Goal: Information Seeking & Learning: Check status

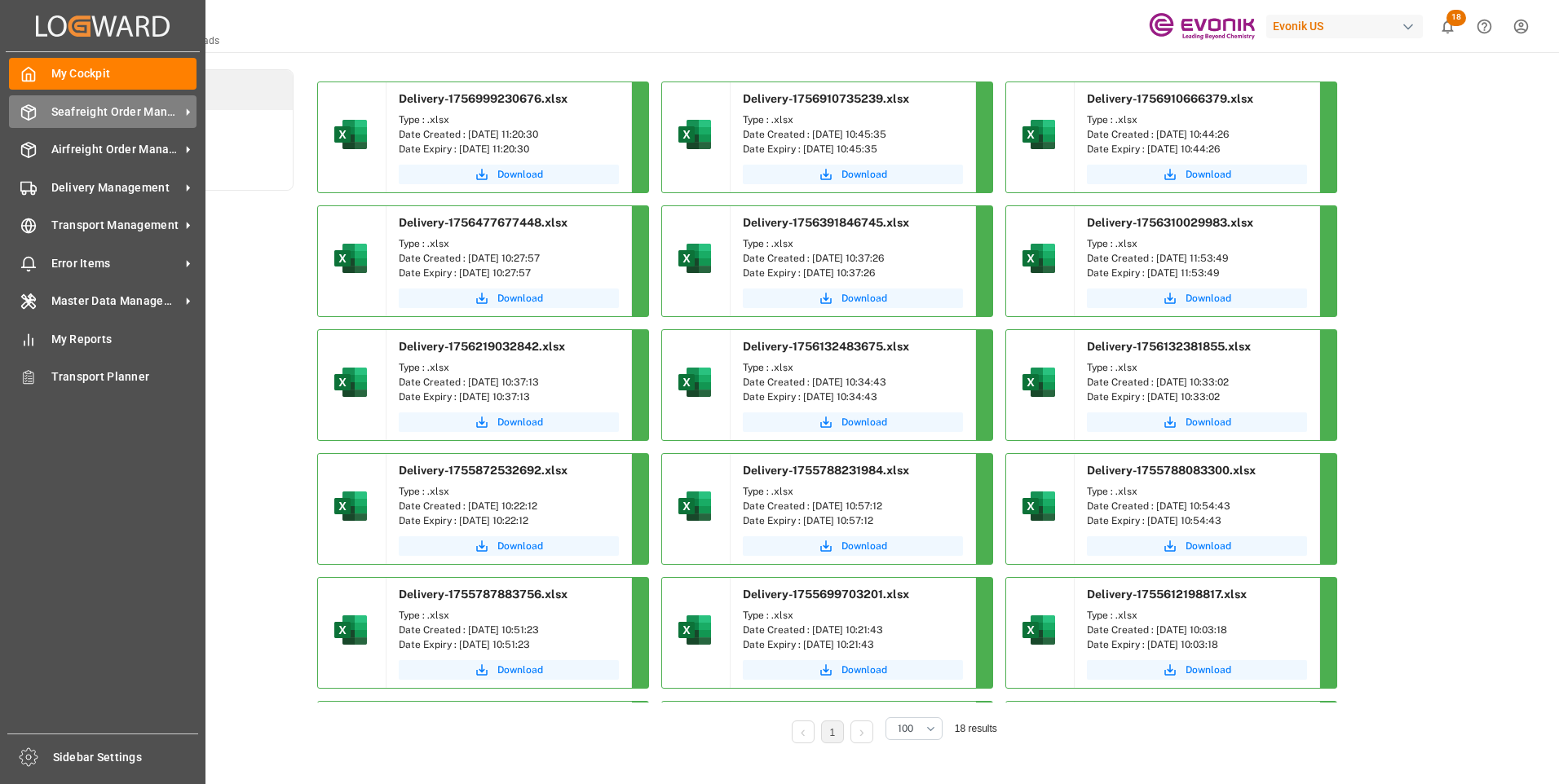
click at [89, 111] on span "Seafreight Order Management" at bounding box center [115, 112] width 128 height 17
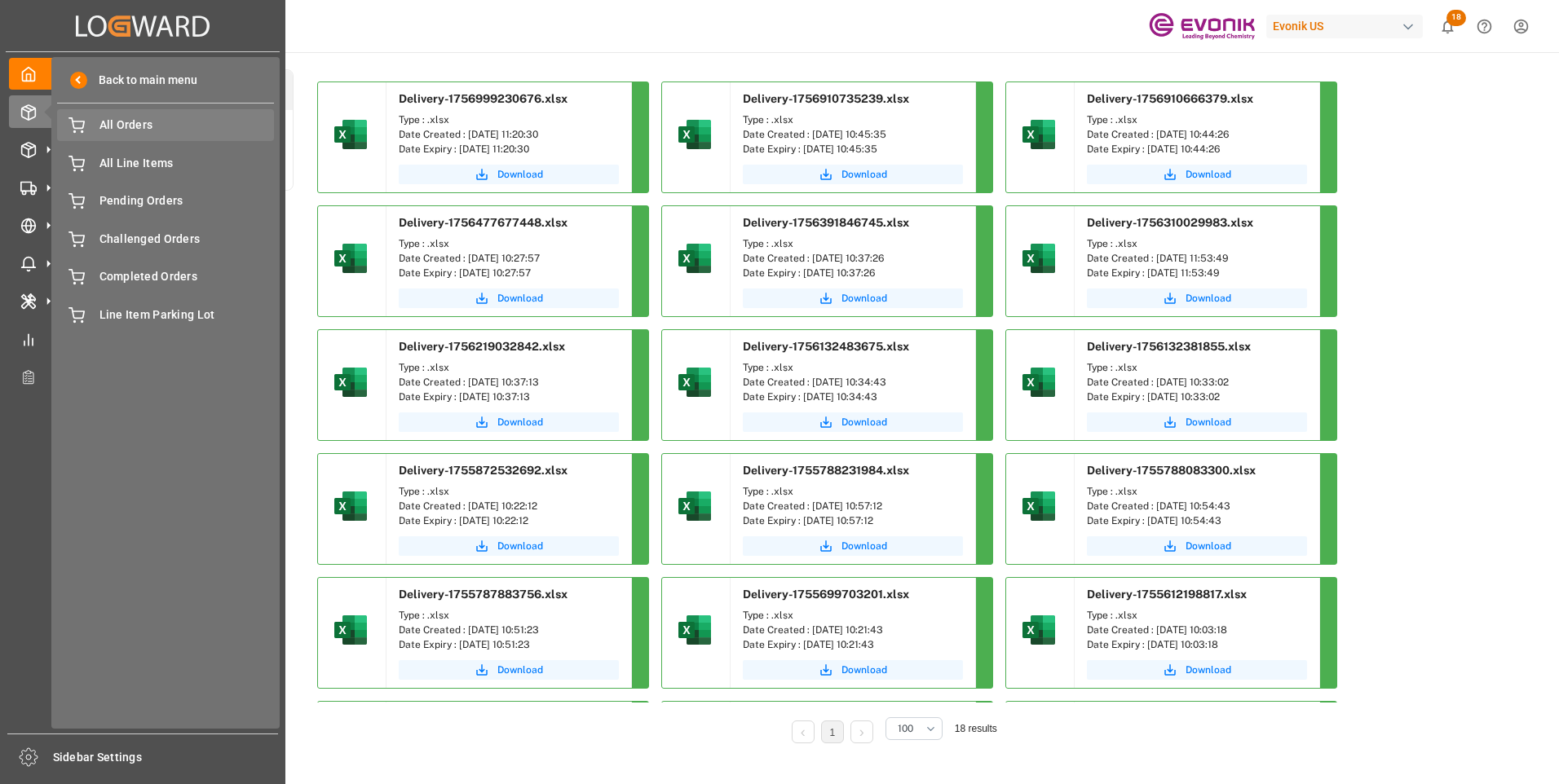
click at [114, 127] on span "All Orders" at bounding box center [186, 125] width 175 height 17
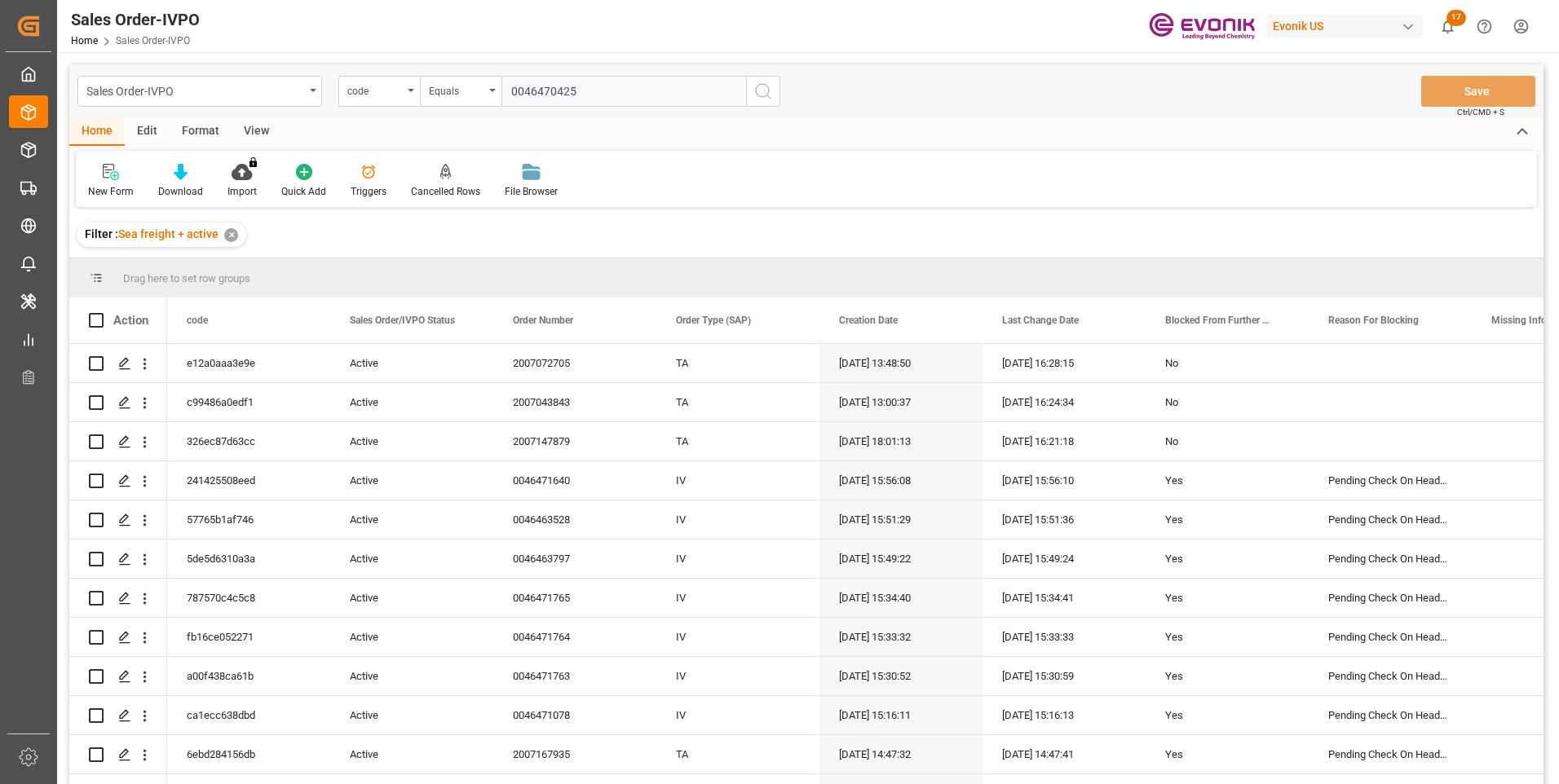
type input "0046470425"
click at [764, 86] on icon "search button" at bounding box center [763, 91] width 20 height 20
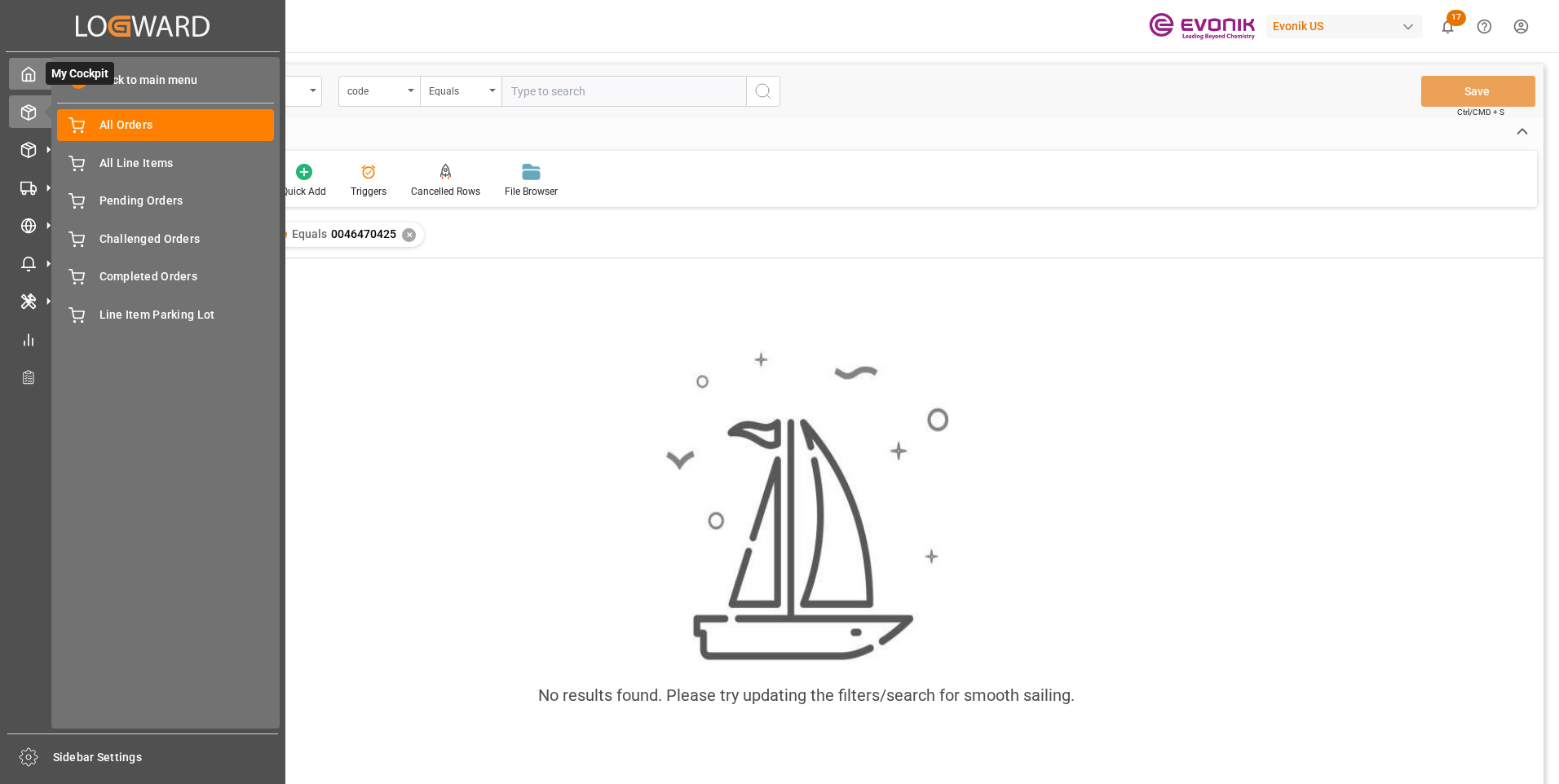
click at [25, 78] on icon at bounding box center [28, 74] width 16 height 16
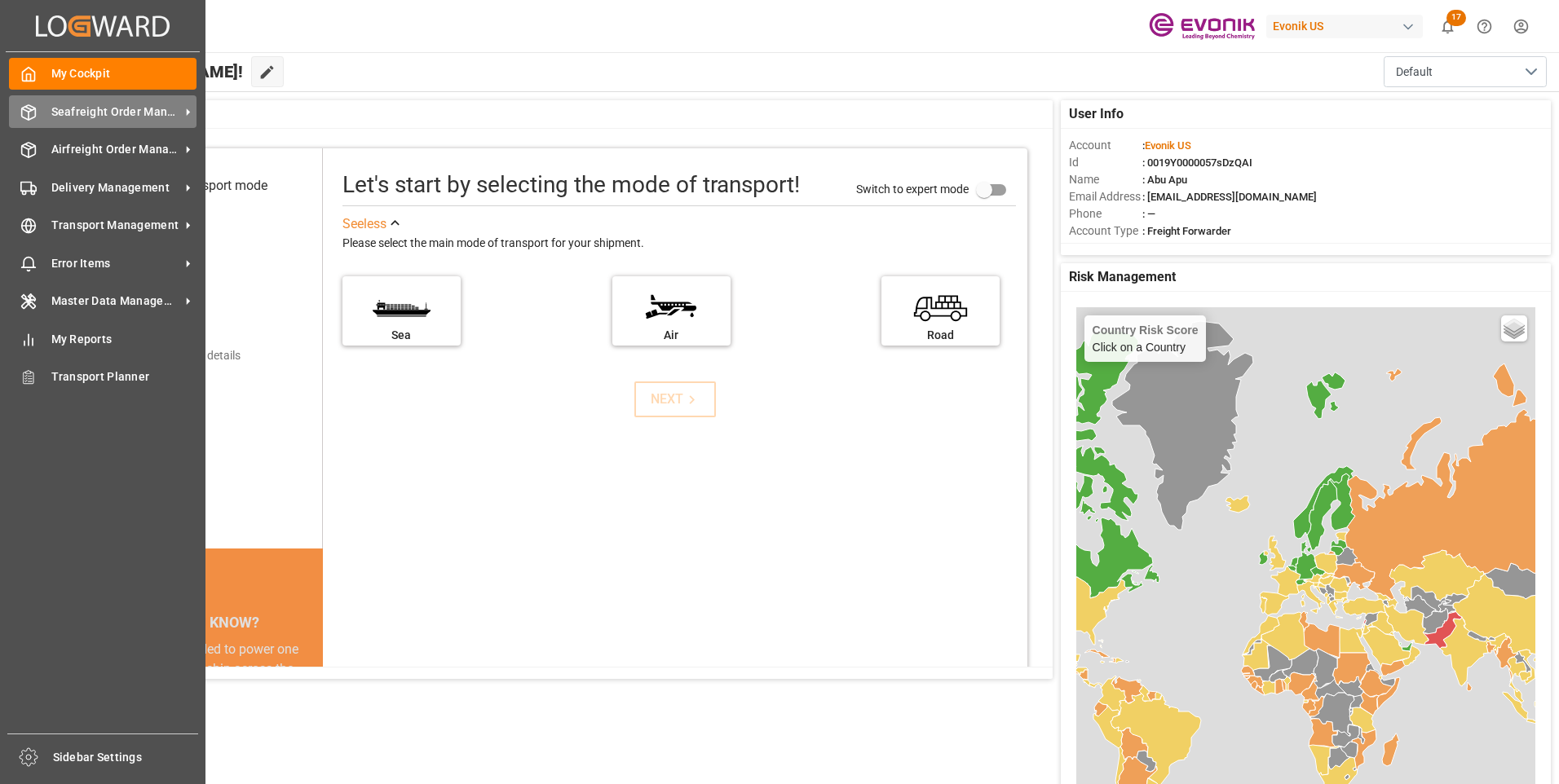
click at [65, 115] on span "Seafreight Order Management" at bounding box center [115, 112] width 128 height 17
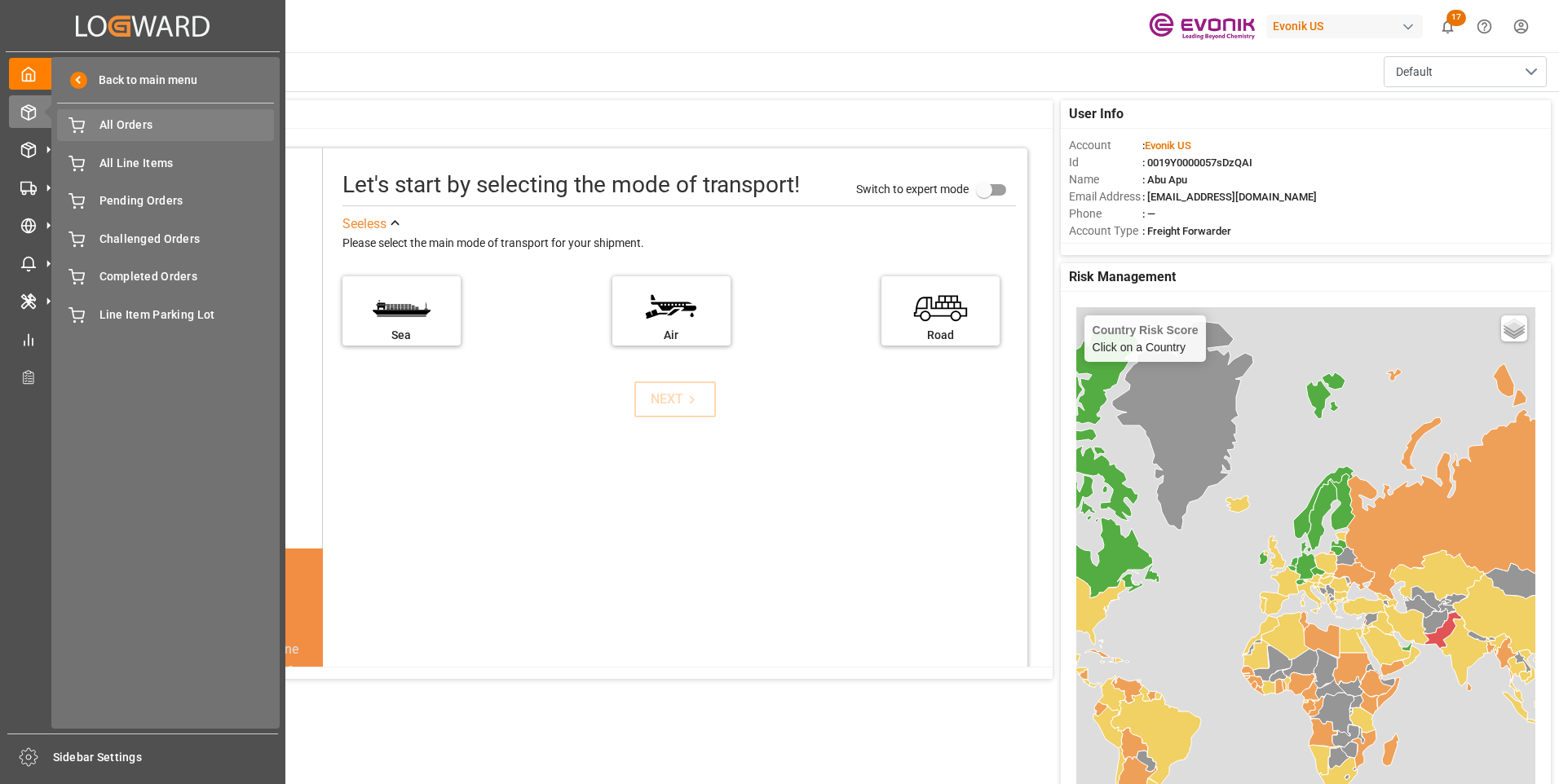
click at [115, 128] on span "All Orders" at bounding box center [186, 125] width 175 height 17
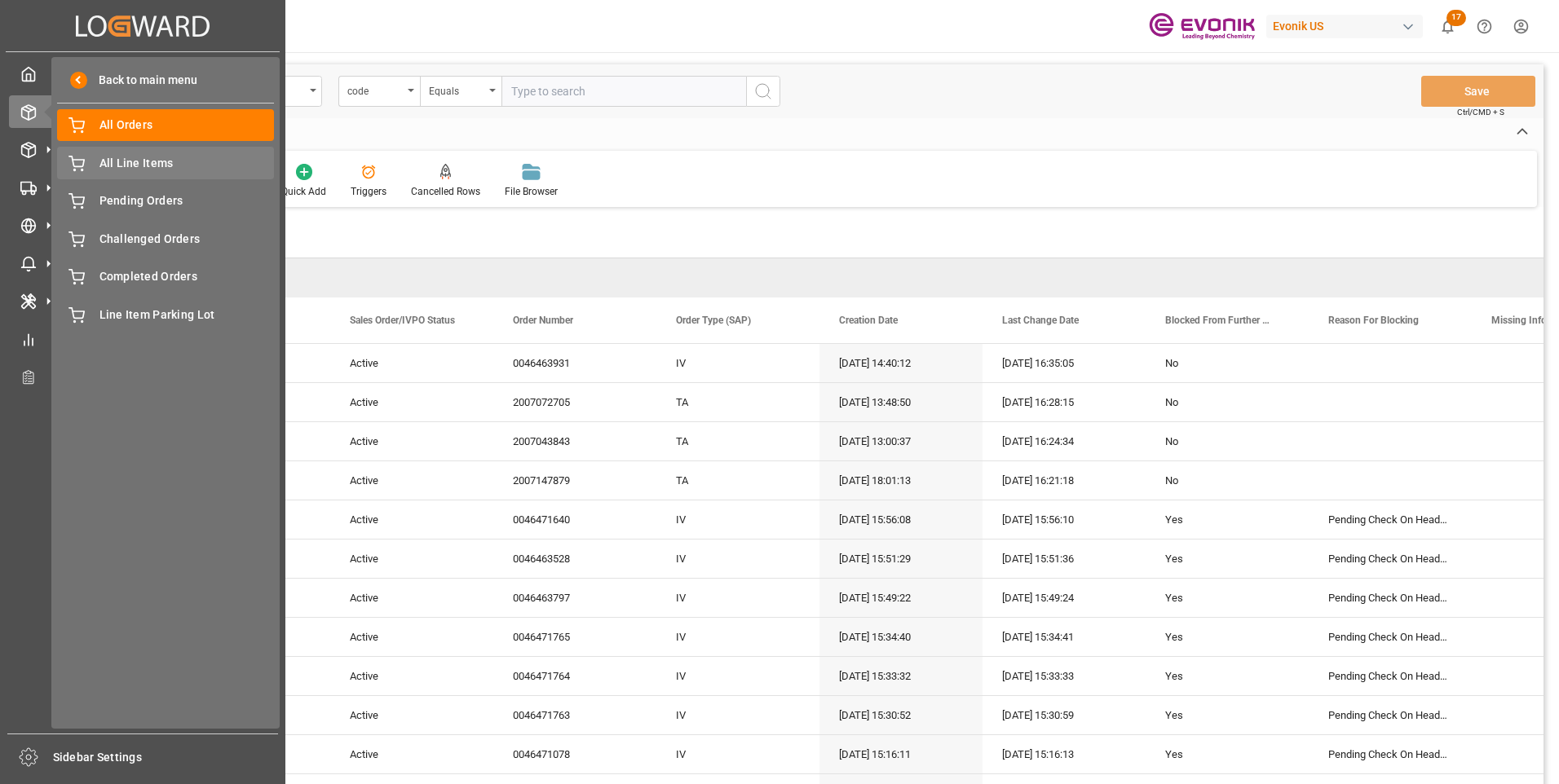
click at [105, 153] on div "All Line Items All Line Items" at bounding box center [165, 162] width 217 height 32
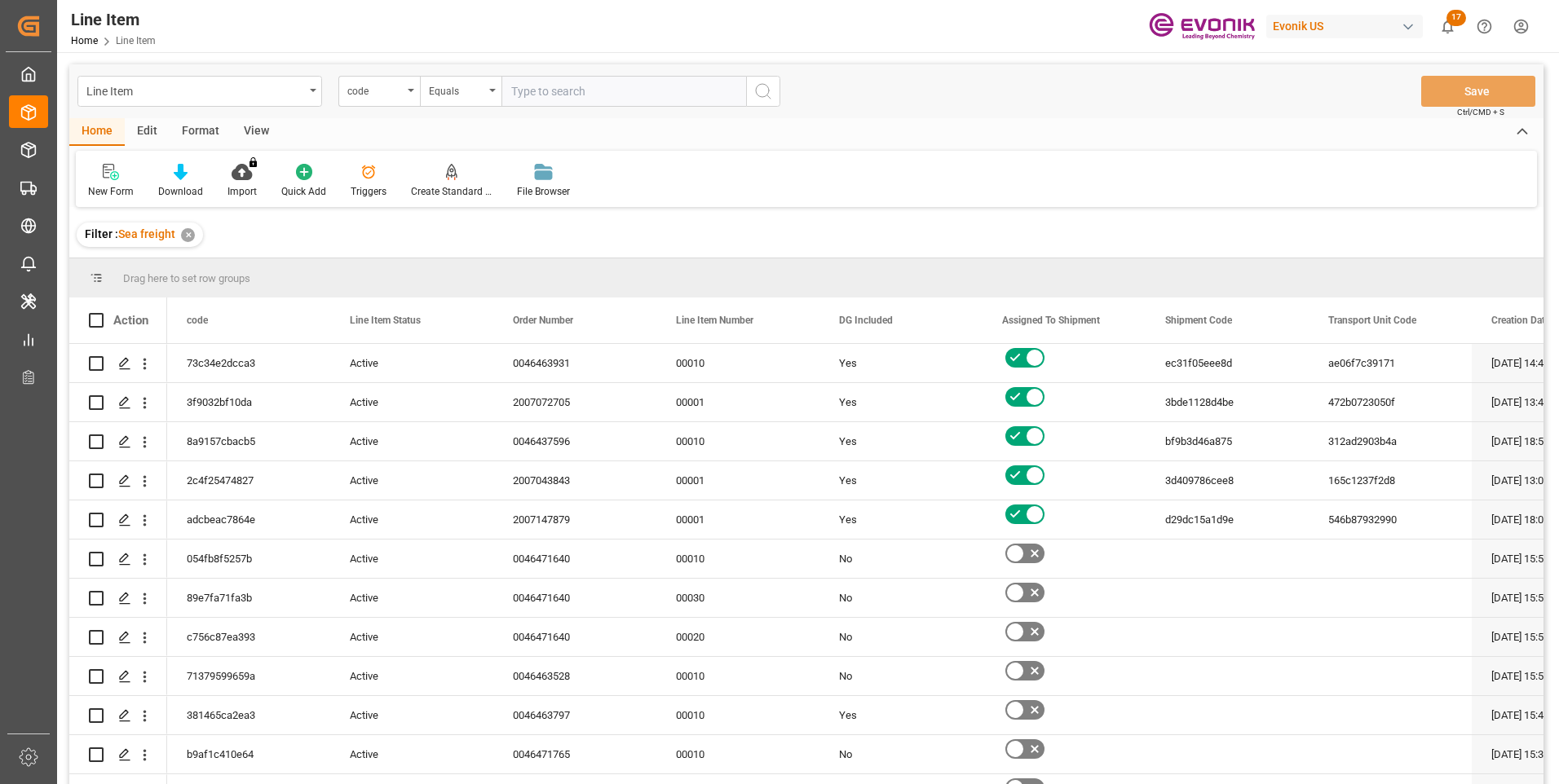
click at [411, 96] on div "code" at bounding box center [379, 91] width 82 height 31
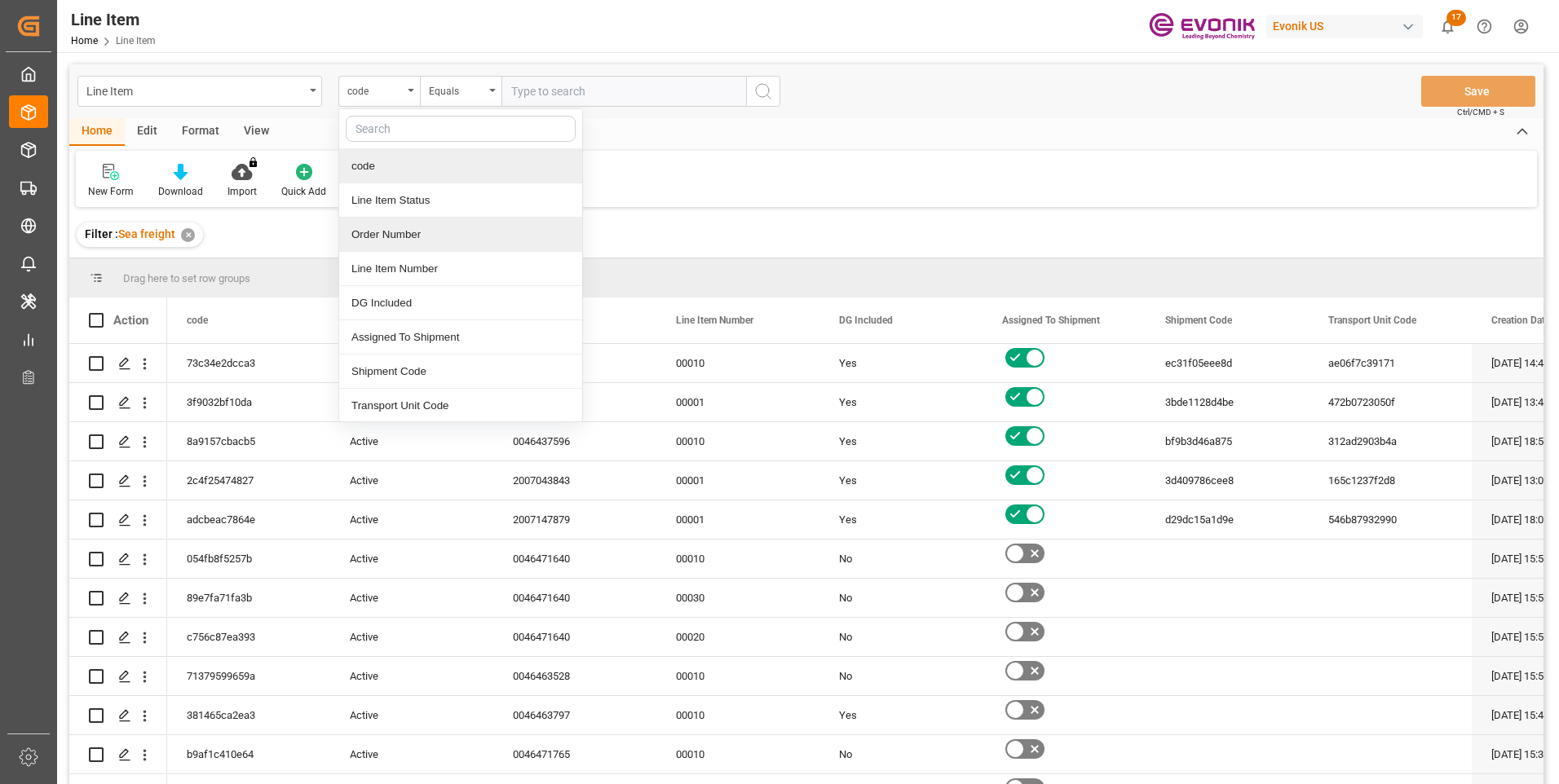
click at [390, 235] on div "Order Number" at bounding box center [461, 235] width 243 height 34
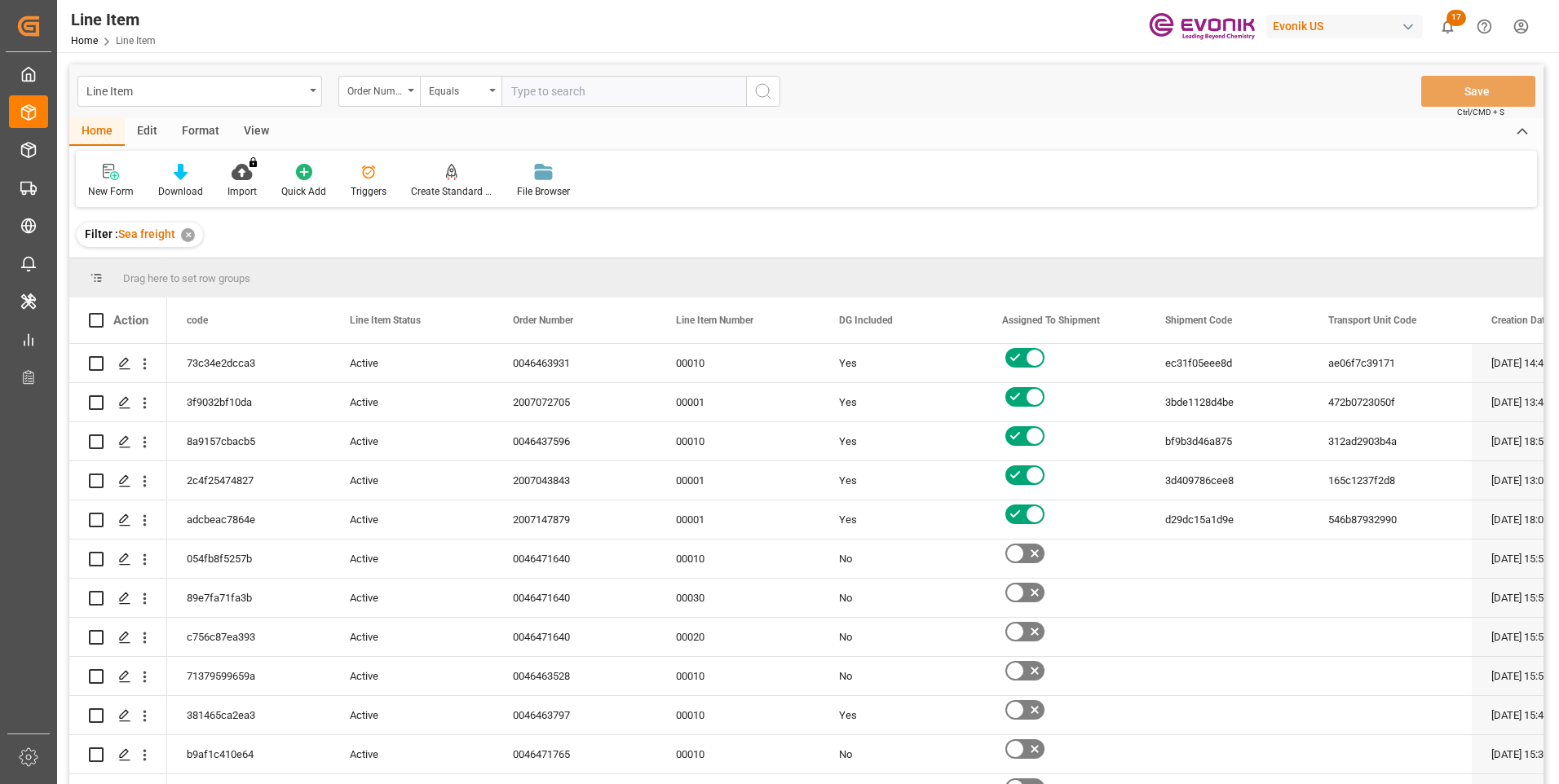
click at [544, 93] on input "text" at bounding box center [624, 91] width 245 height 31
paste input "0046470425"
type input "0046470425"
click at [760, 87] on icon "search button" at bounding box center [763, 91] width 20 height 20
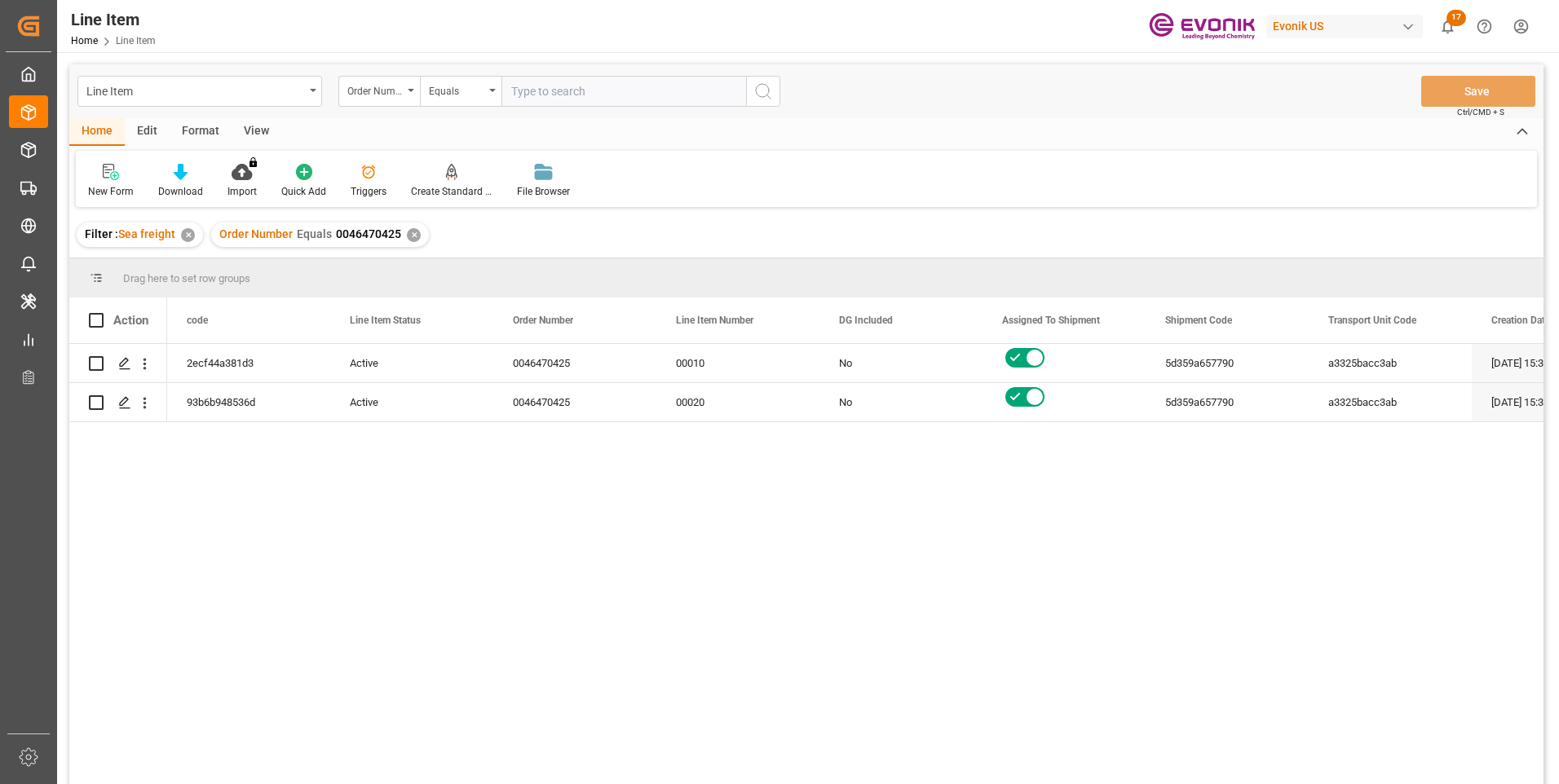
click at [250, 129] on div "View" at bounding box center [257, 132] width 50 height 28
click at [176, 184] on div "Standard Templates" at bounding box center [184, 181] width 106 height 36
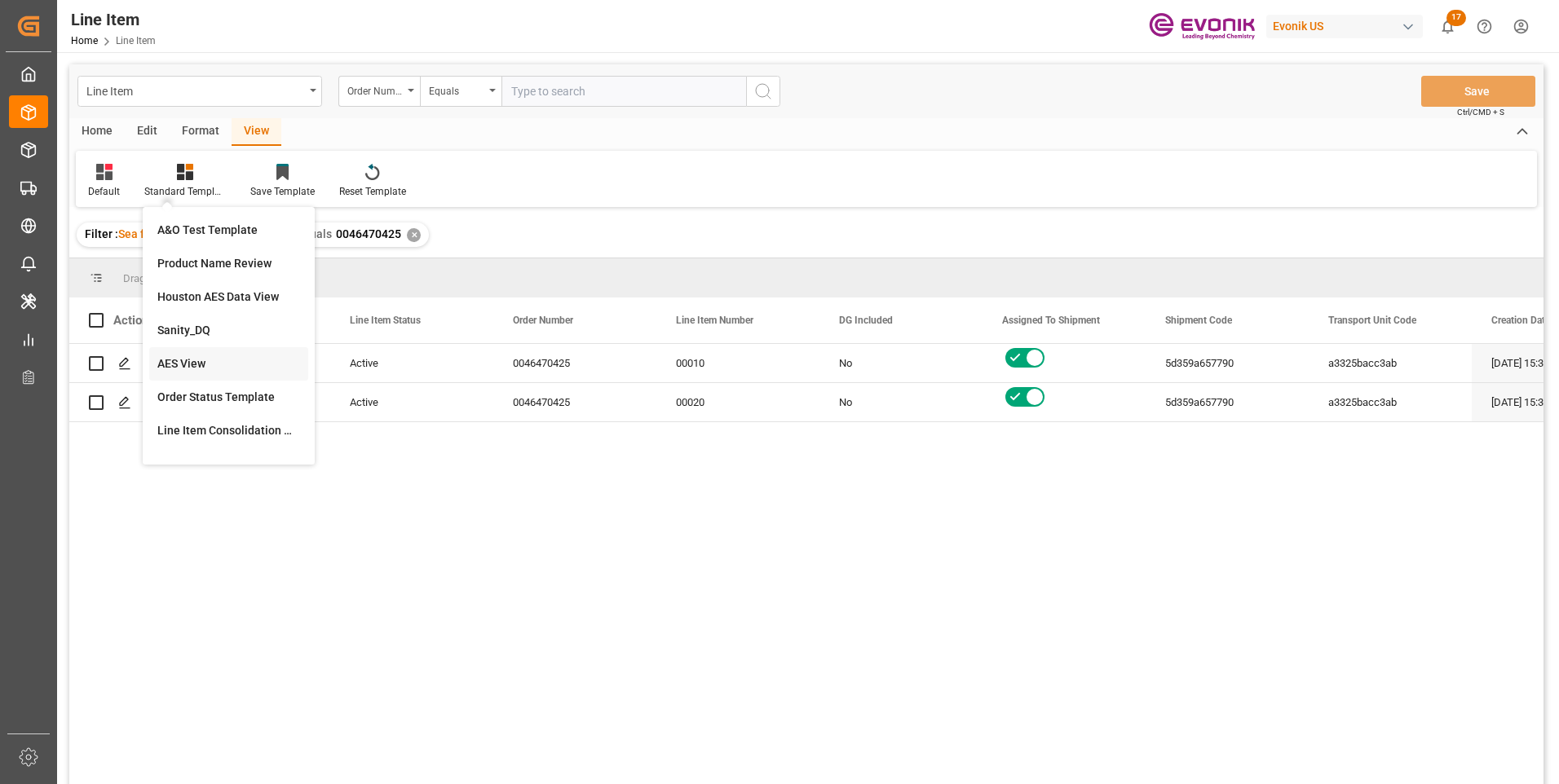
click at [203, 357] on div "AES View" at bounding box center [229, 364] width 143 height 17
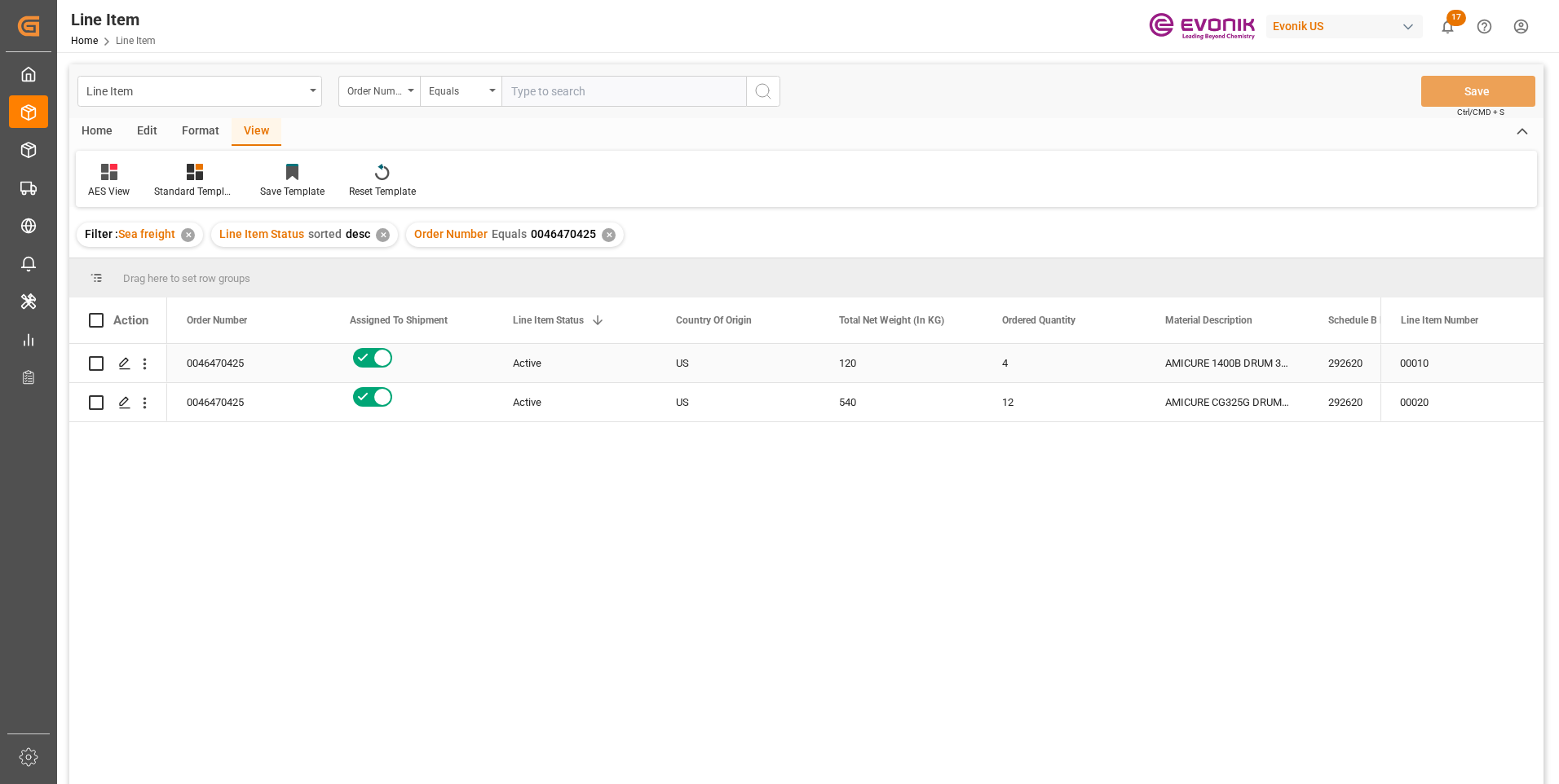
click at [1213, 369] on div "AMICURE 1400B DRUM 30KG US" at bounding box center [1226, 363] width 163 height 38
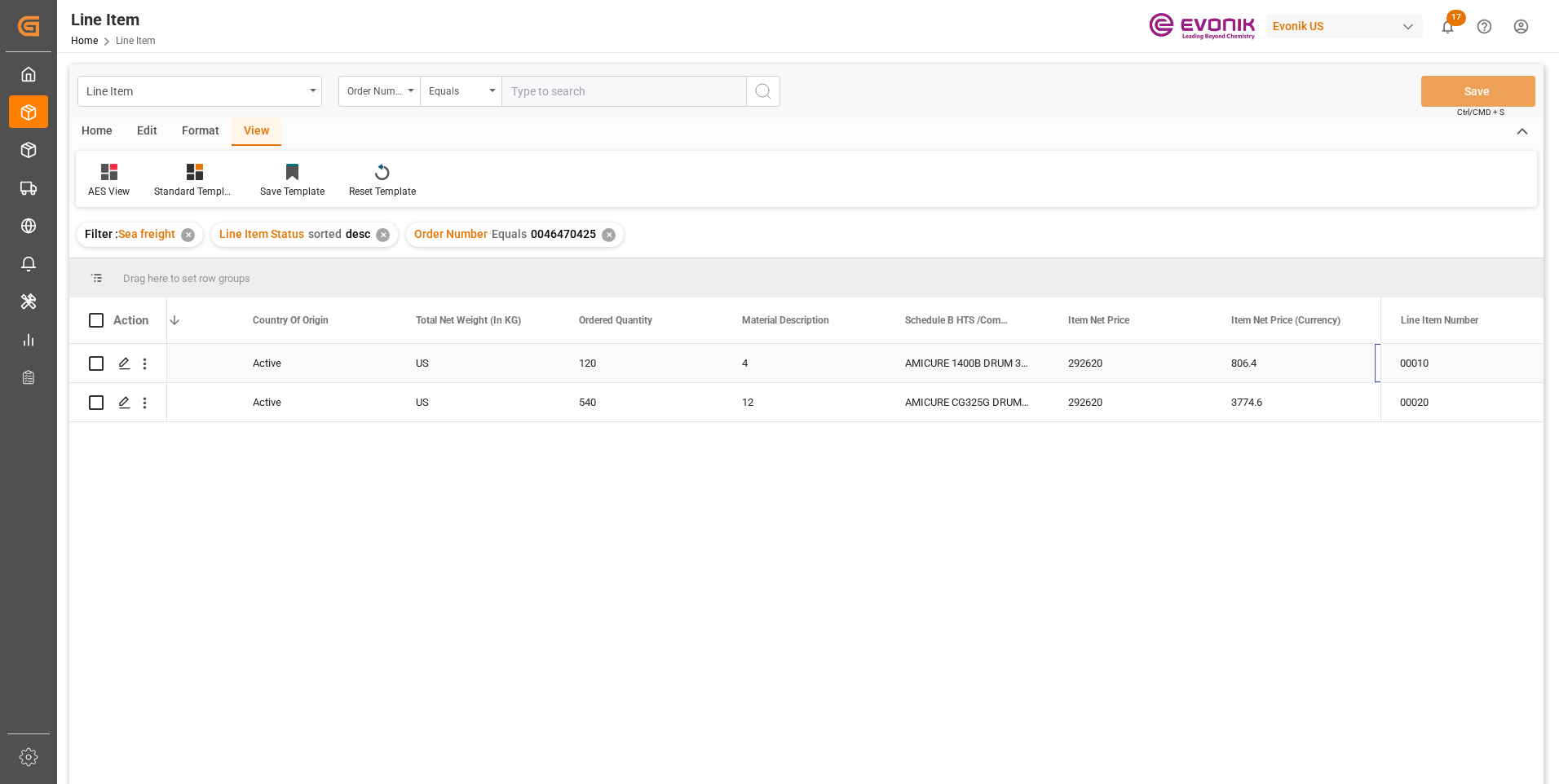
scroll to position [0, 423]
click at [144, 360] on icon "open menu" at bounding box center [146, 364] width 3 height 11
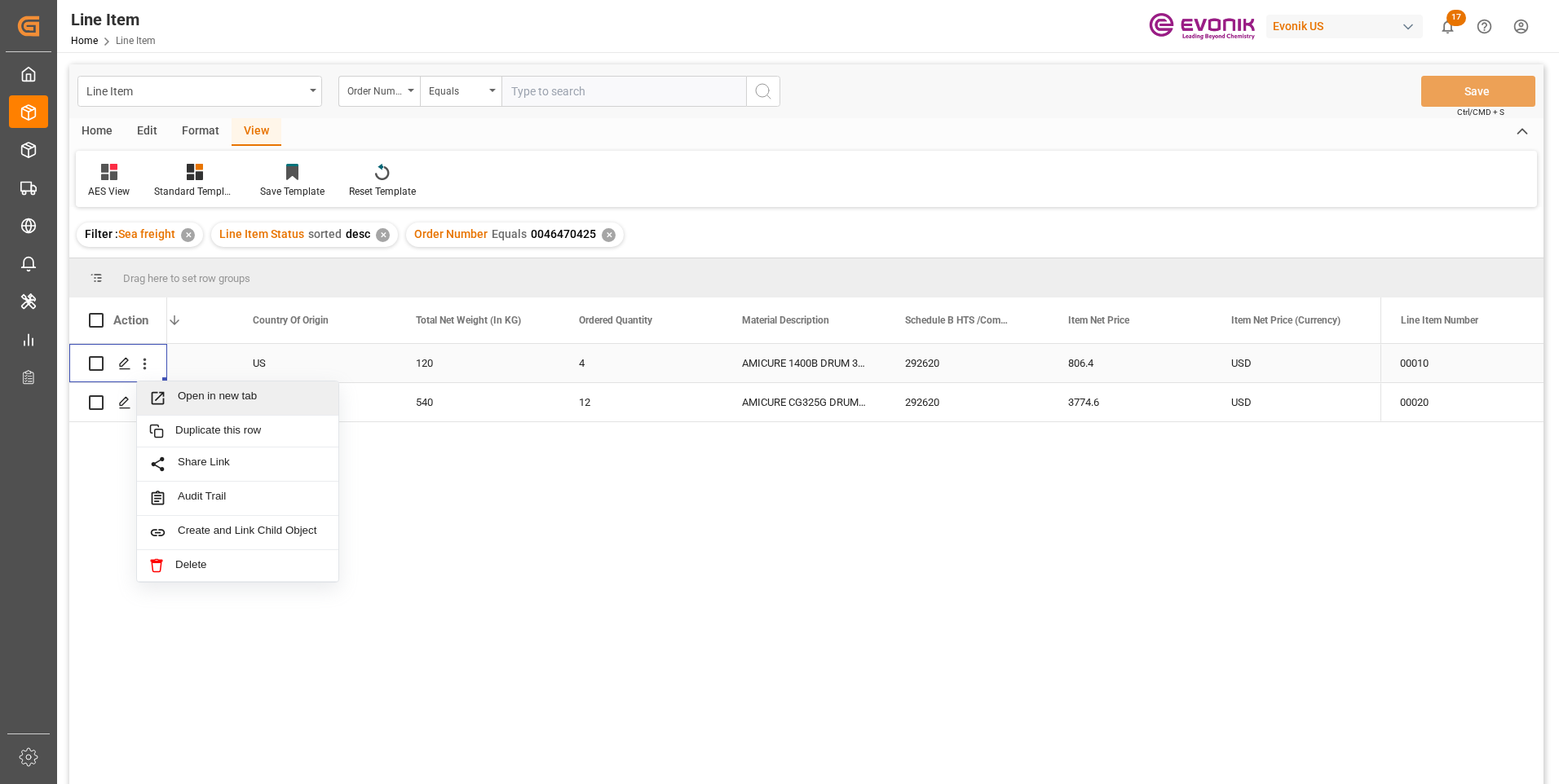
click at [184, 401] on span "Open in new tab" at bounding box center [252, 398] width 148 height 17
click at [146, 402] on icon "open menu" at bounding box center [146, 403] width 3 height 11
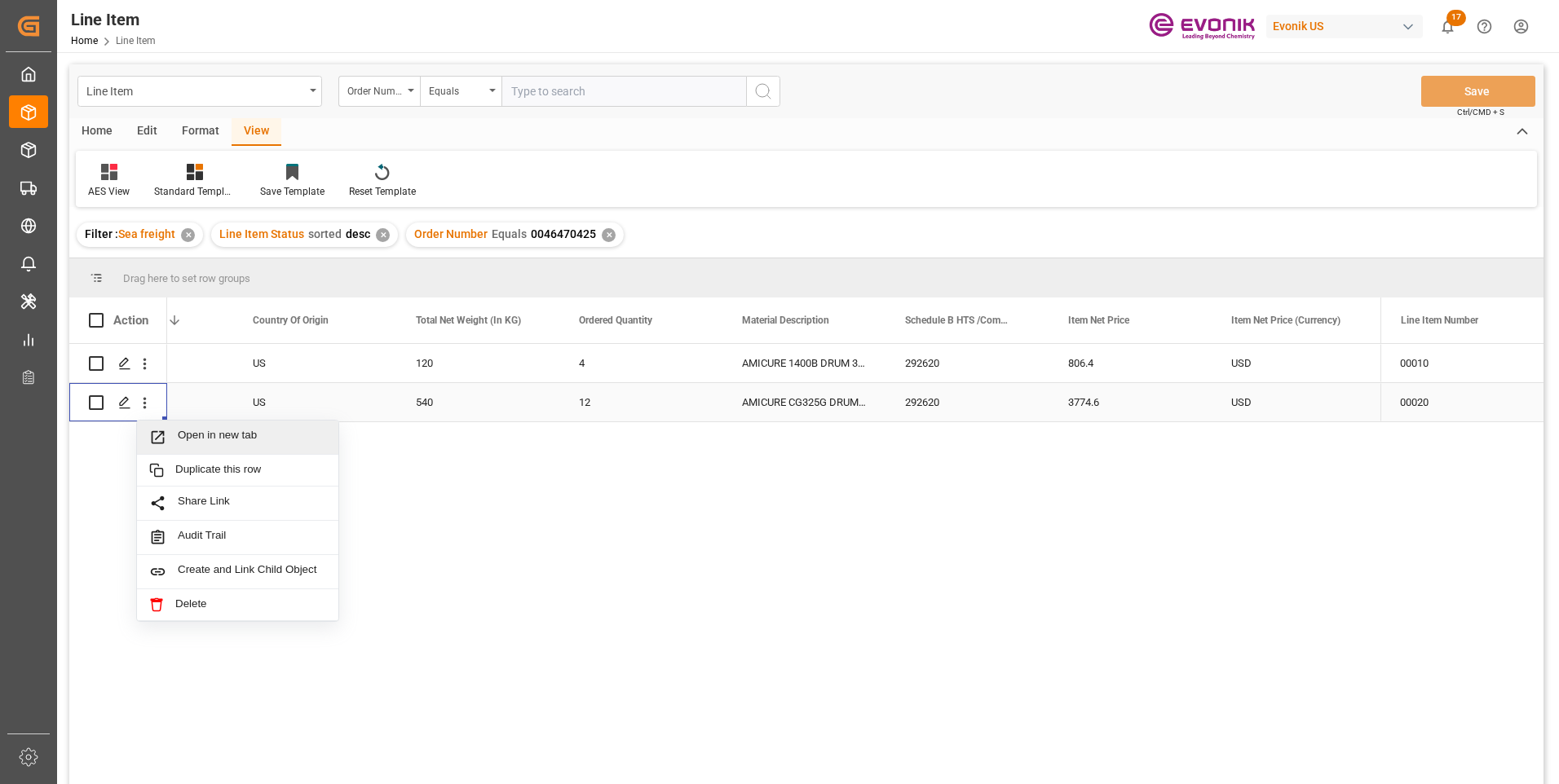
click at [177, 433] on span "Press SPACE to select this row." at bounding box center [163, 438] width 28 height 17
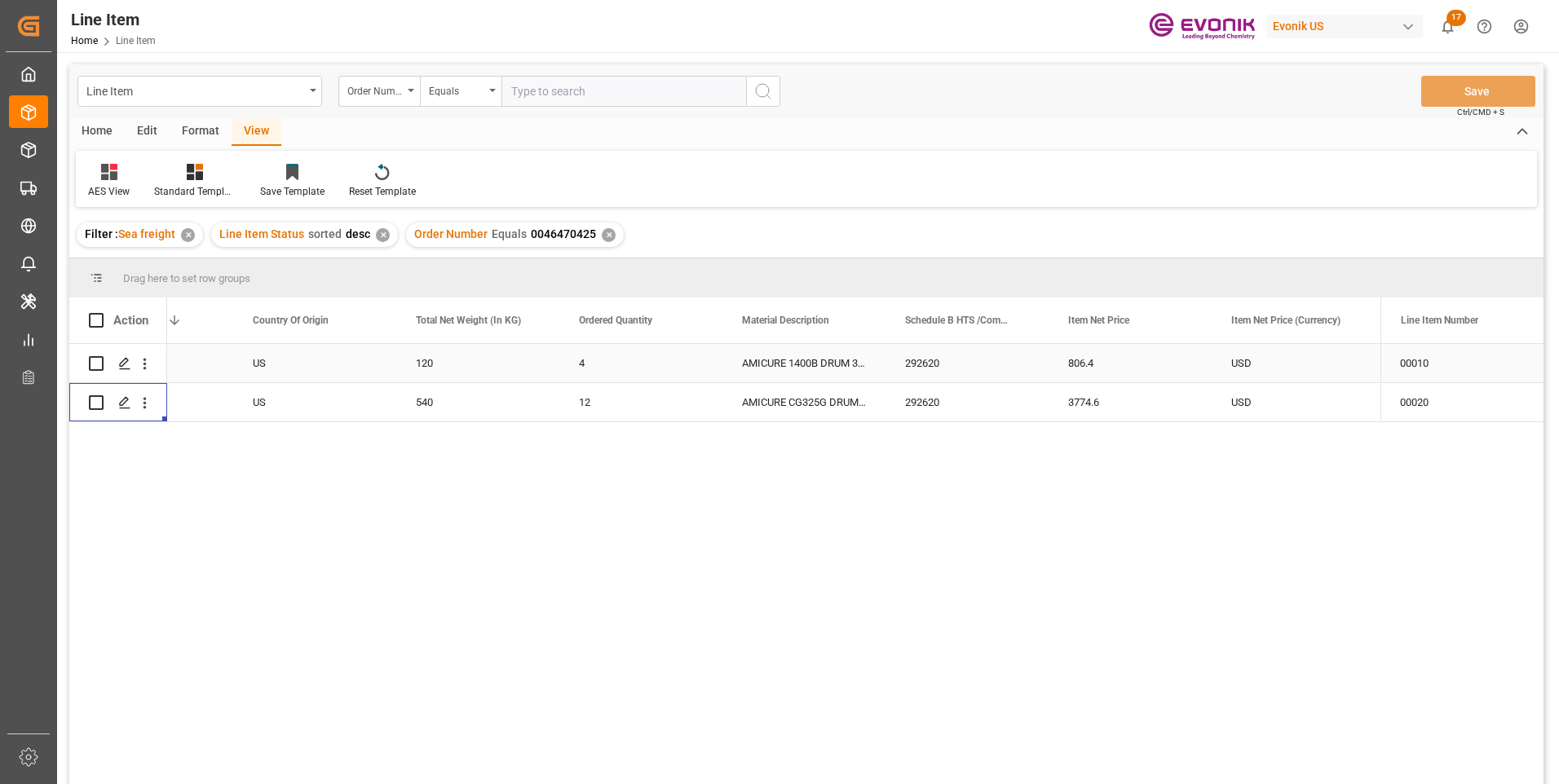
drag, startPoint x: 1088, startPoint y: 367, endPoint x: 943, endPoint y: 568, distance: 247.8
click at [1088, 367] on div "806.4" at bounding box center [1130, 363] width 163 height 38
click at [1080, 401] on div "3774.6" at bounding box center [1130, 402] width 163 height 38
click at [1232, 369] on div "USD" at bounding box center [1293, 363] width 163 height 38
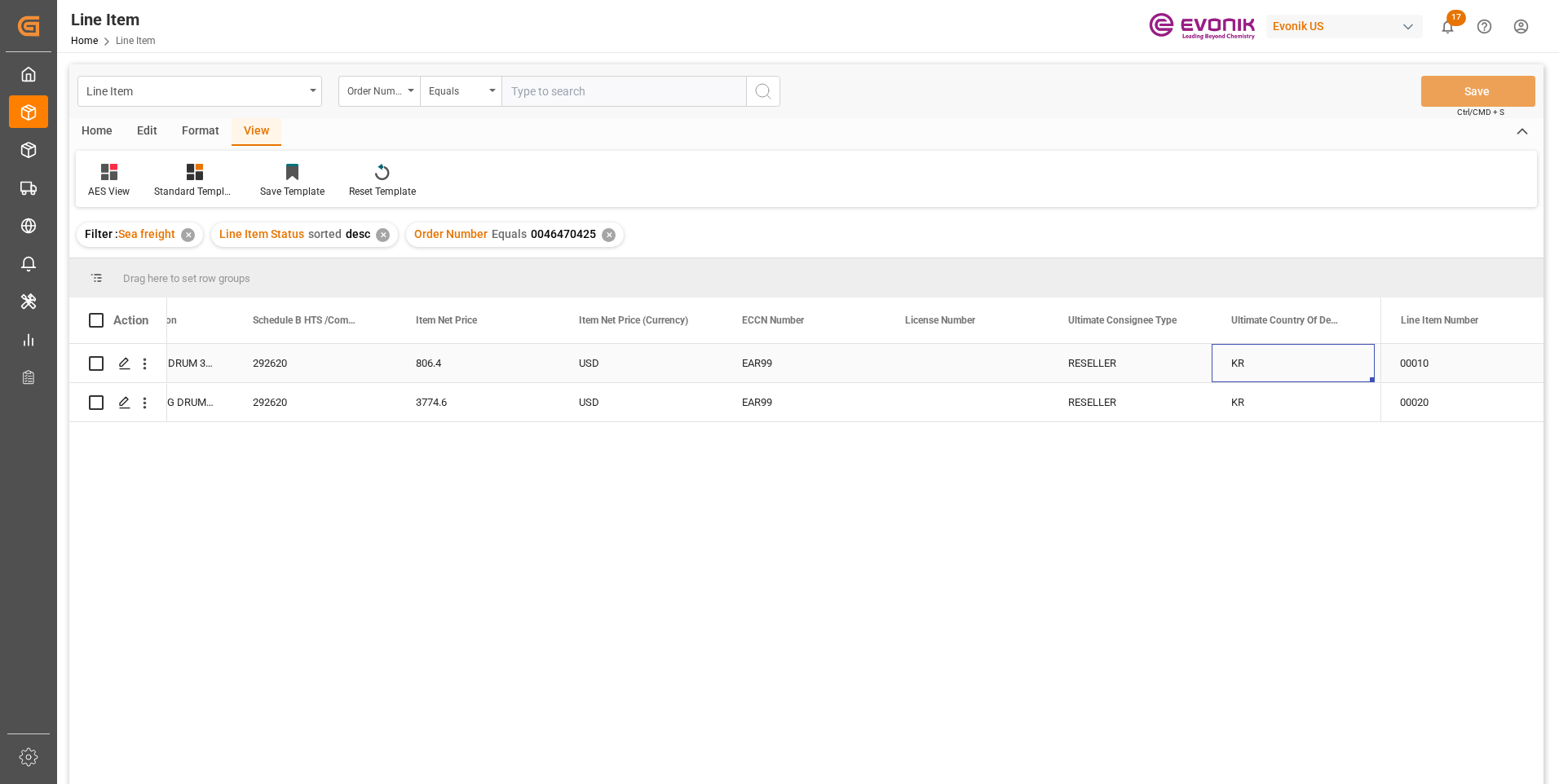
click at [1255, 366] on div "KR" at bounding box center [1293, 363] width 163 height 38
click at [546, 86] on input "text" at bounding box center [624, 91] width 245 height 31
paste input "2007153225"
type input "2007153225"
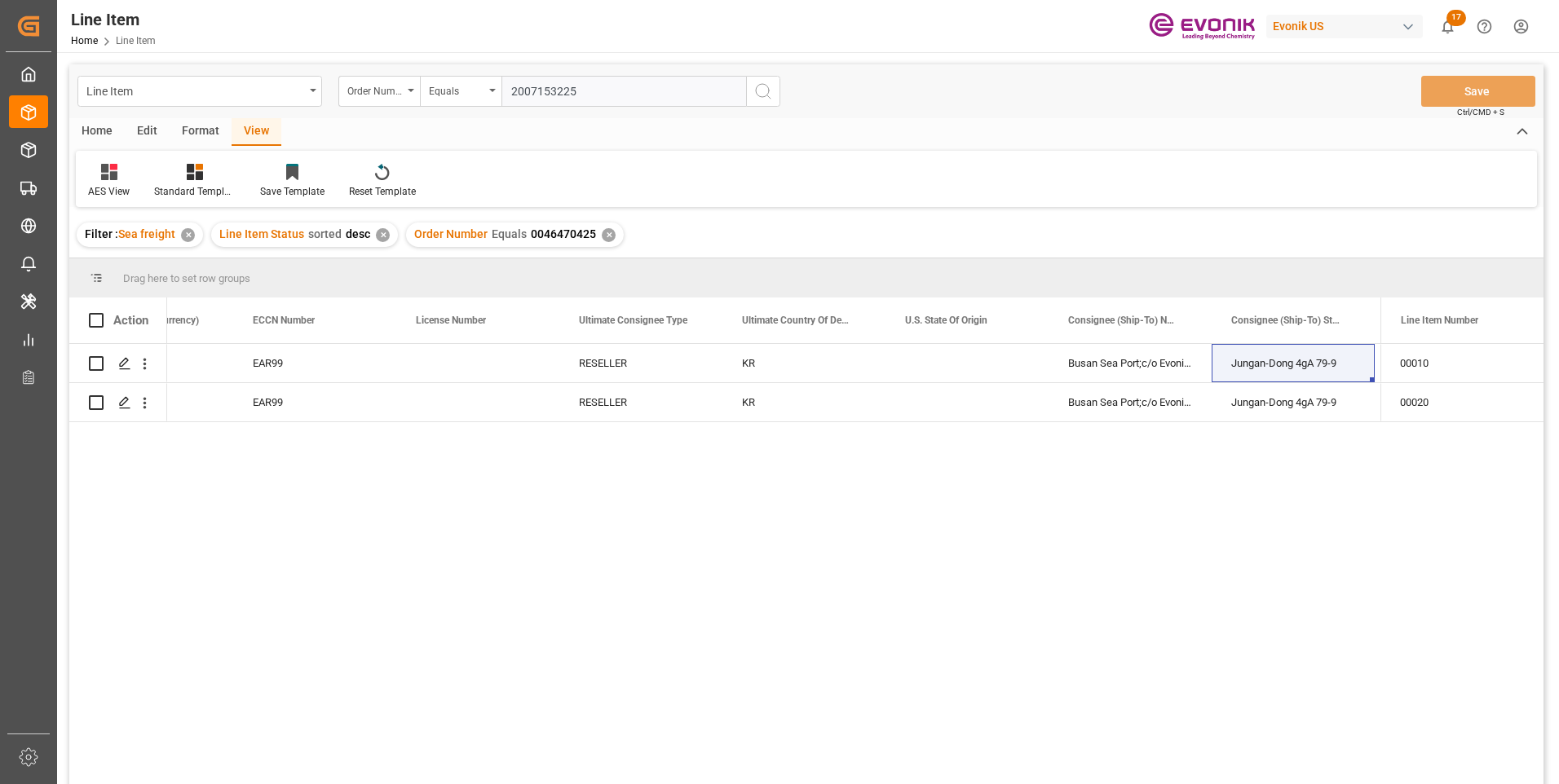
click at [754, 90] on icon "search button" at bounding box center [763, 91] width 20 height 20
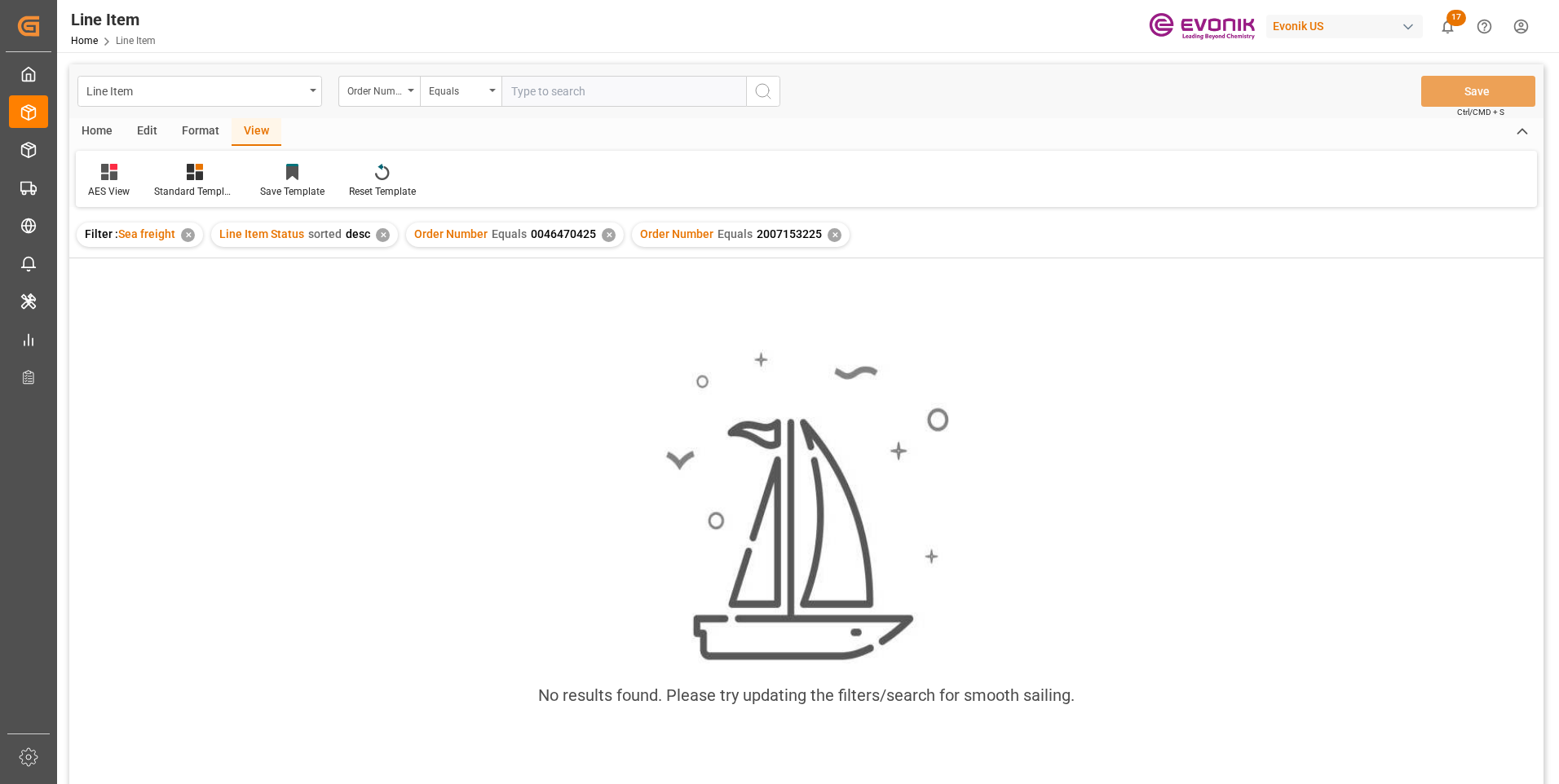
click at [605, 233] on div "✕" at bounding box center [608, 235] width 14 height 14
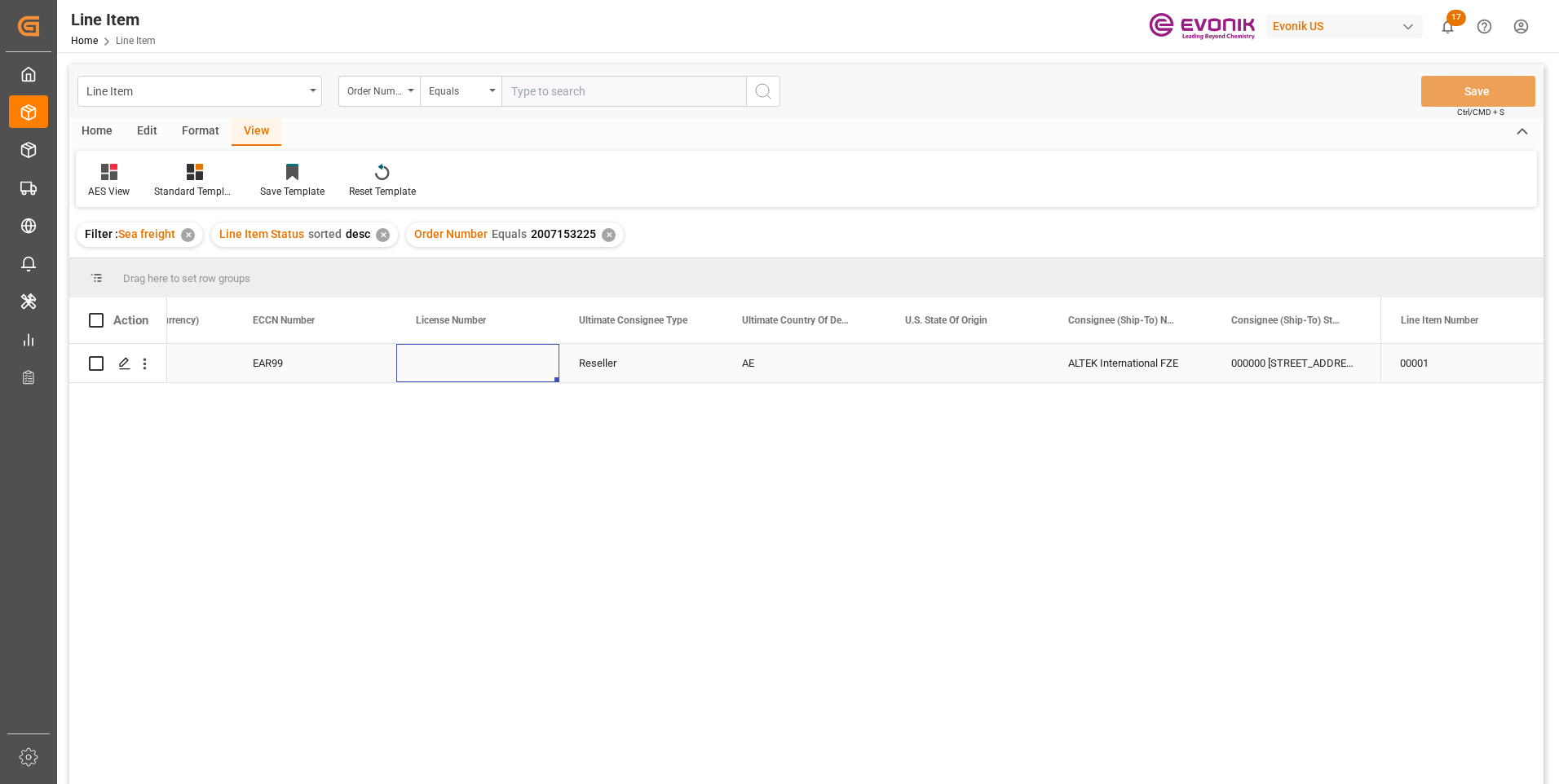
click at [462, 358] on div "Press SPACE to select this row." at bounding box center [477, 363] width 163 height 38
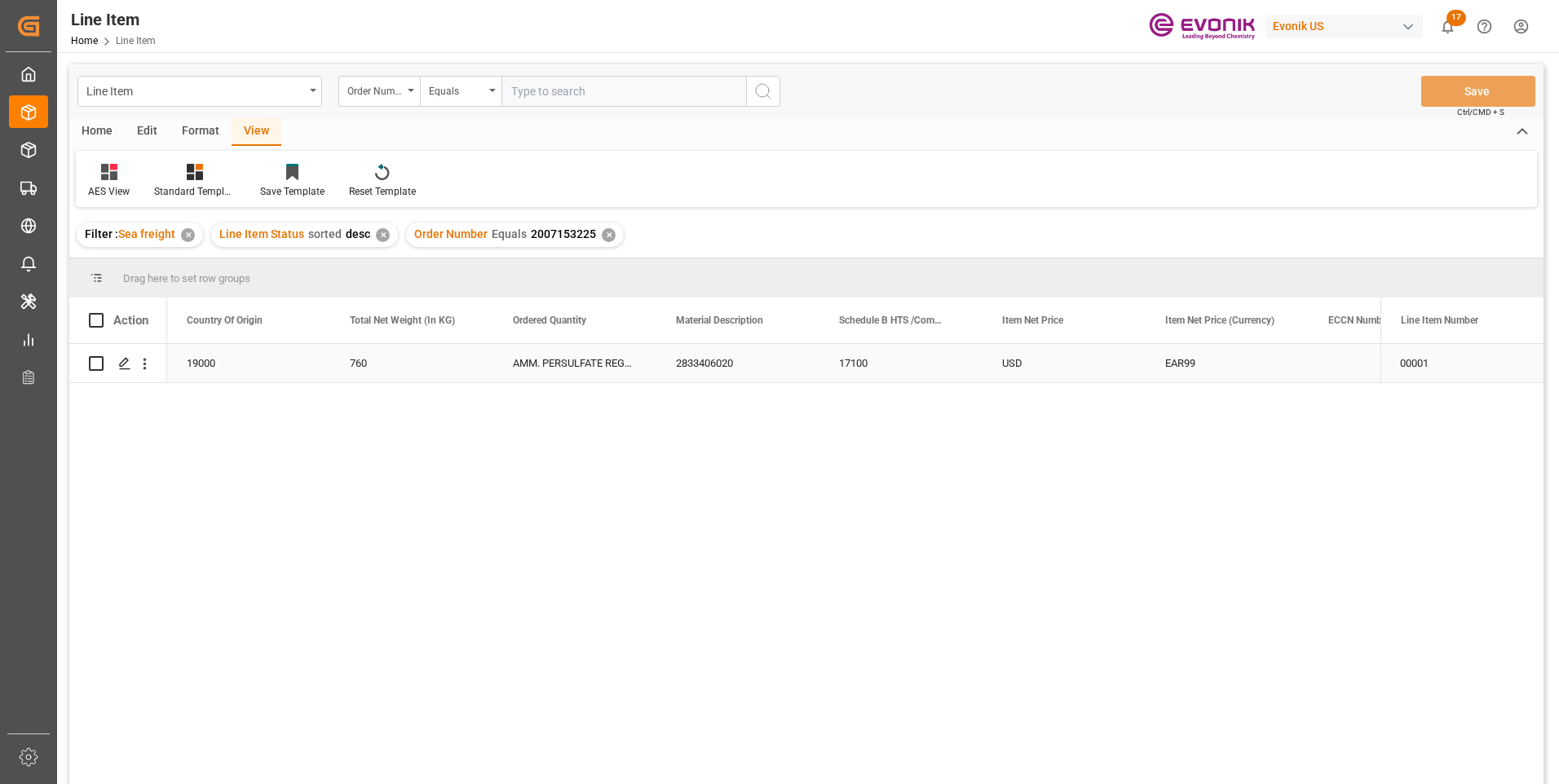
scroll to position [0, 490]
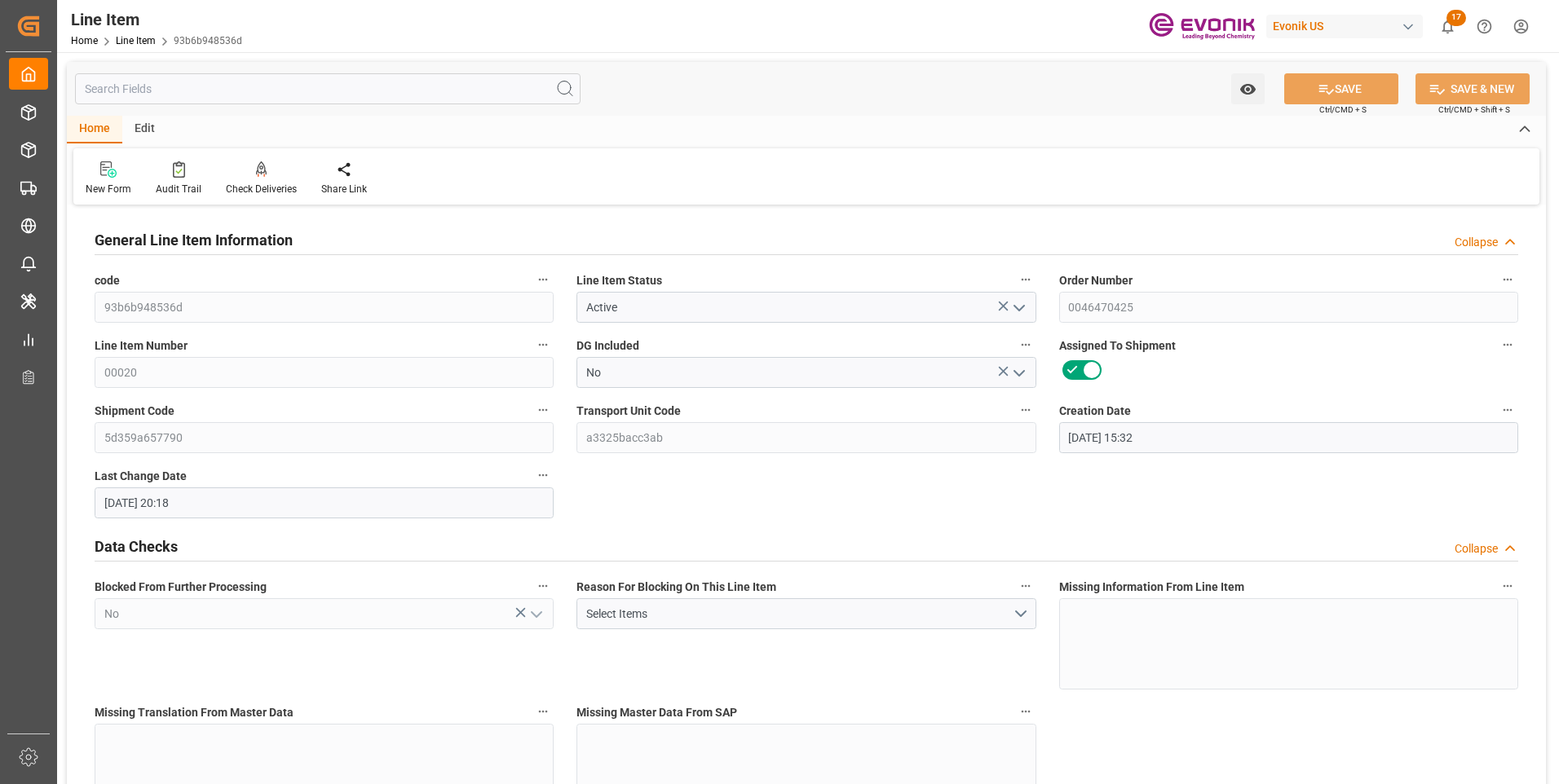
click at [327, 86] on input "text" at bounding box center [327, 89] width 506 height 31
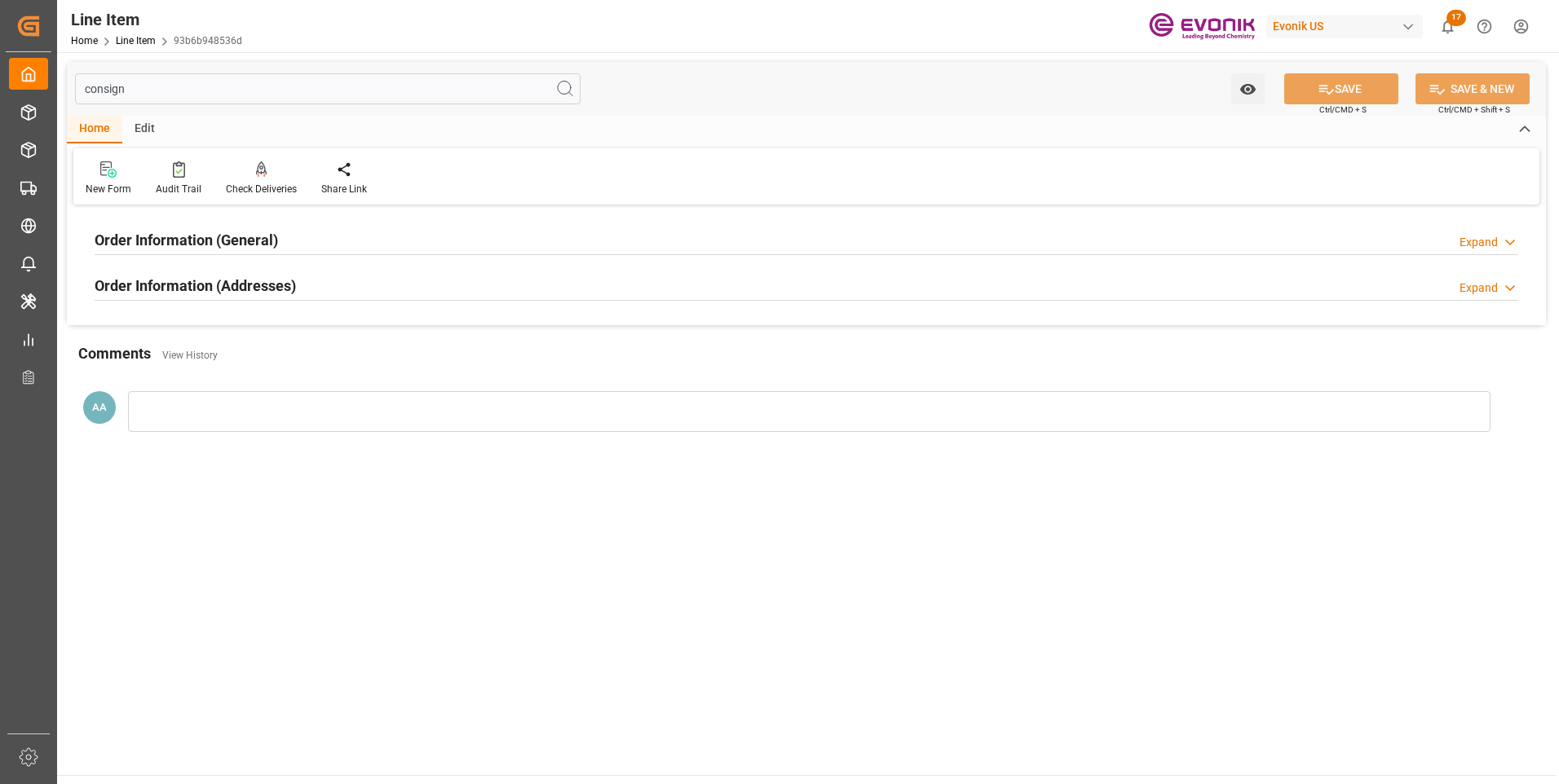
type input "consign"
click at [271, 240] on h2 "Order Information (General)" at bounding box center [186, 240] width 184 height 22
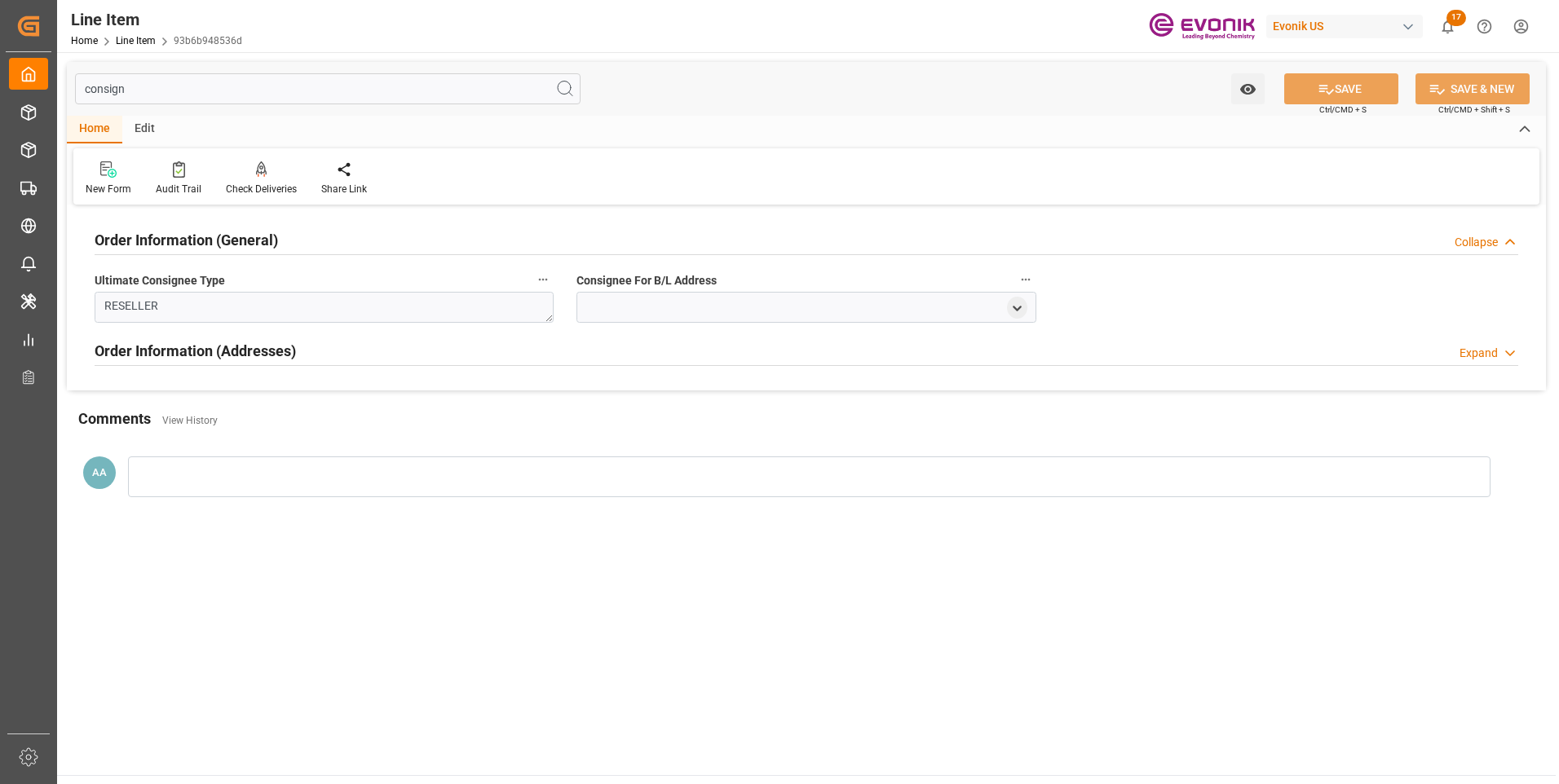
click at [272, 243] on h2 "Order Information (General)" at bounding box center [186, 240] width 184 height 22
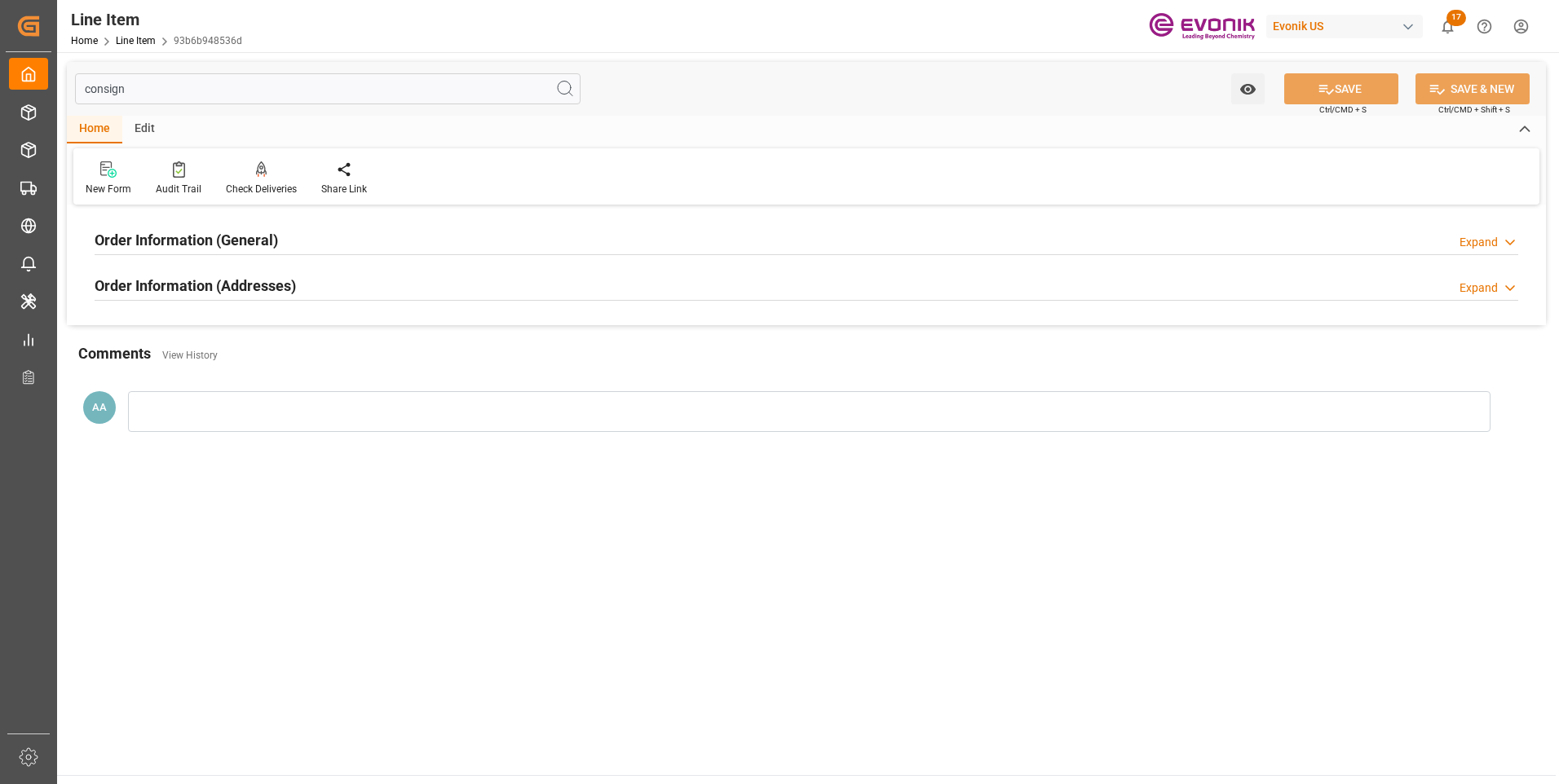
click at [1485, 280] on div "Expand" at bounding box center [1479, 289] width 38 height 17
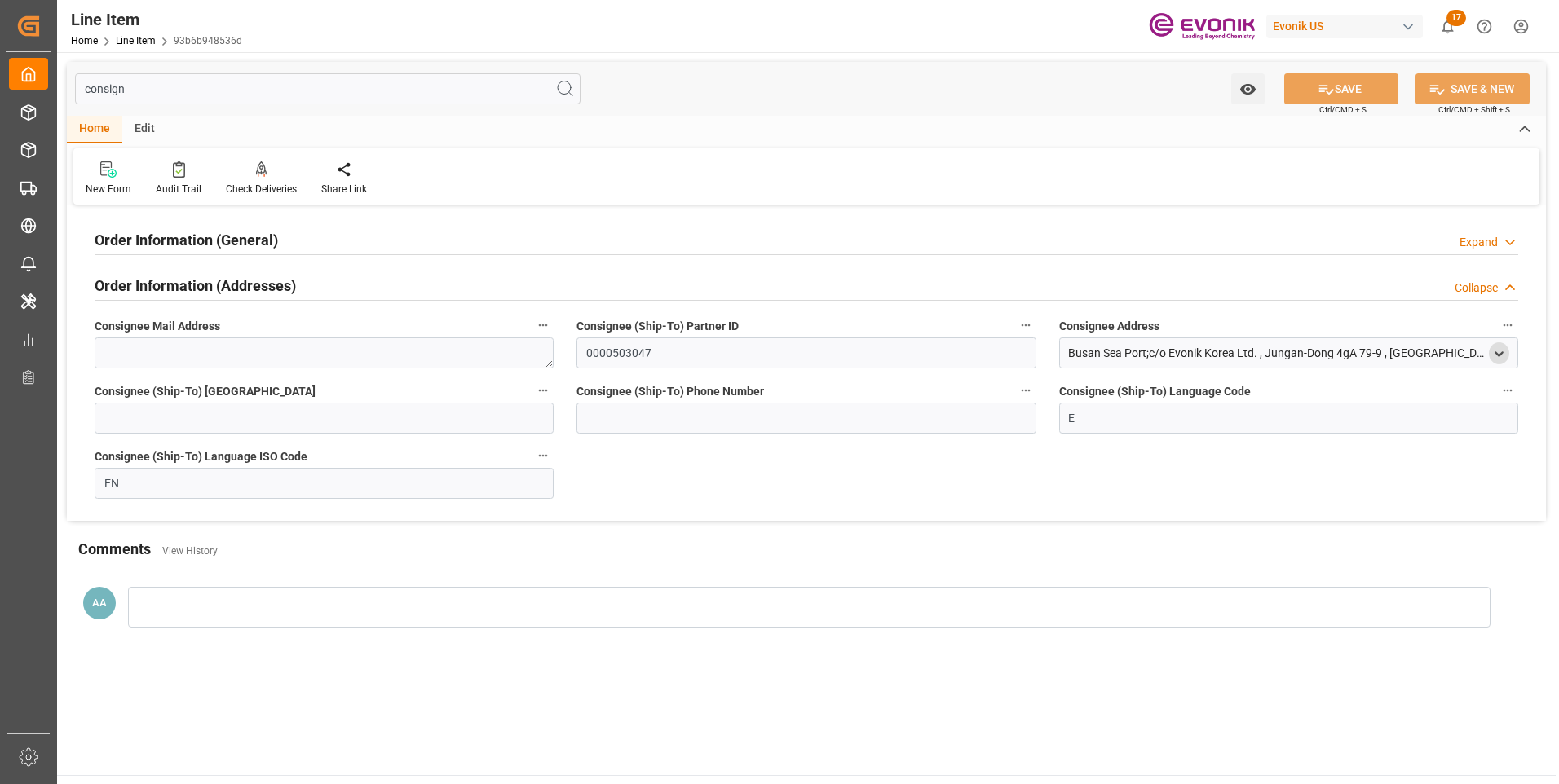
click at [1496, 352] on polyline "open menu" at bounding box center [1499, 354] width 8 height 3
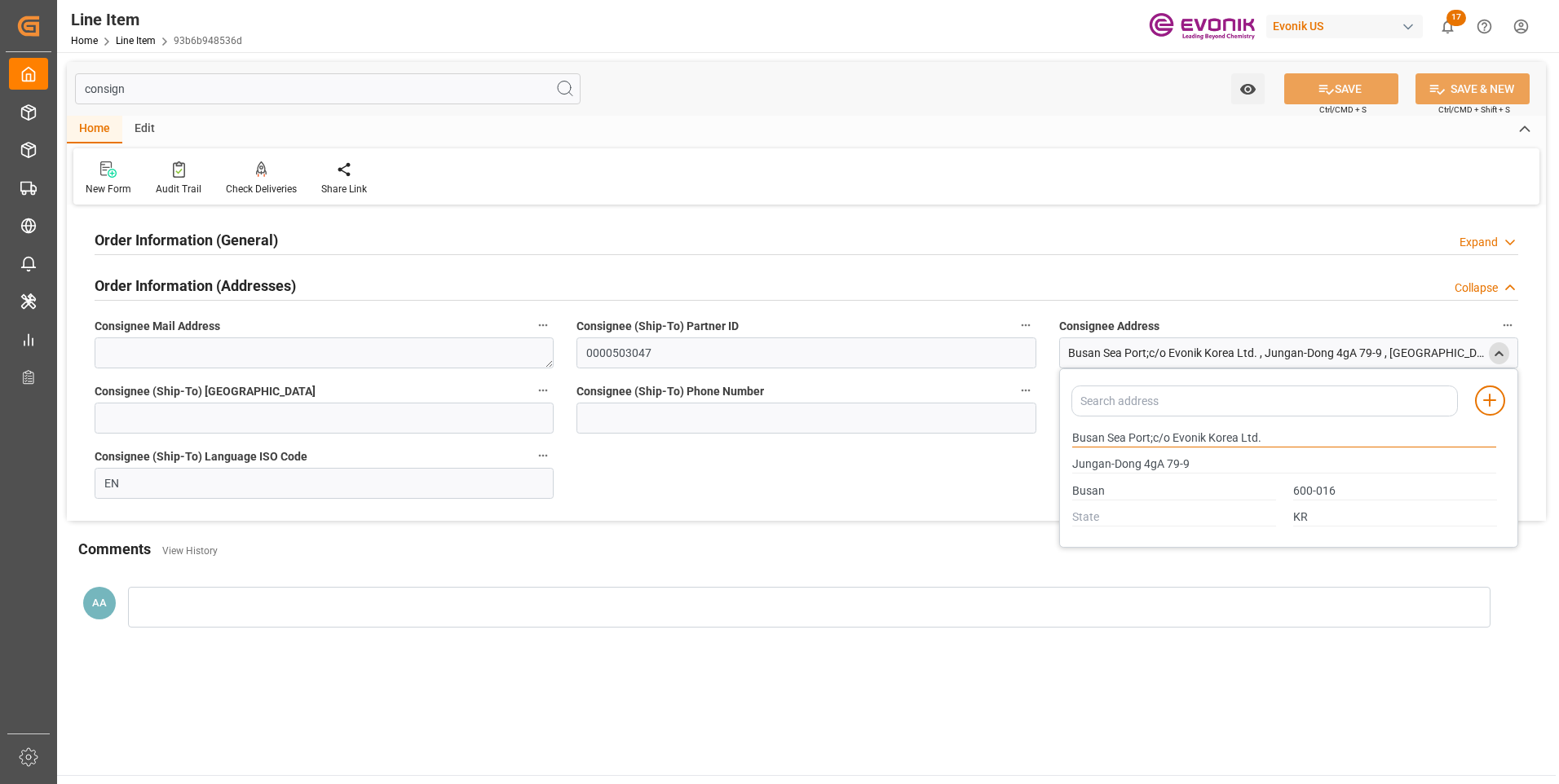
click at [1262, 436] on input "Busan Sea Port;c/o Evonik Korea Ltd." at bounding box center [1284, 439] width 424 height 18
drag, startPoint x: 1127, startPoint y: 439, endPoint x: 1058, endPoint y: 440, distance: 69.0
click at [1059, 440] on div "Add address to address book Busan Sea Port;c/o Evonik Korea Ltd. Jungan-Dong 4g…" at bounding box center [1288, 458] width 459 height 179
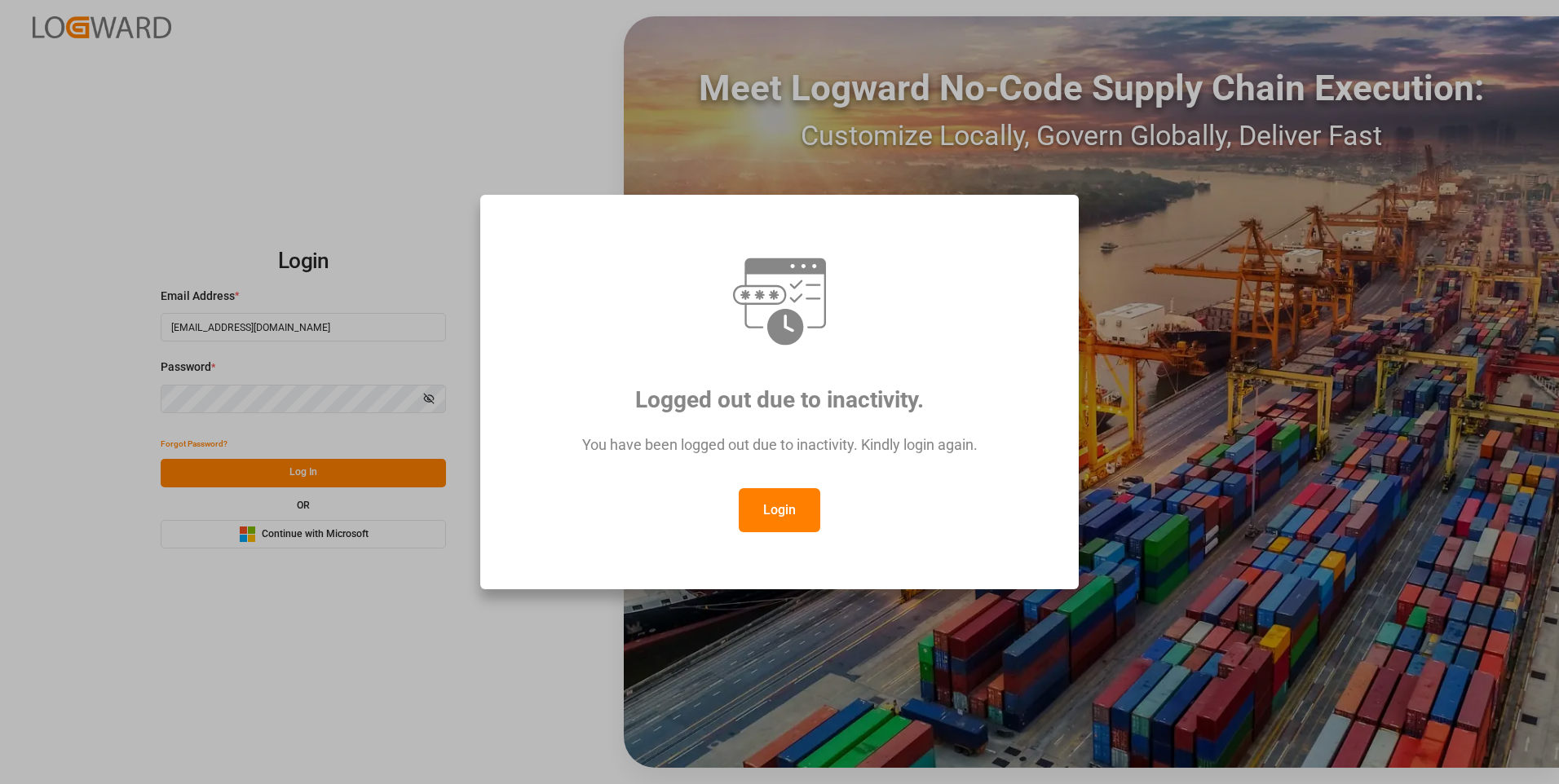
click at [781, 512] on button "Login" at bounding box center [779, 510] width 82 height 44
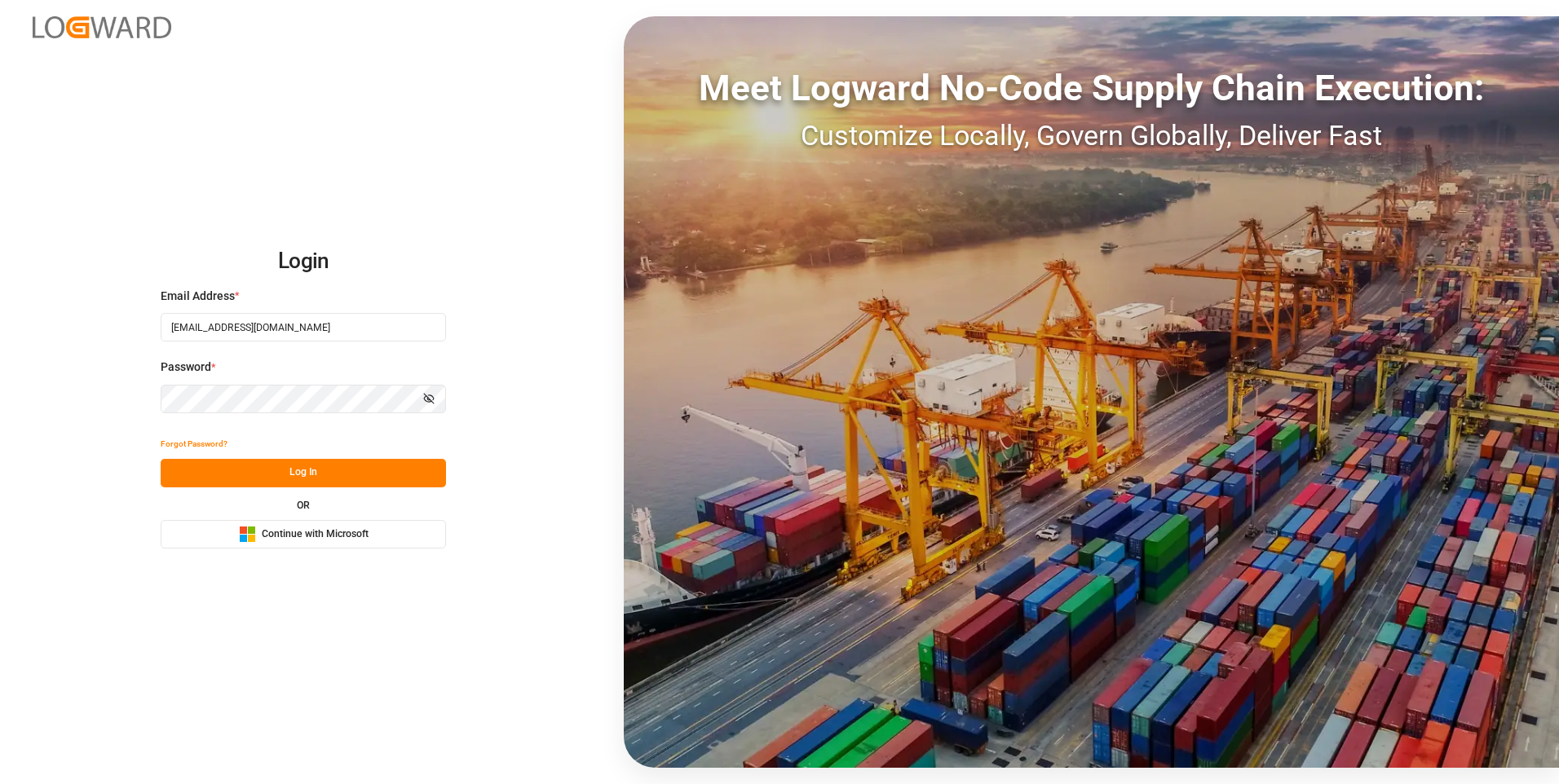
click at [257, 480] on button "Log In" at bounding box center [302, 473] width 285 height 28
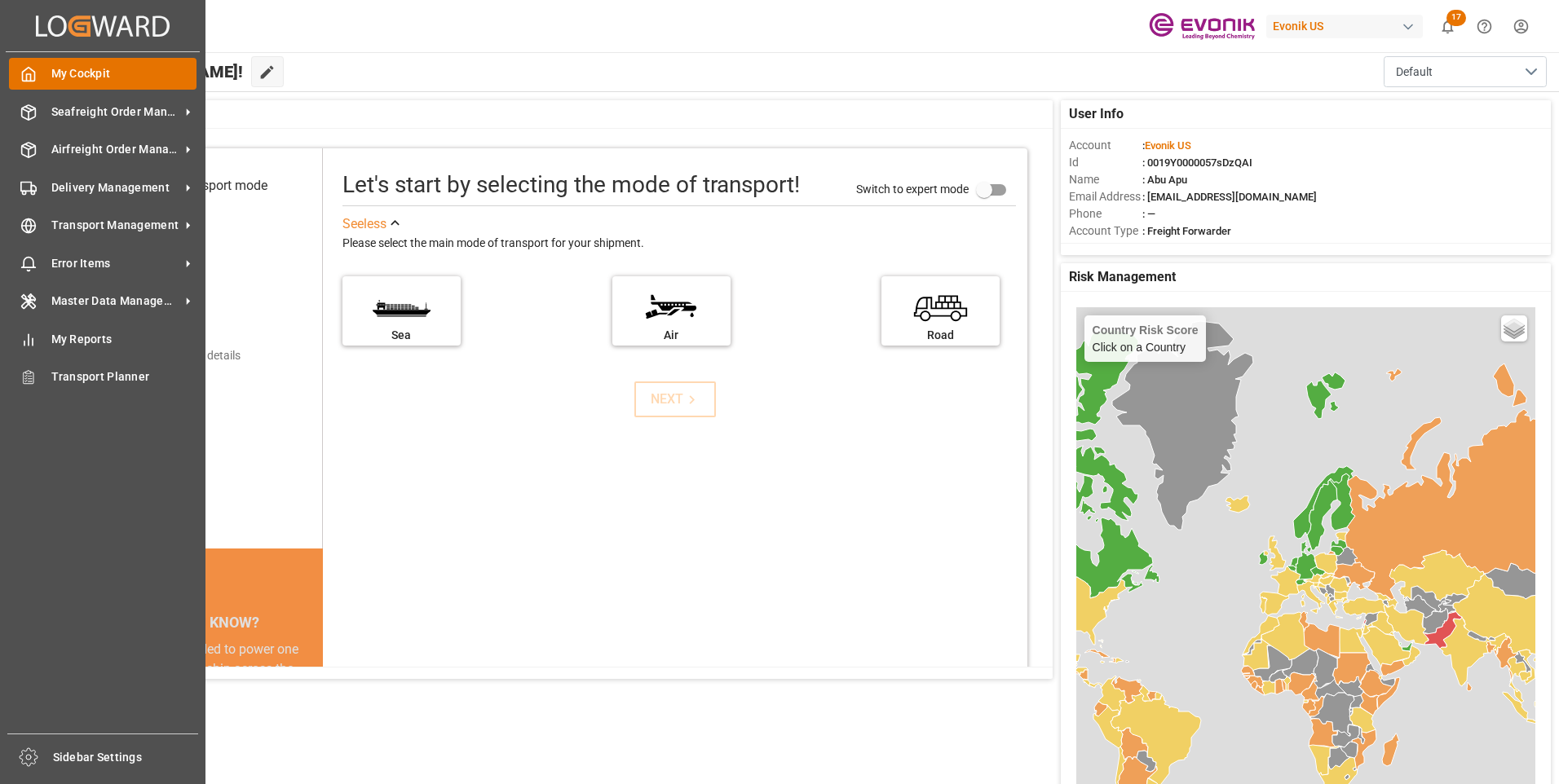
click at [31, 72] on icon at bounding box center [28, 74] width 16 height 16
click at [103, 105] on span "Seafreight Order Management" at bounding box center [115, 112] width 128 height 17
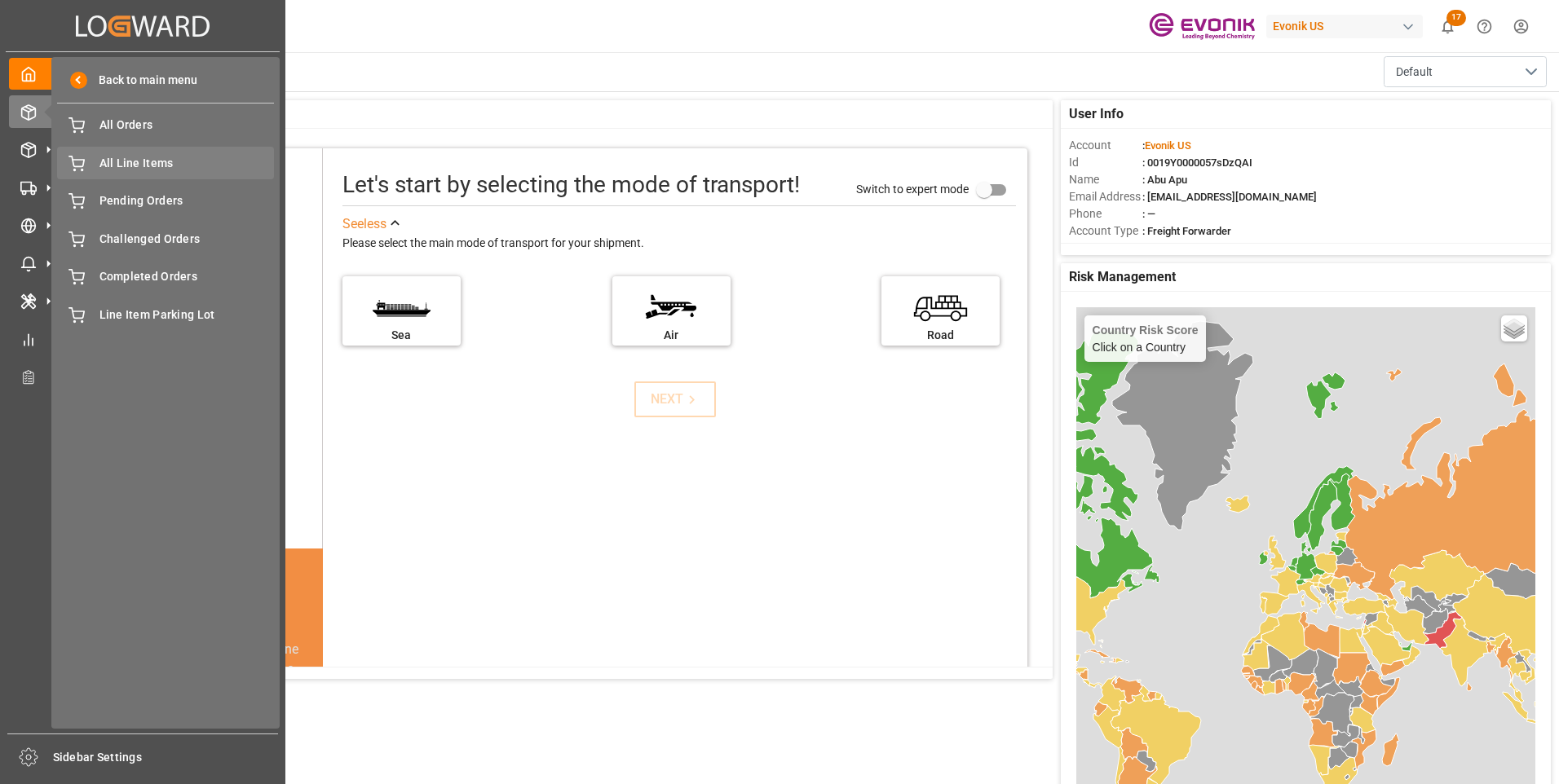
click at [144, 160] on span "All Line Items" at bounding box center [186, 164] width 175 height 17
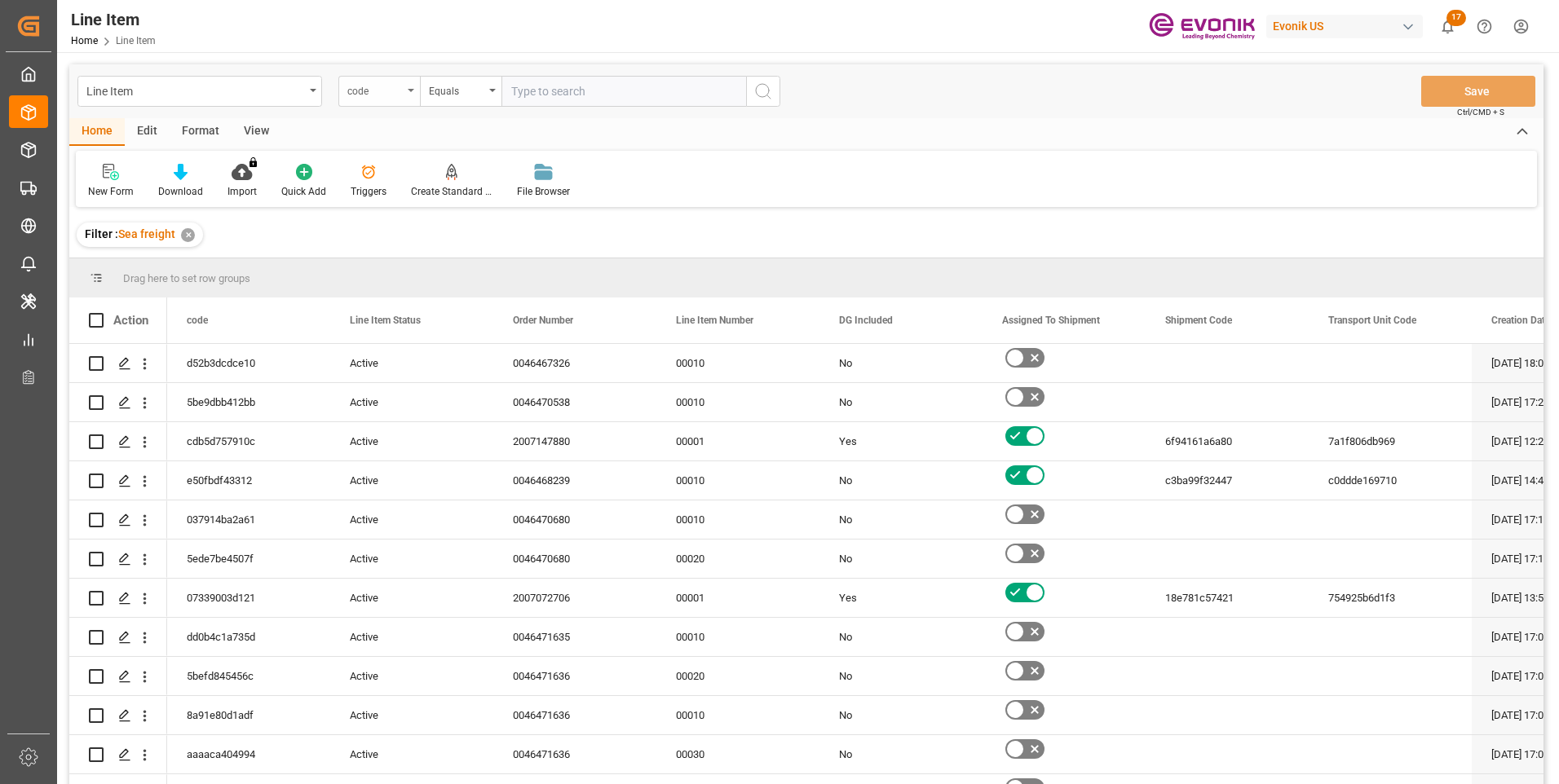
click at [404, 93] on div "code" at bounding box center [379, 91] width 82 height 31
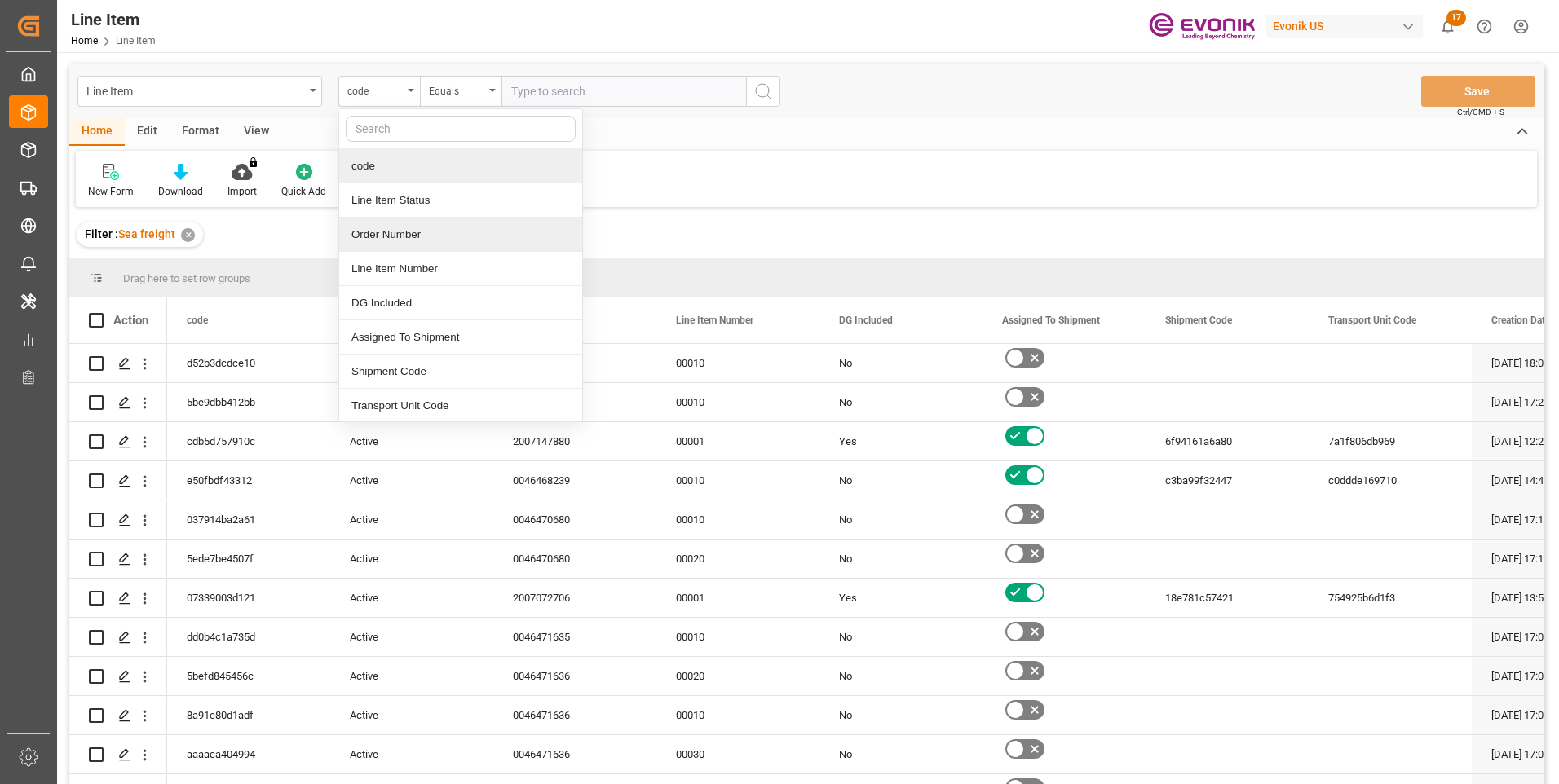
click at [372, 227] on div "Order Number" at bounding box center [461, 235] width 243 height 34
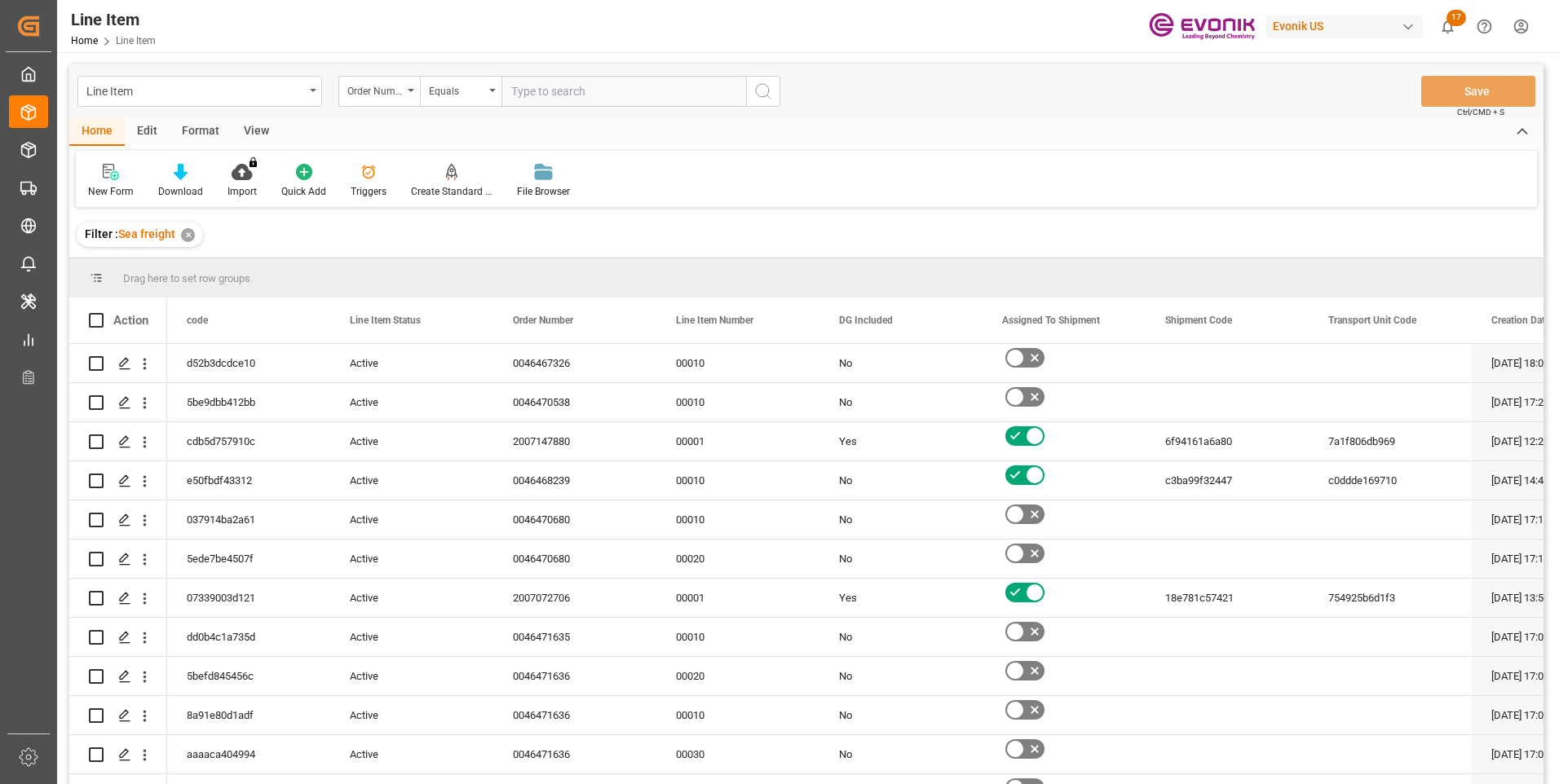
click at [508, 93] on input "text" at bounding box center [624, 91] width 245 height 31
paste input "2007153225"
type input "2007153225"
click at [758, 94] on icon "search button" at bounding box center [763, 91] width 20 height 20
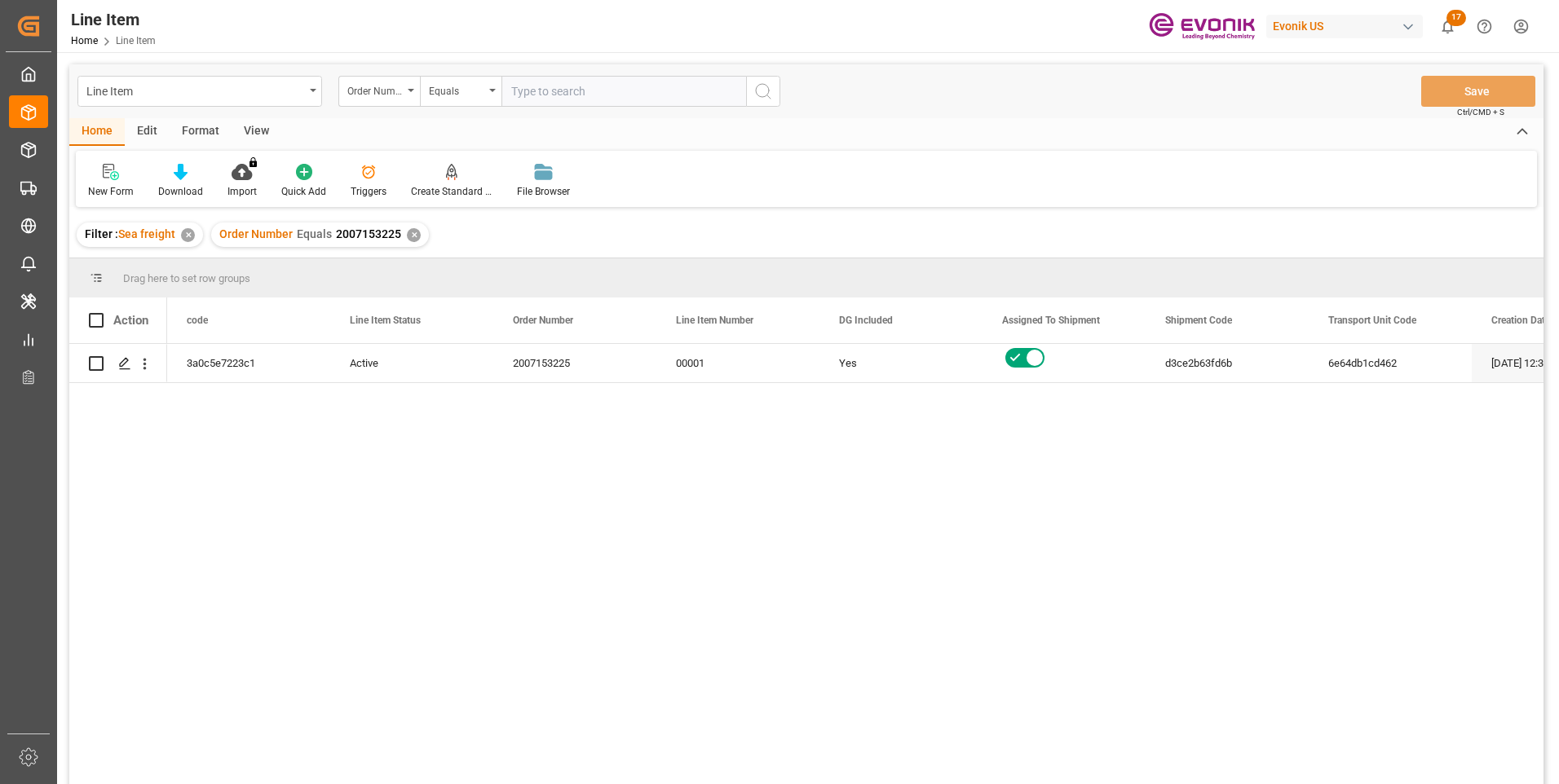
click at [253, 135] on div "View" at bounding box center [257, 132] width 50 height 28
click at [197, 186] on div "Standard Templates" at bounding box center [184, 191] width 82 height 15
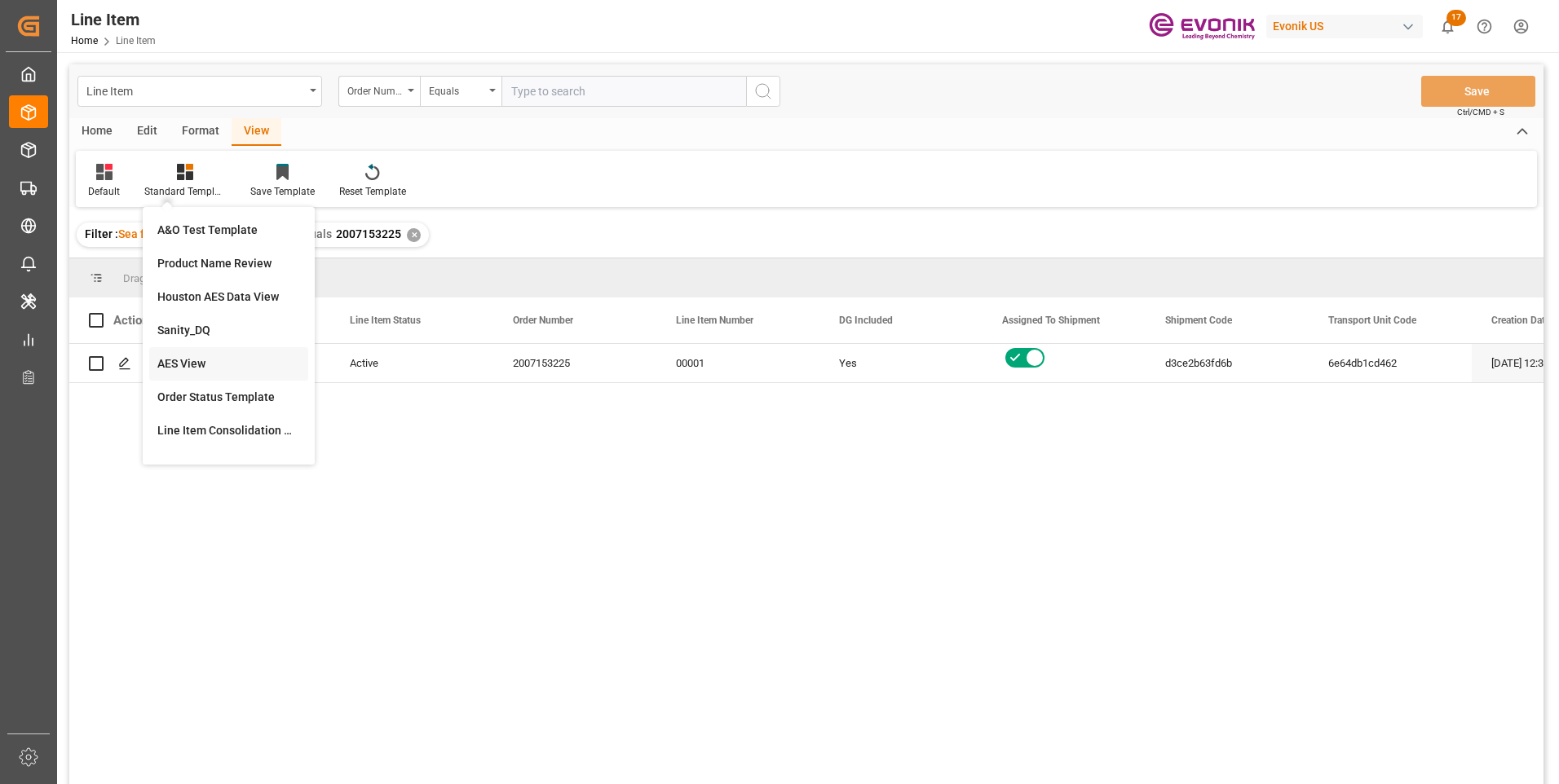
click at [213, 357] on div "AES View" at bounding box center [229, 364] width 143 height 17
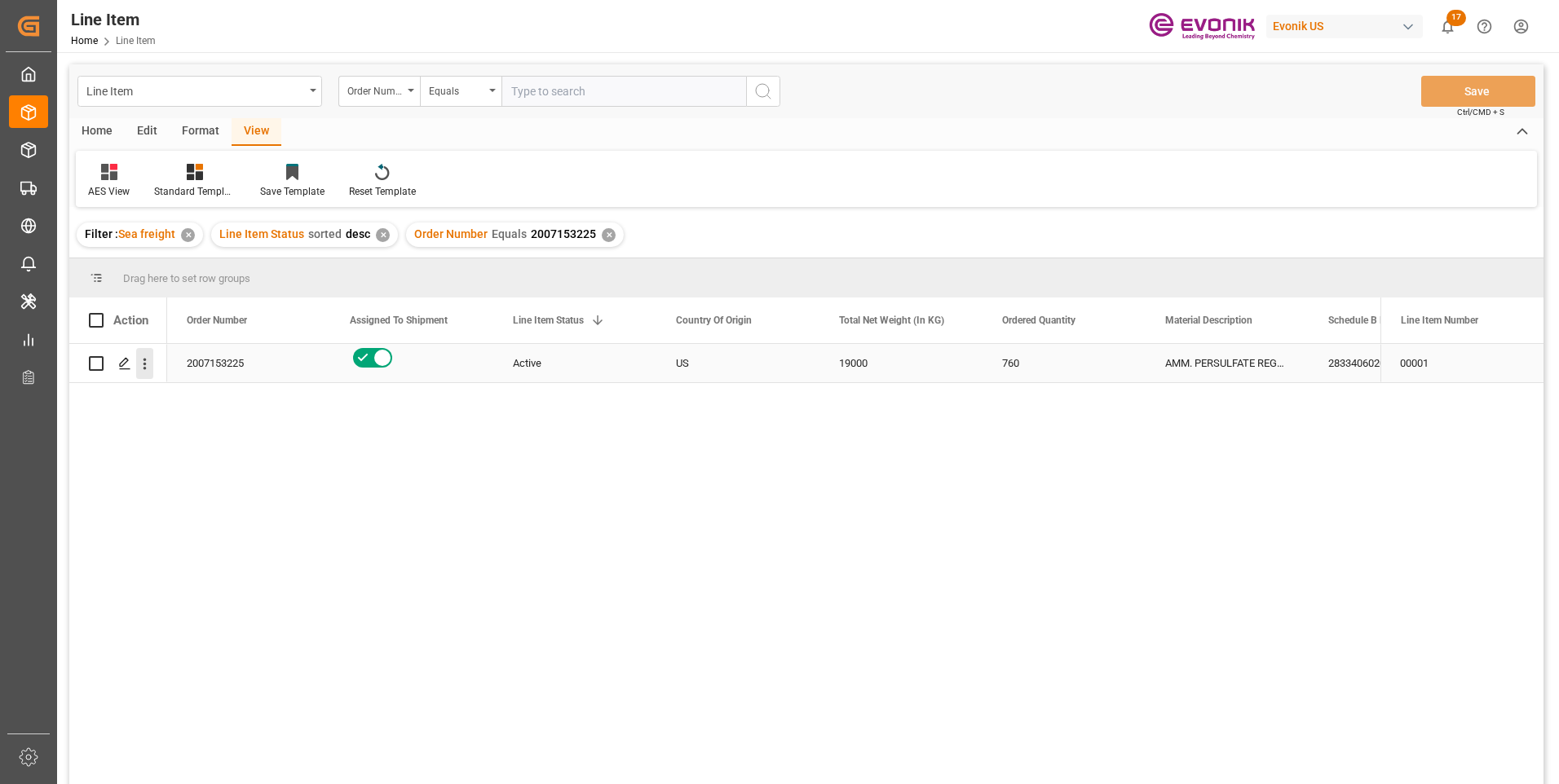
click at [144, 369] on icon "open menu" at bounding box center [146, 364] width 3 height 11
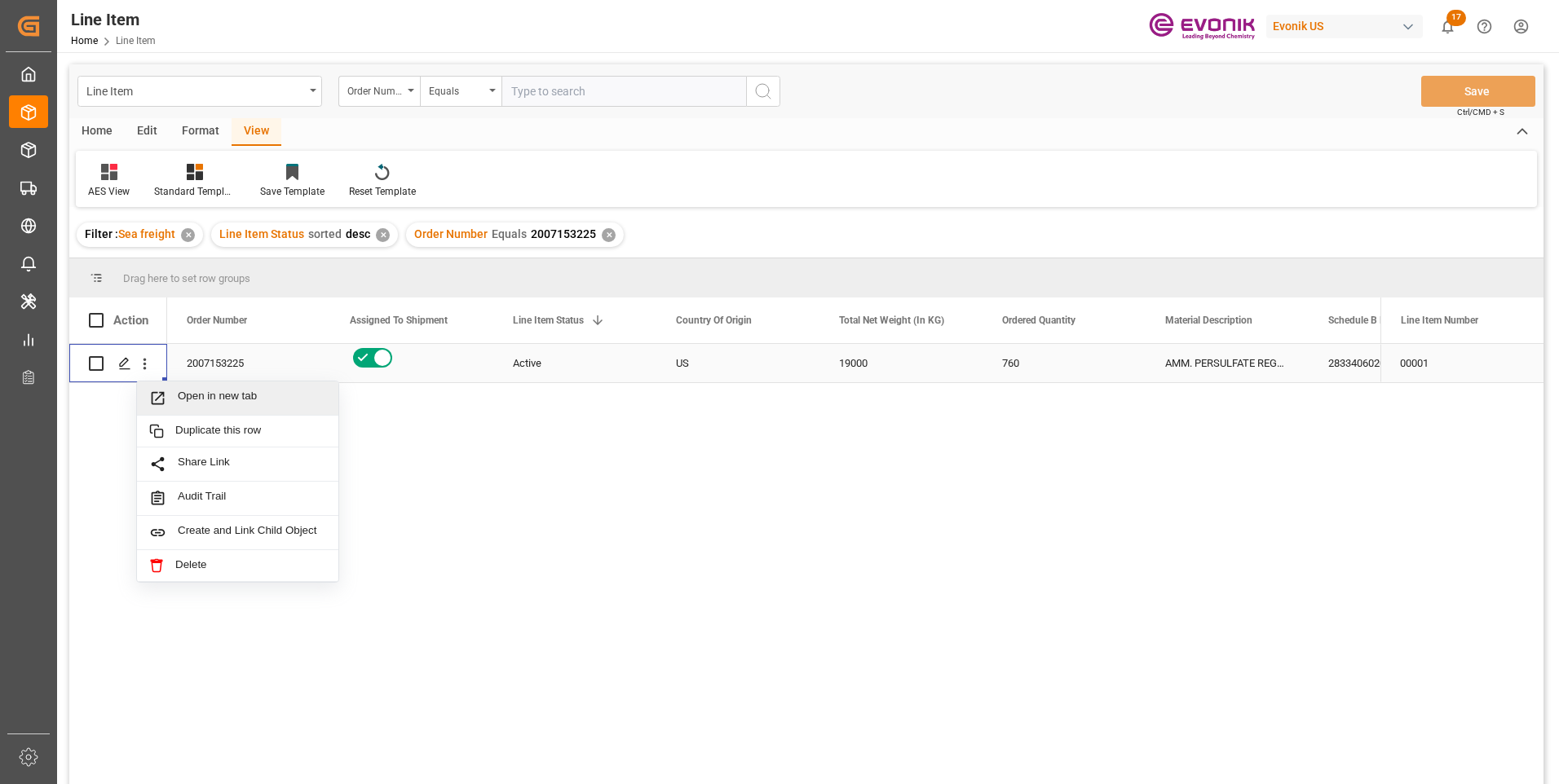
click at [202, 394] on span "Open in new tab" at bounding box center [252, 398] width 148 height 17
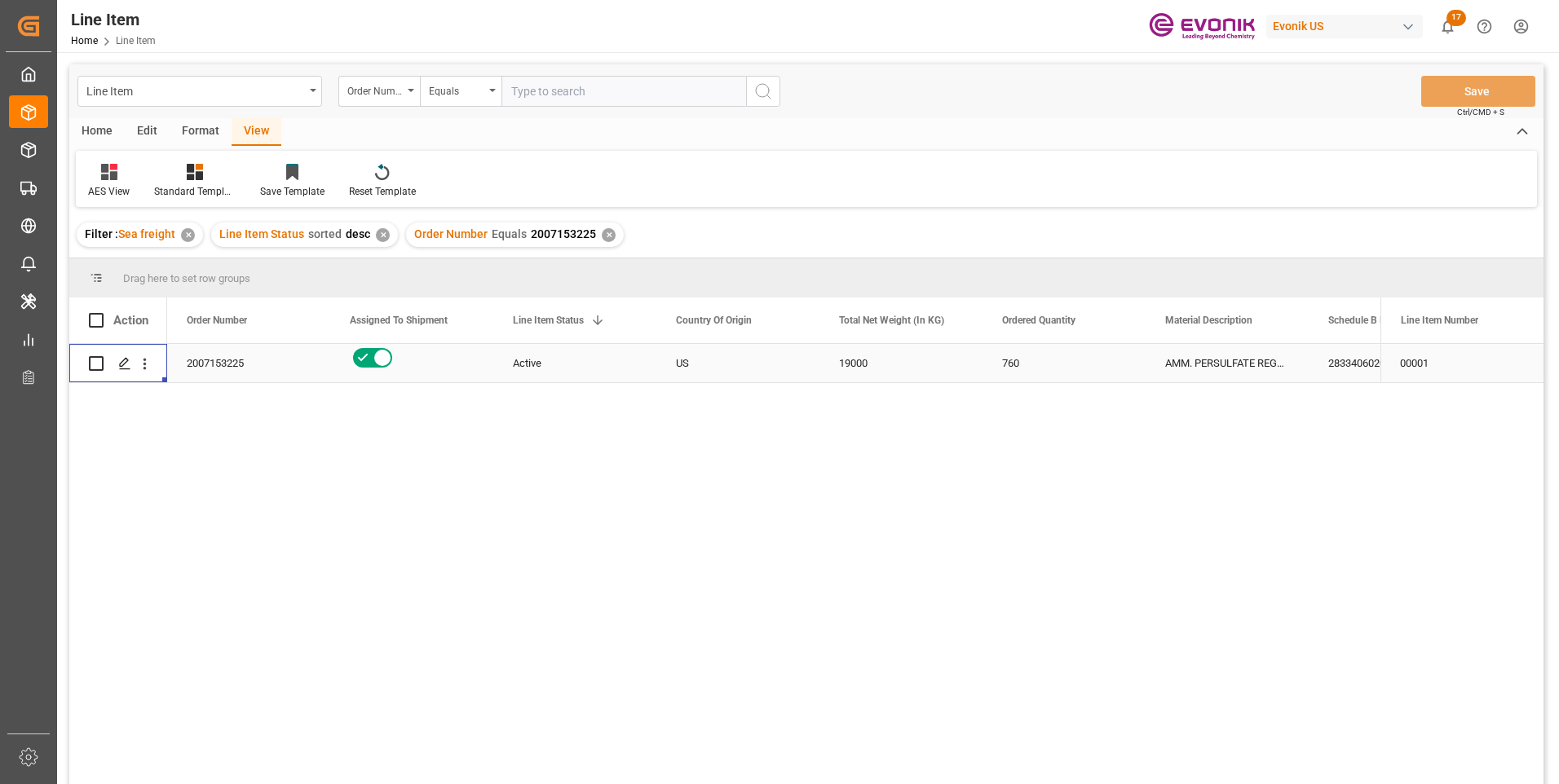
click at [857, 364] on div "19000" at bounding box center [901, 363] width 163 height 38
click at [1339, 359] on div "2833406020" at bounding box center [1390, 363] width 163 height 38
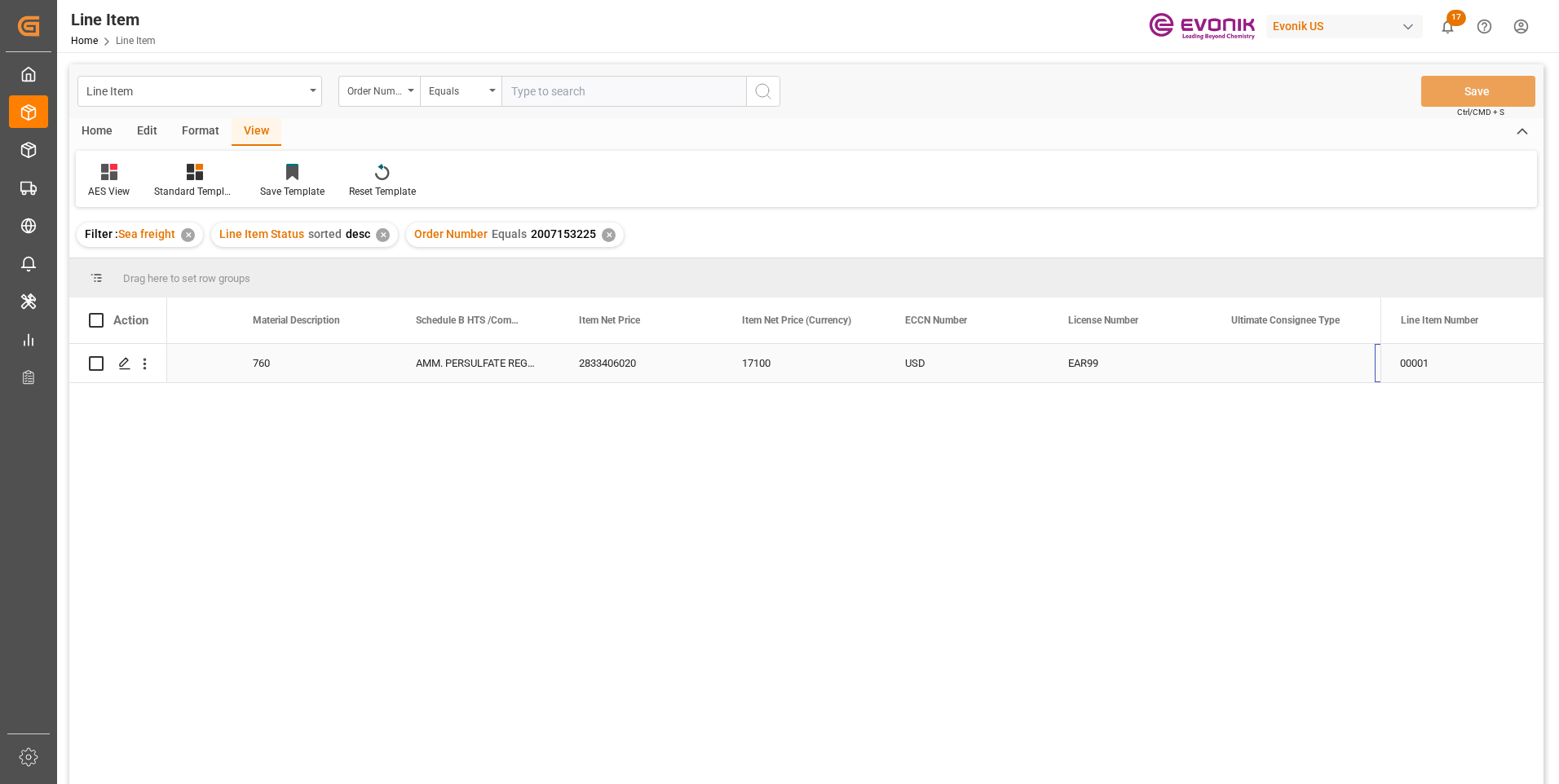
scroll to position [0, 913]
click at [602, 366] on div "17100" at bounding box center [640, 363] width 163 height 38
click at [326, 367] on div "AMM. PERSULFATE REGULAR 55.1 LB BG" at bounding box center [315, 363] width 163 height 38
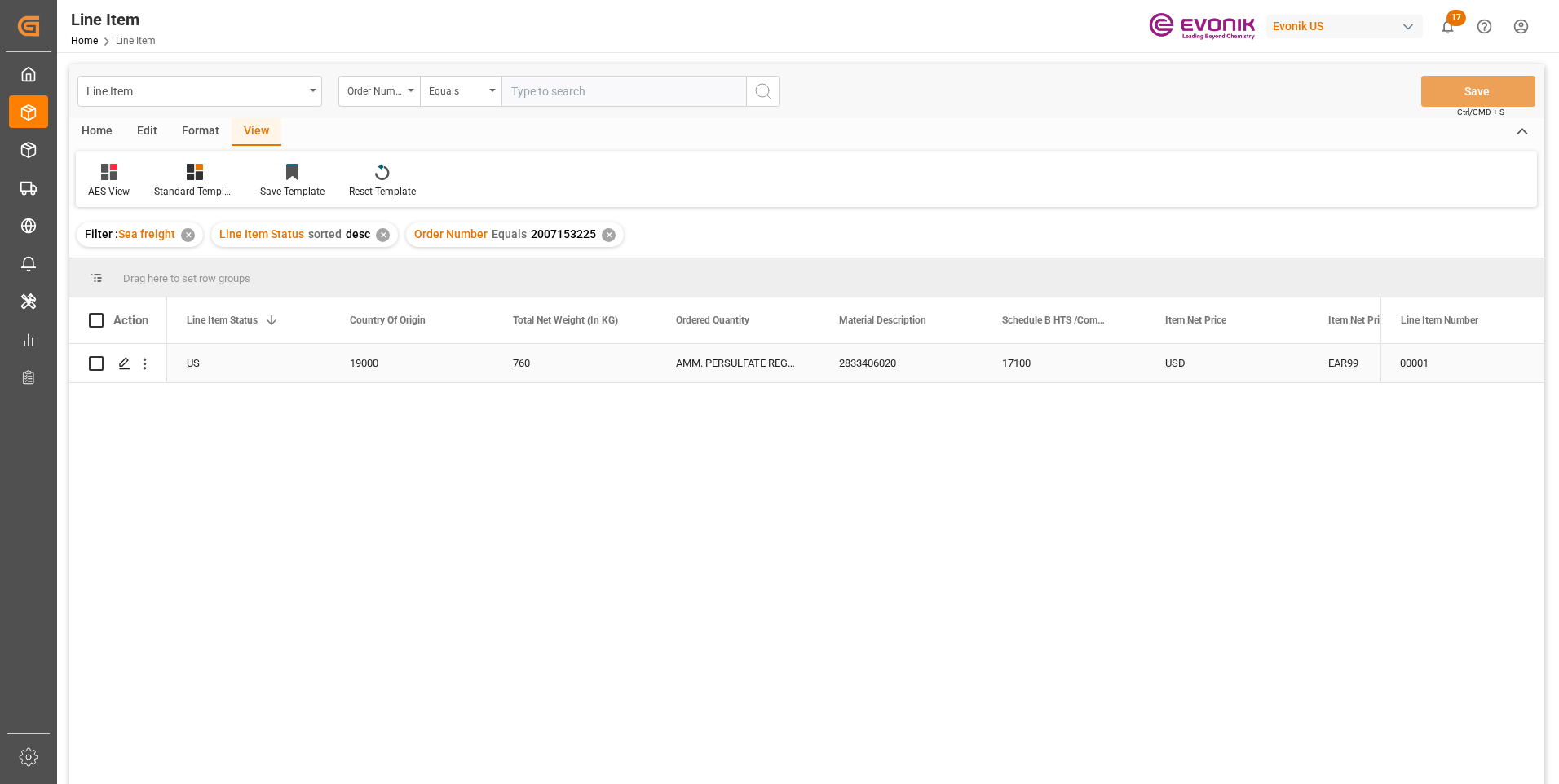
scroll to position [0, 326]
click at [1207, 357] on div "17100" at bounding box center [1226, 363] width 163 height 38
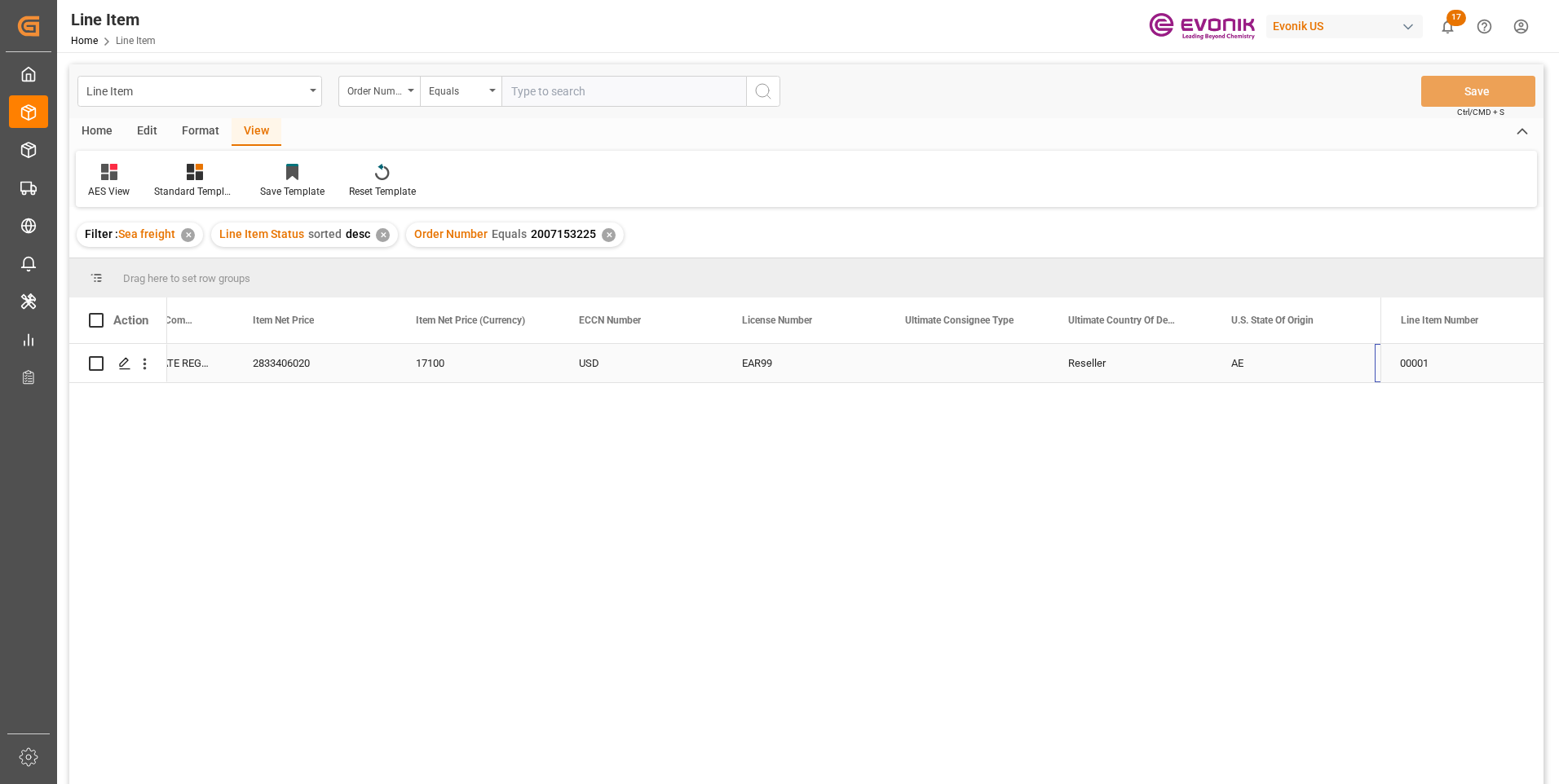
scroll to position [0, 1238]
click at [1082, 355] on div "AE" at bounding box center [1130, 363] width 163 height 38
click at [1240, 354] on div "Dubai" at bounding box center [1299, 363] width 163 height 38
click at [844, 363] on div "ALTEK International FZE" at bounding box center [809, 363] width 163 height 38
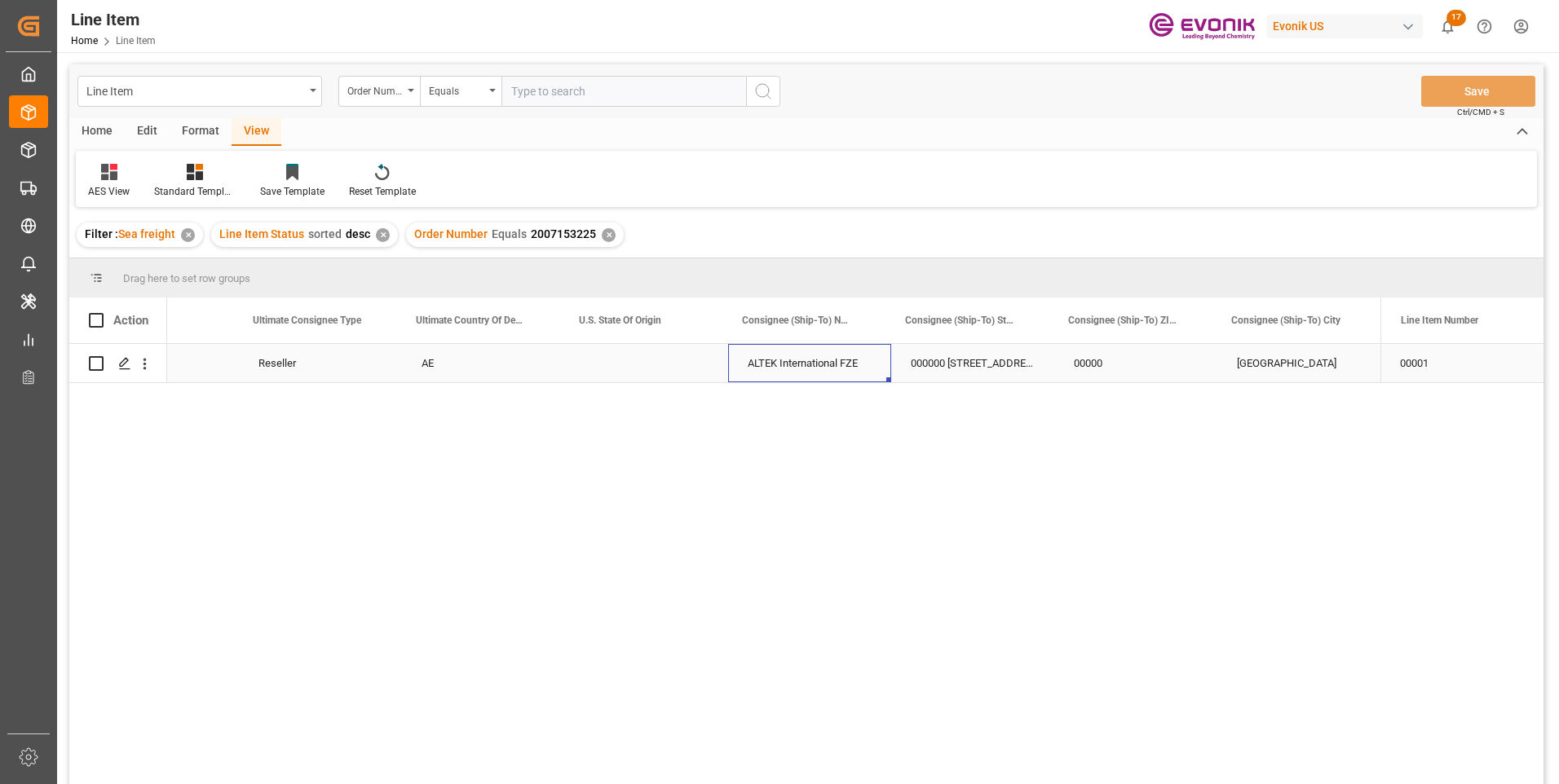
click at [843, 365] on div "ALTEK International FZE" at bounding box center [809, 363] width 163 height 38
click at [845, 371] on input "ALTEK International FZE" at bounding box center [809, 372] width 137 height 31
click at [820, 522] on div "EAR99 Reseller AE ALTEK International FZE 000000 Office # 1701, 17th Floor;Exch…" at bounding box center [774, 569] width 1213 height 451
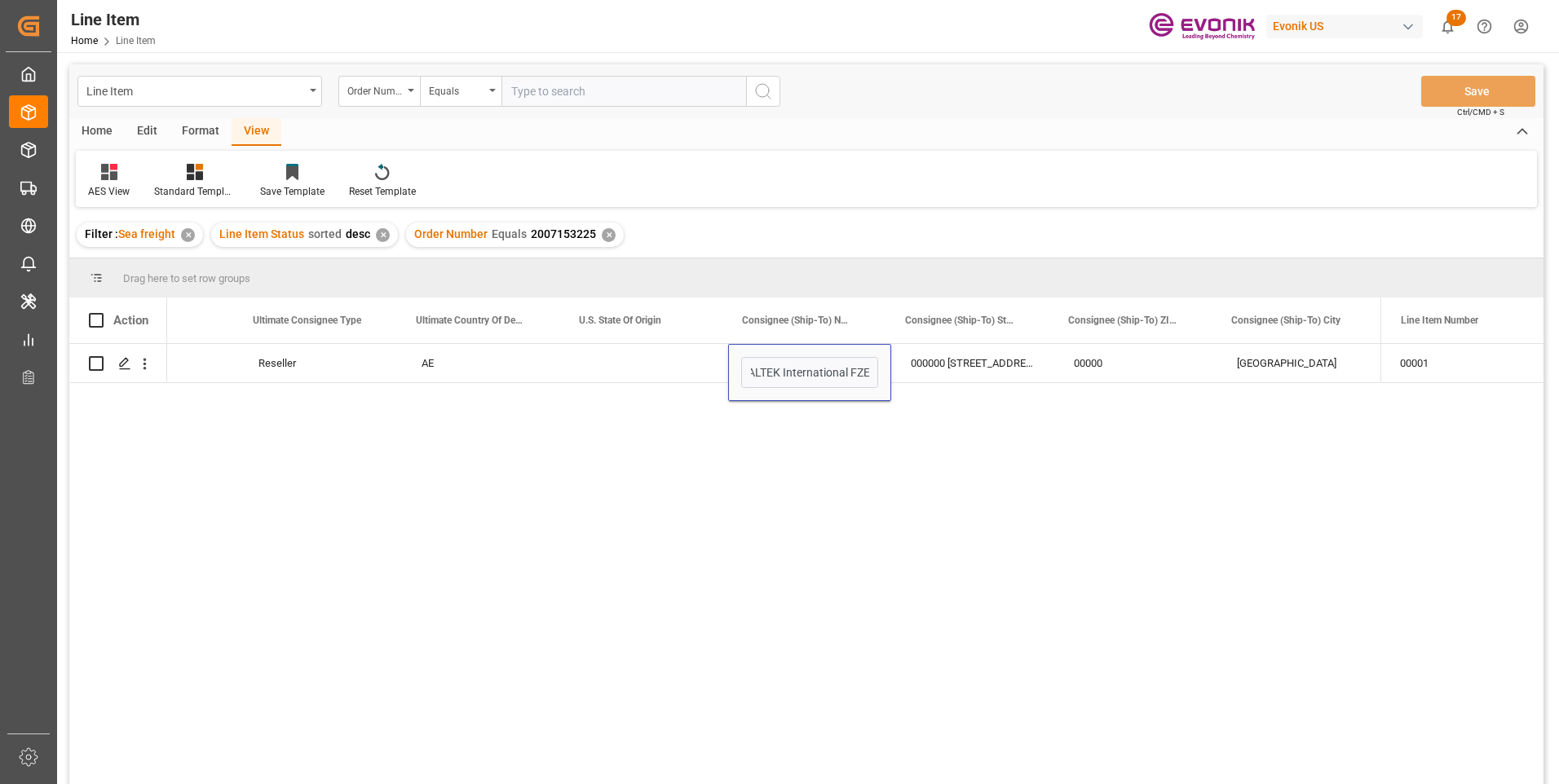
scroll to position [0, 0]
click at [422, 361] on div "AE" at bounding box center [483, 363] width 163 height 38
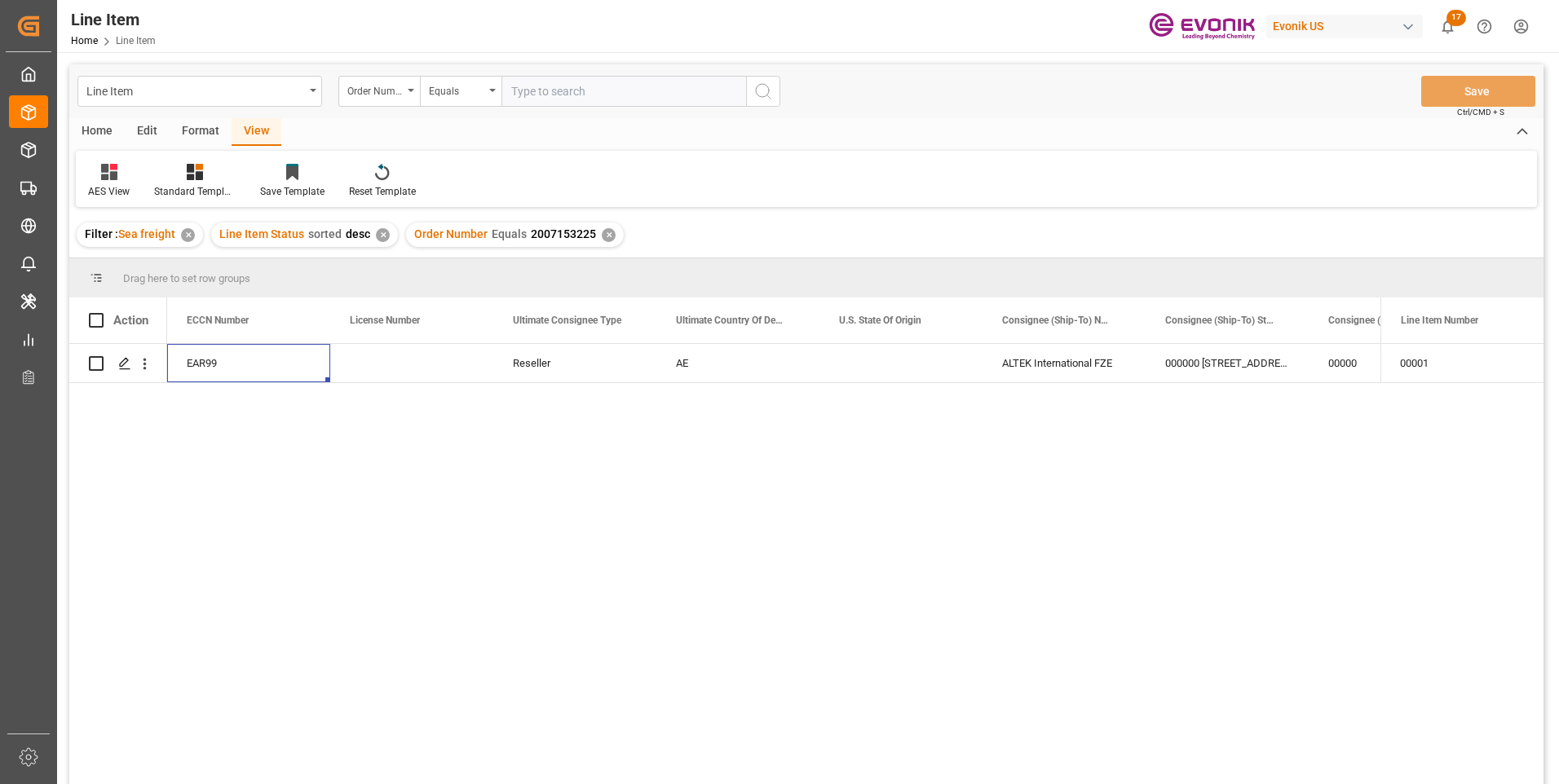
scroll to position [0, 1468]
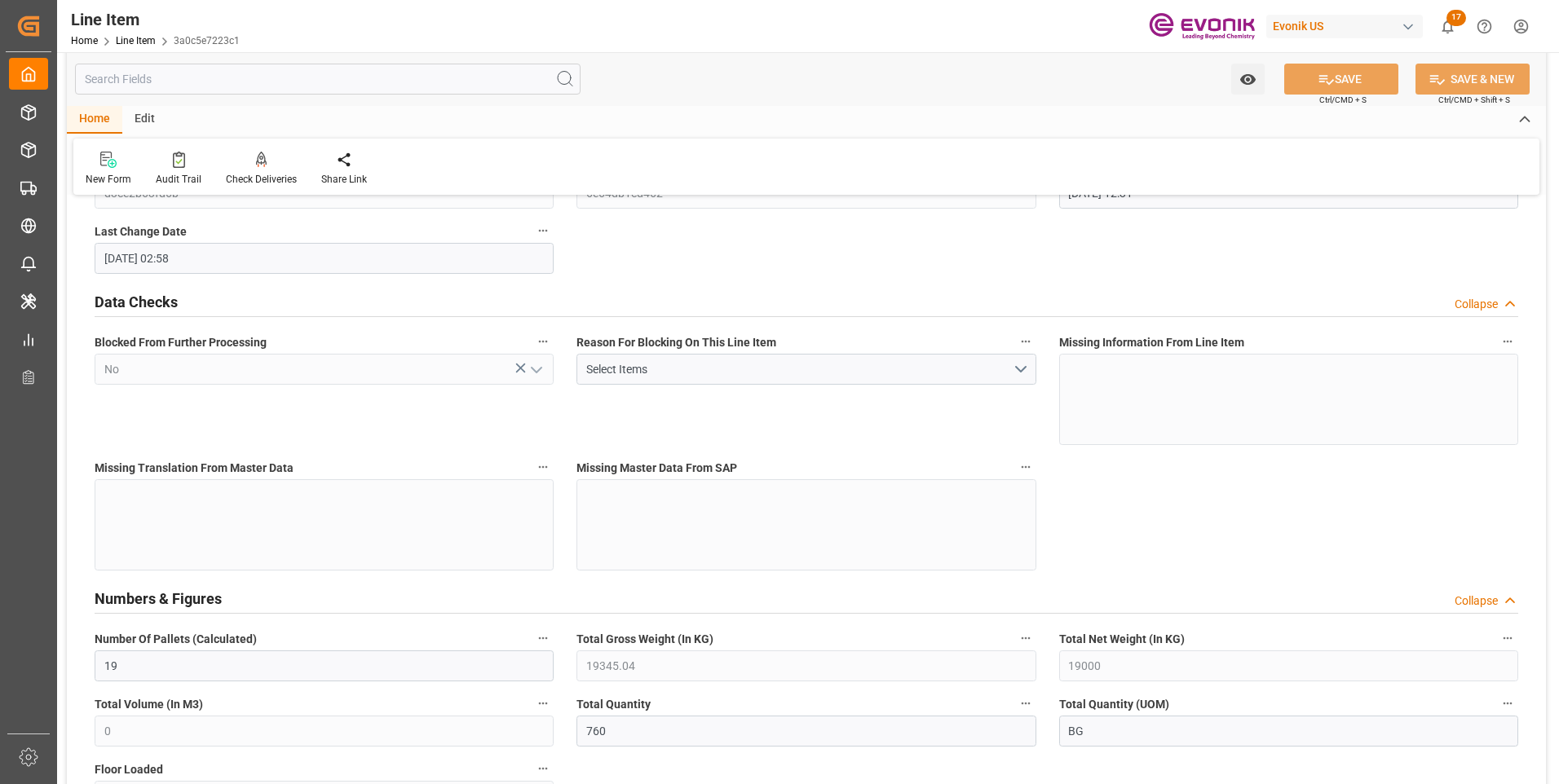
scroll to position [489, 0]
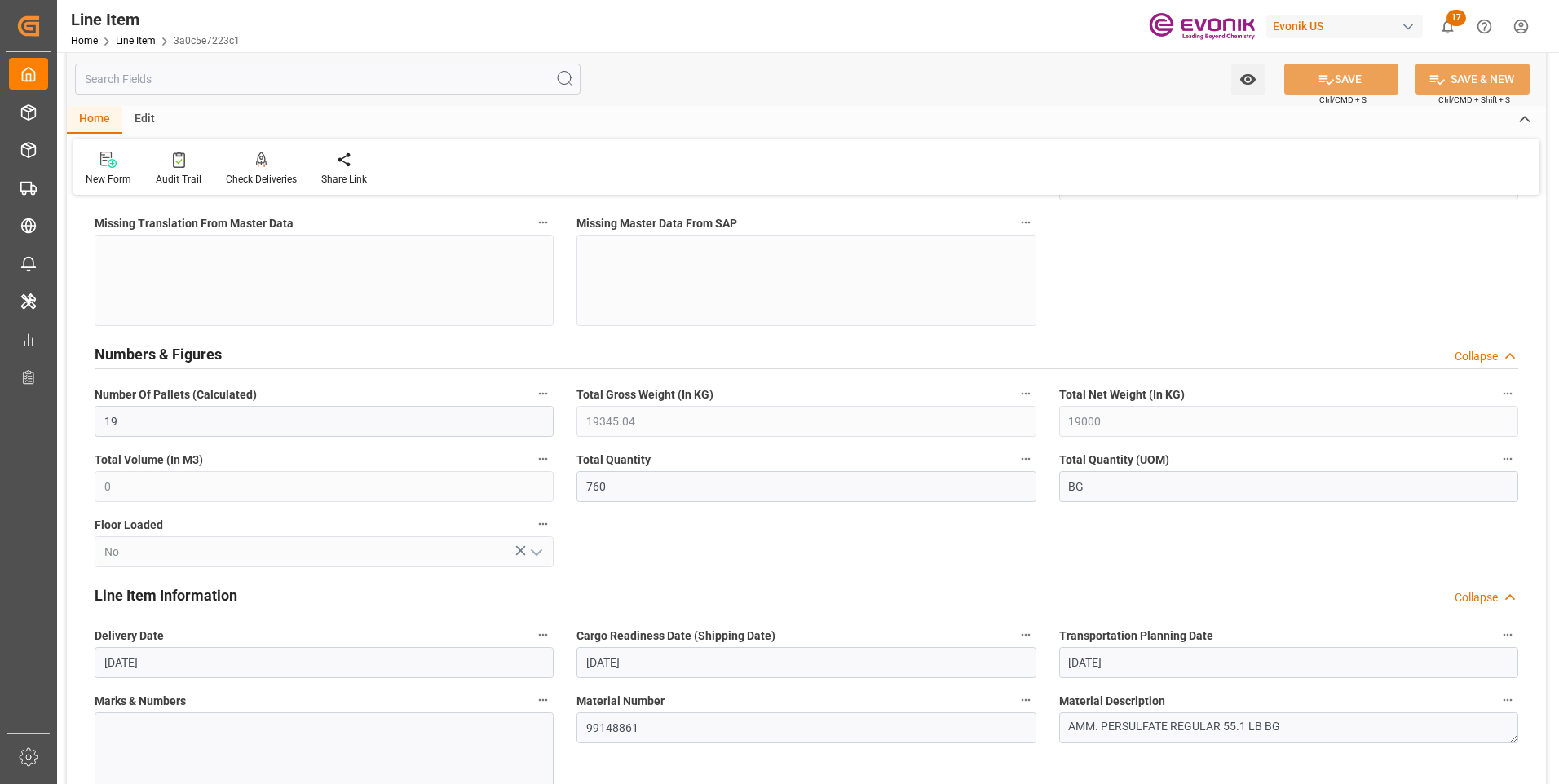
click at [279, 81] on input "text" at bounding box center [327, 79] width 506 height 31
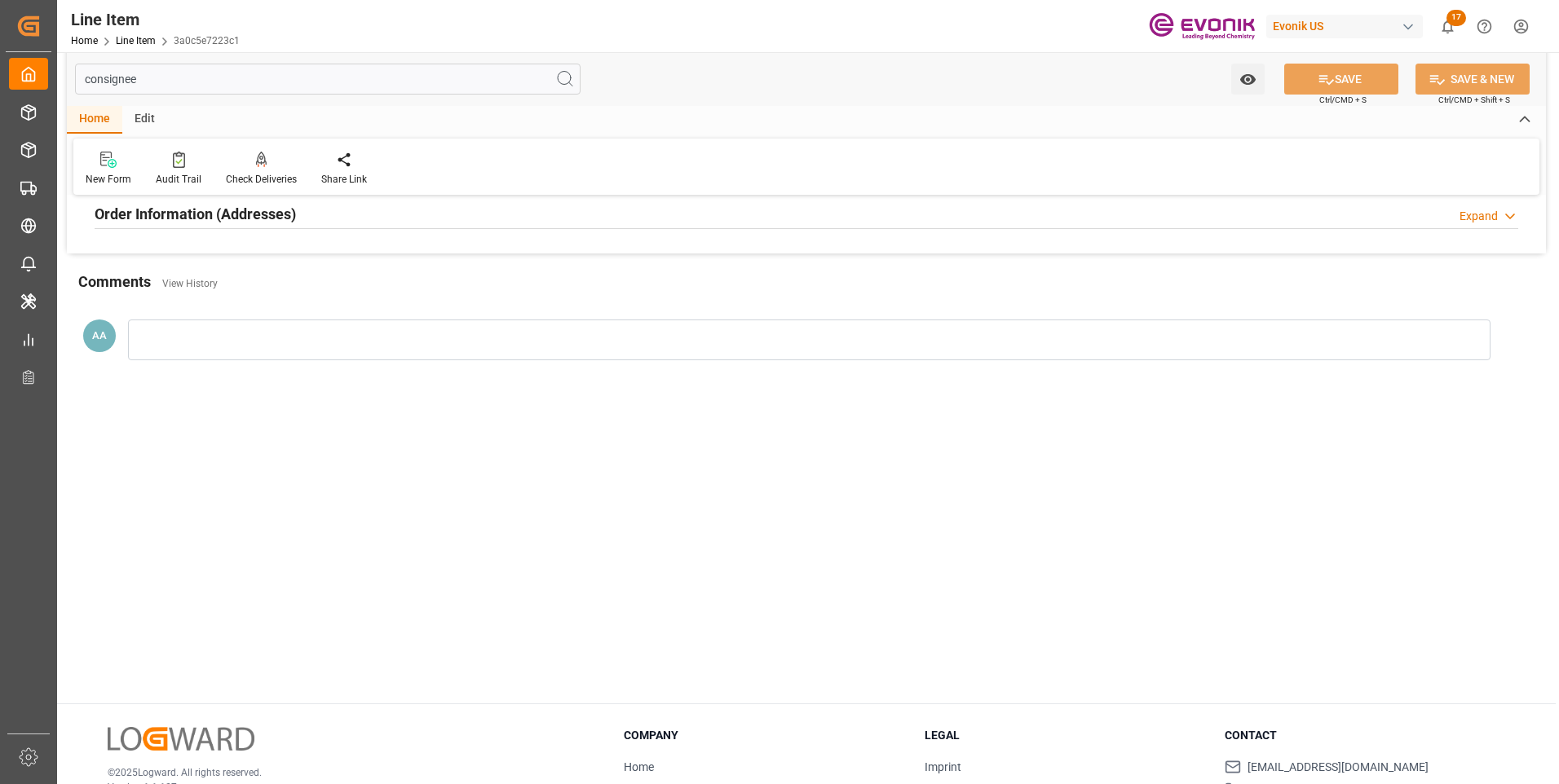
scroll to position [0, 0]
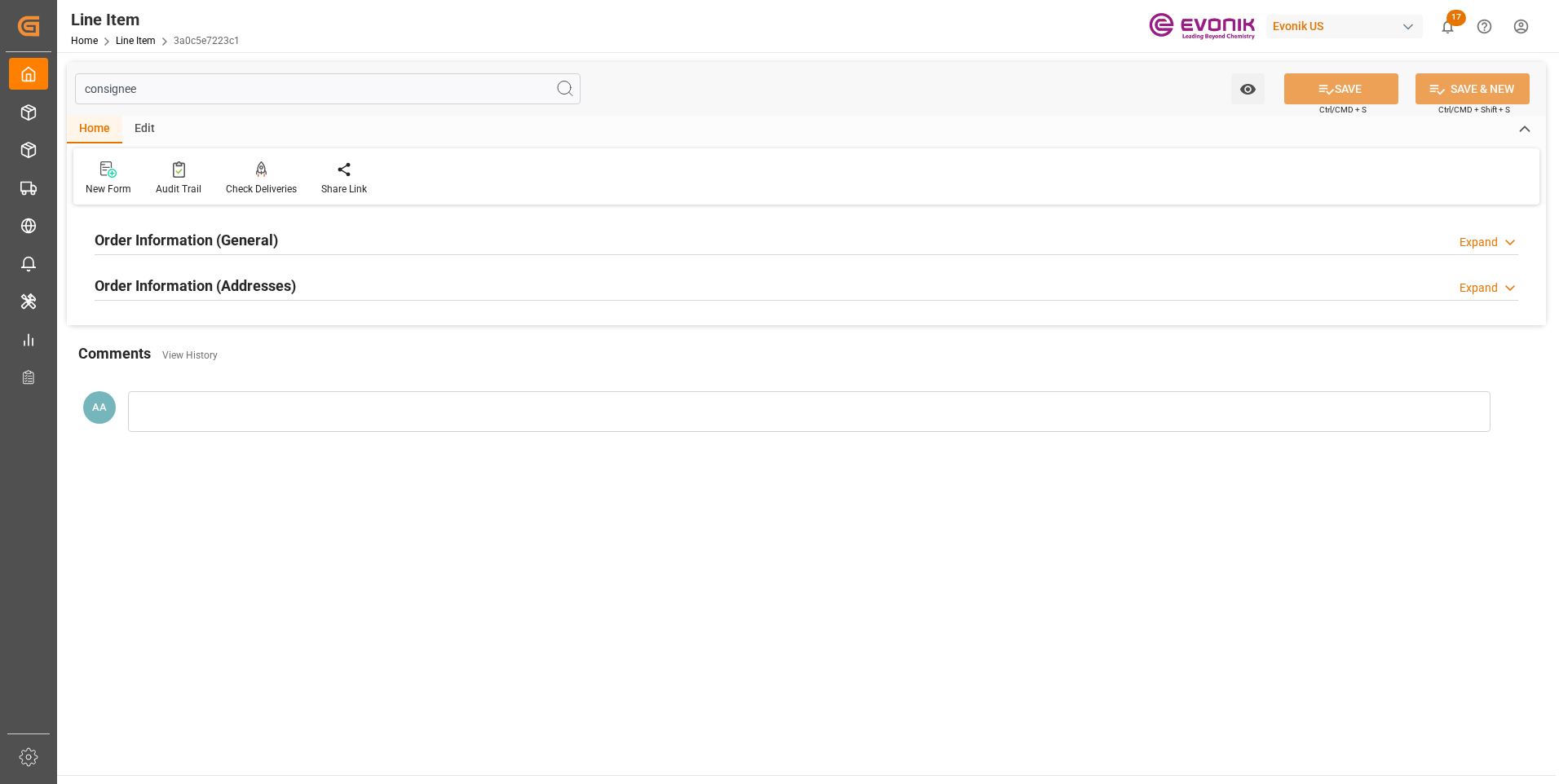
type input "consignee"
click at [275, 240] on h2 "Order Information (General)" at bounding box center [186, 240] width 184 height 22
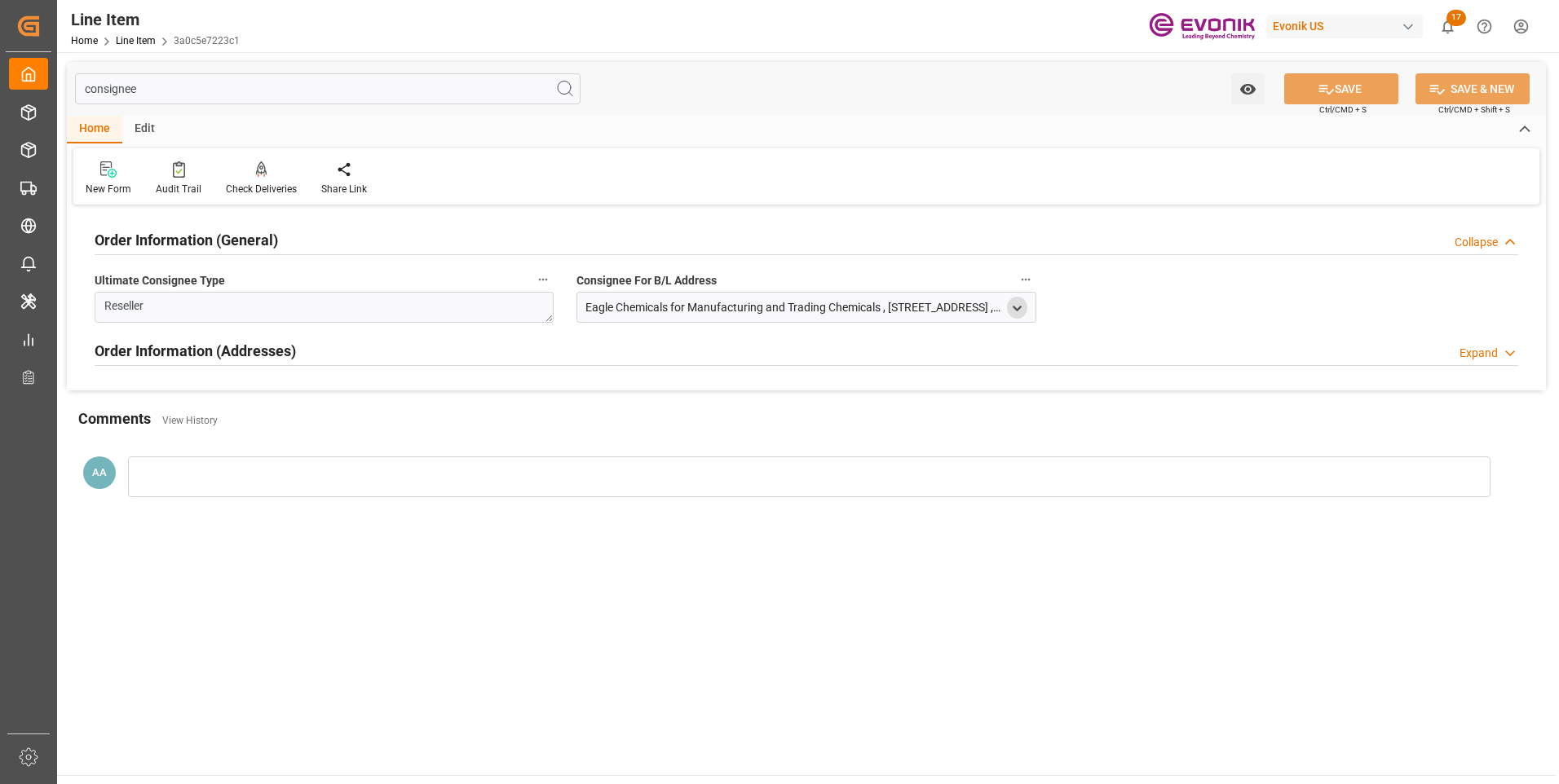
click at [1017, 308] on icon "open menu" at bounding box center [1017, 308] width 14 height 14
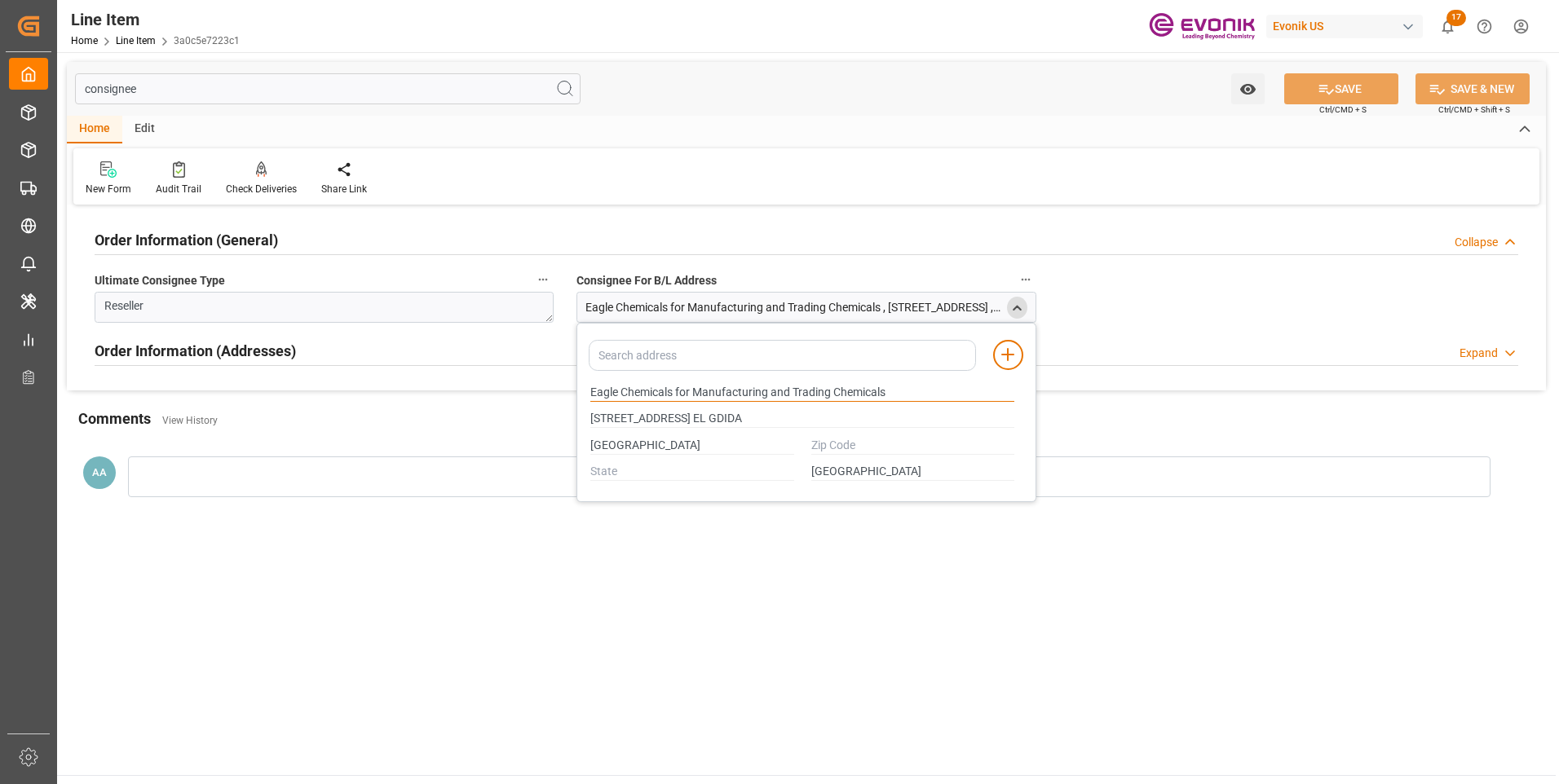
drag, startPoint x: 593, startPoint y: 392, endPoint x: 674, endPoint y: 389, distance: 81.1
click at [674, 389] on input "Eagle Chemicals for Manufacturing and Trading Chemicals" at bounding box center [802, 393] width 424 height 18
click at [630, 574] on main "consignee Watch Option SAVE Ctrl/CMD + S SAVE & NEW Ctrl/CMD + Shift + S Home E…" at bounding box center [806, 414] width 1499 height 723
click at [1517, 349] on icon at bounding box center [1510, 353] width 16 height 17
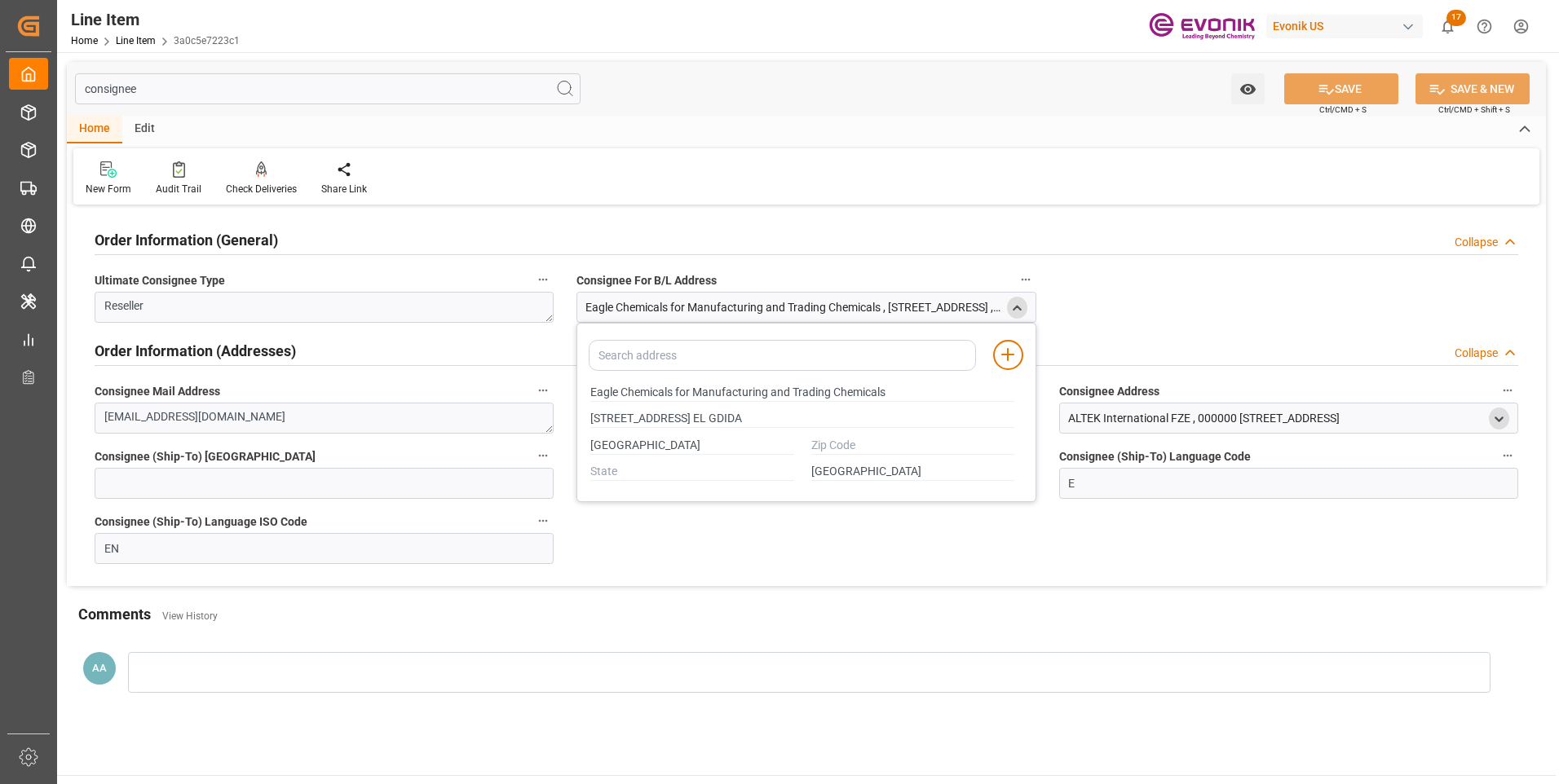
click at [1491, 417] on div "open menu" at bounding box center [1500, 419] width 21 height 22
click at [1494, 423] on icon "open menu" at bounding box center [1500, 420] width 14 height 14
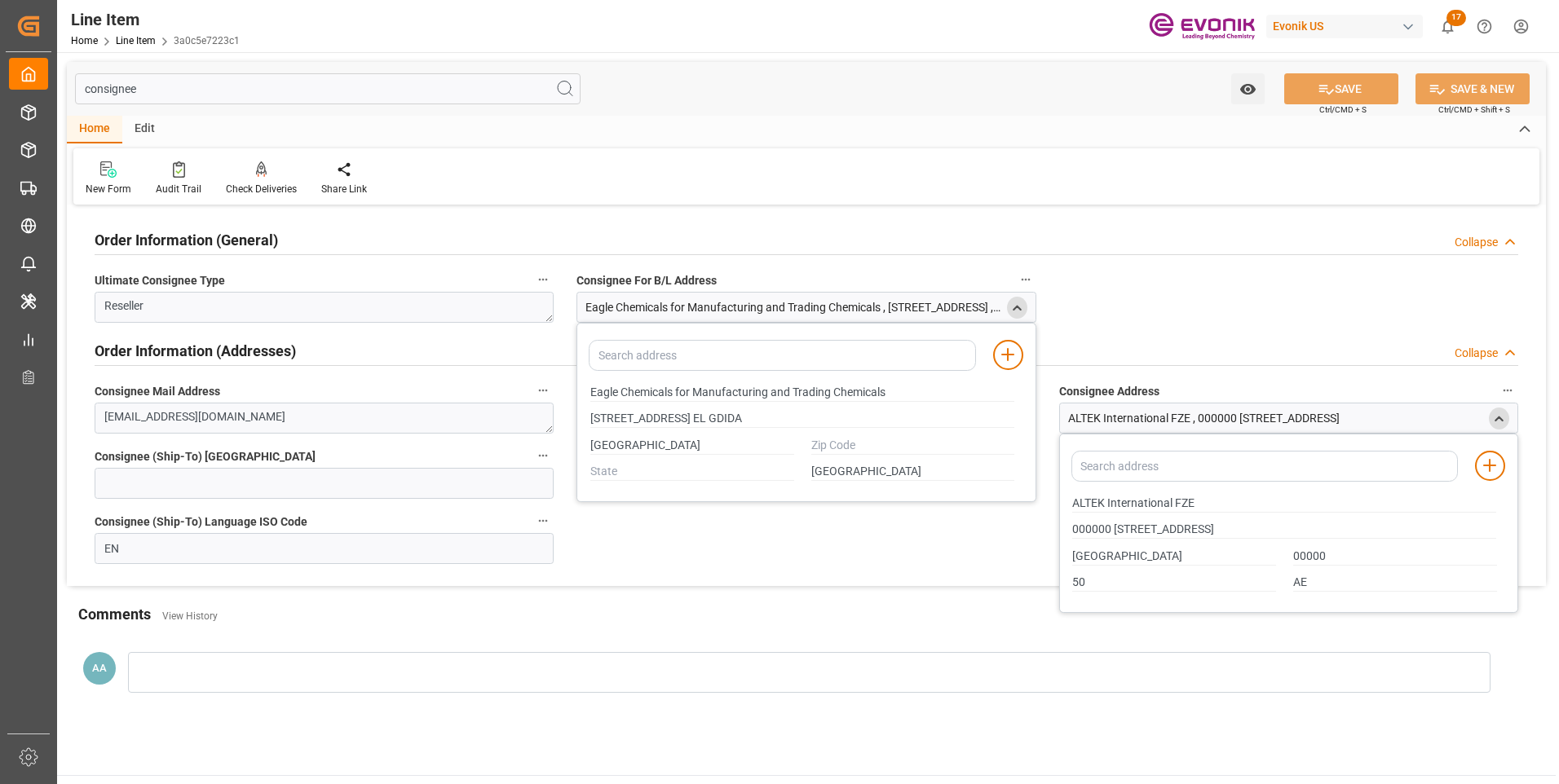
click at [1020, 306] on icon "close menu" at bounding box center [1017, 308] width 14 height 14
click at [1018, 307] on icon "open menu" at bounding box center [1017, 308] width 14 height 14
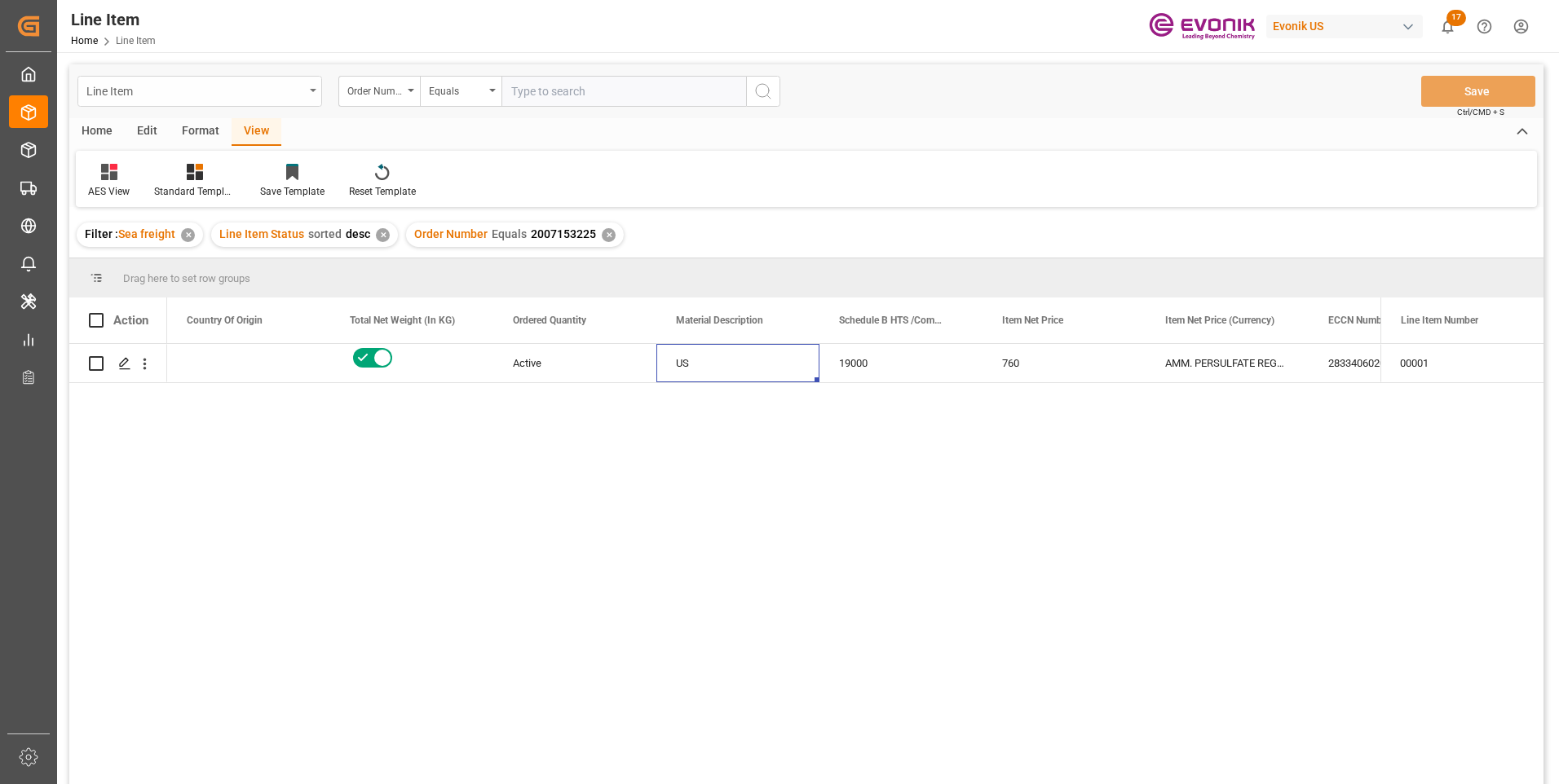
scroll to position [0, 490]
click at [532, 90] on input "text" at bounding box center [624, 91] width 245 height 31
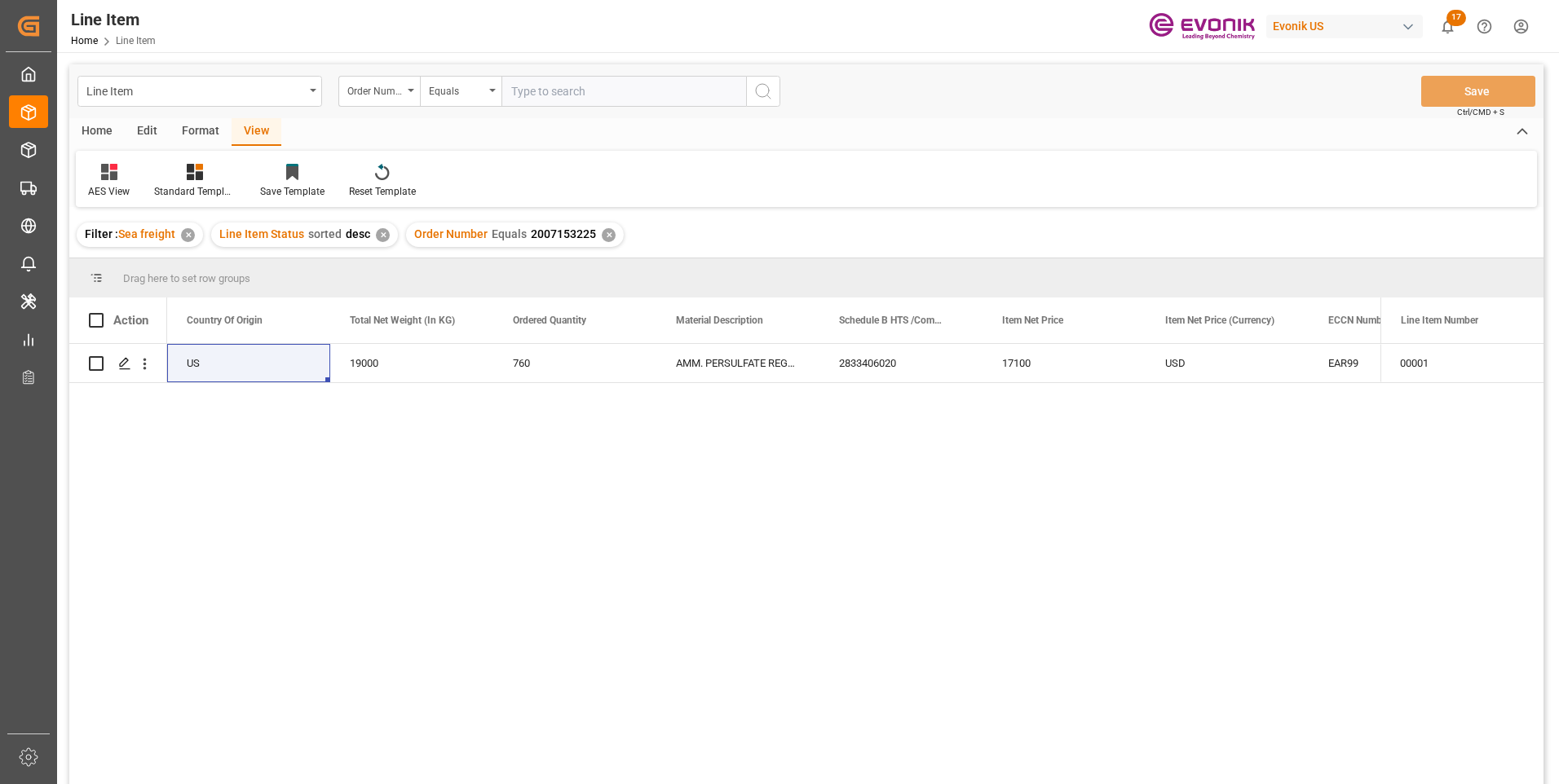
paste input "2007157434"
type input "2007157434"
click at [755, 83] on icon "search button" at bounding box center [763, 91] width 20 height 20
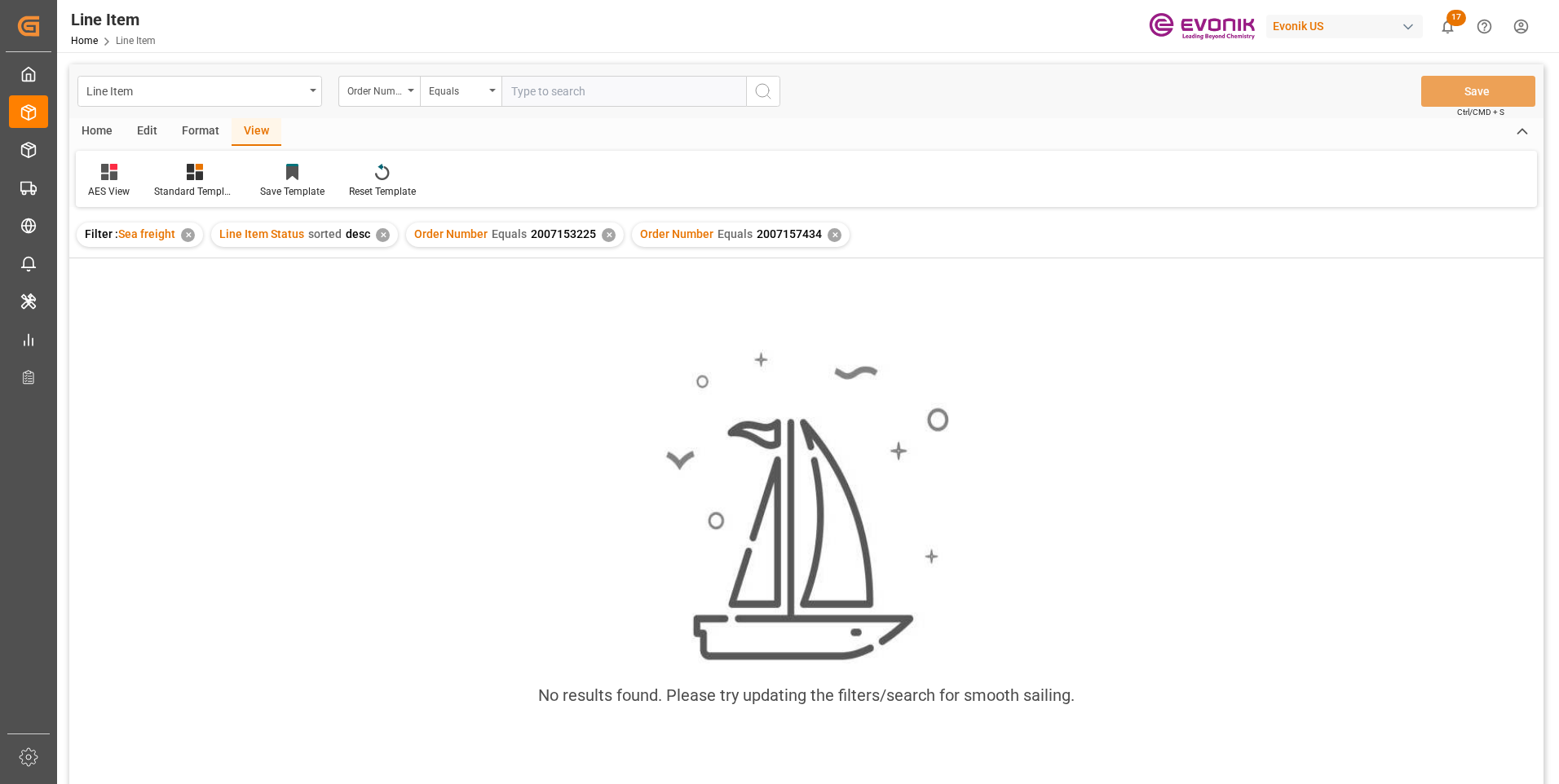
click at [602, 231] on div "✕" at bounding box center [608, 235] width 14 height 14
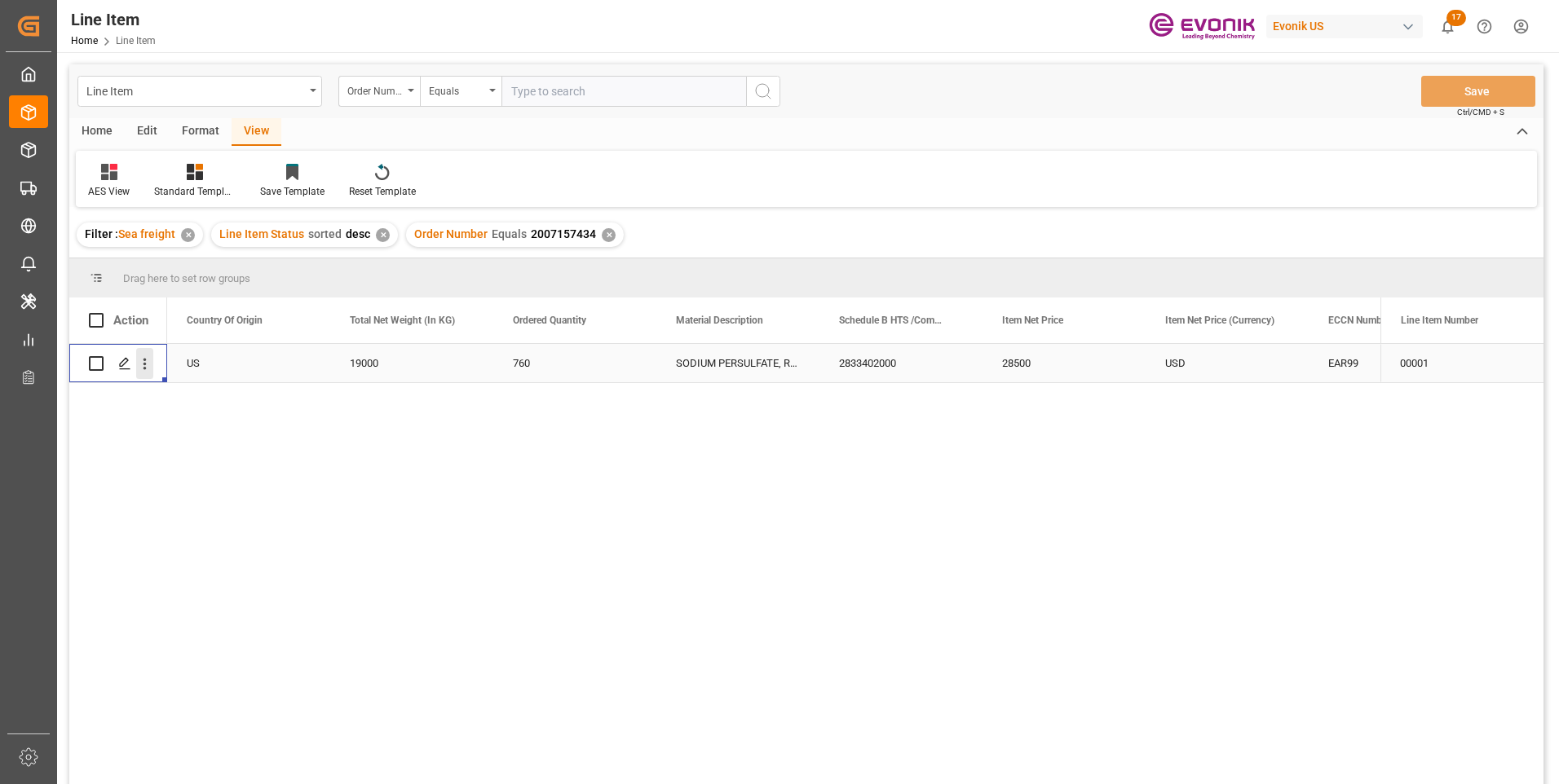
click at [147, 361] on icon "open menu" at bounding box center [145, 364] width 17 height 17
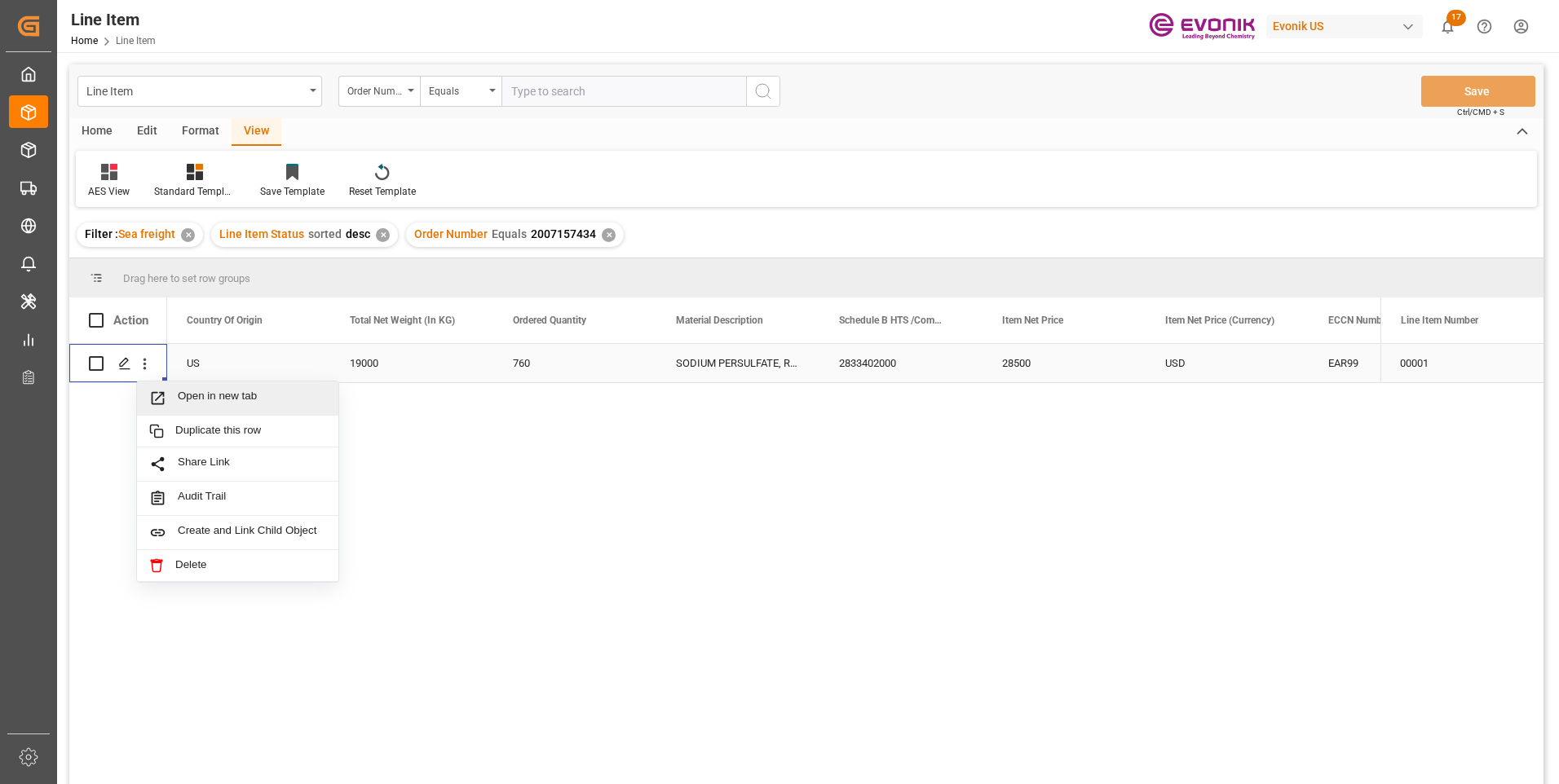
click at [178, 394] on span "Open in new tab" at bounding box center [252, 398] width 148 height 17
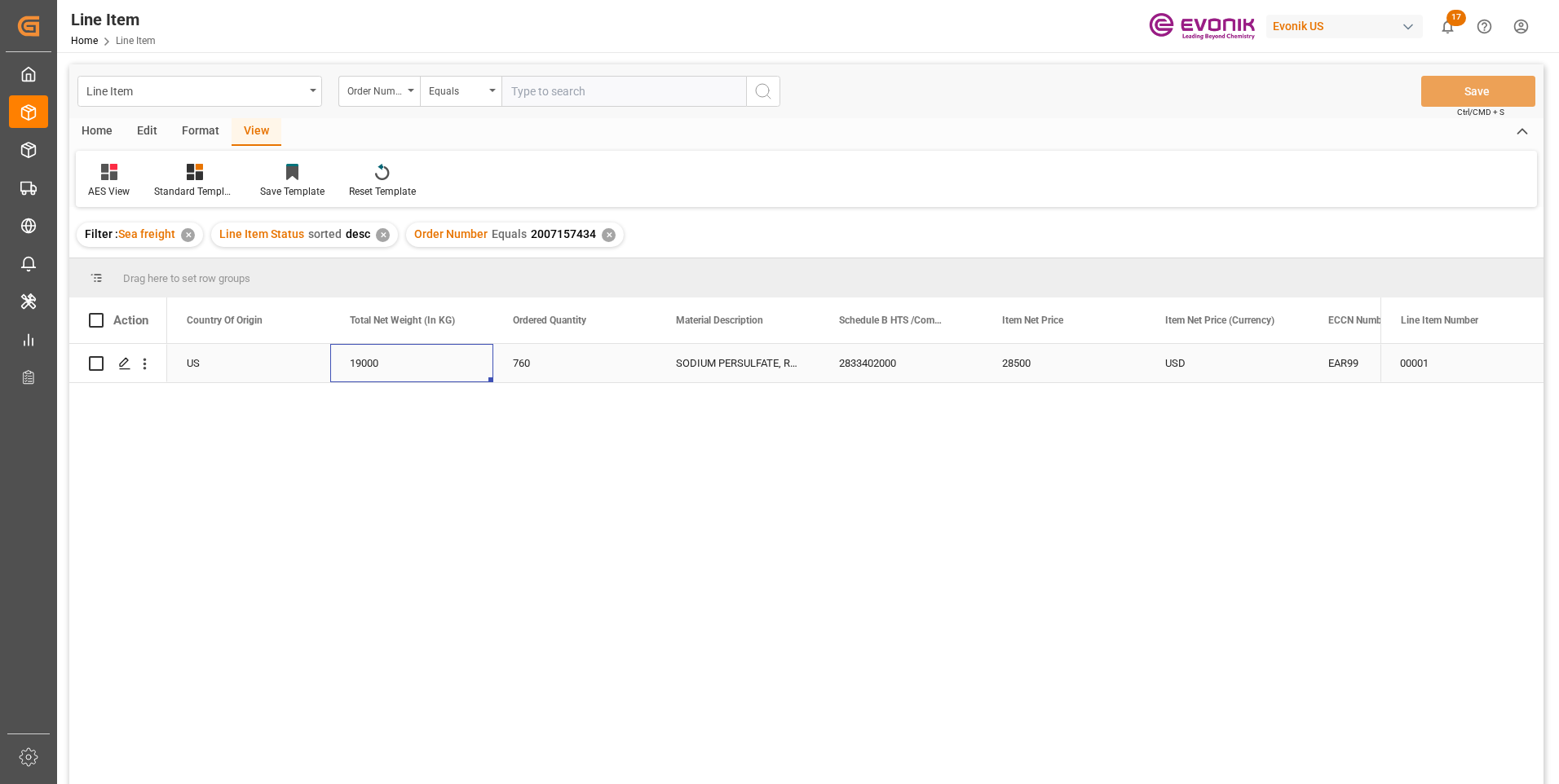
click at [359, 362] on div "19000" at bounding box center [411, 363] width 163 height 38
drag, startPoint x: 1020, startPoint y: 359, endPoint x: 973, endPoint y: 437, distance: 91.1
click at [1020, 359] on div "28500" at bounding box center [1063, 363] width 163 height 38
click at [1194, 358] on div "USD" at bounding box center [1226, 363] width 163 height 38
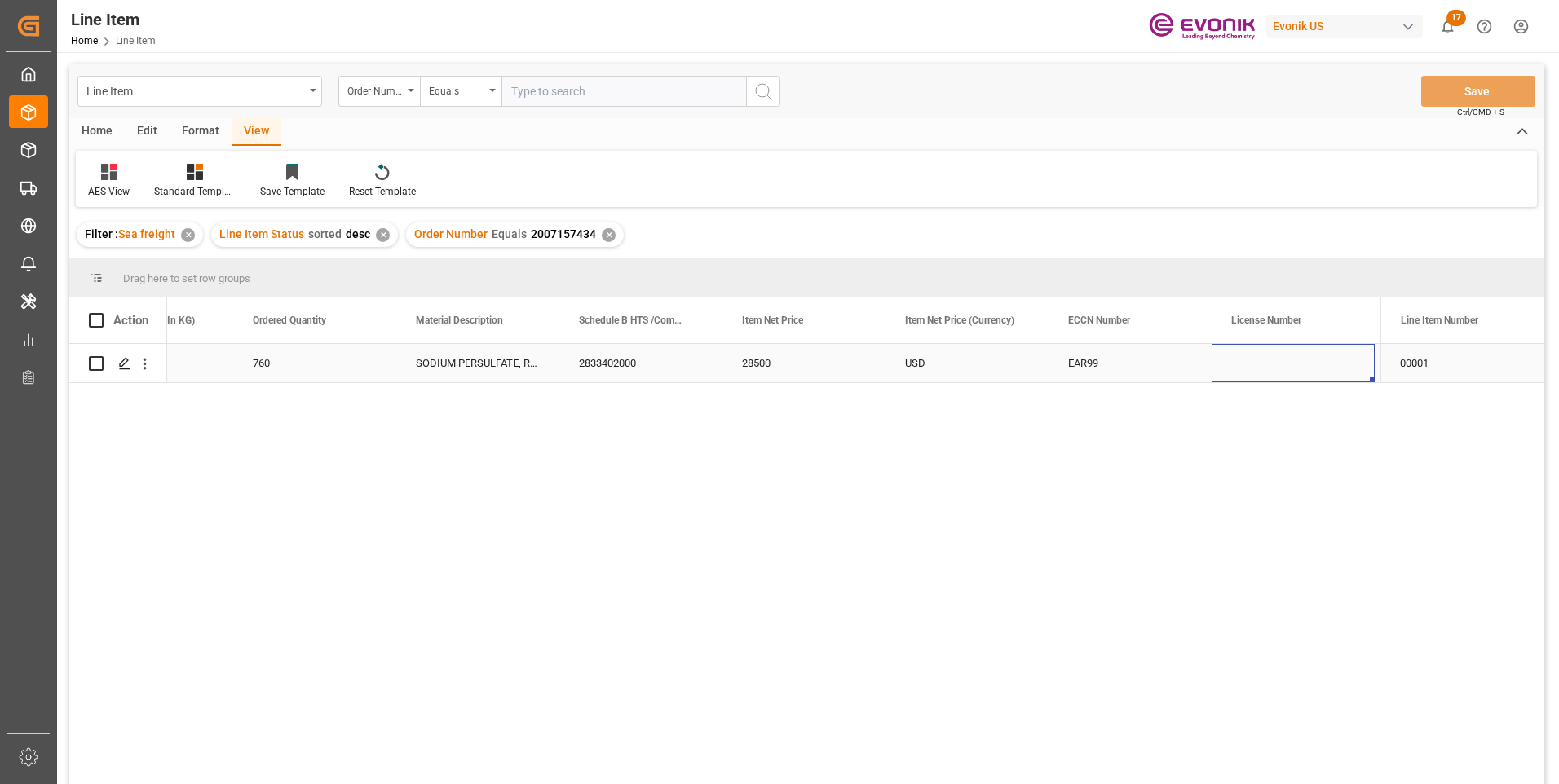
scroll to position [0, 1076]
click at [1290, 357] on div "ES" at bounding box center [1293, 363] width 163 height 38
click at [550, 84] on input "text" at bounding box center [624, 91] width 245 height 31
paste input "2007020171"
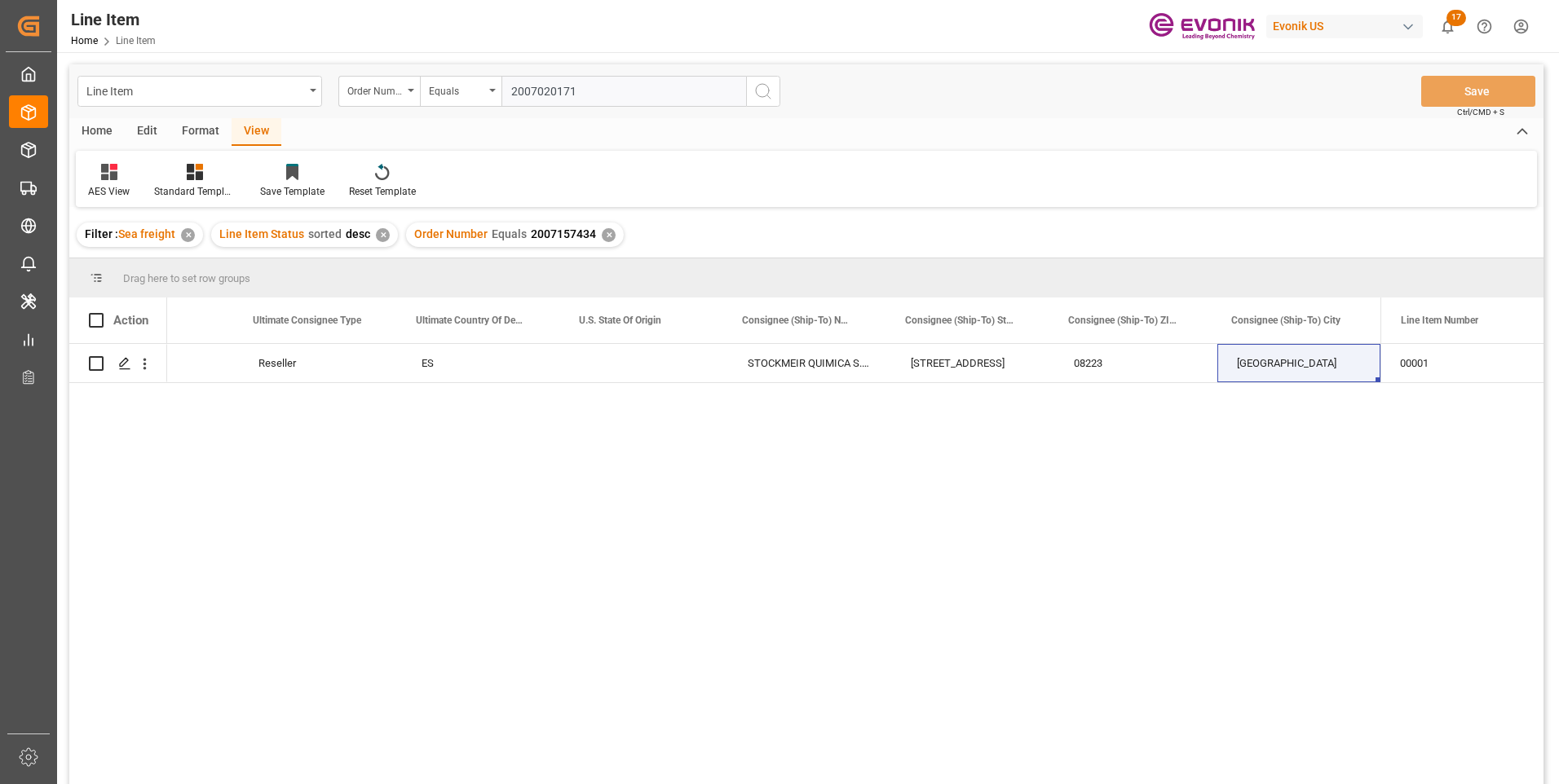
type input "2007020171"
click at [770, 96] on icon "search button" at bounding box center [763, 91] width 20 height 20
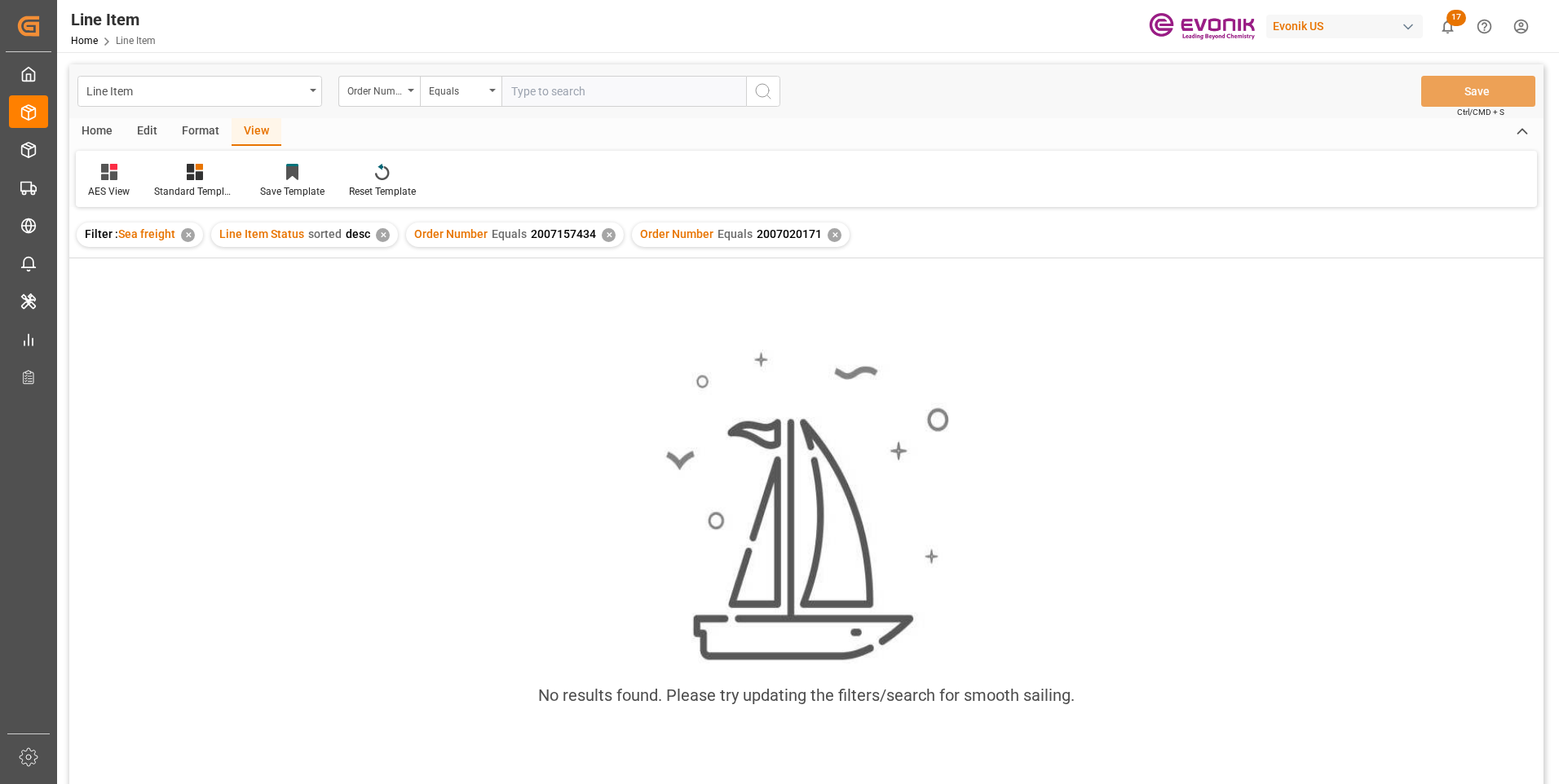
click at [602, 236] on div "✕" at bounding box center [608, 235] width 14 height 14
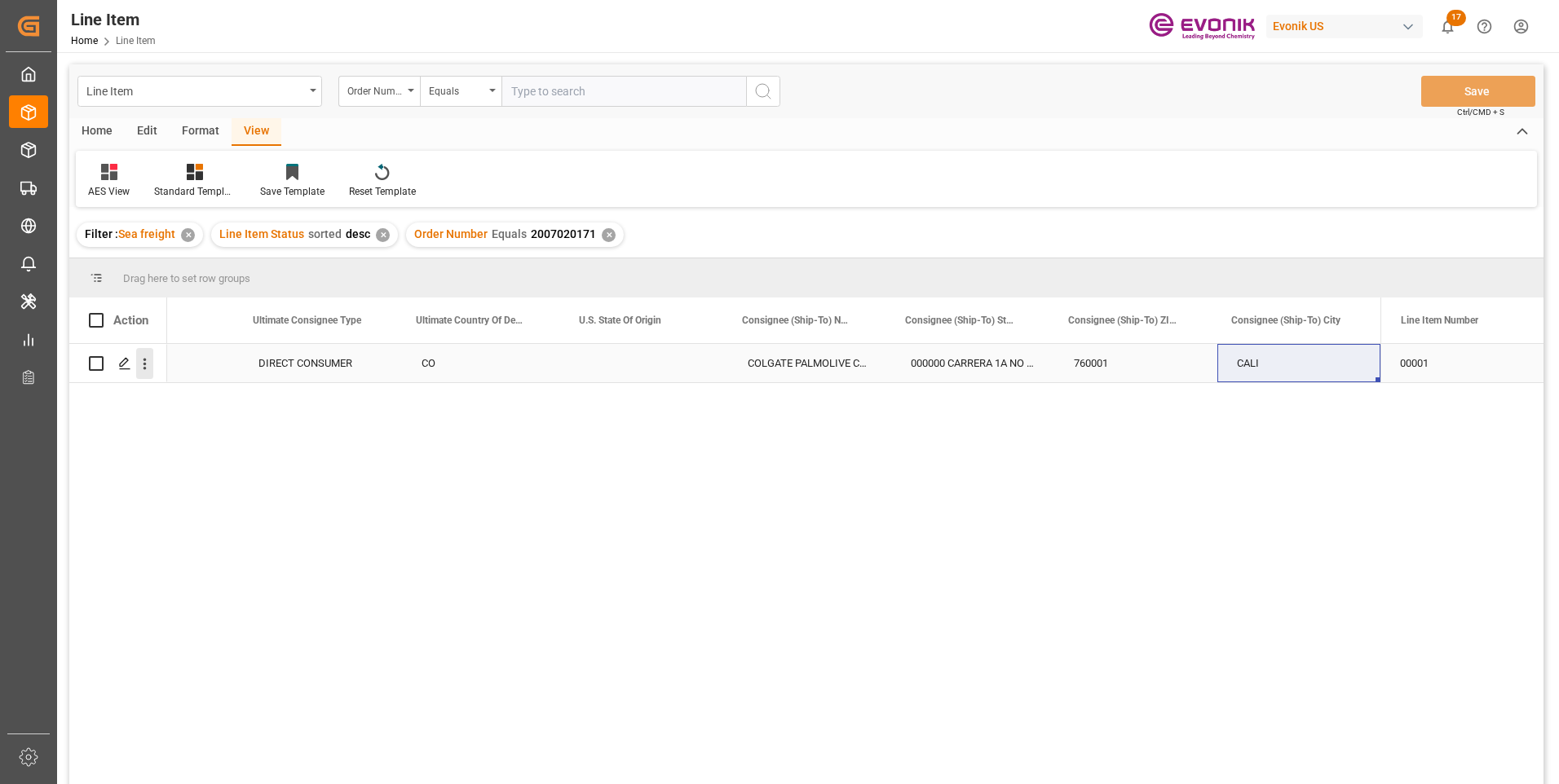
click at [143, 363] on icon "open menu" at bounding box center [145, 364] width 17 height 17
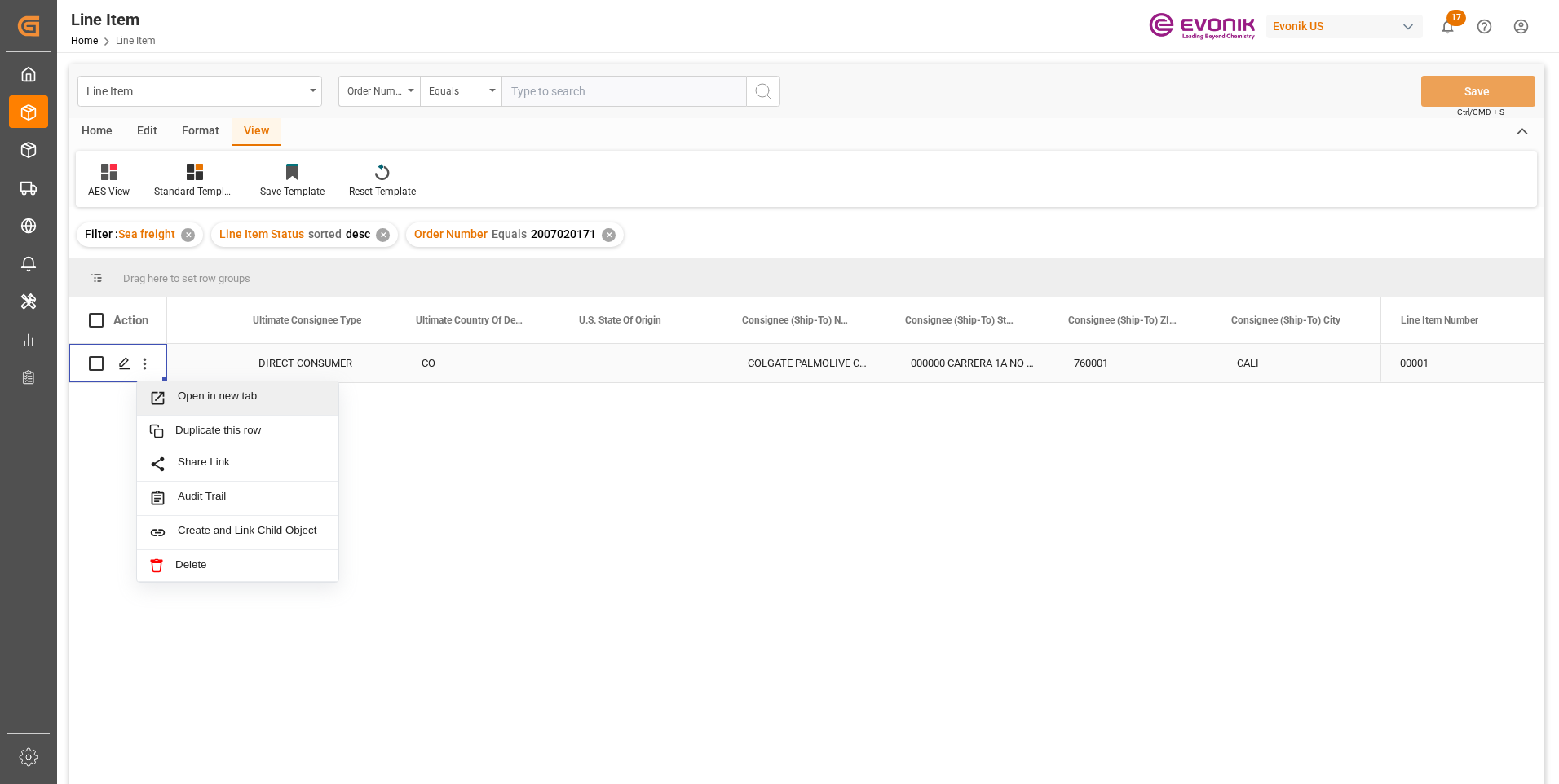
click at [196, 395] on span "Open in new tab" at bounding box center [252, 398] width 148 height 17
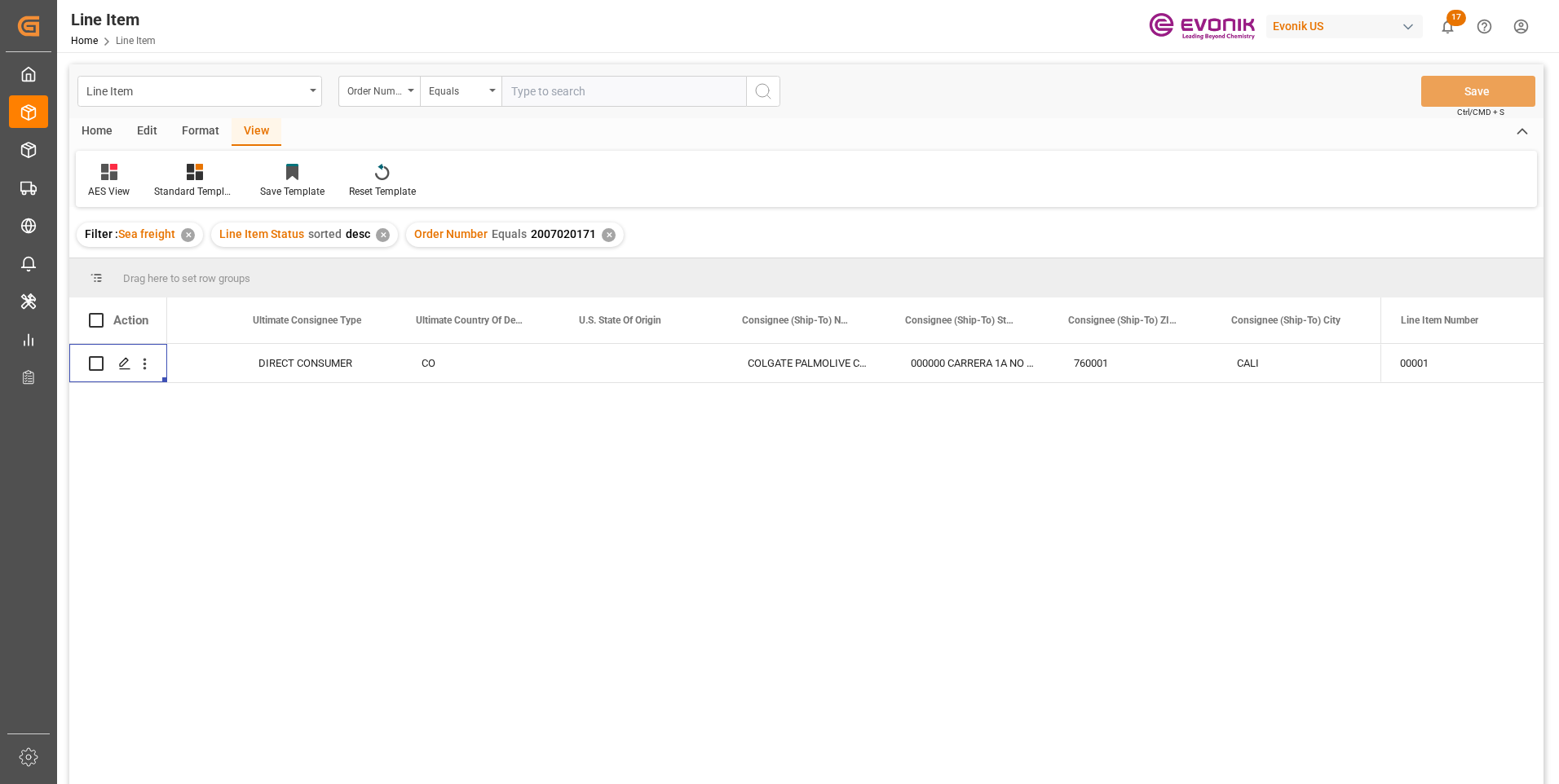
click at [321, 356] on div "DIRECT CONSUMER" at bounding box center [320, 363] width 163 height 38
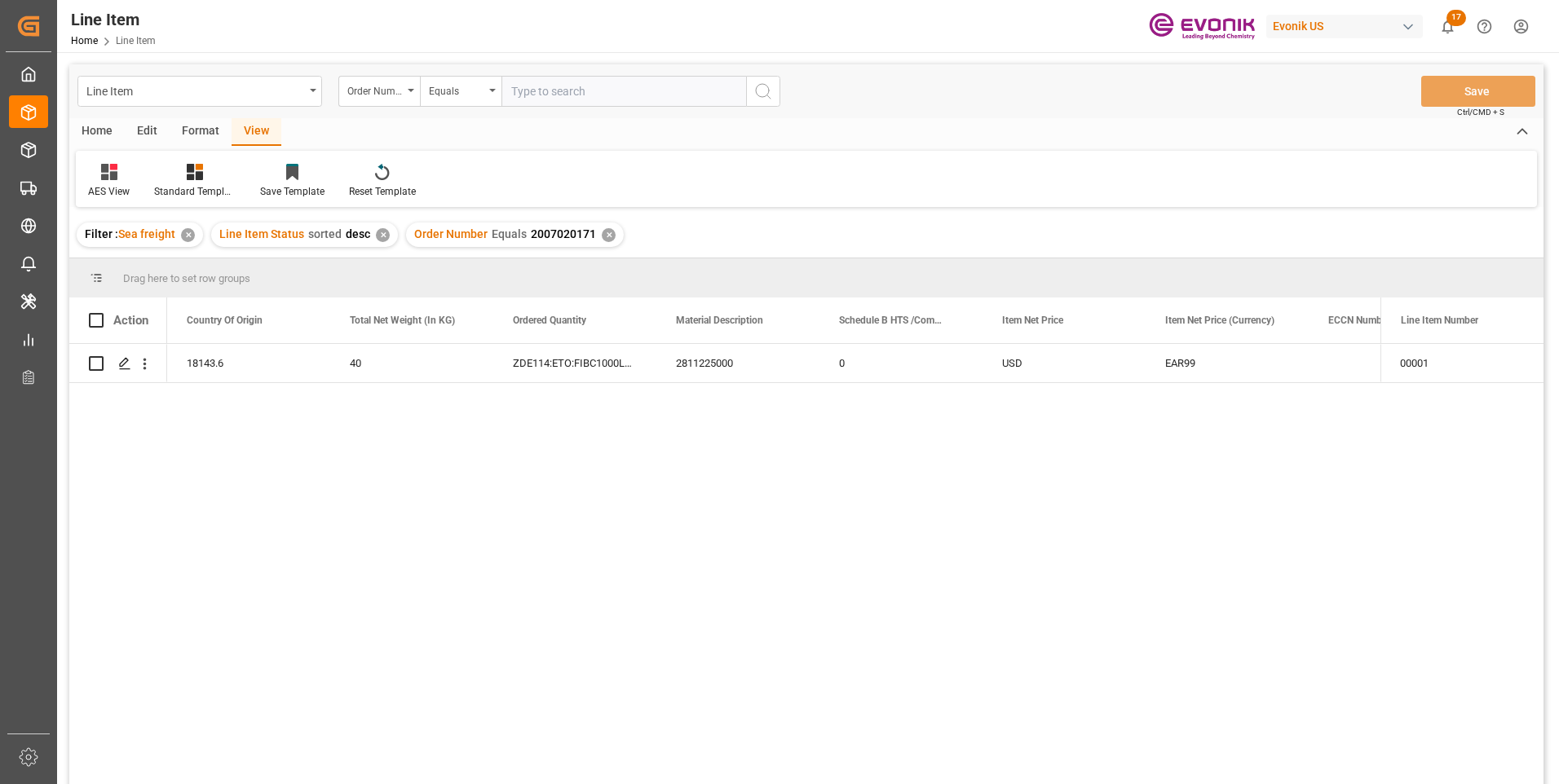
scroll to position [0, 490]
click at [543, 91] on input "text" at bounding box center [624, 91] width 245 height 31
paste input "2007020135"
type input "2007020135"
click at [764, 92] on icon "search button" at bounding box center [763, 91] width 20 height 20
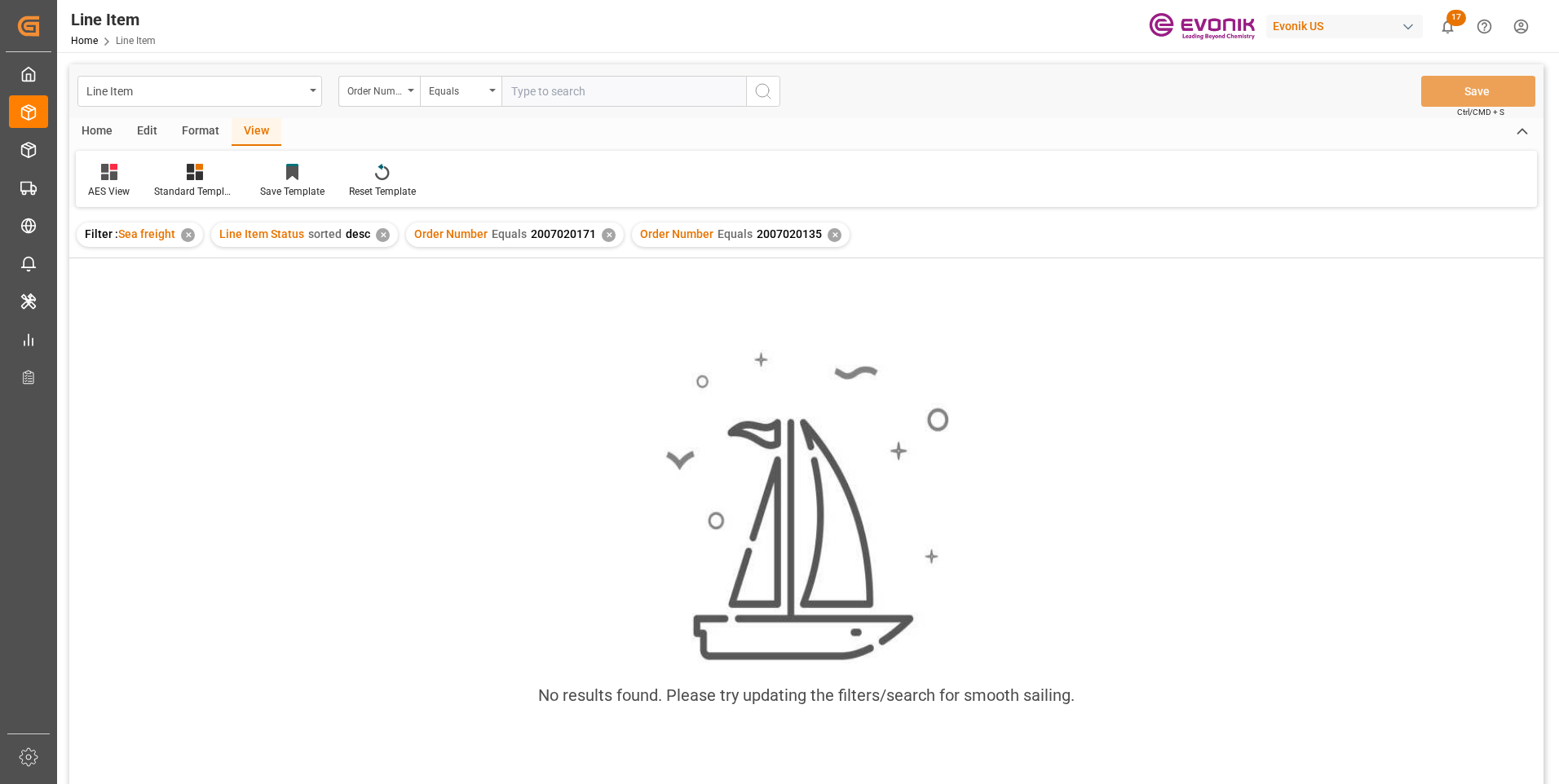
click at [602, 233] on div "✕" at bounding box center [608, 235] width 14 height 14
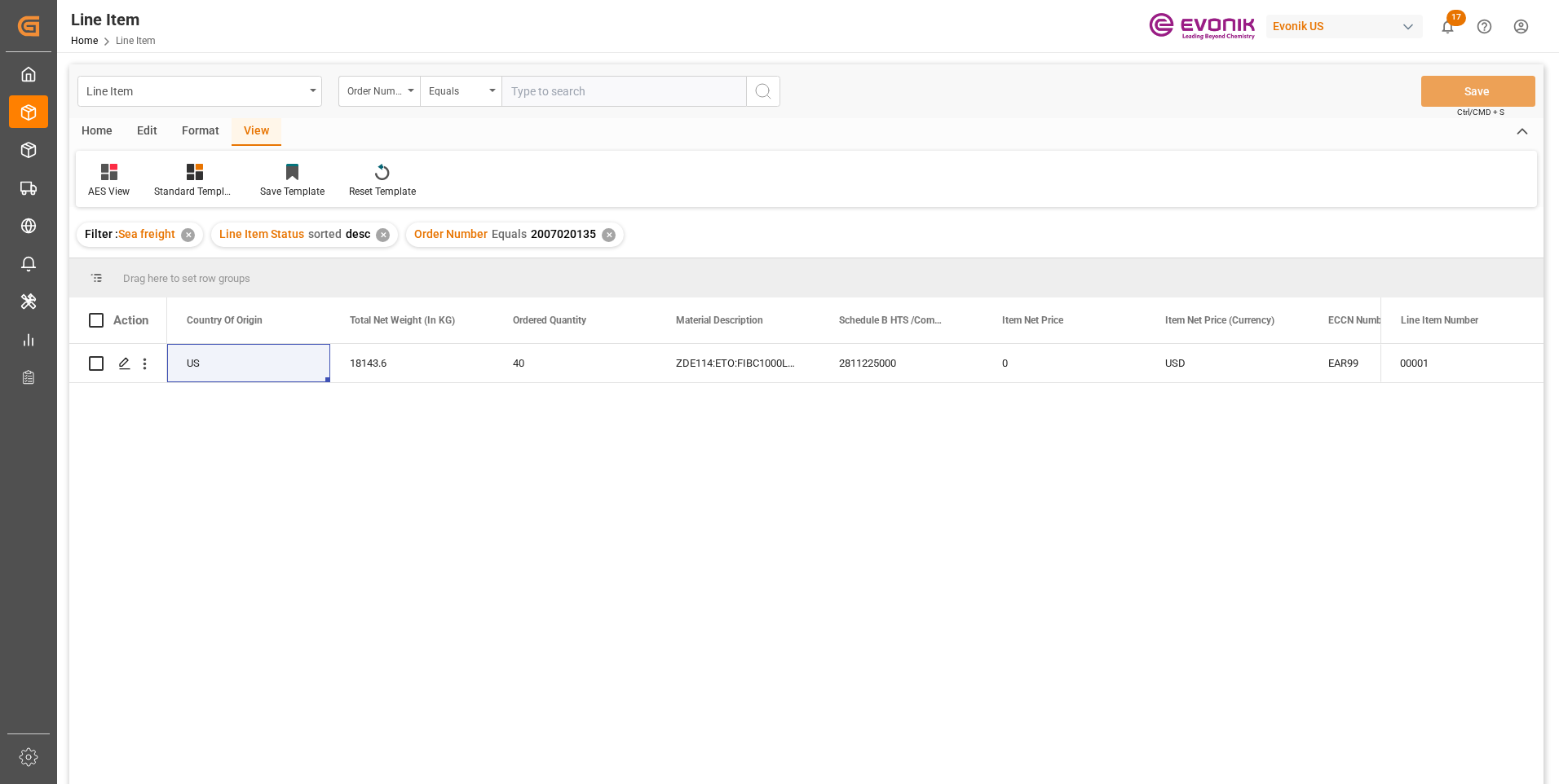
click at [533, 86] on input "text" at bounding box center [624, 91] width 245 height 31
paste input "2007114584"
type input "2007114584"
click at [765, 84] on icon "search button" at bounding box center [763, 91] width 20 height 20
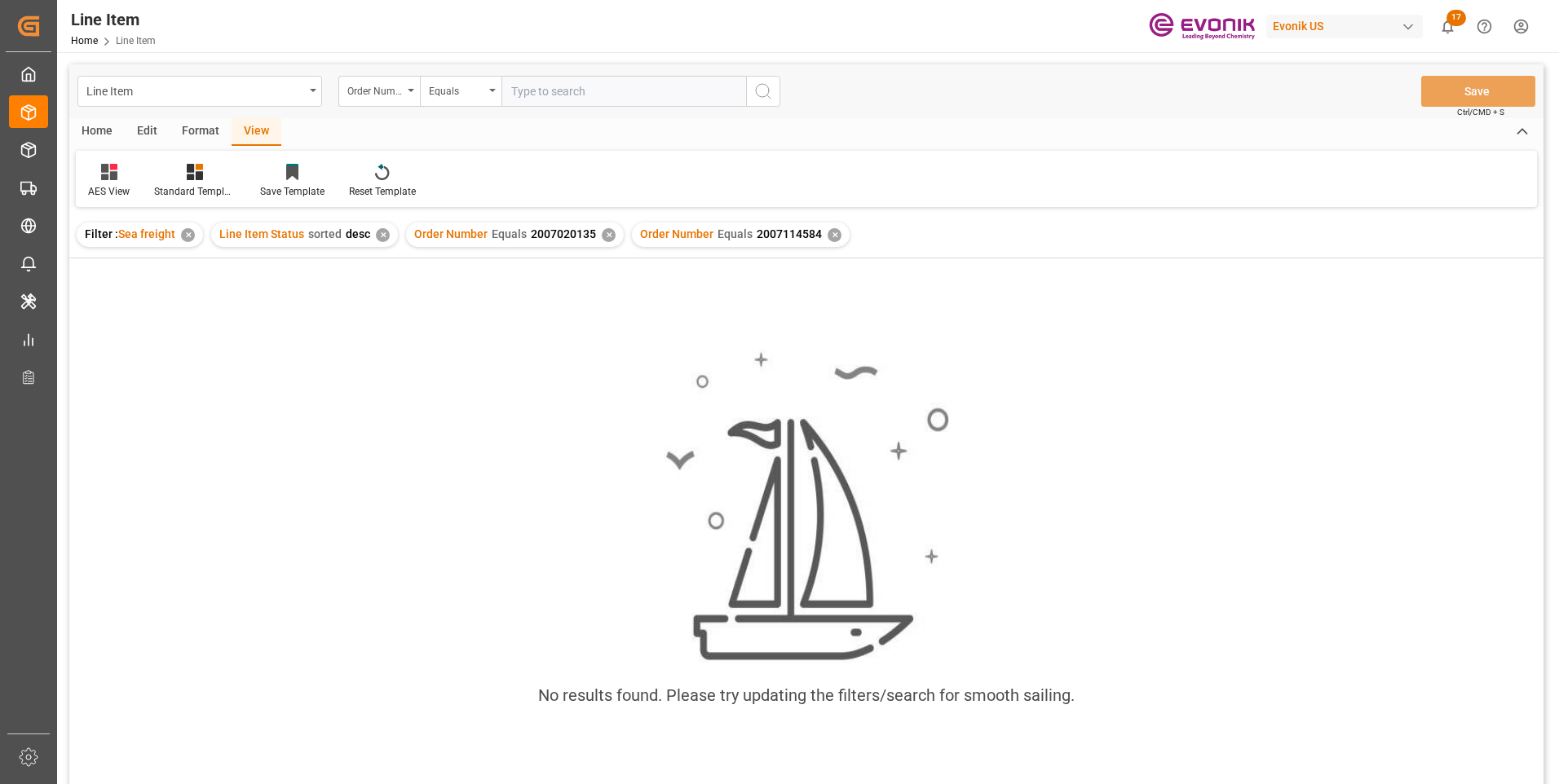
click at [606, 233] on div "✕" at bounding box center [608, 235] width 14 height 14
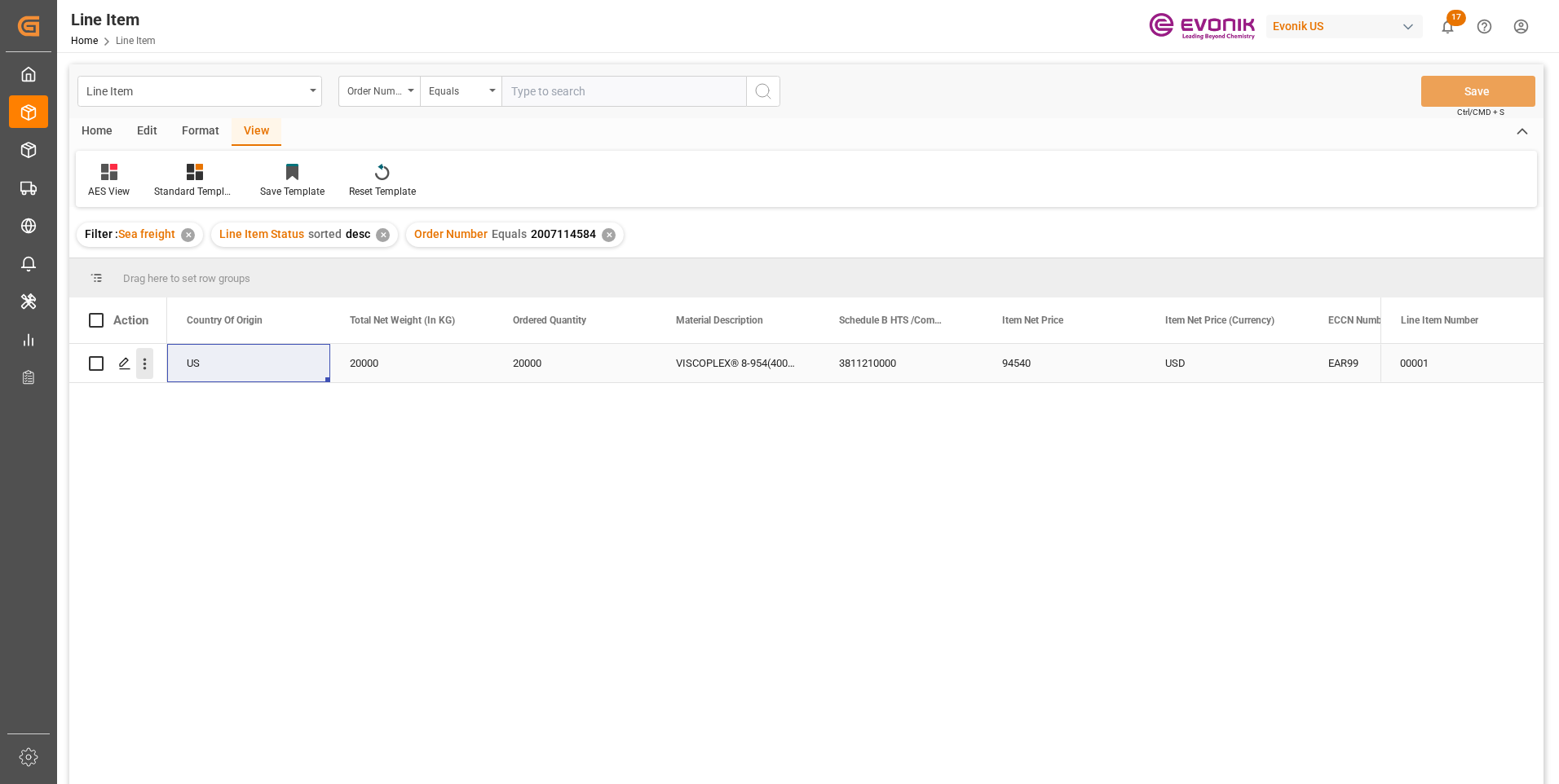
click at [144, 362] on icon "open menu" at bounding box center [145, 364] width 17 height 17
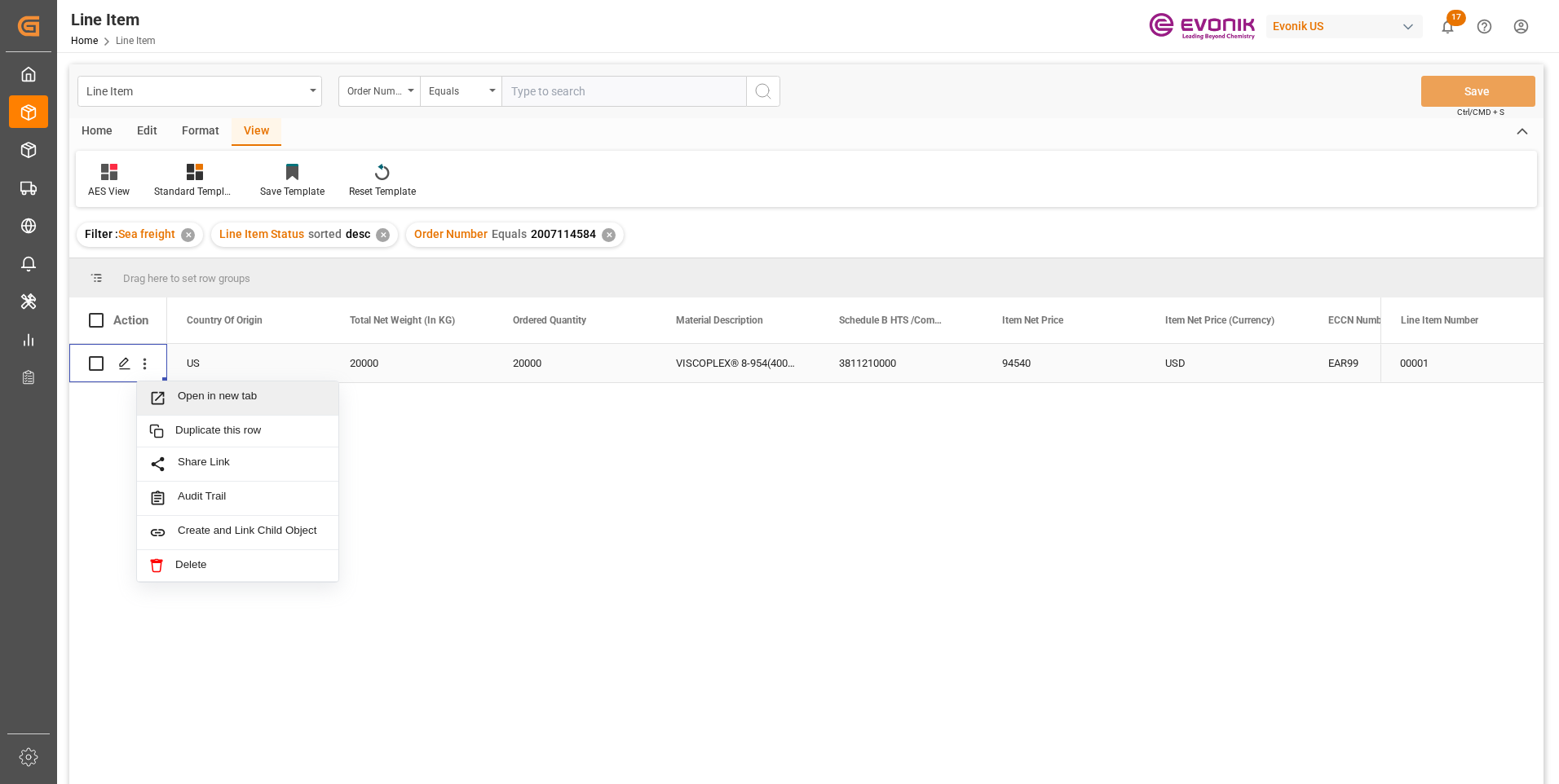
click at [177, 393] on span "Press SPACE to select this row." at bounding box center [163, 398] width 28 height 17
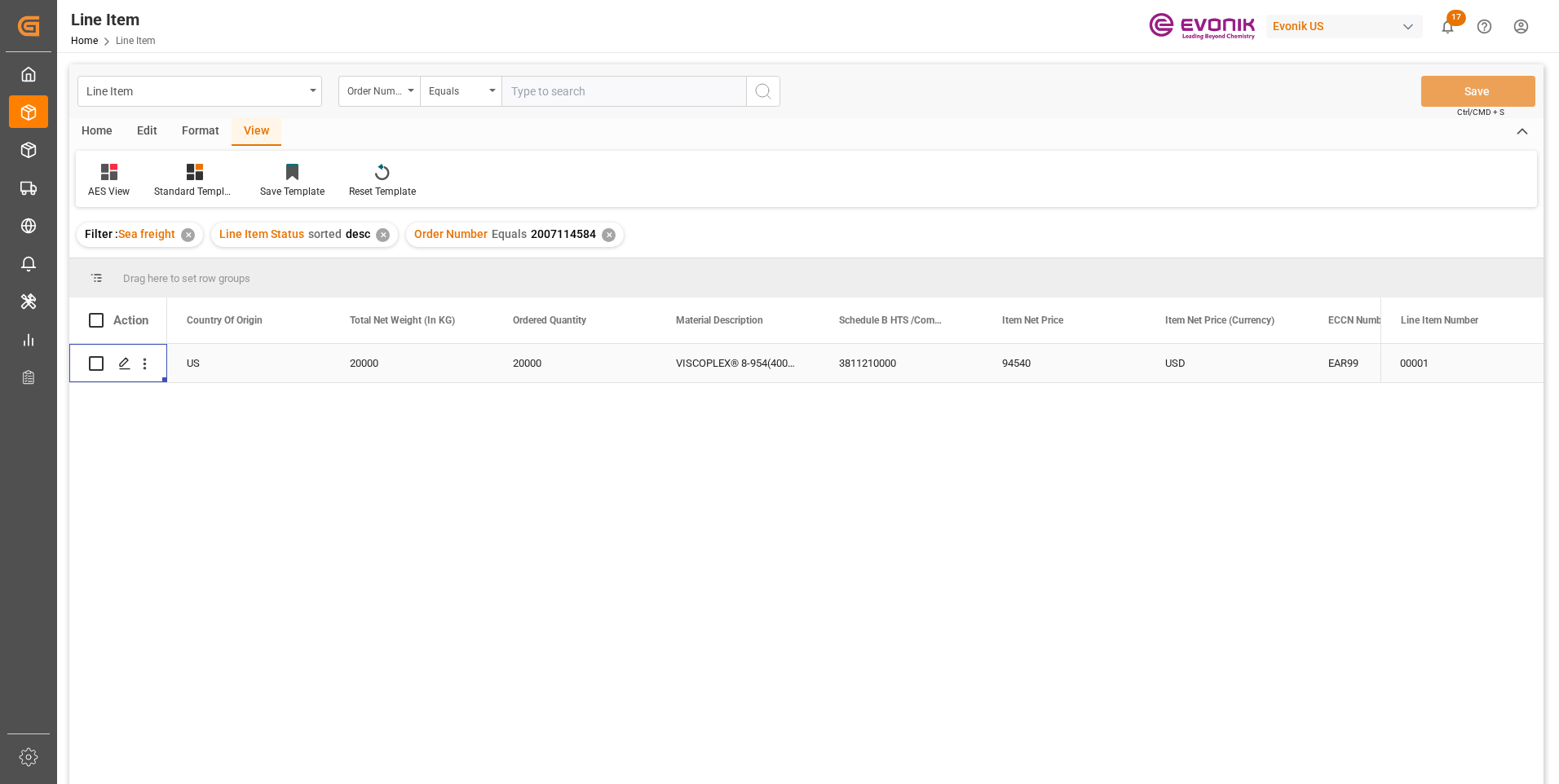
click at [390, 357] on div "20000" at bounding box center [411, 363] width 163 height 38
drag, startPoint x: 1031, startPoint y: 357, endPoint x: 998, endPoint y: 378, distance: 39.1
click at [1031, 357] on div "94540" at bounding box center [1063, 363] width 163 height 38
drag, startPoint x: 1336, startPoint y: 358, endPoint x: 1330, endPoint y: 365, distance: 9.2
click at [1336, 358] on div "EAR99" at bounding box center [1390, 364] width 124 height 38
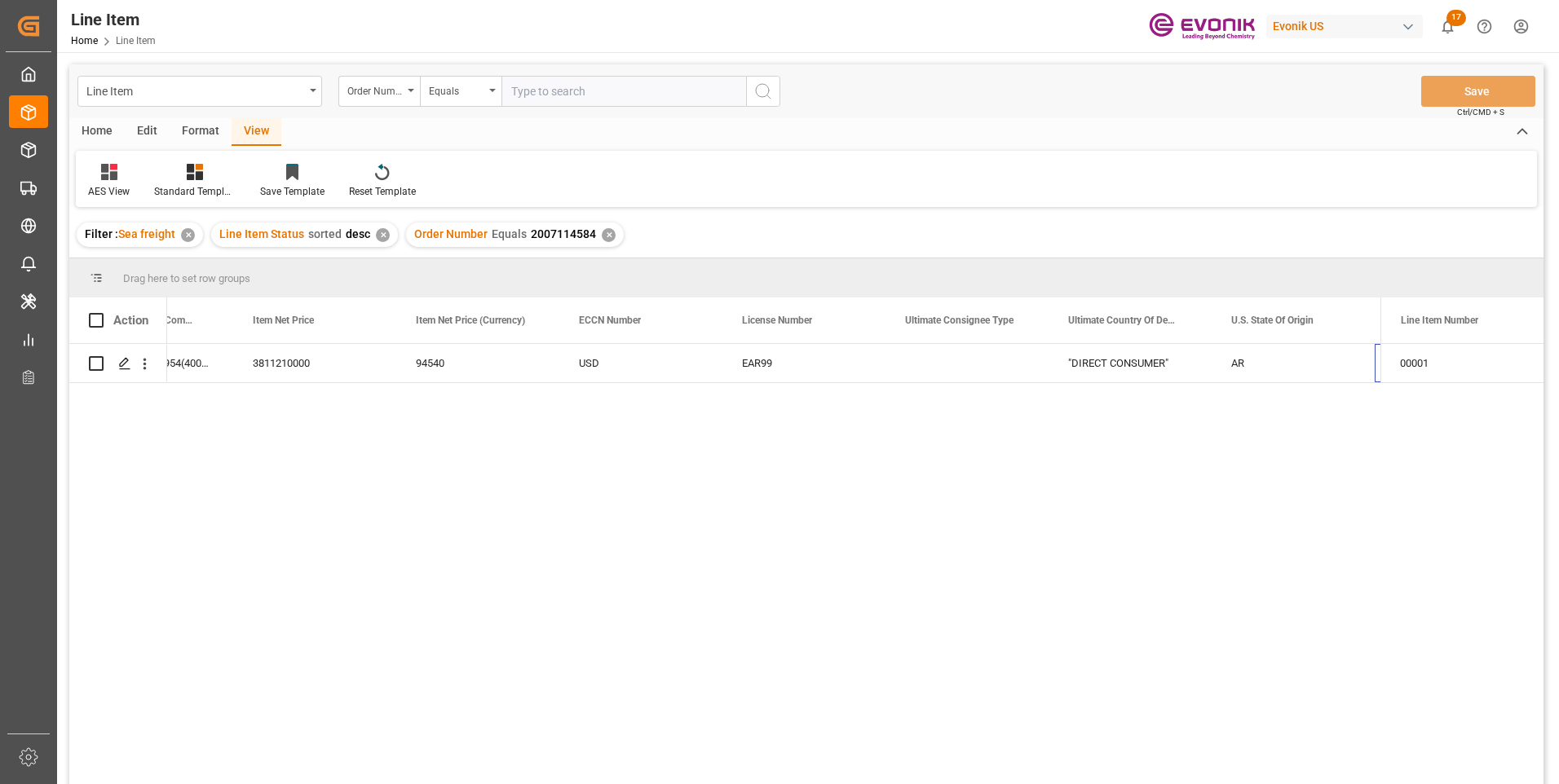
scroll to position [0, 1238]
click at [1293, 357] on div "Press SPACE to select this row." at bounding box center [1293, 363] width 163 height 38
click at [546, 90] on input "text" at bounding box center [624, 91] width 245 height 31
paste input "2007098300"
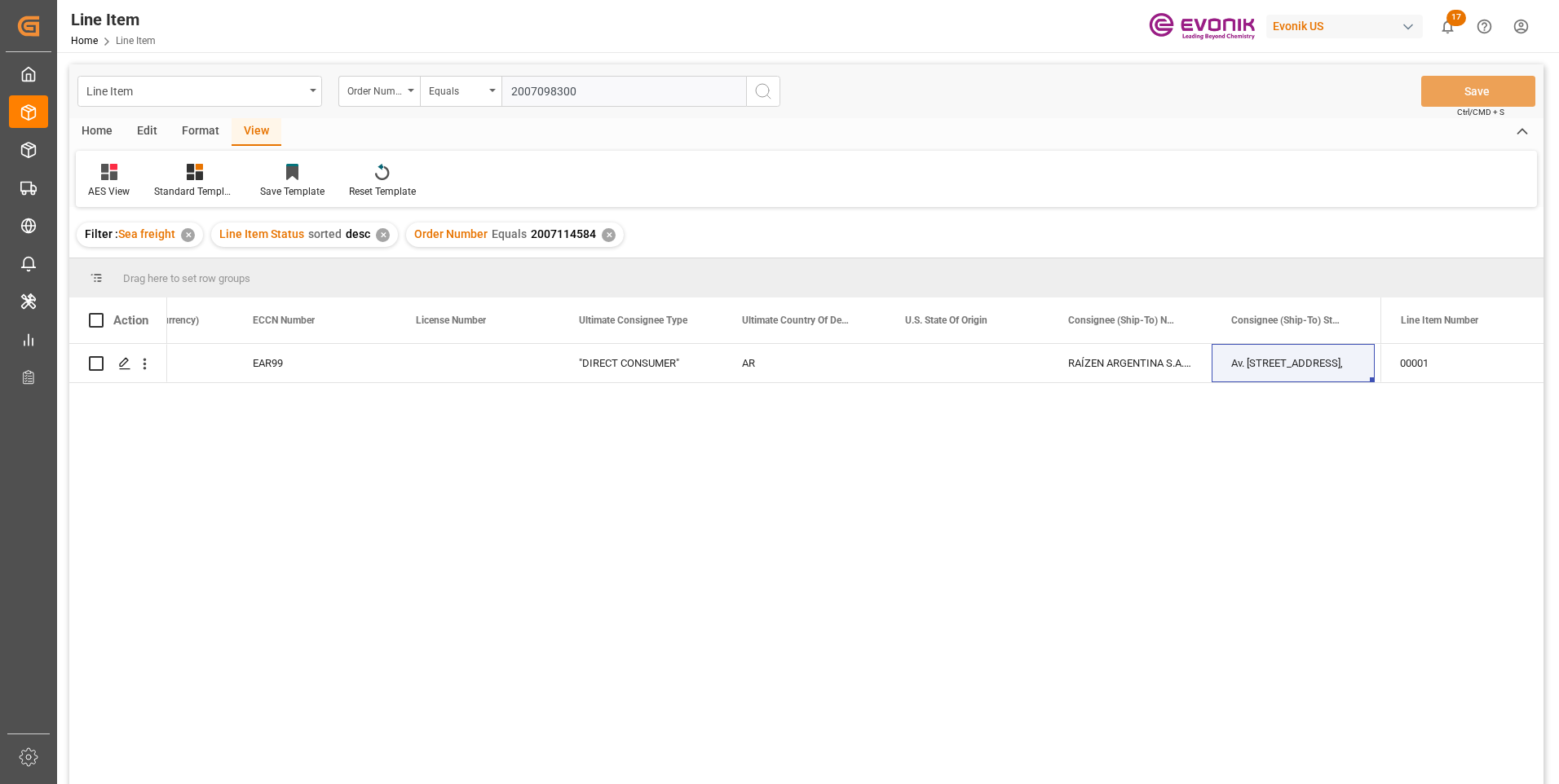
type input "2007098300"
click at [767, 84] on icon "search button" at bounding box center [763, 91] width 20 height 20
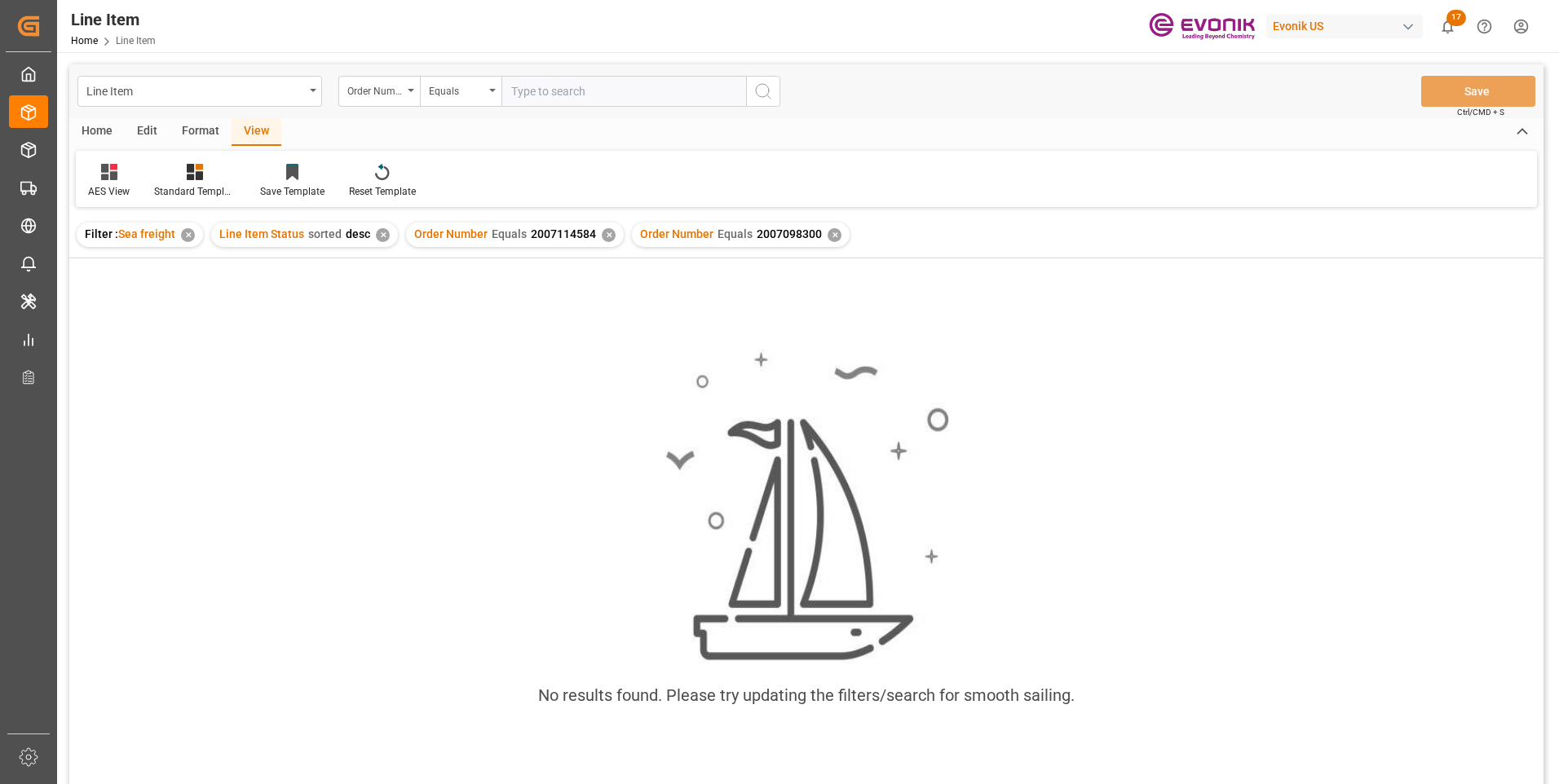
click at [602, 234] on div "✕" at bounding box center [608, 235] width 14 height 14
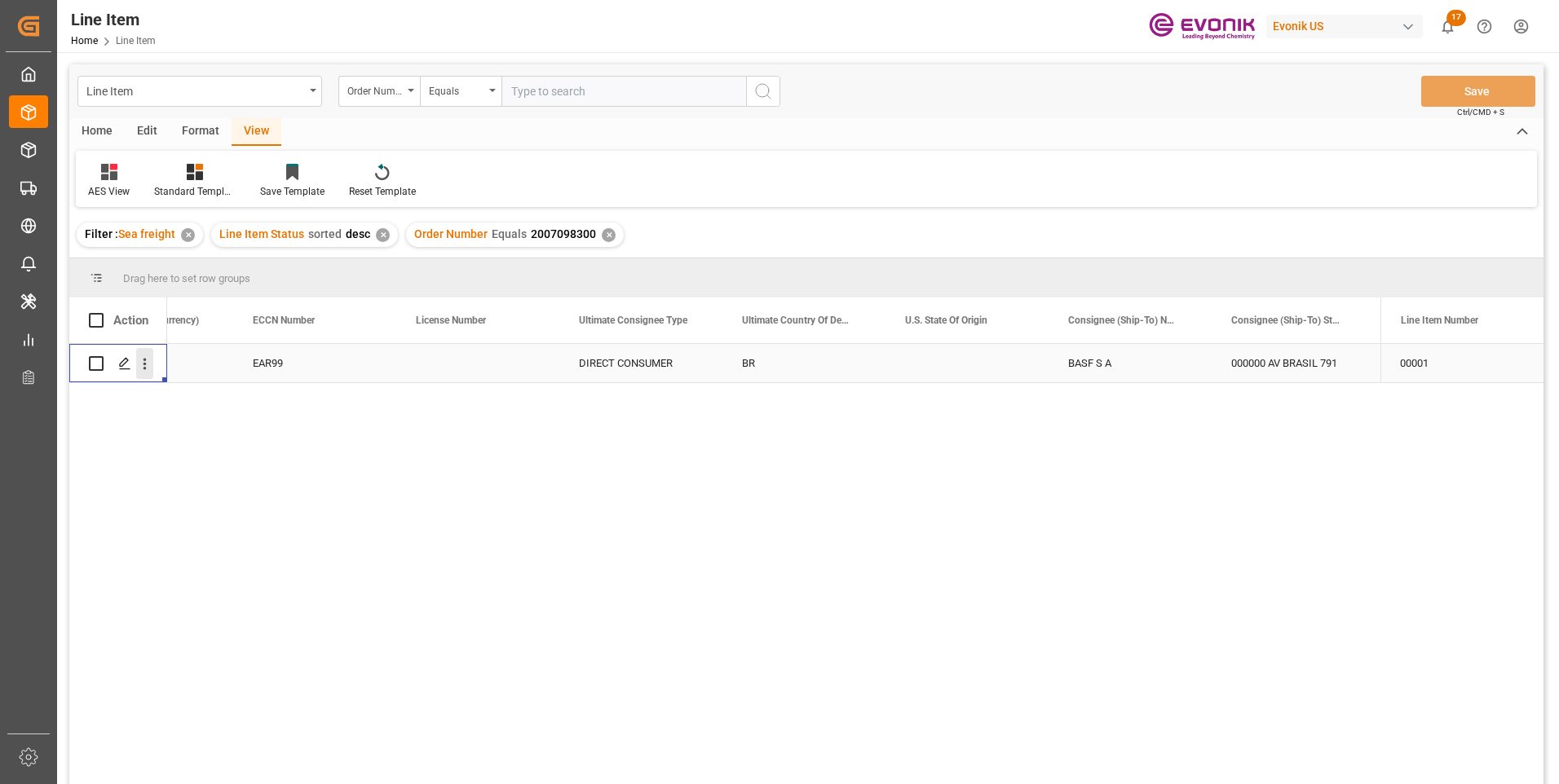
click at [151, 363] on icon "open menu" at bounding box center [145, 364] width 17 height 17
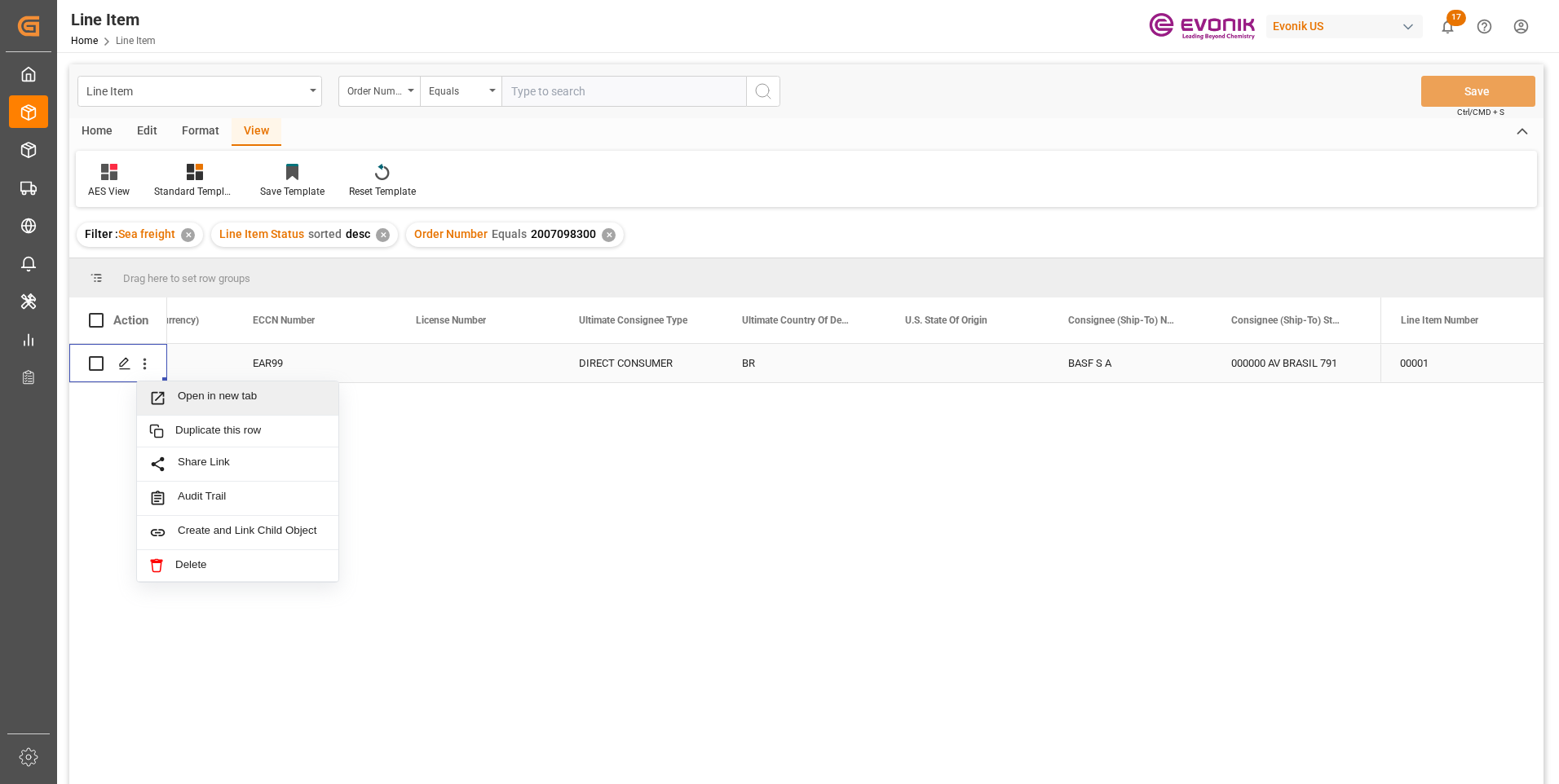
click at [189, 391] on span "Open in new tab" at bounding box center [252, 398] width 148 height 17
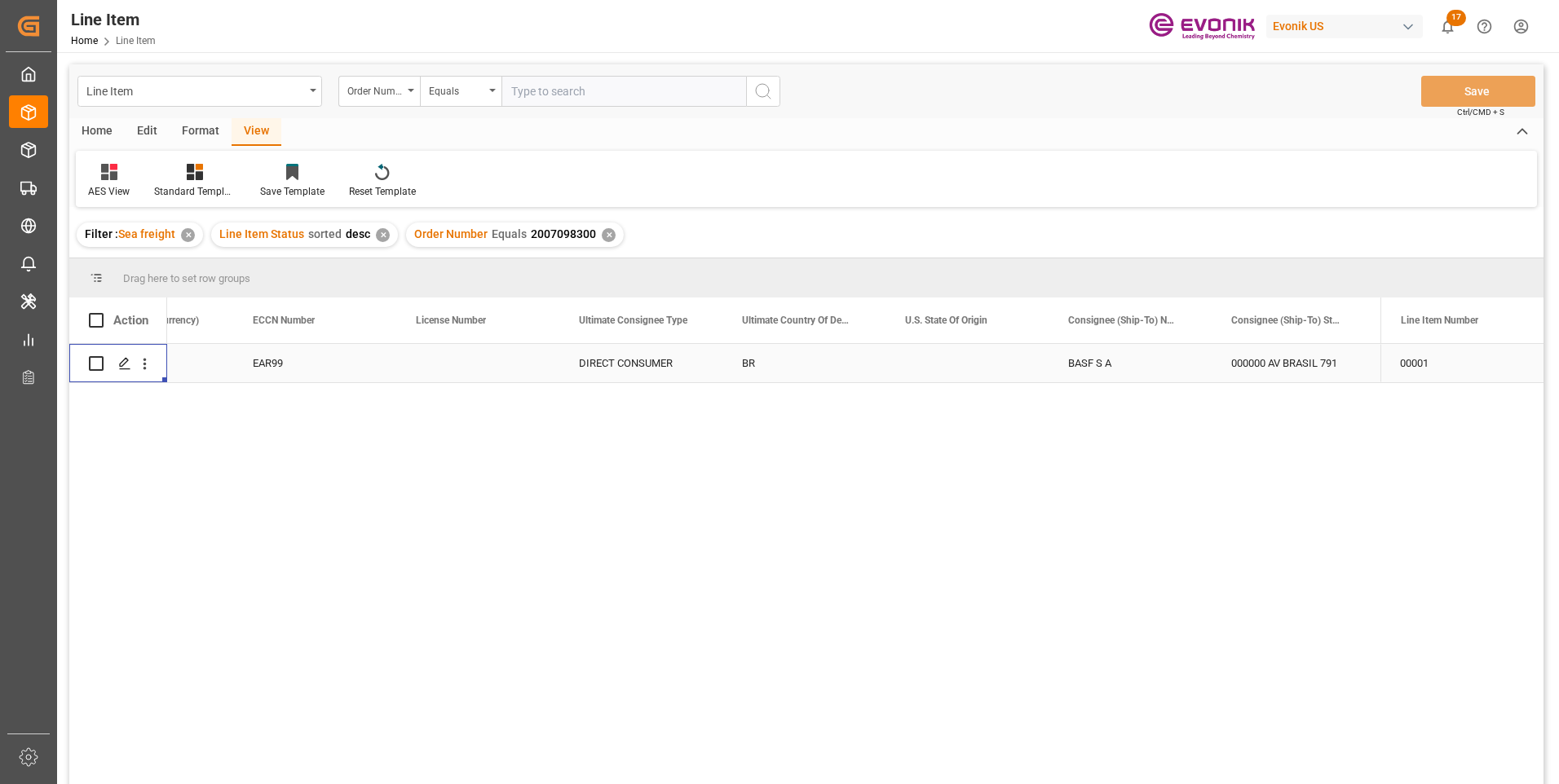
click at [292, 363] on div "EAR99" at bounding box center [315, 364] width 124 height 38
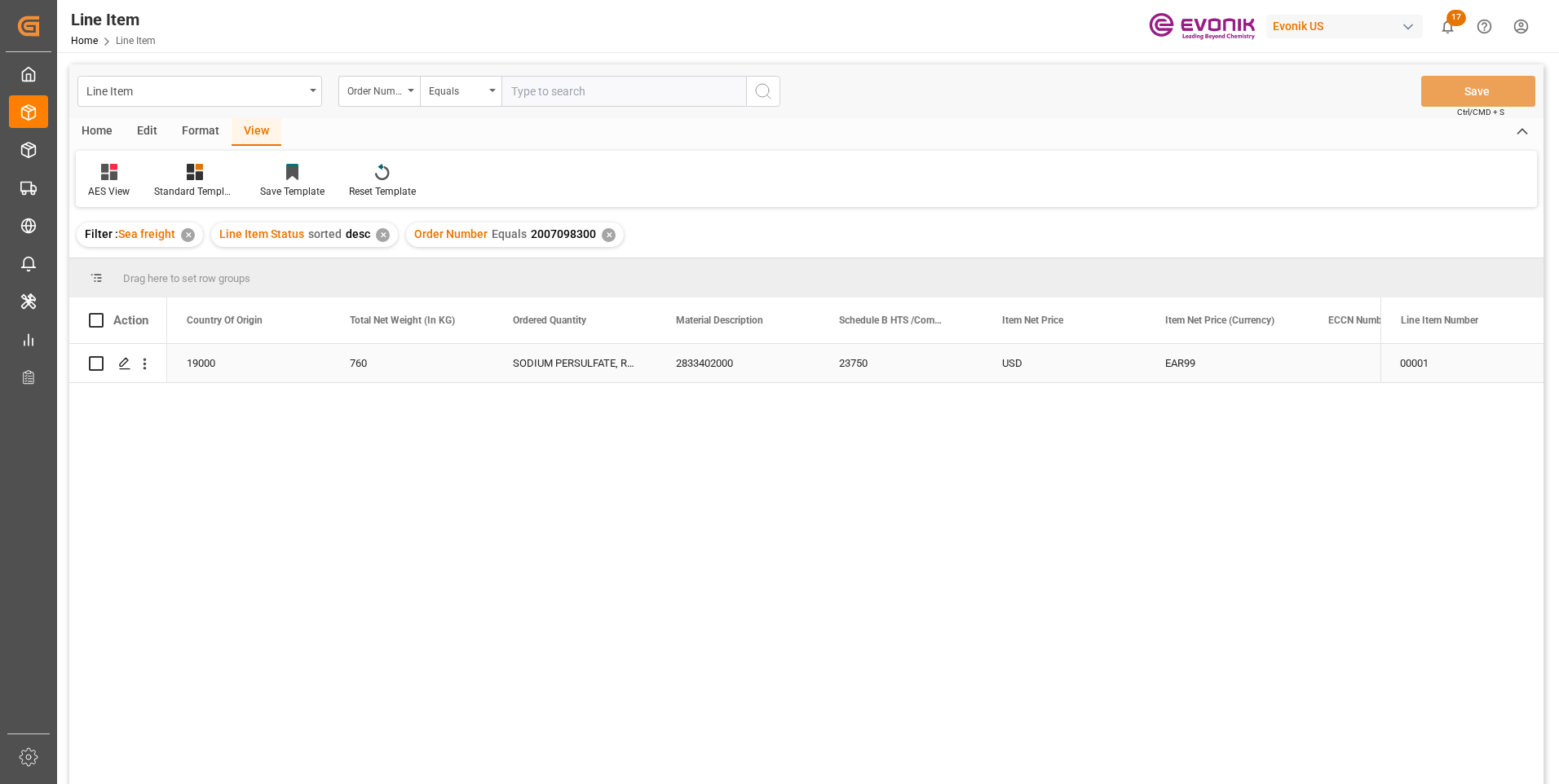
scroll to position [0, 490]
click at [379, 364] on div "19000" at bounding box center [411, 363] width 163 height 38
drag, startPoint x: 1032, startPoint y: 362, endPoint x: 990, endPoint y: 415, distance: 67.6
click at [1032, 362] on div "23750" at bounding box center [1063, 363] width 163 height 38
click at [1188, 361] on div "USD" at bounding box center [1226, 363] width 163 height 38
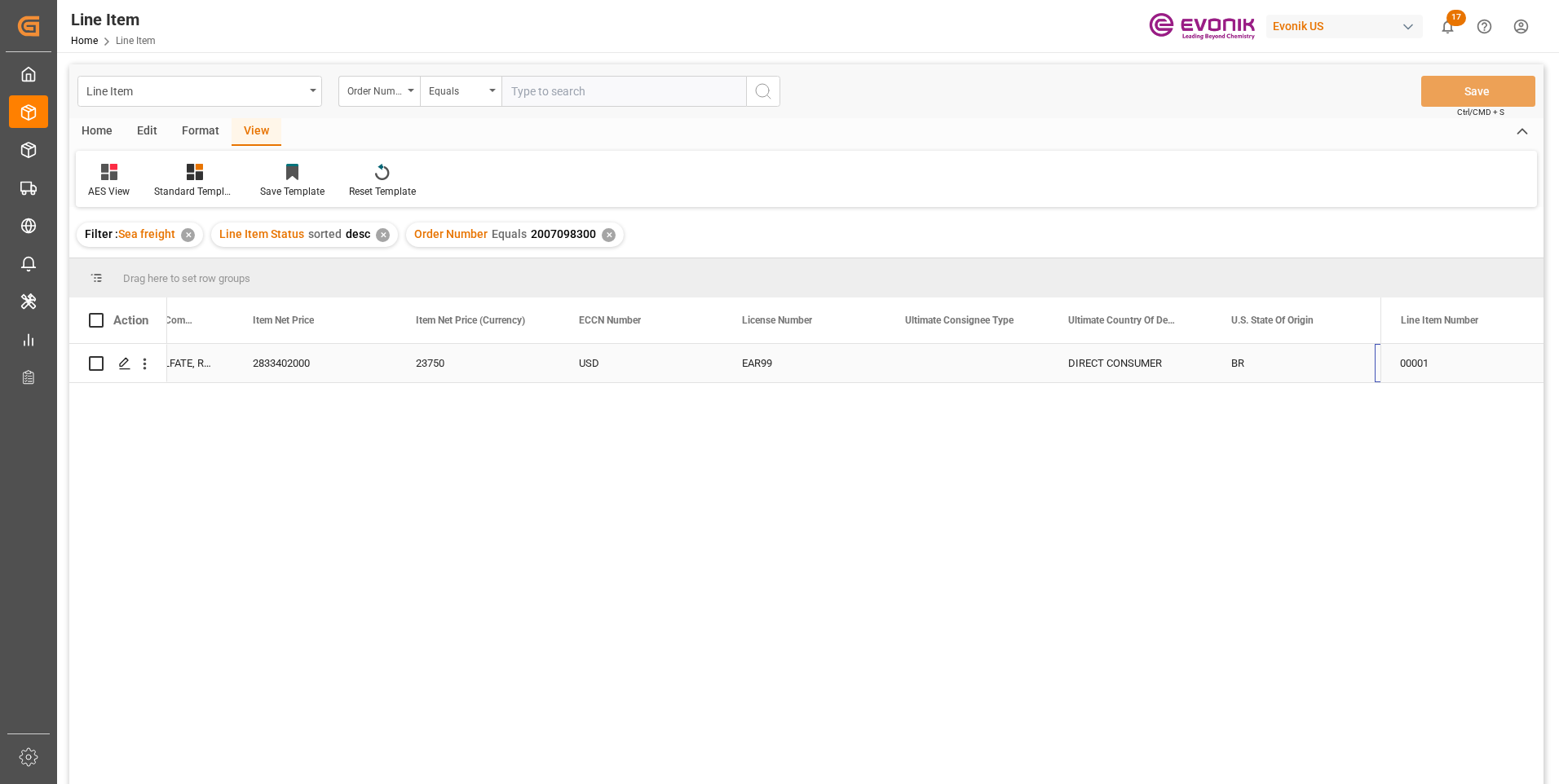
scroll to position [0, 1238]
click at [1325, 364] on div "Press SPACE to select this row." at bounding box center [1293, 363] width 163 height 38
click at [552, 88] on input "text" at bounding box center [624, 91] width 245 height 31
paste input "0046470579"
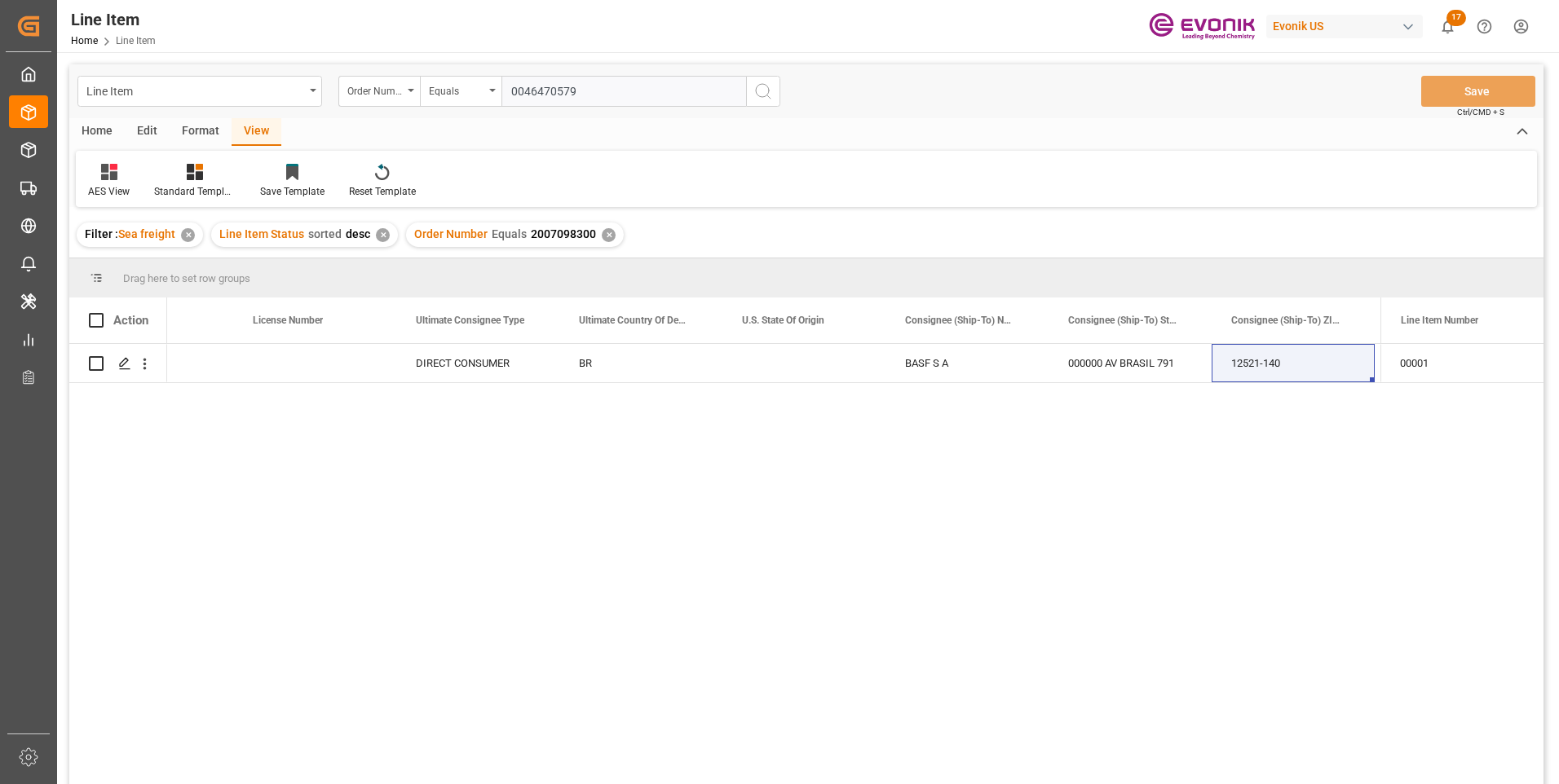
type input "0046470579"
click at [755, 92] on icon "search button" at bounding box center [763, 91] width 20 height 20
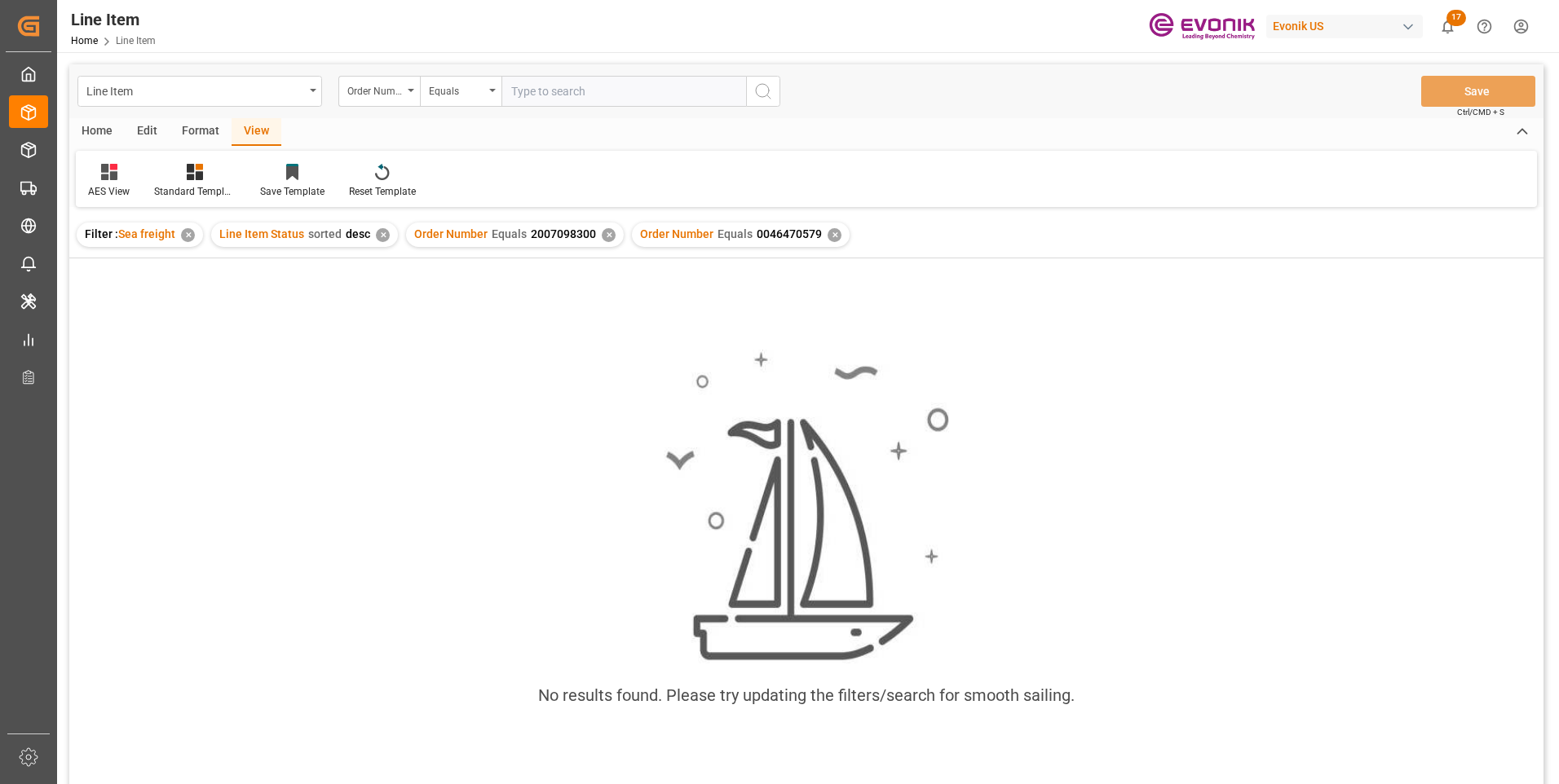
click at [603, 237] on div "✕" at bounding box center [608, 235] width 14 height 14
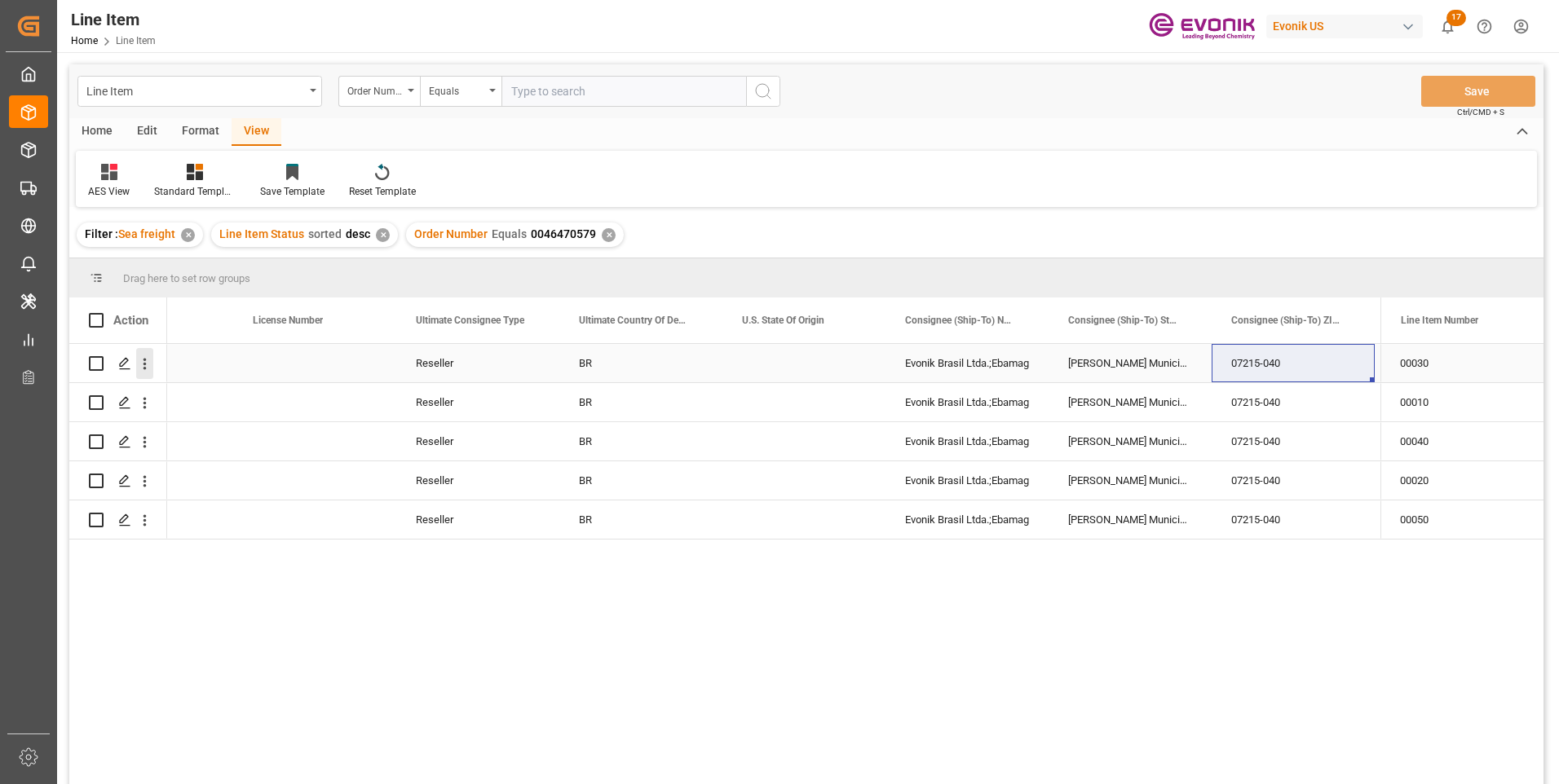
click at [145, 364] on icon "open menu" at bounding box center [146, 364] width 3 height 11
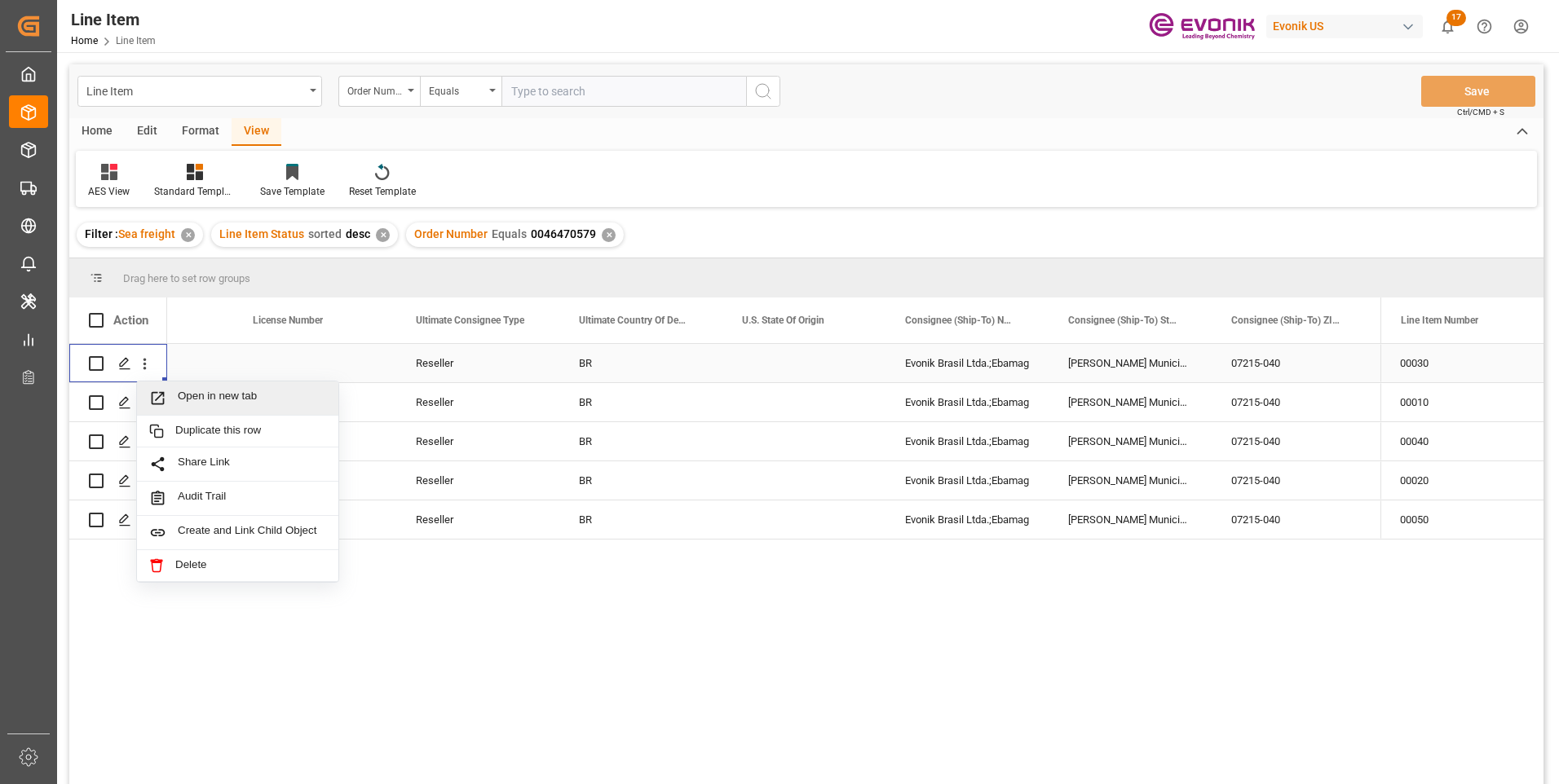
click at [178, 395] on span "Open in new tab" at bounding box center [252, 398] width 148 height 17
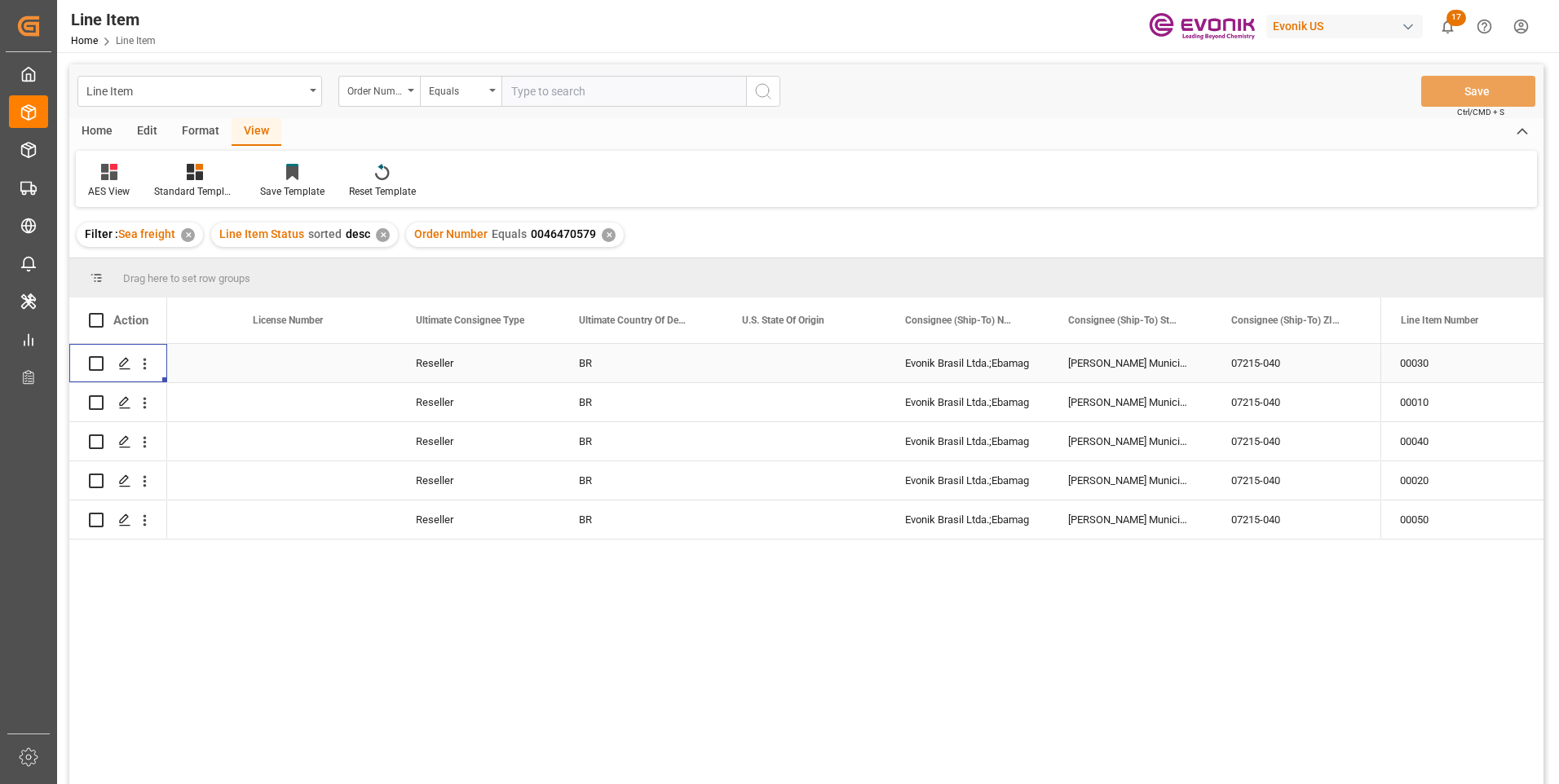
click at [310, 347] on div "Press SPACE to select this row." at bounding box center [315, 363] width 163 height 38
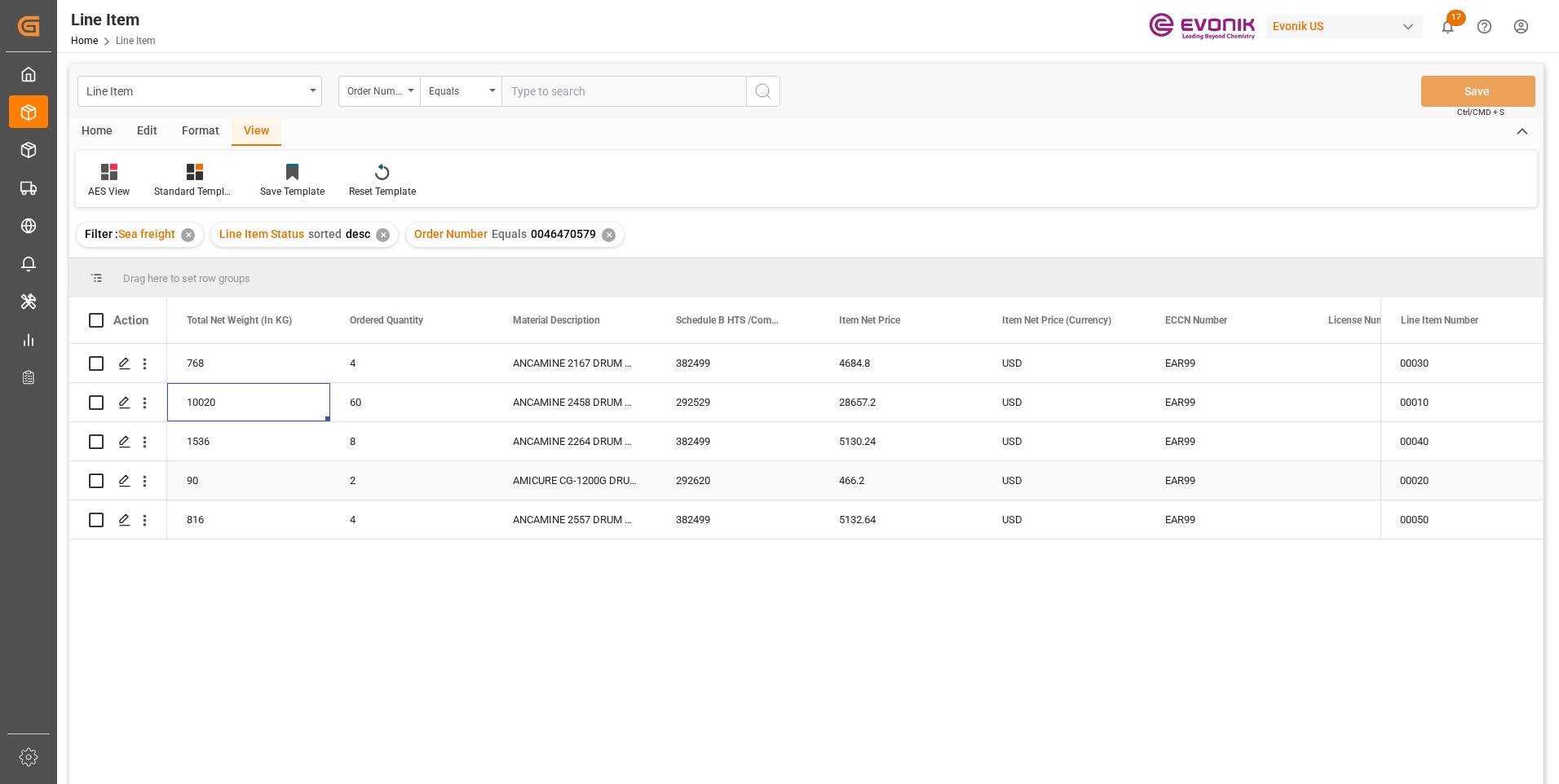
scroll to position [0, 490]
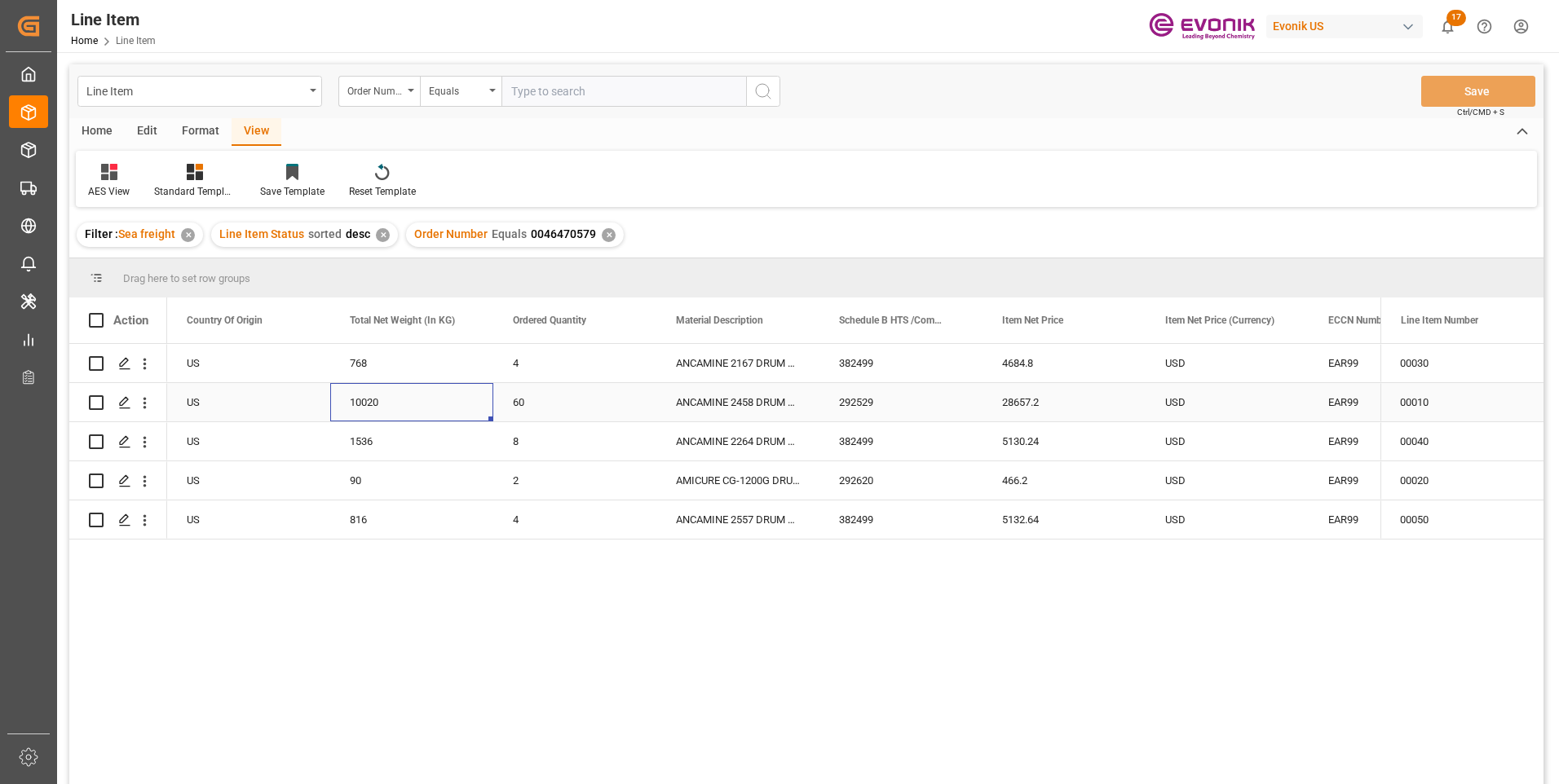
click at [371, 395] on div "10020" at bounding box center [411, 402] width 163 height 38
drag, startPoint x: 1027, startPoint y: 401, endPoint x: 1009, endPoint y: 412, distance: 21.1
click at [1027, 401] on div "28657.2" at bounding box center [1063, 402] width 163 height 38
click at [363, 442] on div "1536" at bounding box center [411, 441] width 163 height 38
click at [1026, 441] on div "5130.24" at bounding box center [1063, 441] width 163 height 38
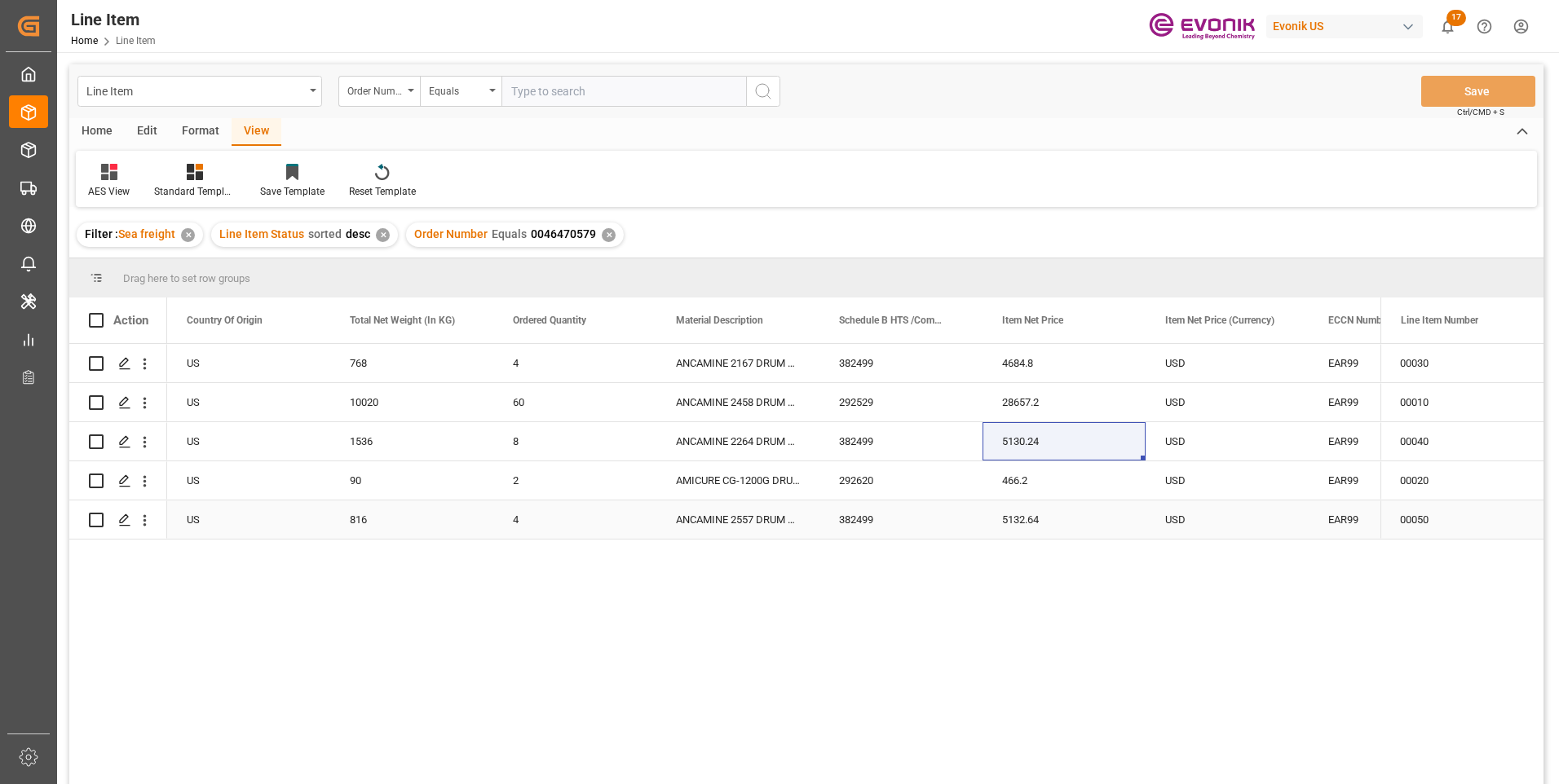
click at [365, 521] on div "816" at bounding box center [411, 520] width 163 height 38
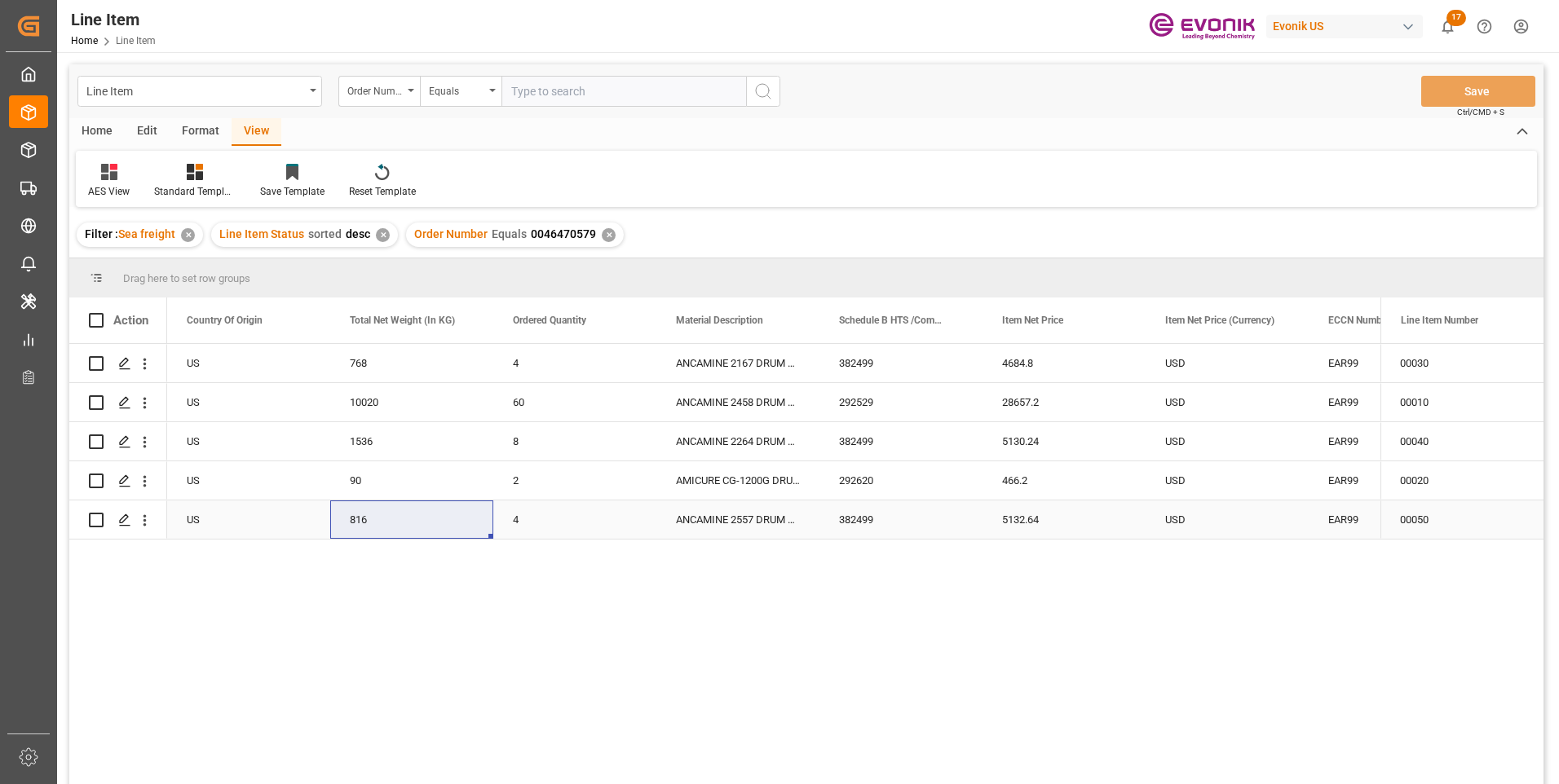
drag, startPoint x: 386, startPoint y: 519, endPoint x: 377, endPoint y: 541, distance: 23.8
click at [386, 519] on div "816" at bounding box center [411, 520] width 163 height 38
click at [1031, 520] on div "5132.64" at bounding box center [1063, 520] width 163 height 38
click at [367, 364] on div "768" at bounding box center [411, 363] width 163 height 38
drag, startPoint x: 1020, startPoint y: 362, endPoint x: 919, endPoint y: 397, distance: 106.9
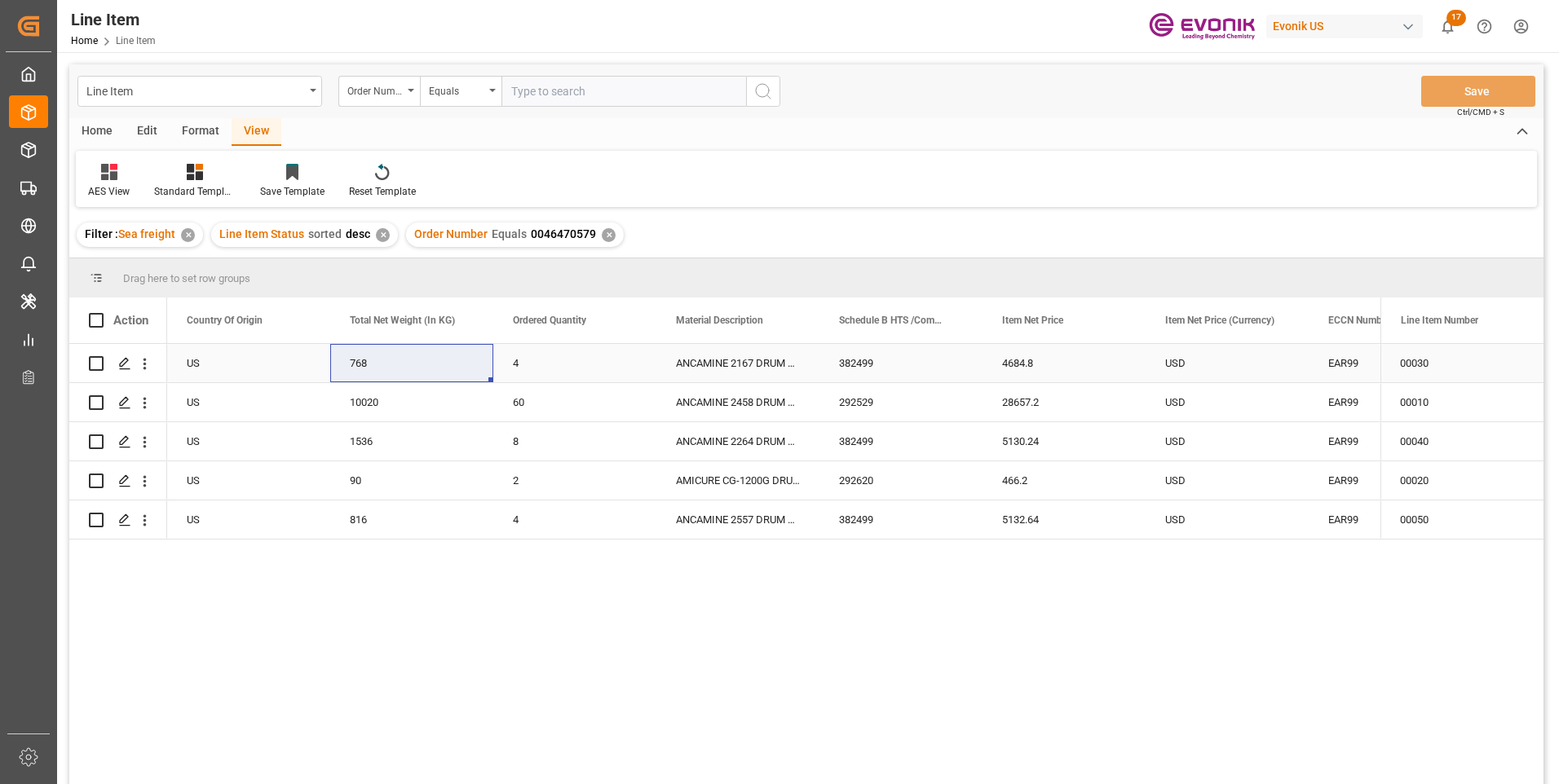
click at [1020, 362] on div "4684.8" at bounding box center [1063, 363] width 163 height 38
click at [350, 474] on div "90" at bounding box center [411, 481] width 163 height 38
click at [1013, 478] on div "466.2" at bounding box center [1063, 481] width 163 height 38
click at [1182, 364] on div "USD" at bounding box center [1226, 363] width 163 height 38
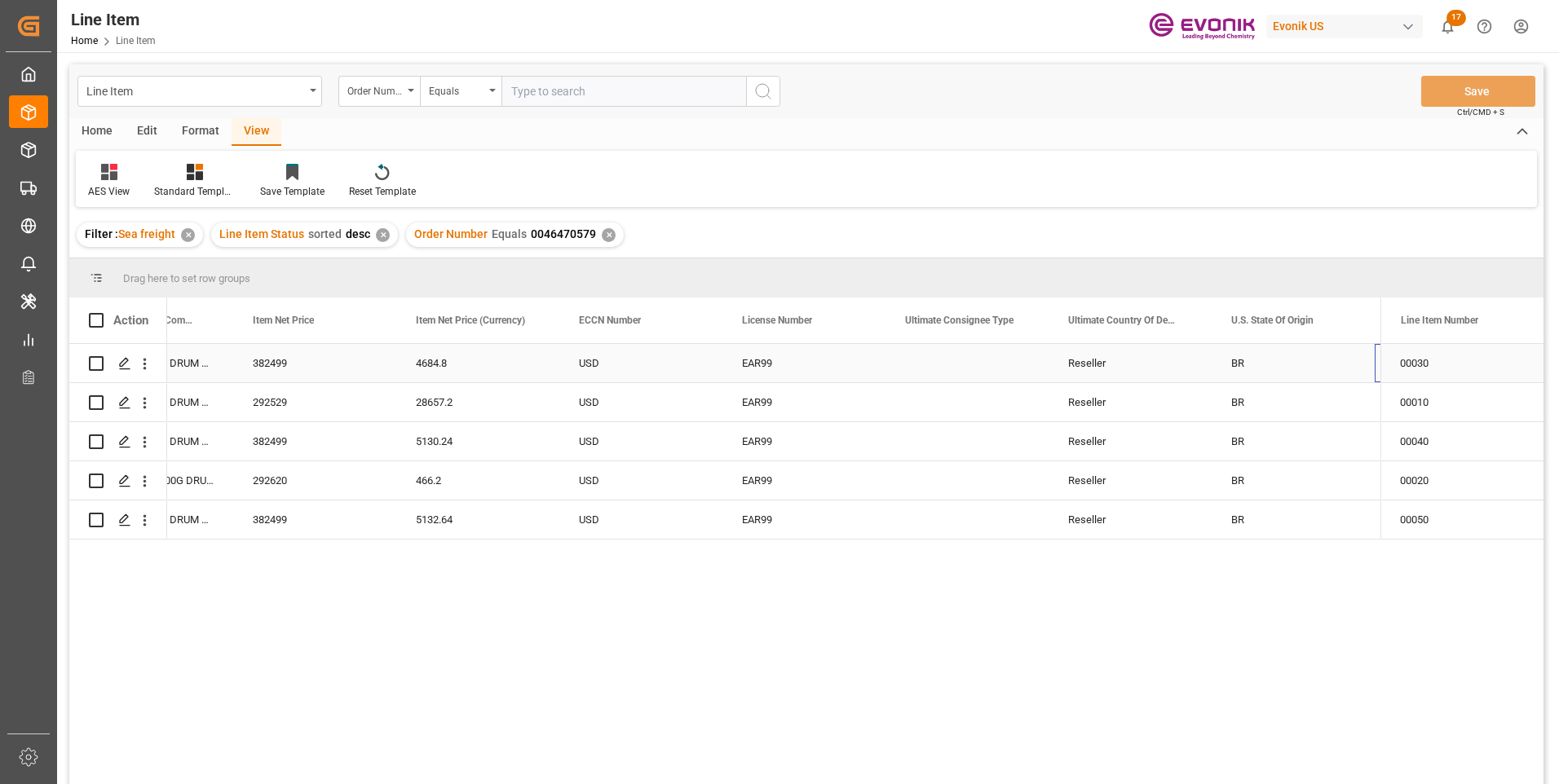
scroll to position [0, 1238]
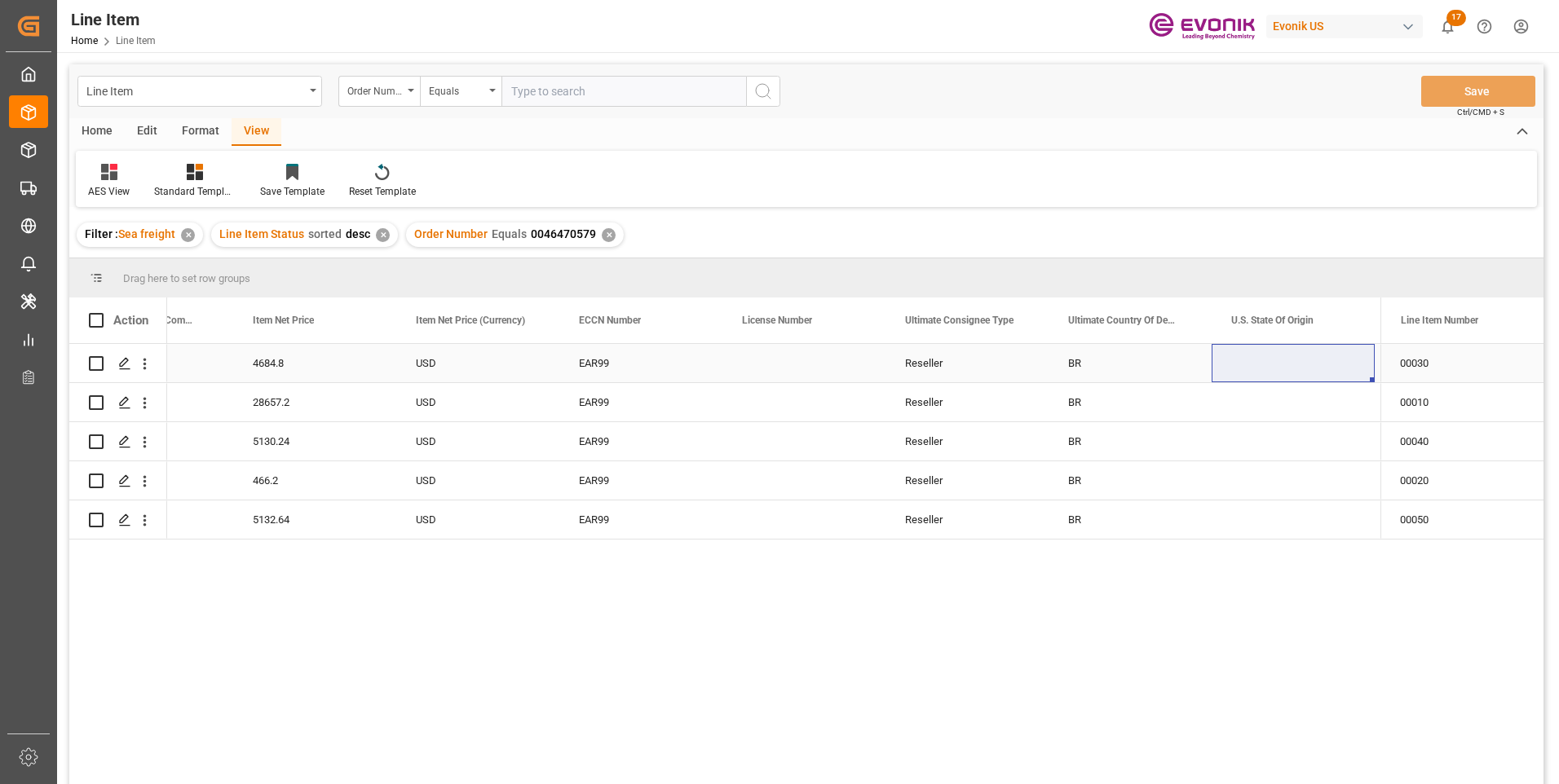
click at [1267, 364] on div "Press SPACE to select this row." at bounding box center [1293, 363] width 163 height 38
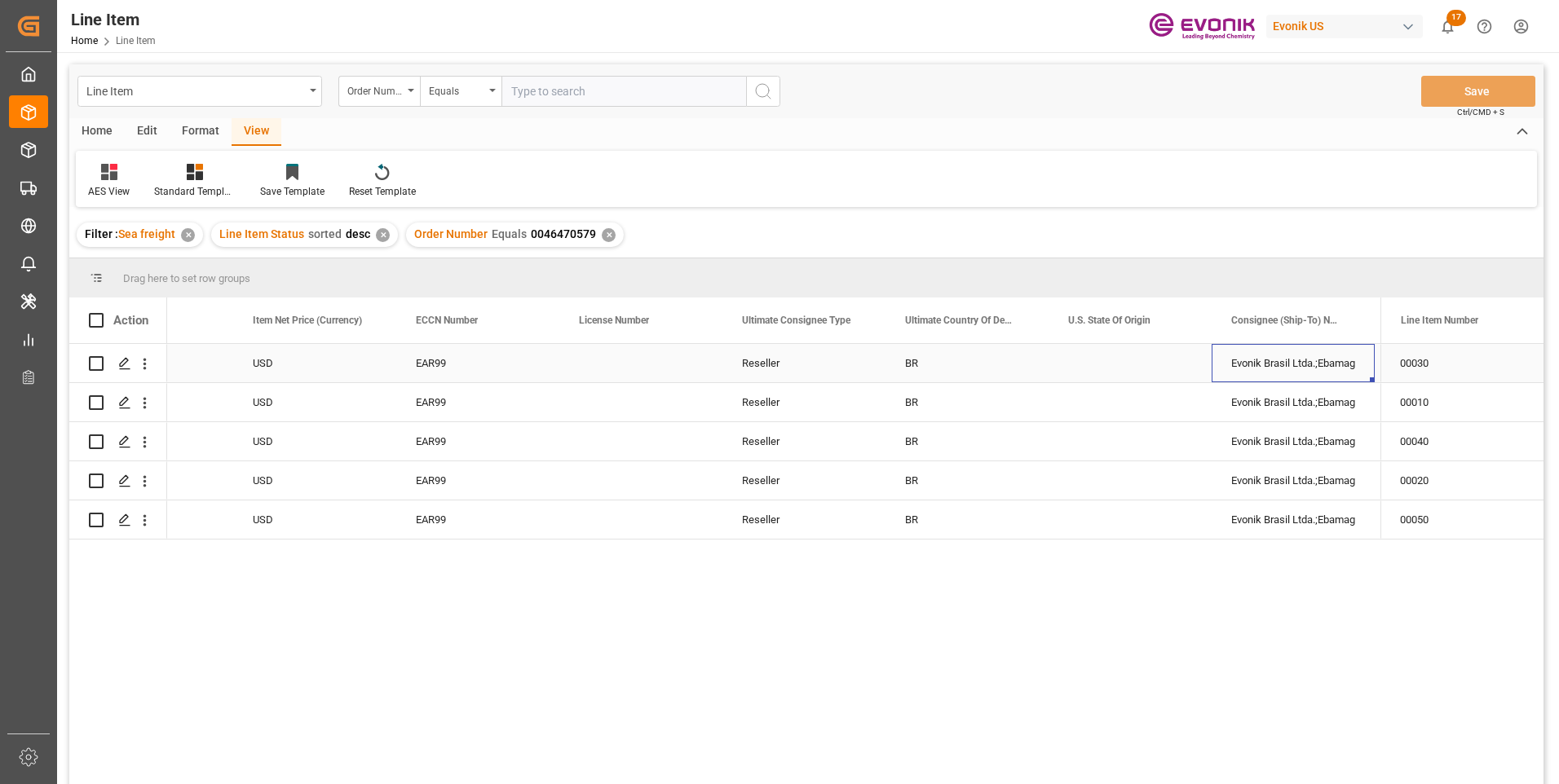
scroll to position [0, 1565]
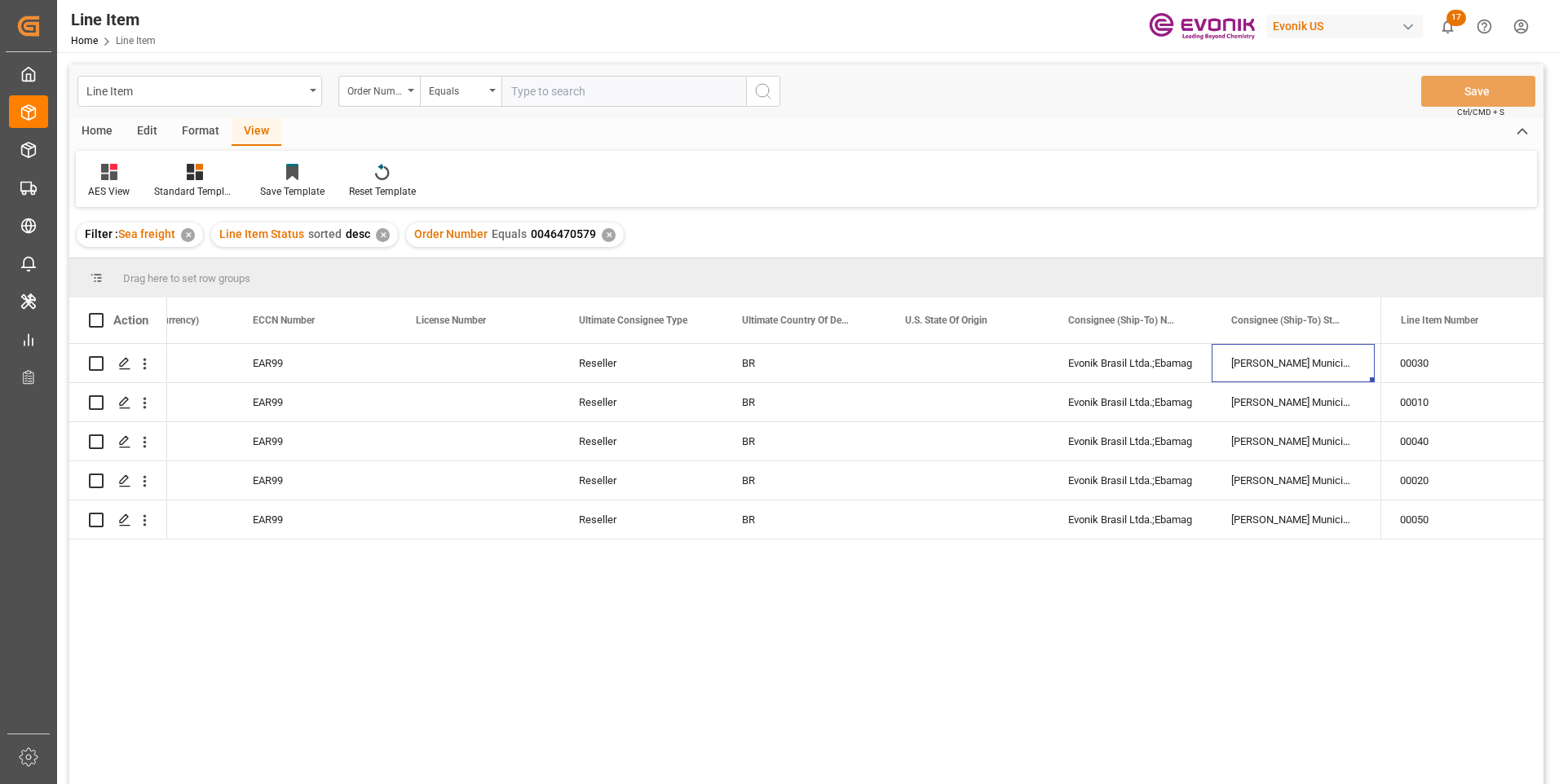
click at [539, 92] on input "text" at bounding box center [624, 91] width 245 height 31
paste input "0046469401"
type input "0046469401"
click at [767, 90] on icon "search button" at bounding box center [763, 91] width 20 height 20
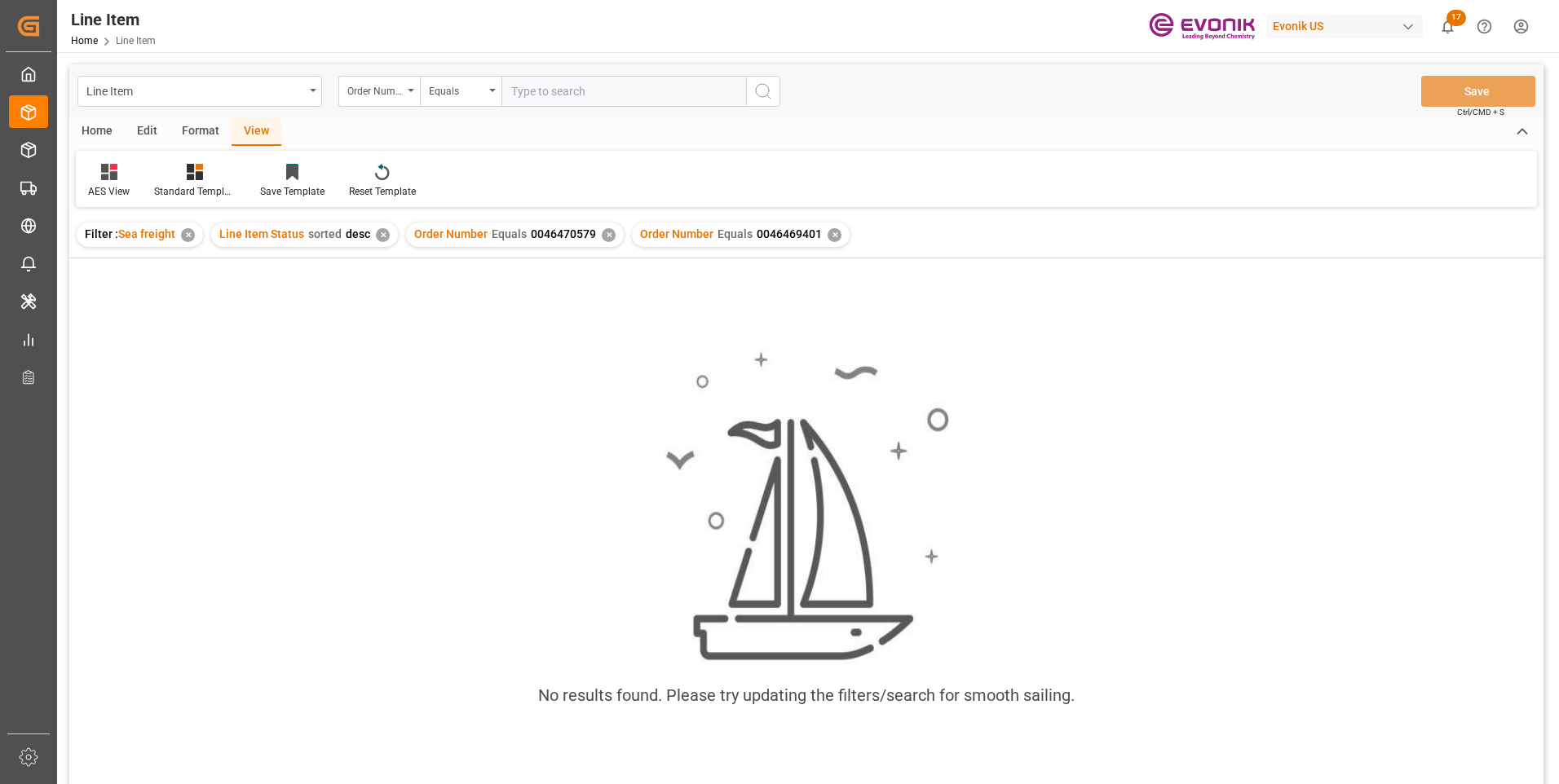
click at [602, 236] on div "✕" at bounding box center [608, 235] width 14 height 14
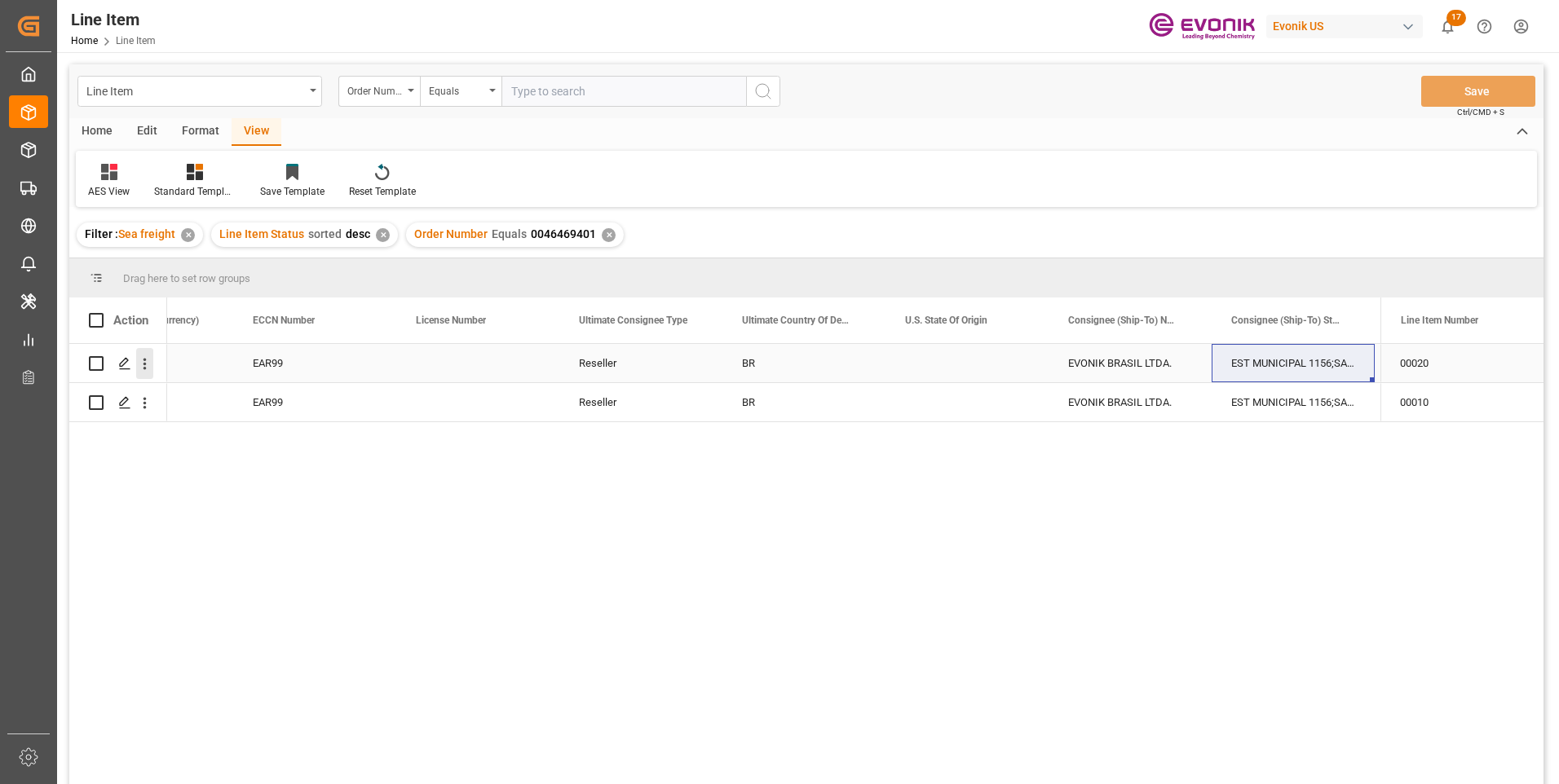
click at [147, 364] on icon "open menu" at bounding box center [145, 364] width 17 height 17
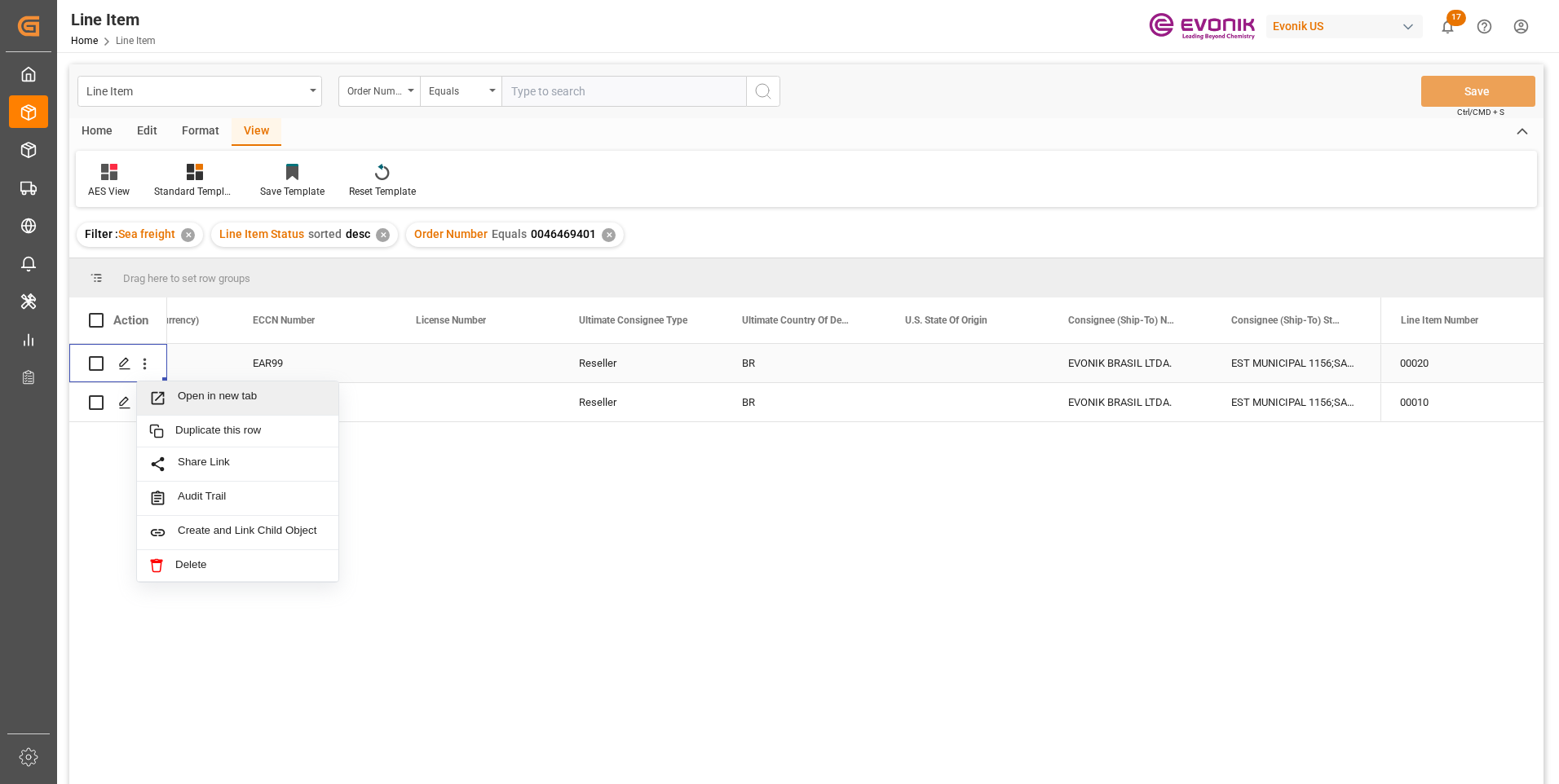
click at [179, 396] on span "Open in new tab" at bounding box center [252, 398] width 148 height 17
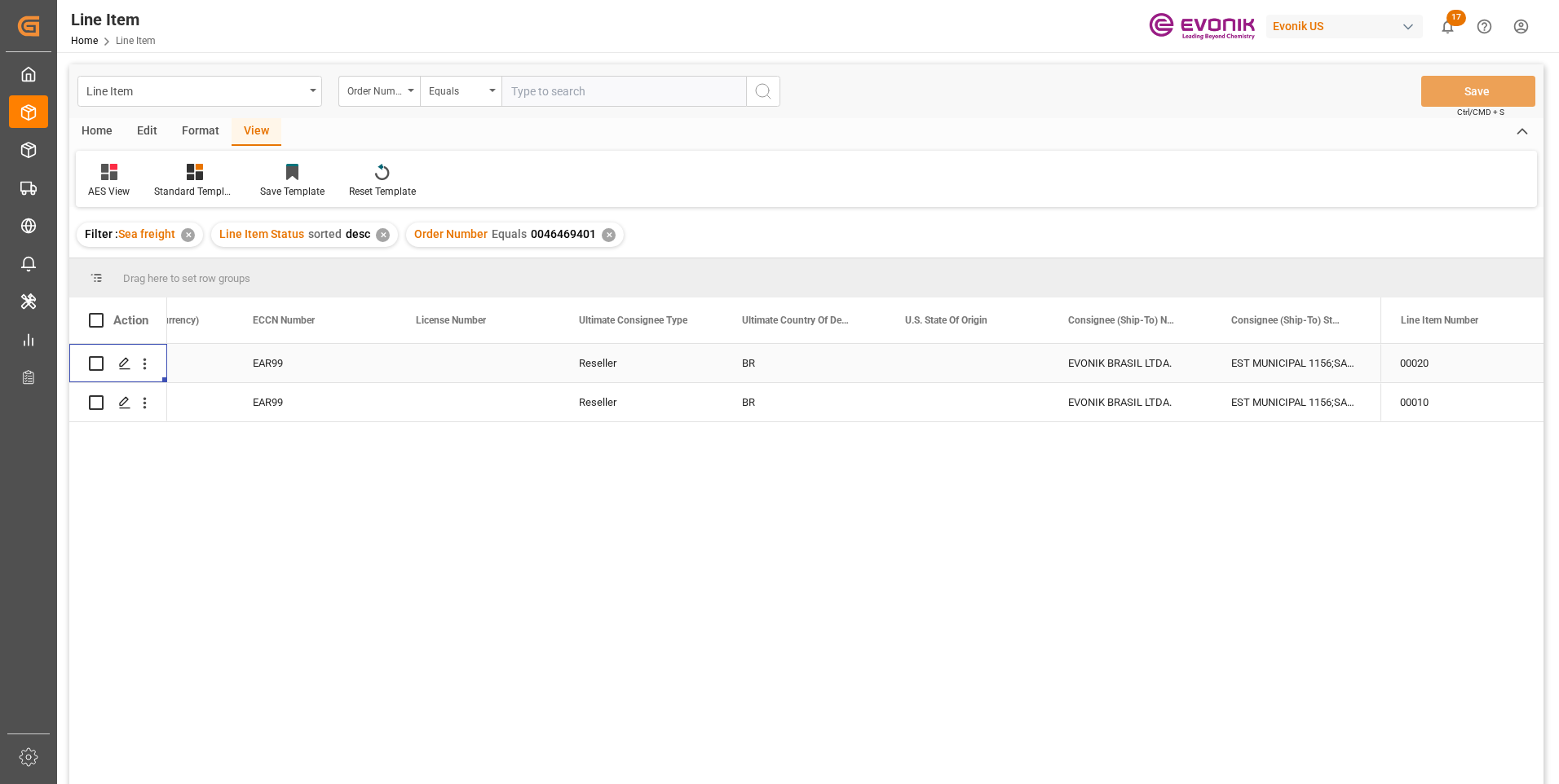
click at [281, 364] on div "EAR99" at bounding box center [315, 364] width 124 height 38
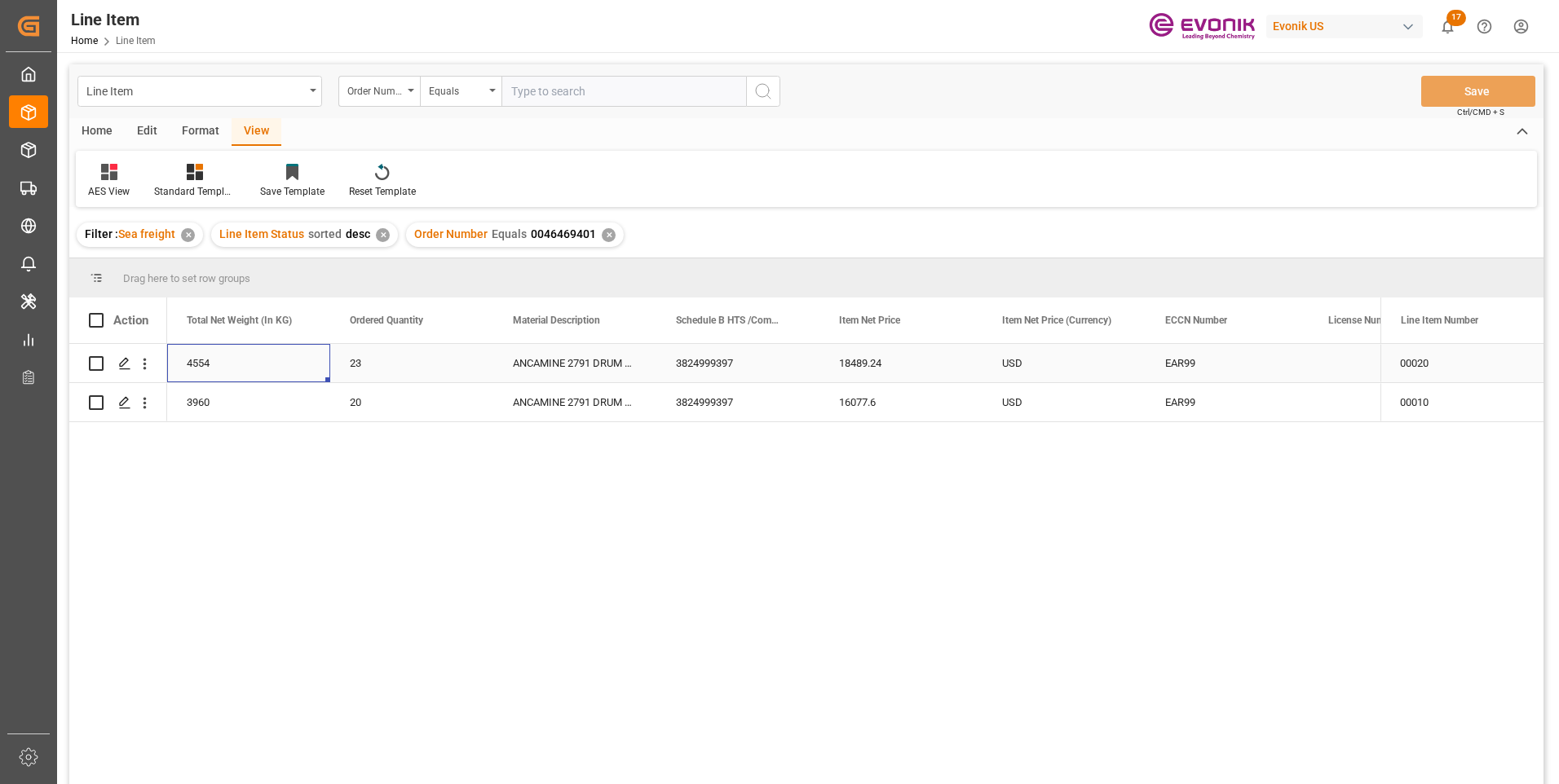
scroll to position [0, 490]
click at [374, 361] on div "4554" at bounding box center [411, 363] width 163 height 38
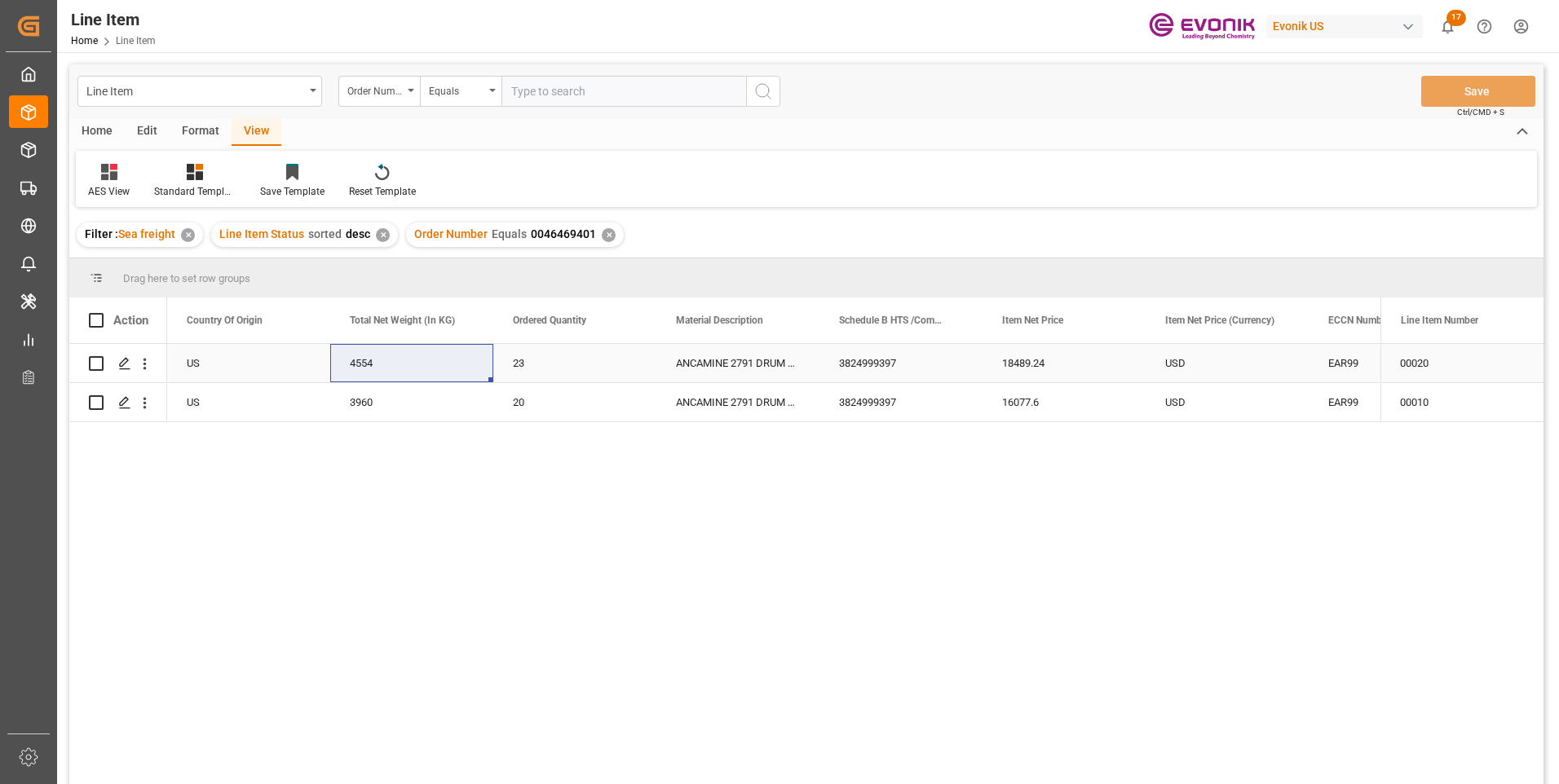
click at [1035, 361] on div "18489.24" at bounding box center [1063, 363] width 163 height 38
click at [370, 358] on div "4554" at bounding box center [411, 363] width 163 height 38
click at [365, 401] on div "3960" at bounding box center [411, 402] width 163 height 38
drag, startPoint x: 1026, startPoint y: 400, endPoint x: 944, endPoint y: 505, distance: 133.2
click at [1026, 400] on div "16077.6" at bounding box center [1063, 402] width 163 height 38
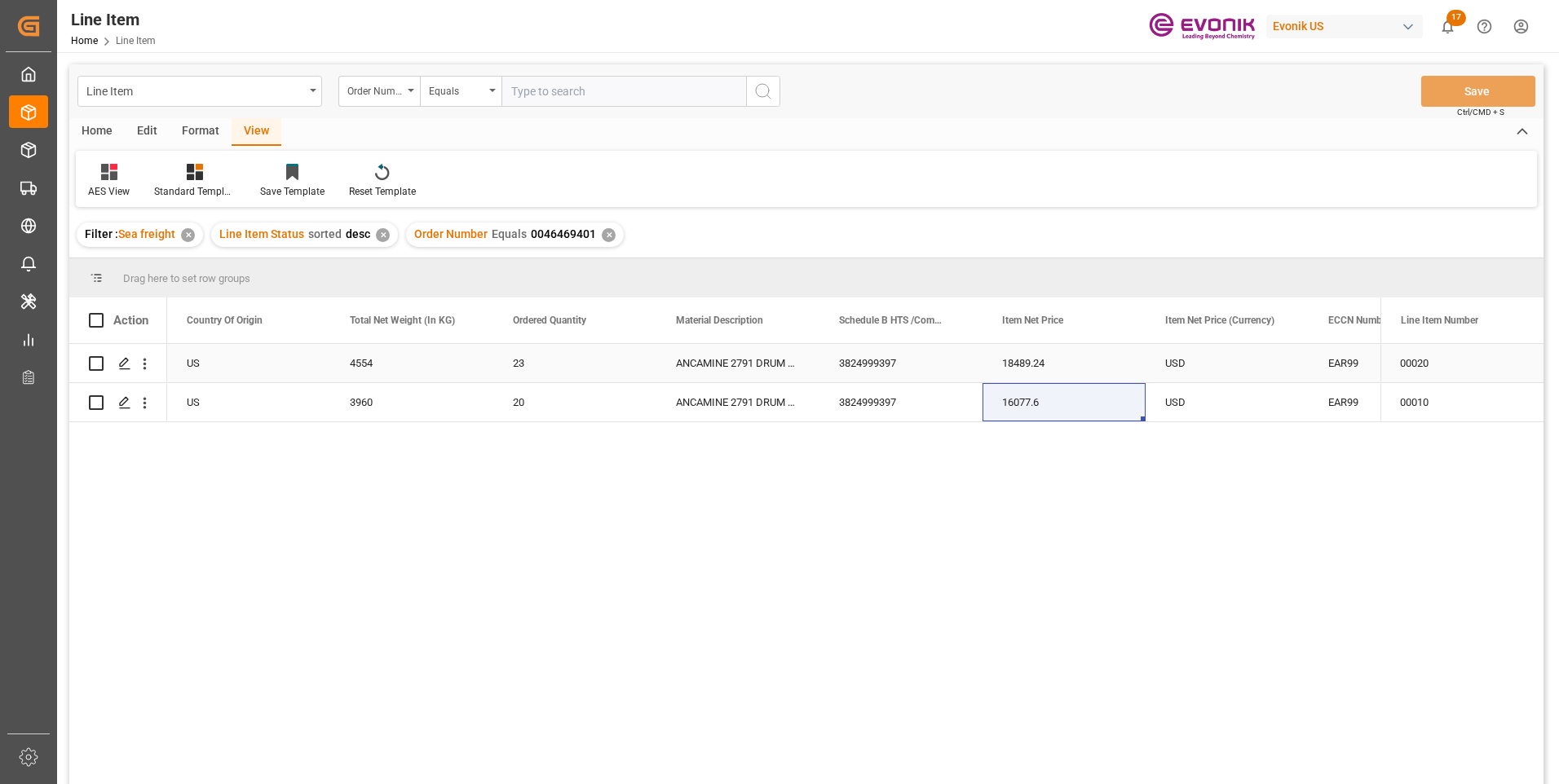
click at [1196, 364] on div "USD" at bounding box center [1226, 363] width 163 height 38
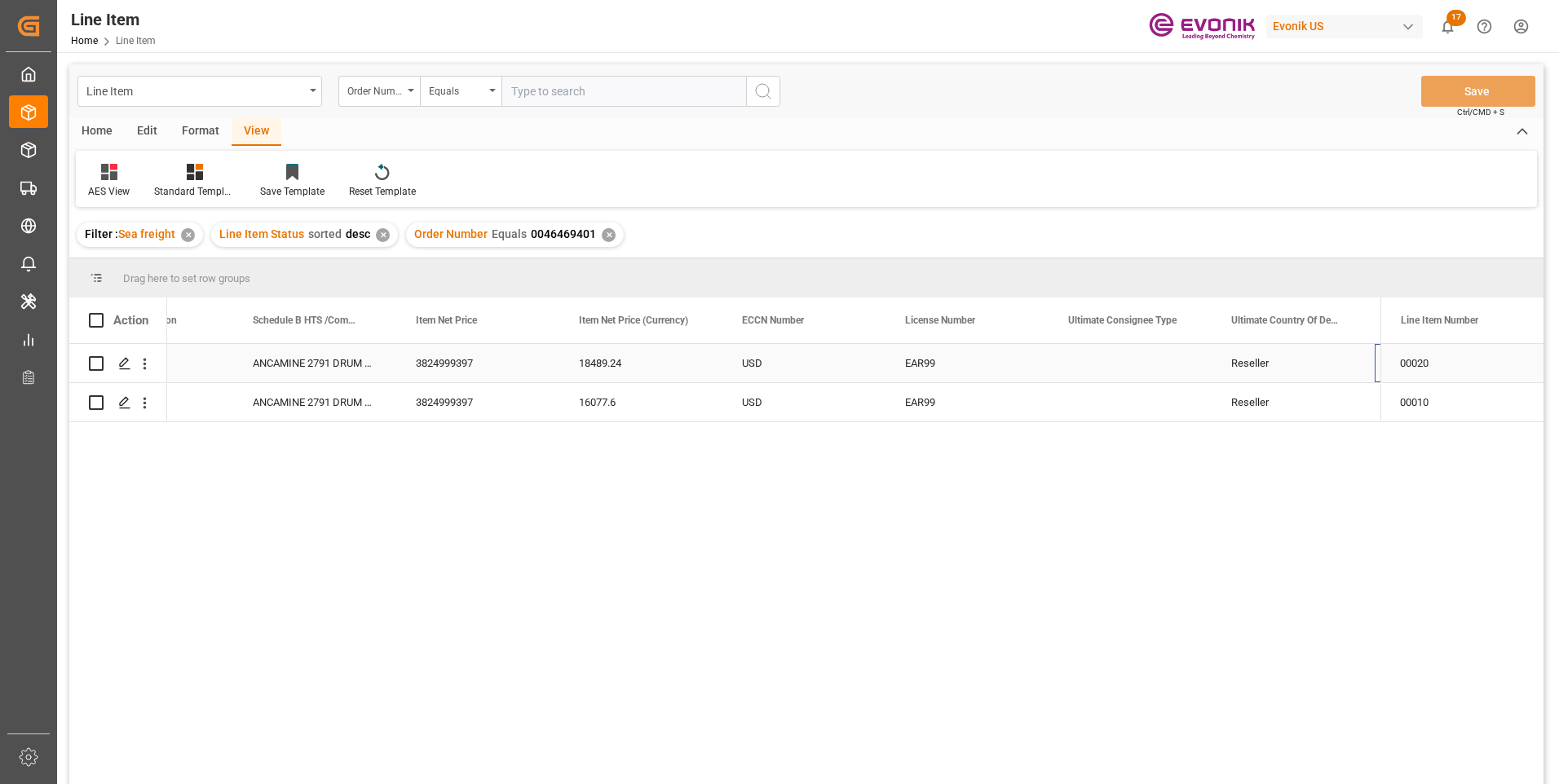
scroll to position [0, 1076]
click at [1232, 369] on div "BR" at bounding box center [1293, 363] width 163 height 38
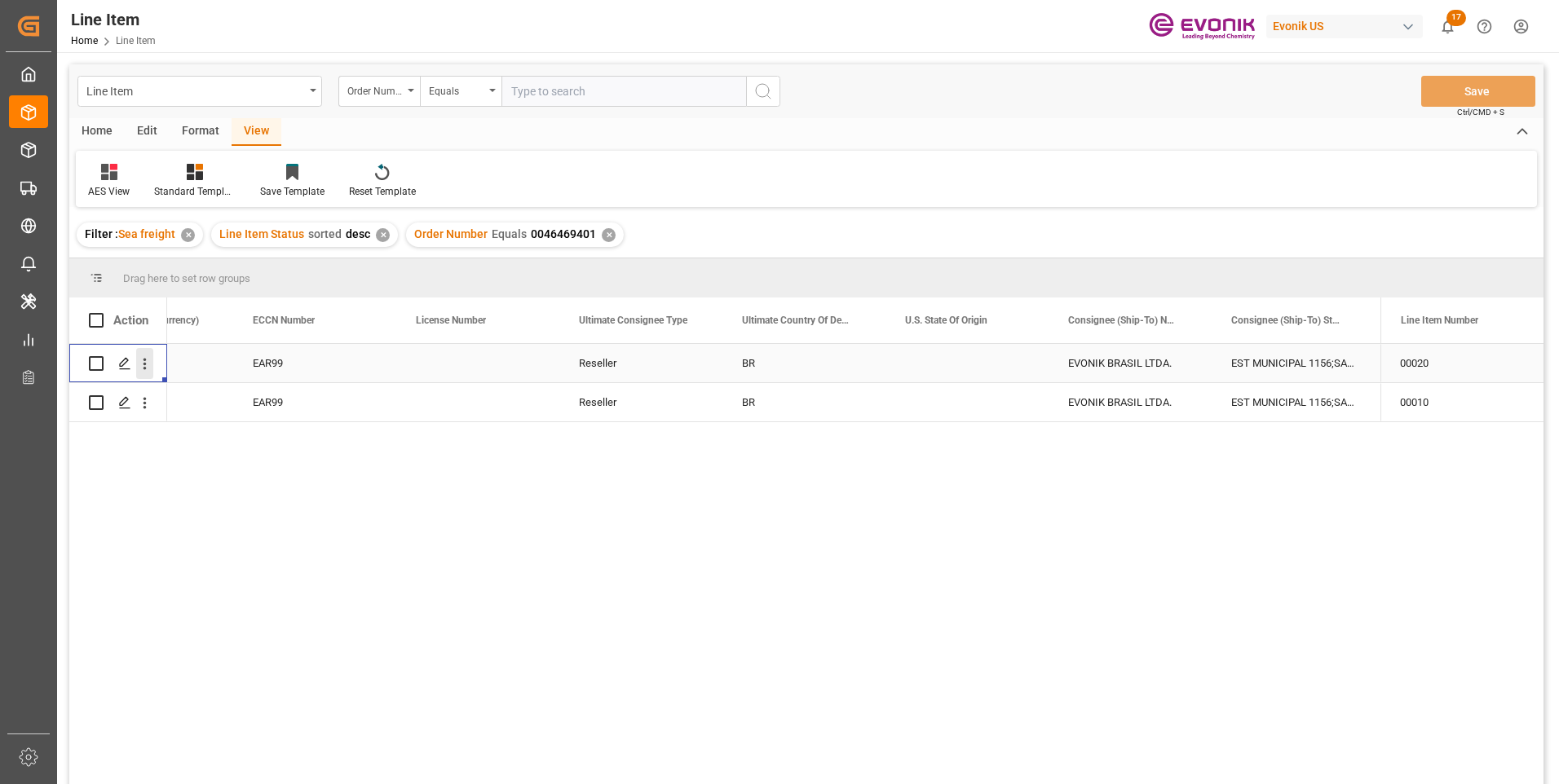
click at [144, 360] on icon "open menu" at bounding box center [146, 364] width 3 height 11
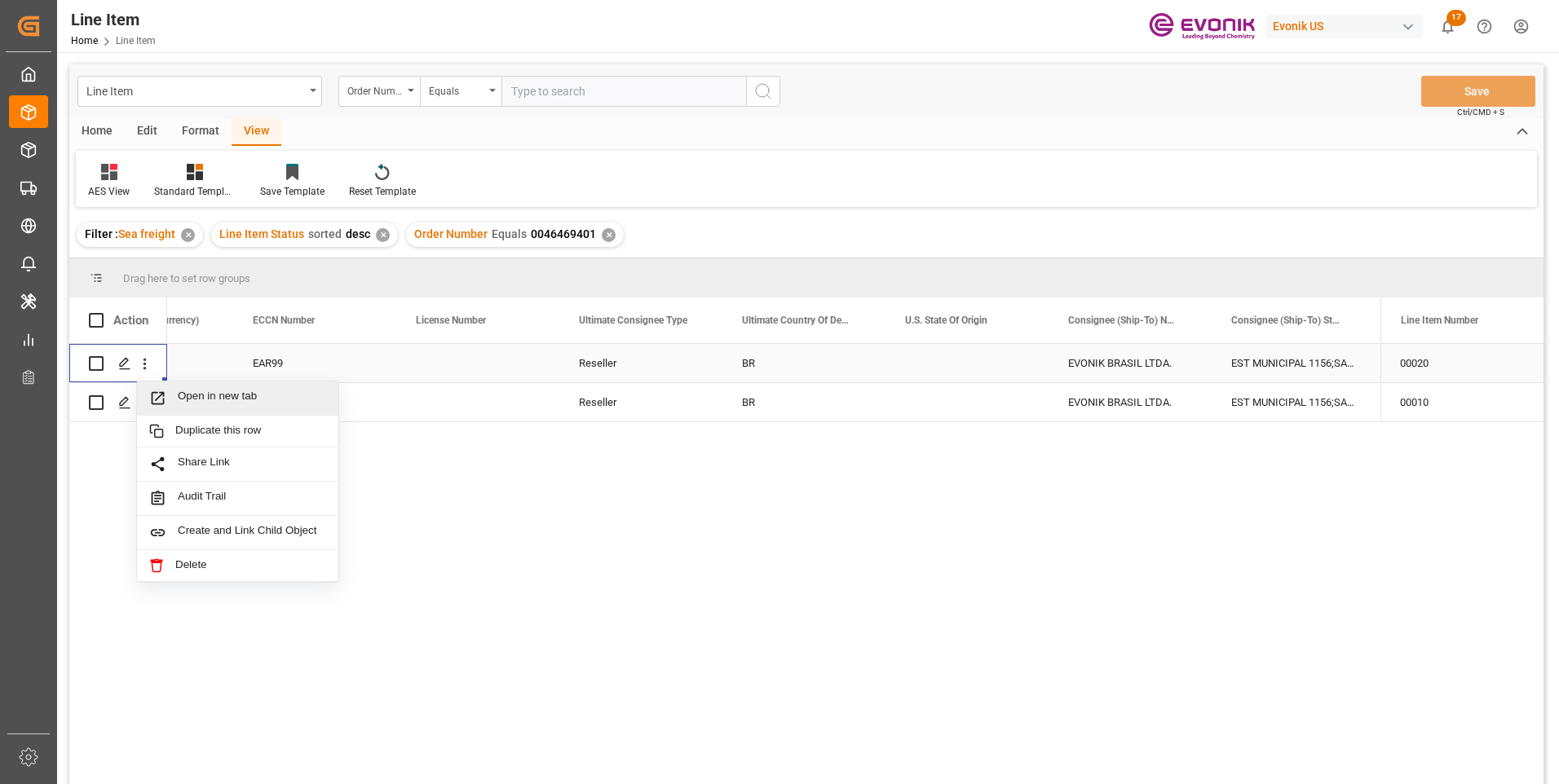
click at [196, 395] on span "Open in new tab" at bounding box center [252, 398] width 148 height 17
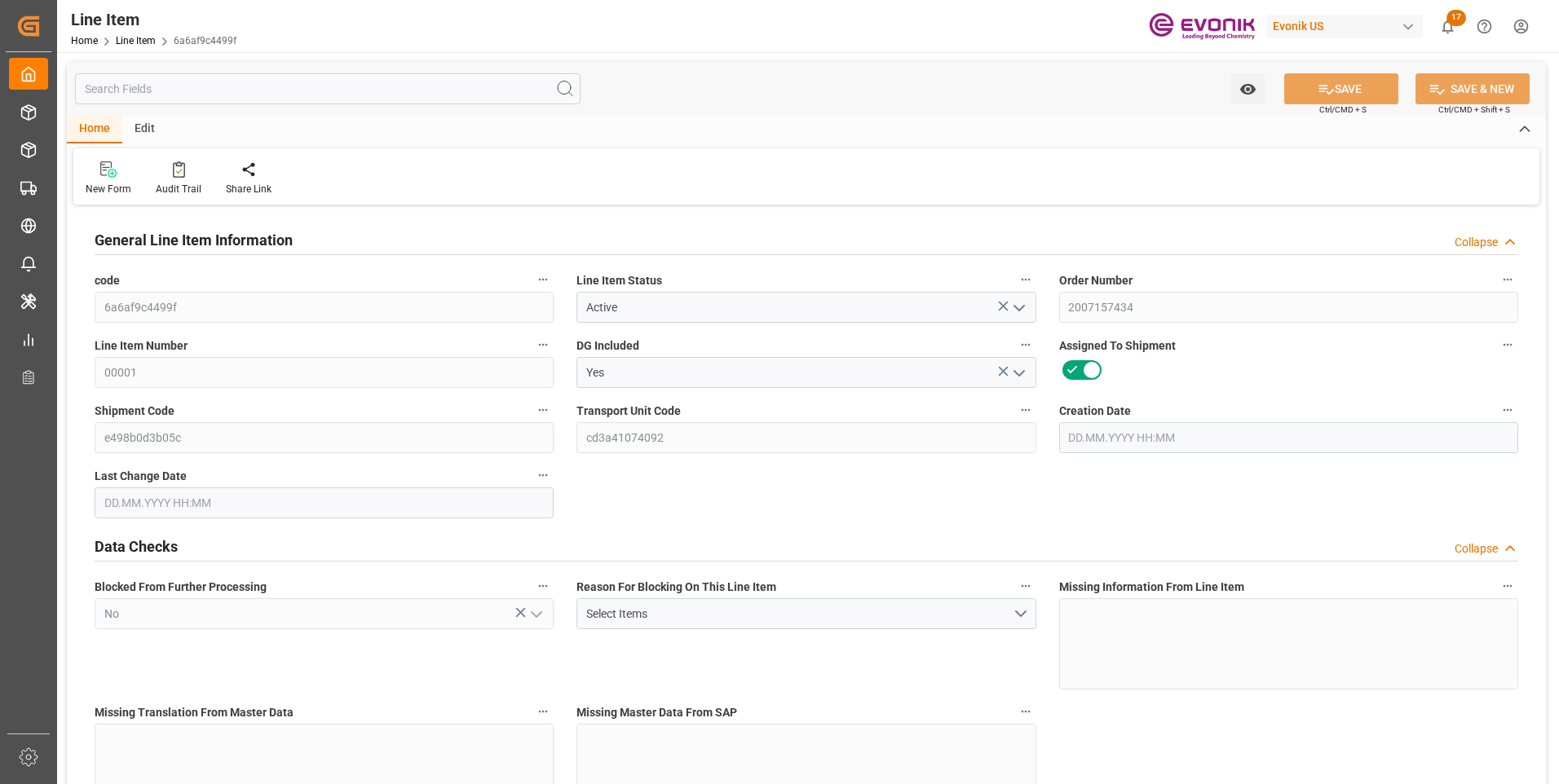
type input "19"
type input "19345.04"
type input "19000"
type input "0"
type input "760"
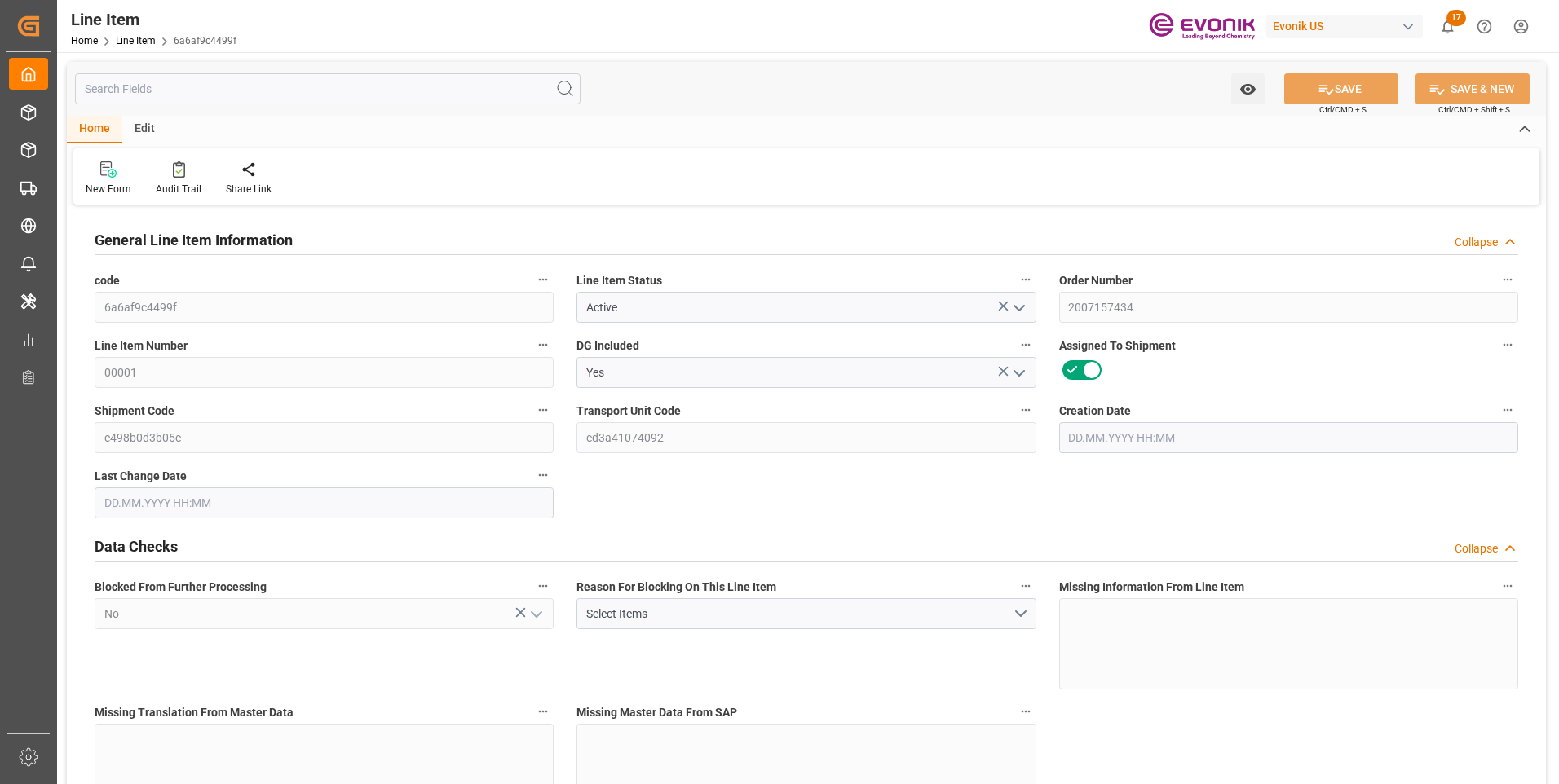
type input "28500"
type input "760"
type input "19345.04"
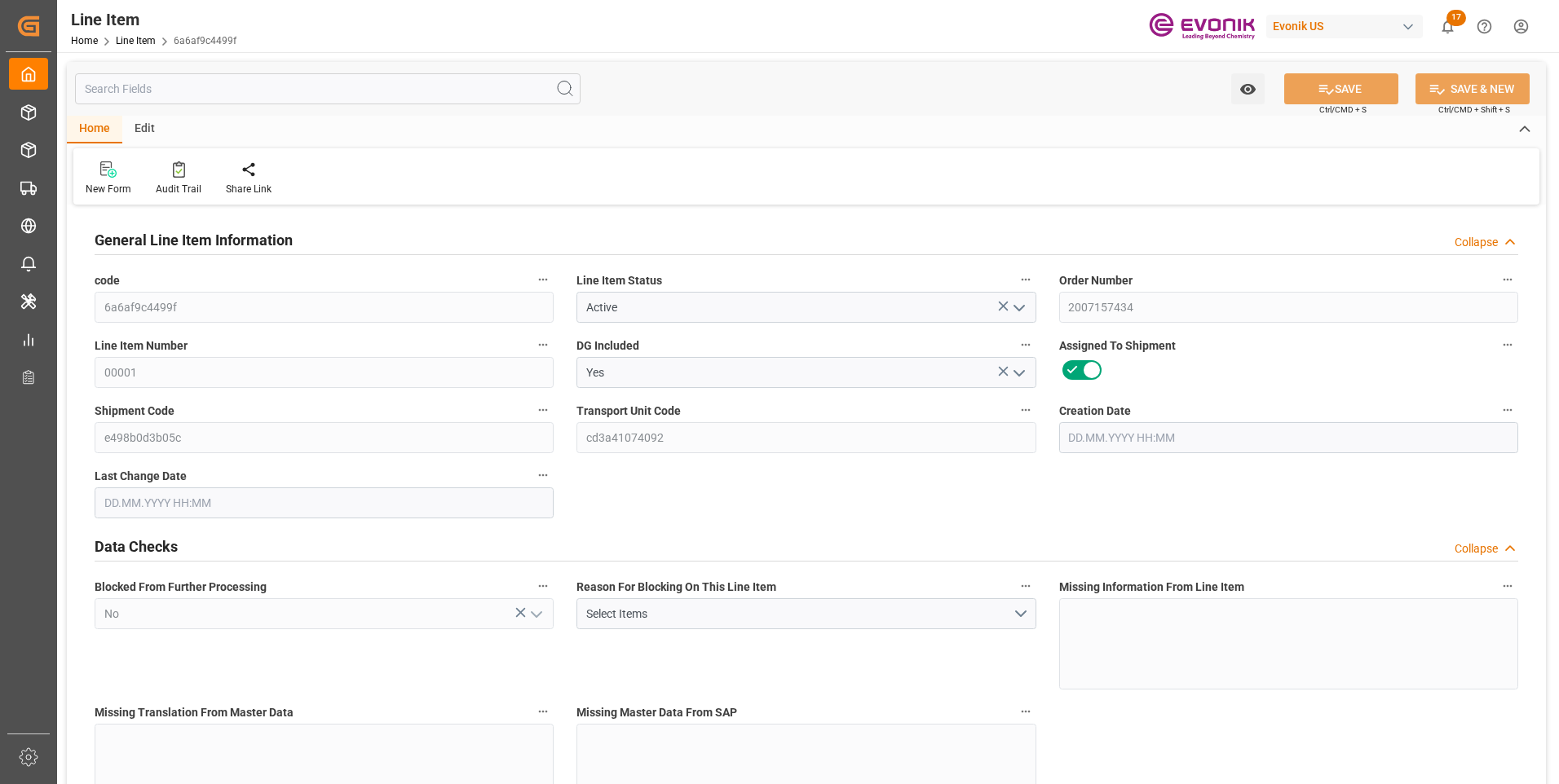
type input "19801.04"
type input "19000"
type input "0"
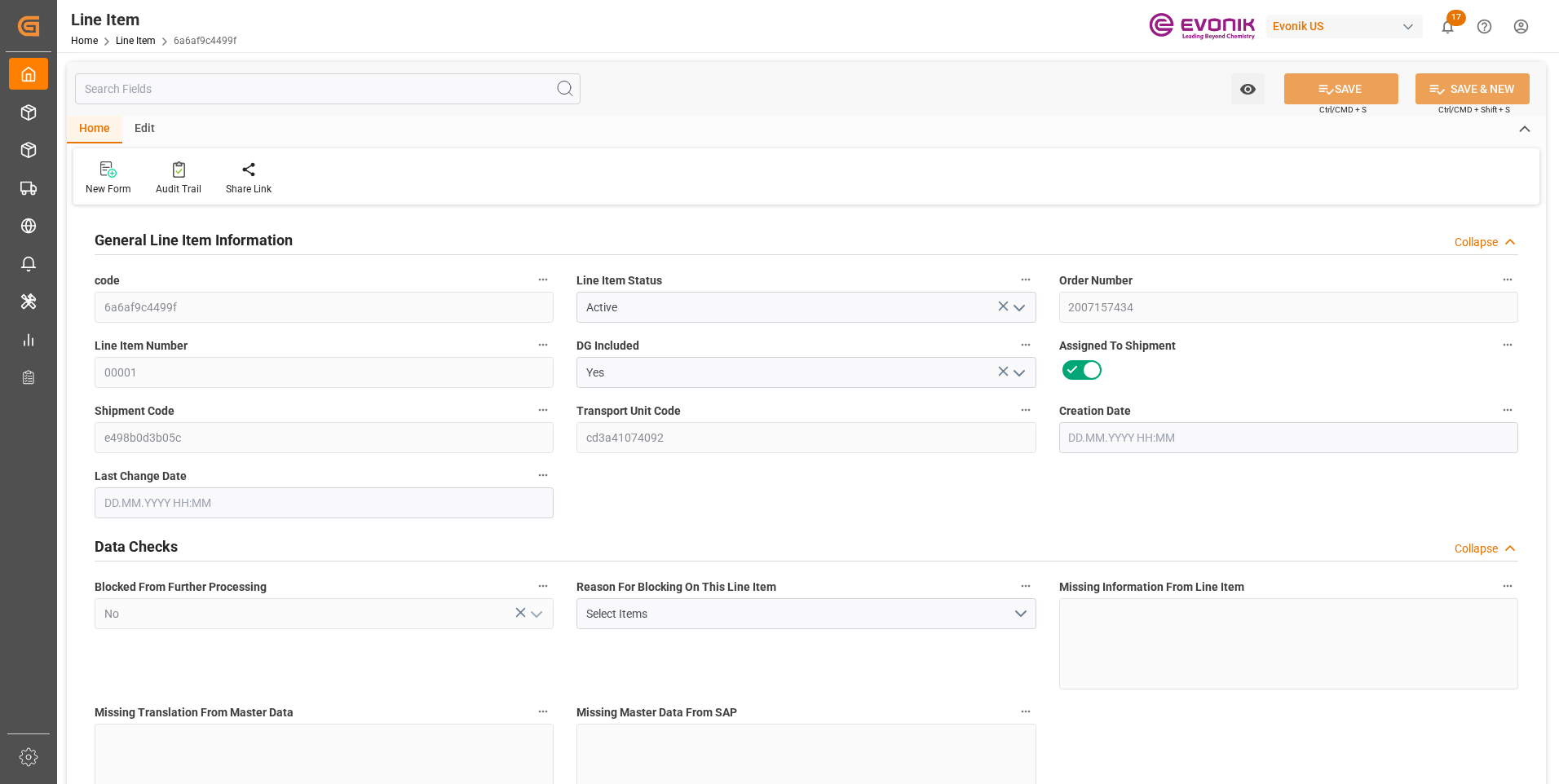
type input "760"
type input "19345.04"
type input "19000"
type input "0"
type input "[DATE] 19:35"
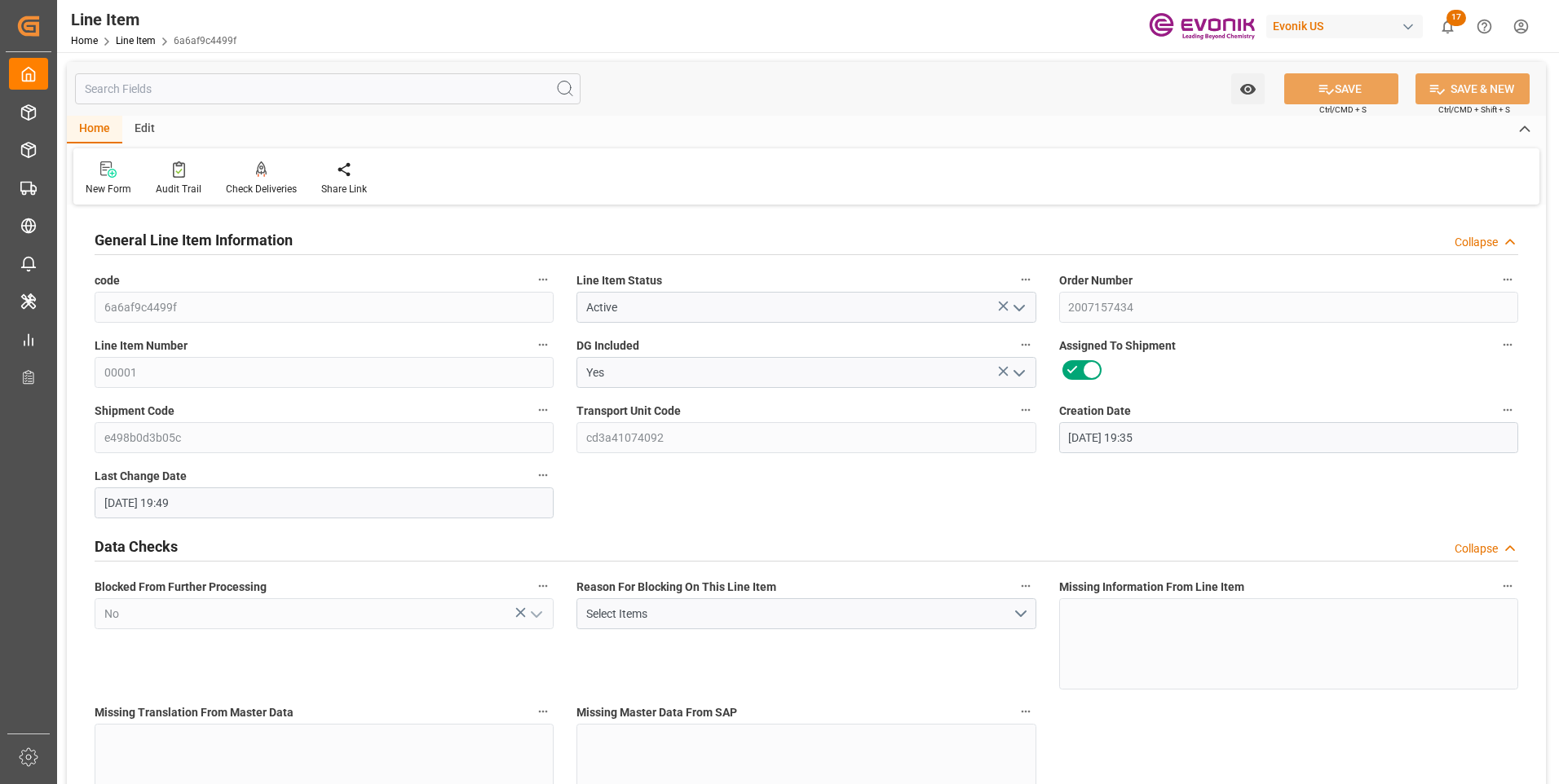
type input "[DATE] 19:49"
type input "[DATE]"
click at [309, 83] on input "text" at bounding box center [327, 89] width 506 height 31
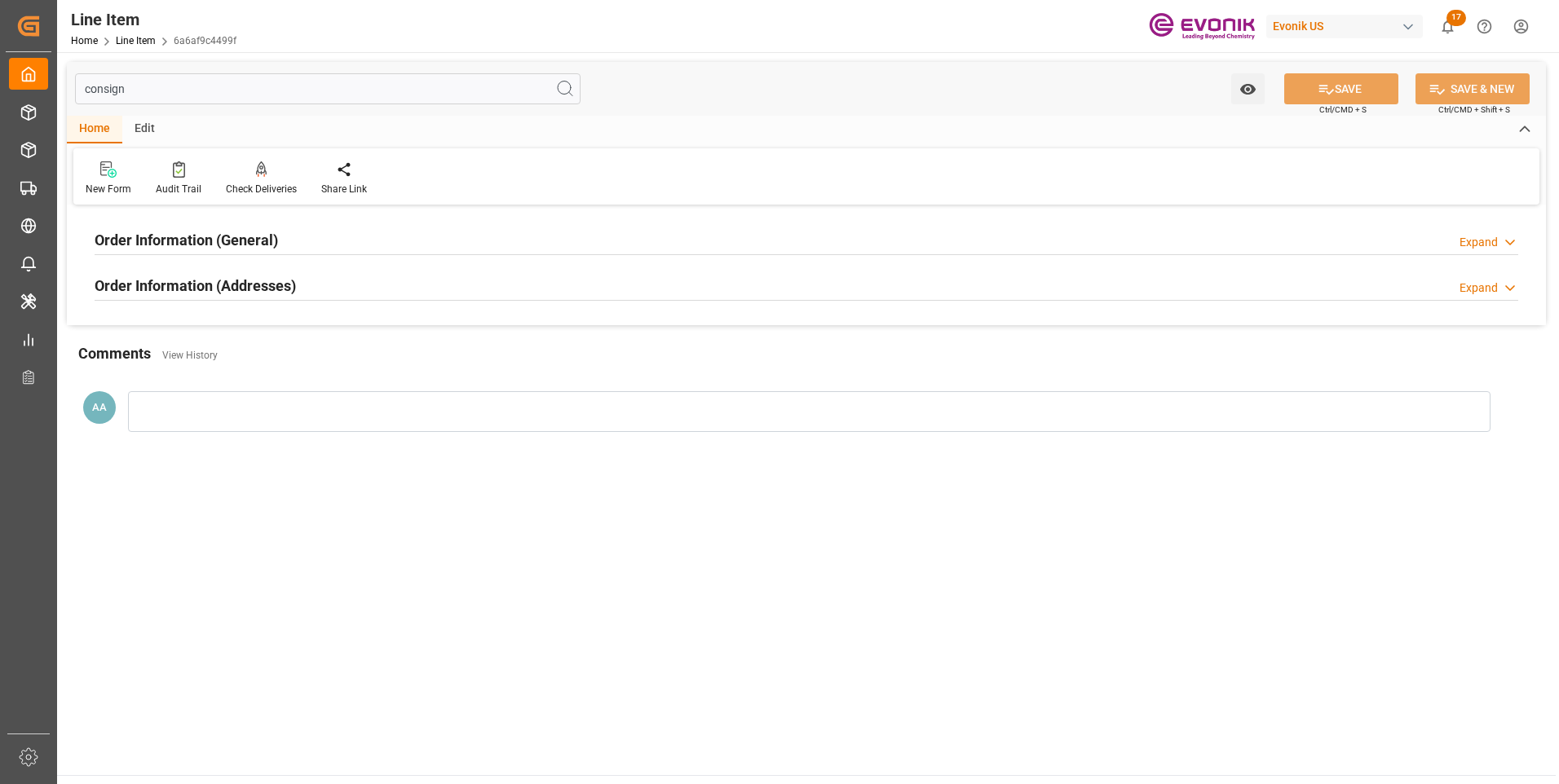
type input "consign"
click at [260, 233] on h2 "Order Information (General)" at bounding box center [186, 240] width 184 height 22
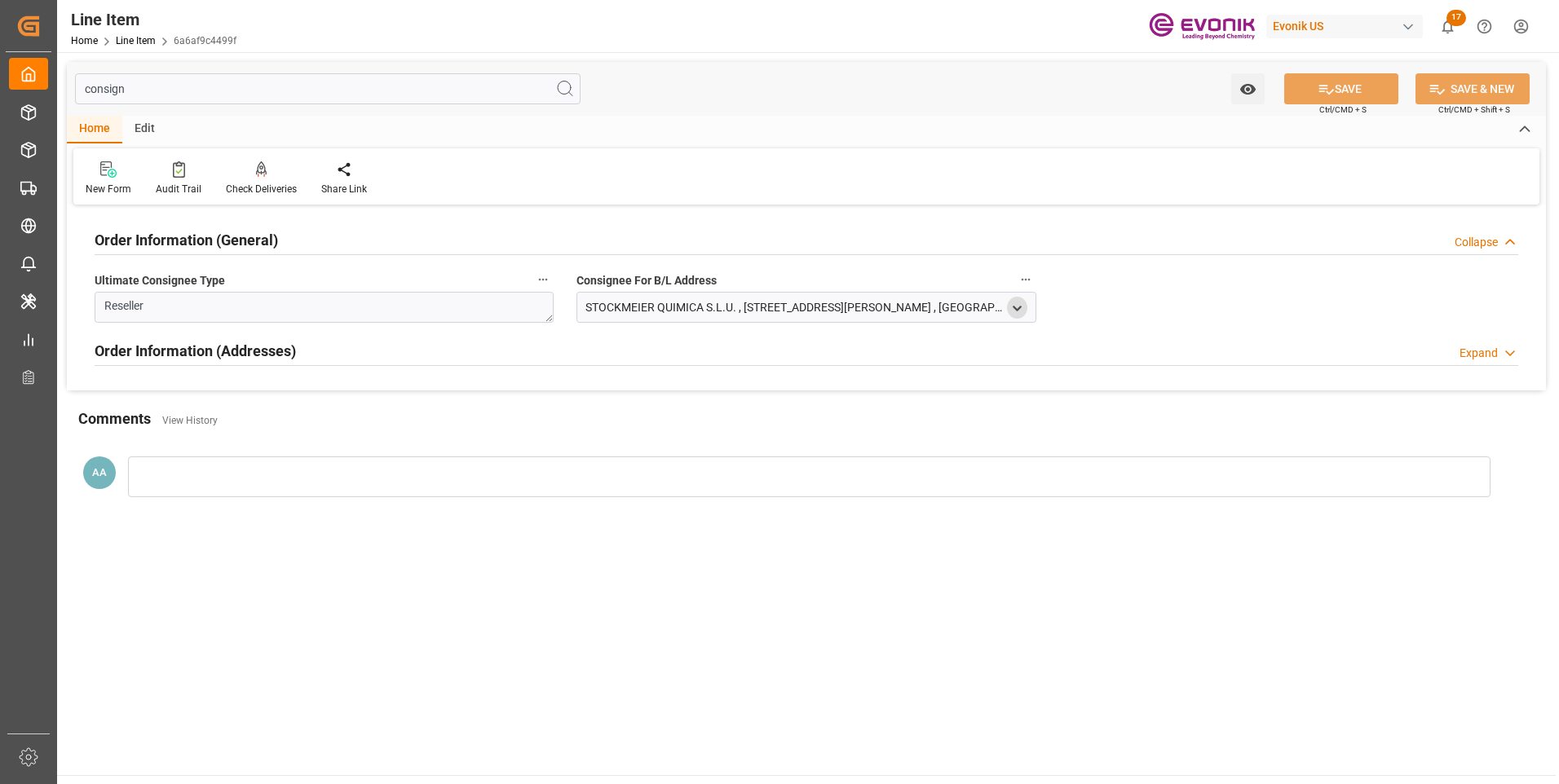
click at [1026, 306] on div "open menu" at bounding box center [1018, 308] width 21 height 22
click at [1021, 310] on icon "open menu" at bounding box center [1017, 308] width 14 height 14
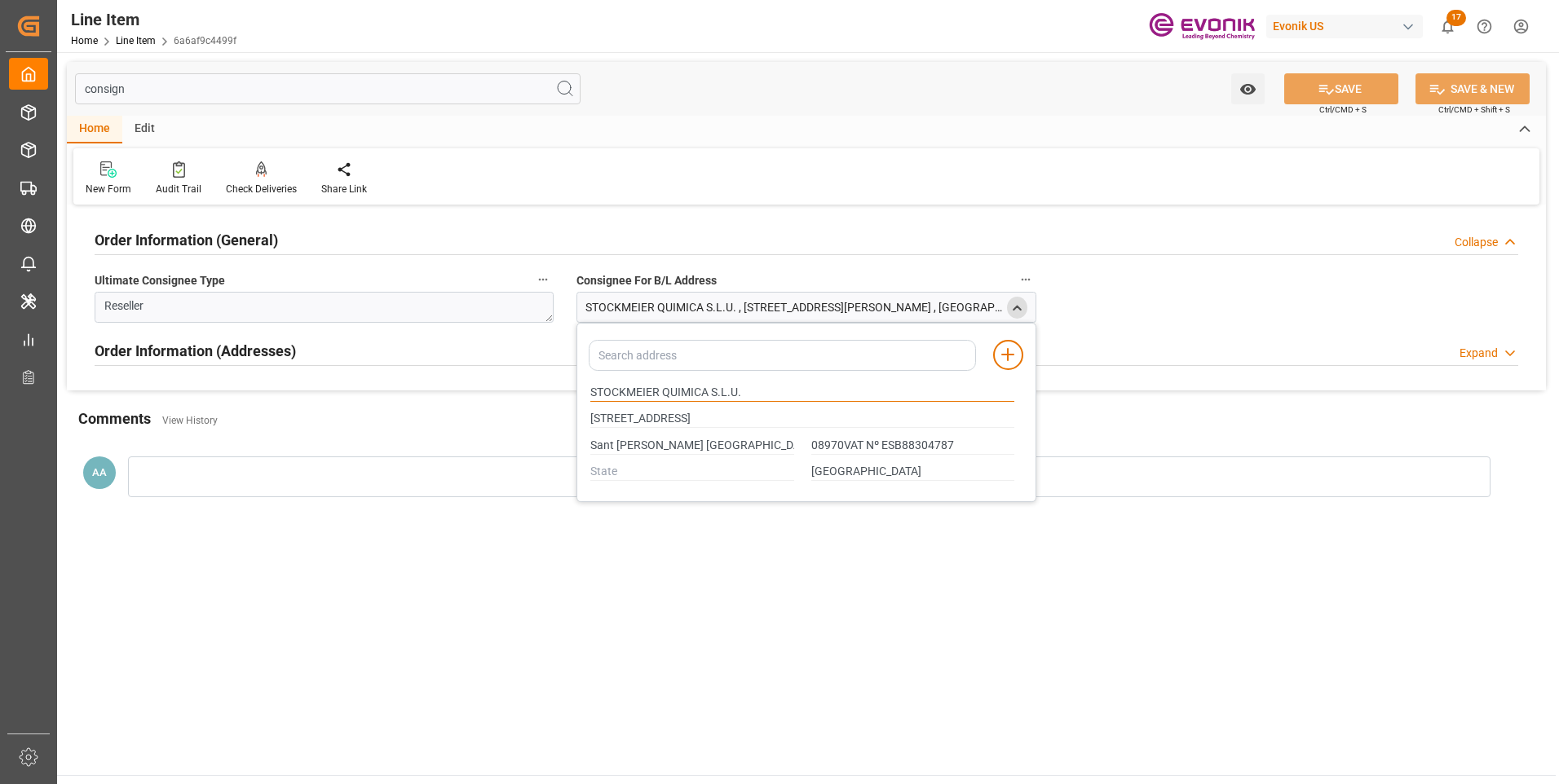
drag, startPoint x: 706, startPoint y: 389, endPoint x: 580, endPoint y: 390, distance: 126.0
click at [580, 390] on div "Add address to address book STOCKMEIER QUIMICA S.L.U. [STREET_ADDRESS][PERSON_N…" at bounding box center [806, 413] width 459 height 179
type input "08970VAT Nº ESB88304787"
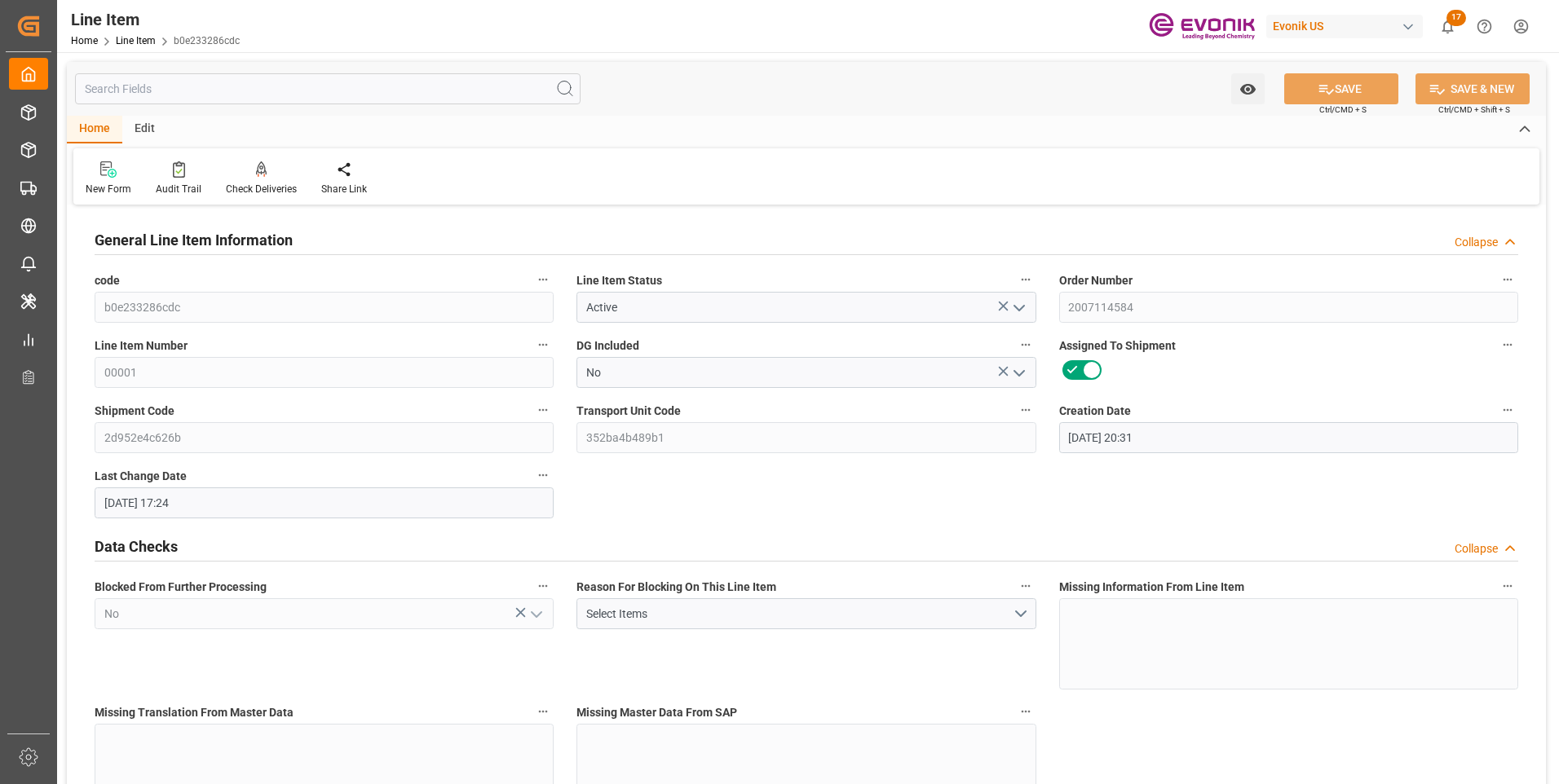
click at [268, 91] on input "text" at bounding box center [327, 89] width 506 height 31
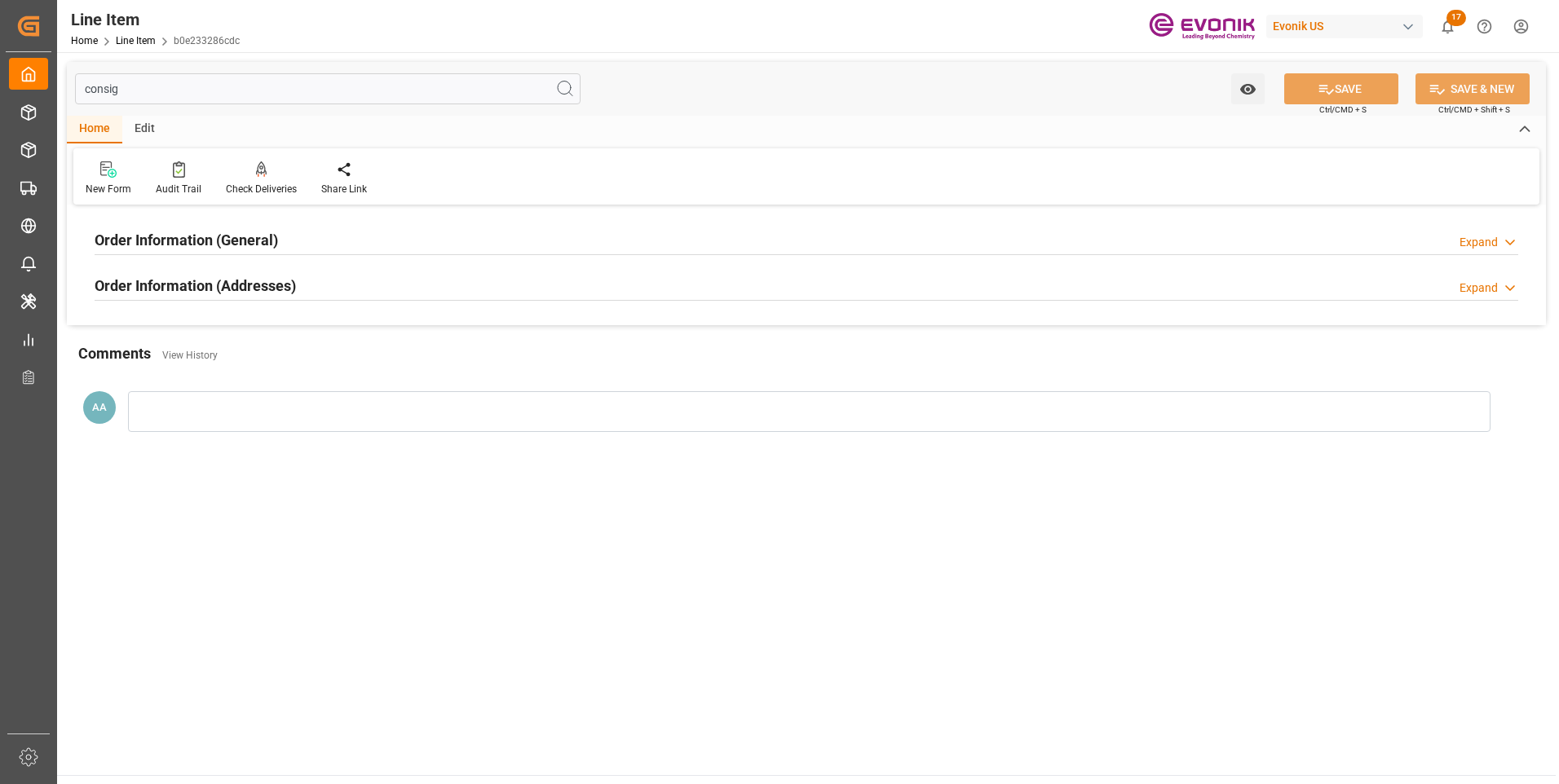
type input "consig"
click at [277, 243] on h2 "Order Information (General)" at bounding box center [186, 240] width 184 height 22
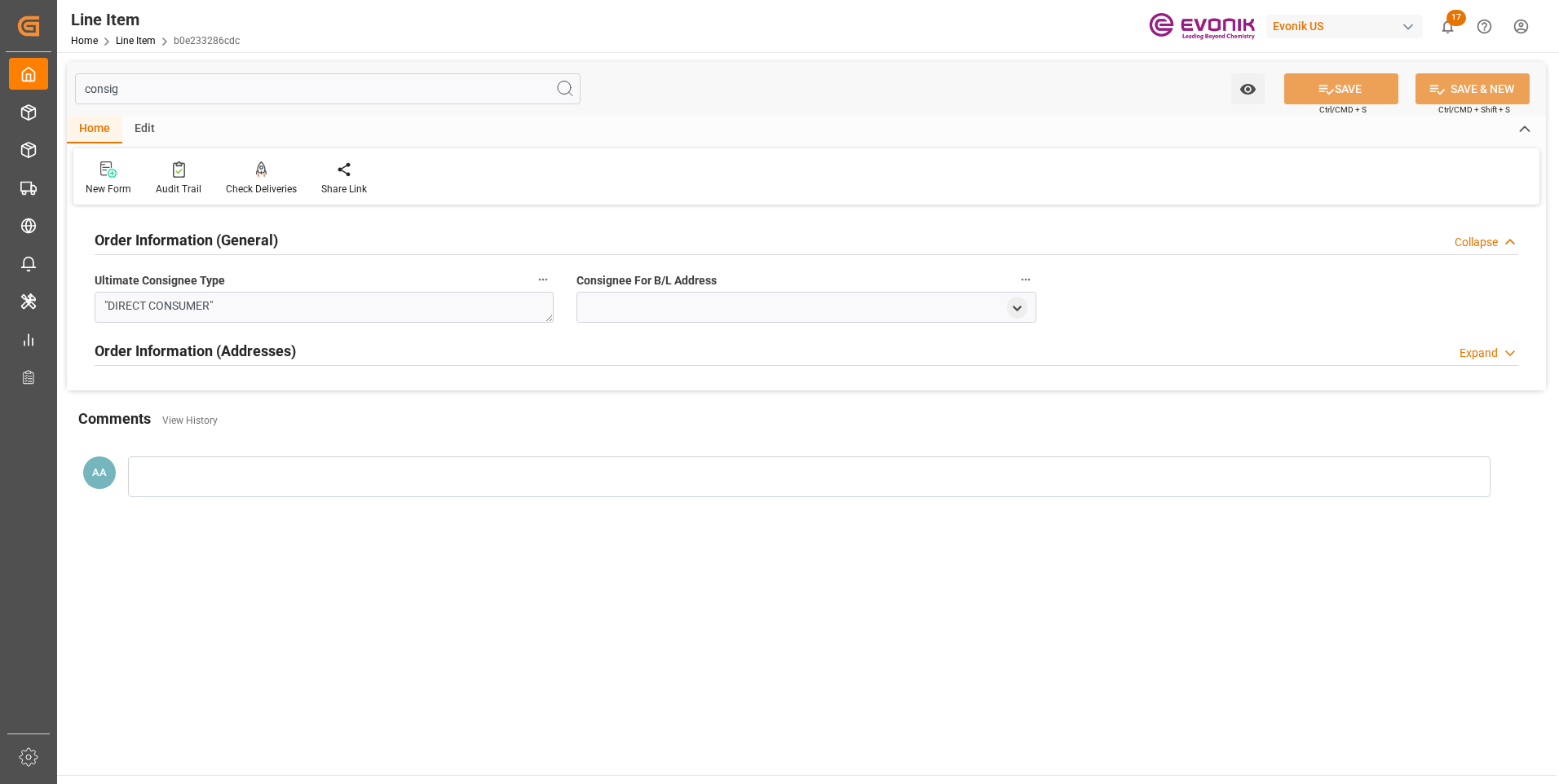
click at [277, 243] on h2 "Order Information (General)" at bounding box center [186, 240] width 184 height 22
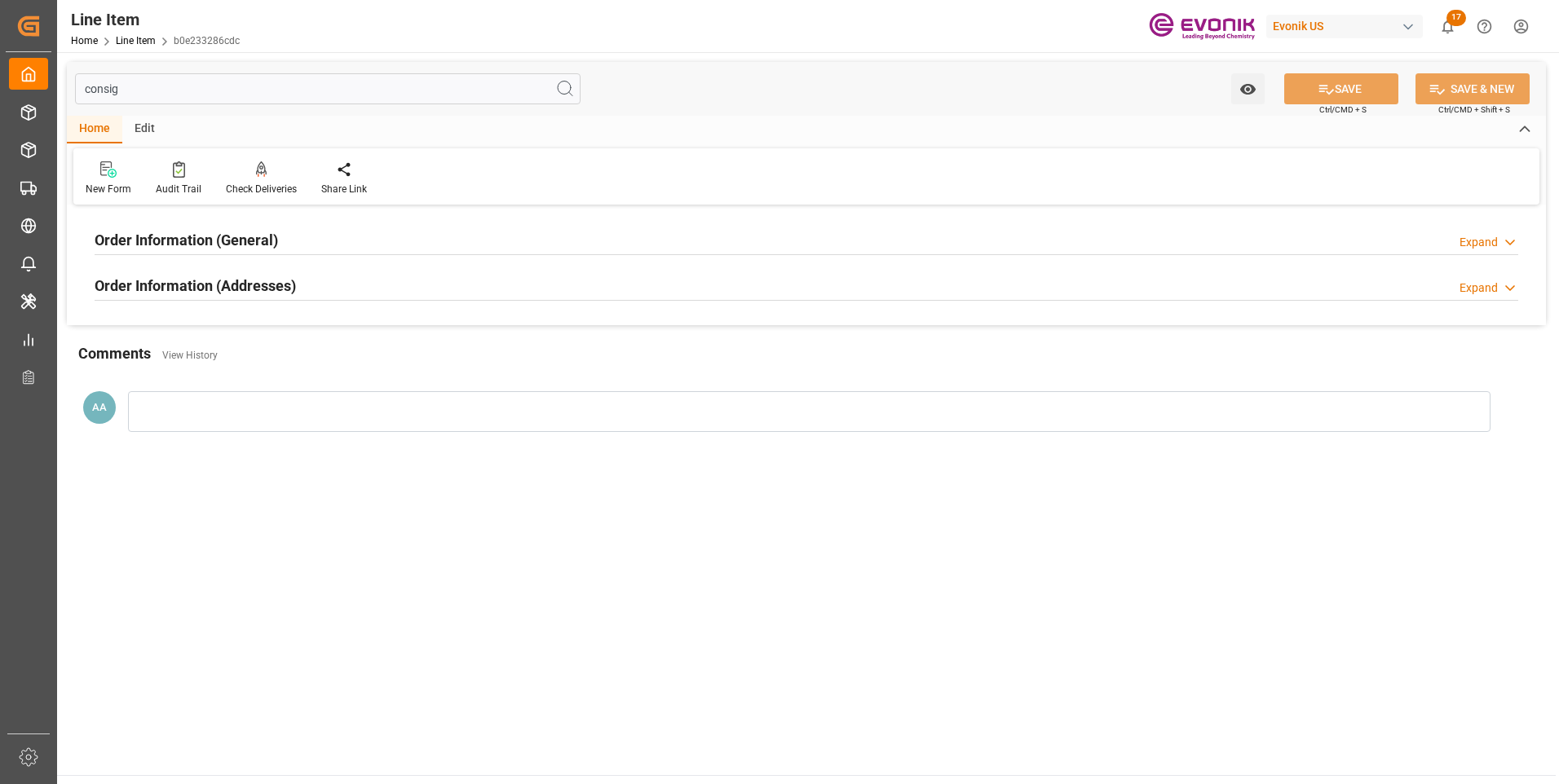
click at [275, 289] on h2 "Order Information (Addresses)" at bounding box center [196, 286] width 202 height 22
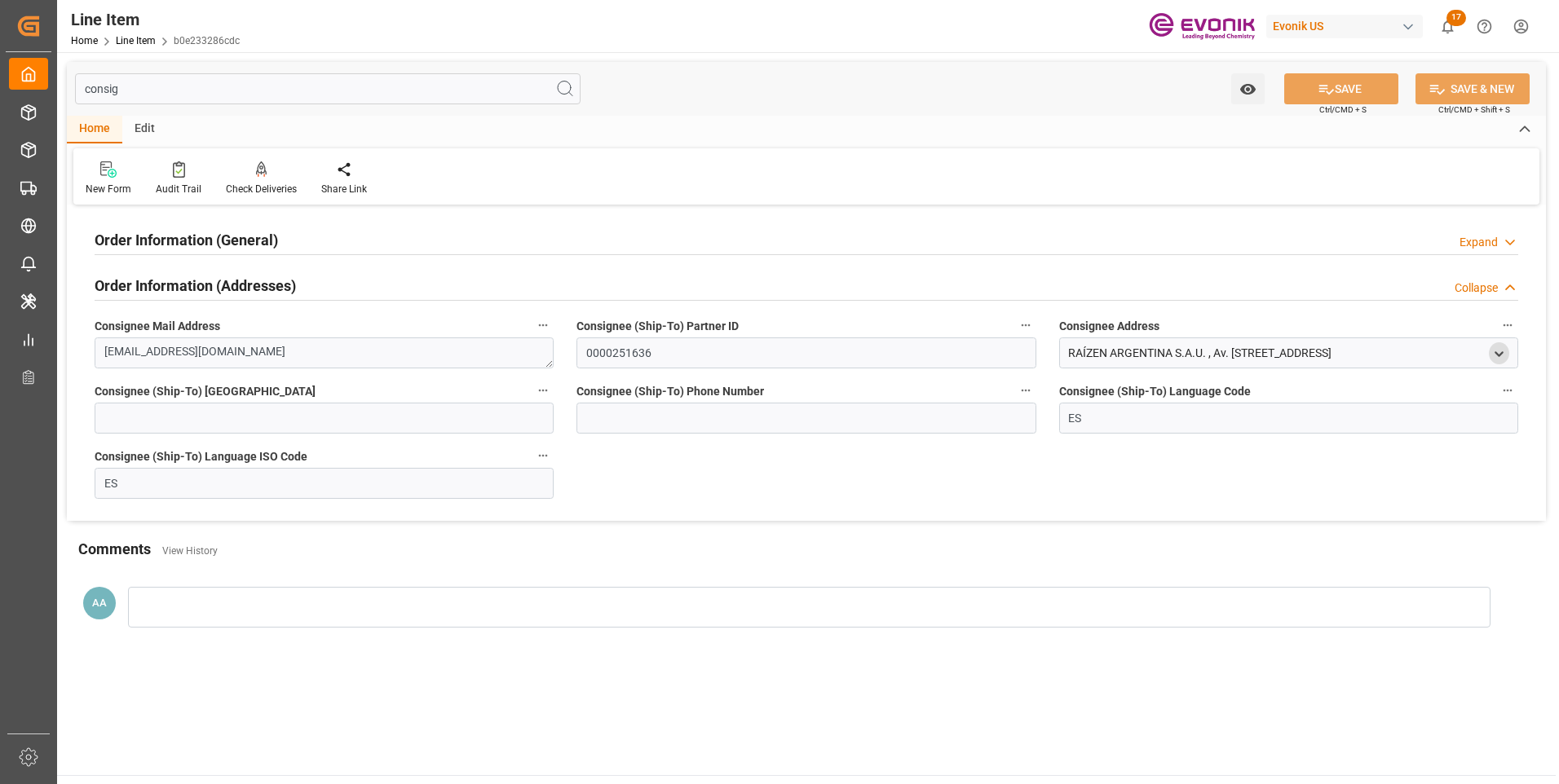
click at [1506, 357] on div "open menu" at bounding box center [1500, 353] width 21 height 22
click at [1501, 356] on icon "open menu" at bounding box center [1500, 354] width 14 height 14
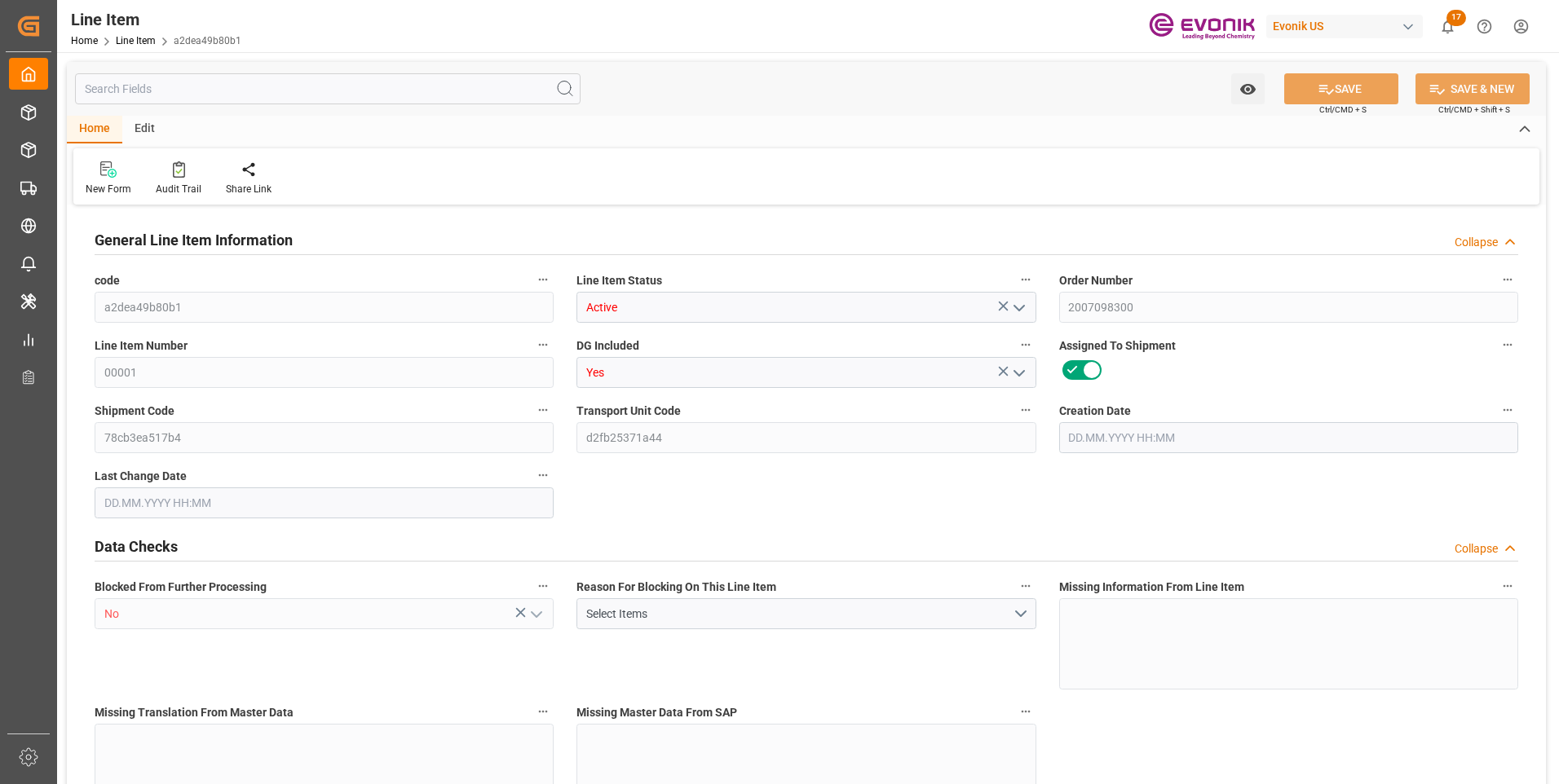
type input "19"
type input "19345.04"
type input "19000"
type input "0"
type input "760"
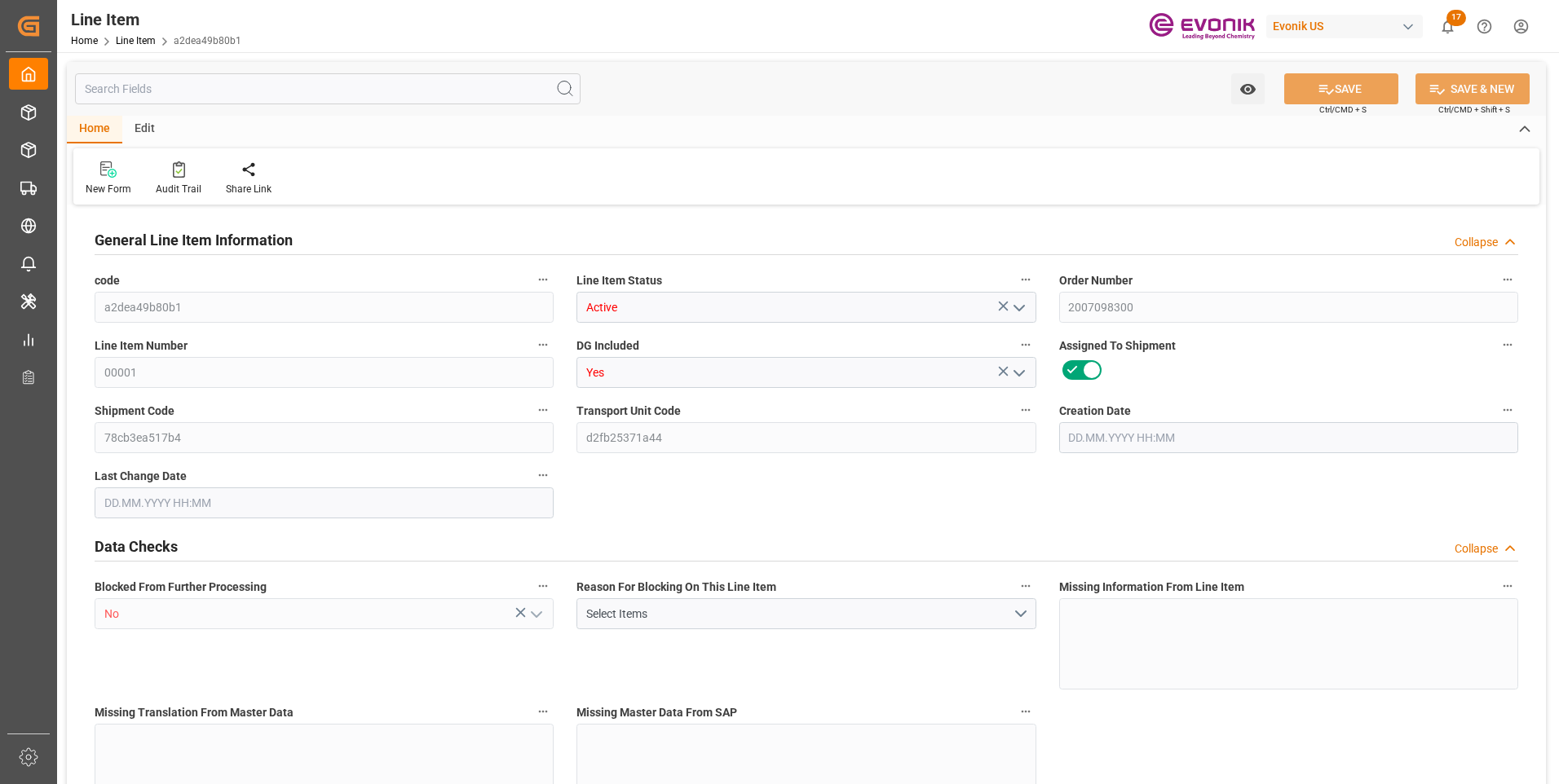
type input "23750"
type input "760"
type input "19345.04"
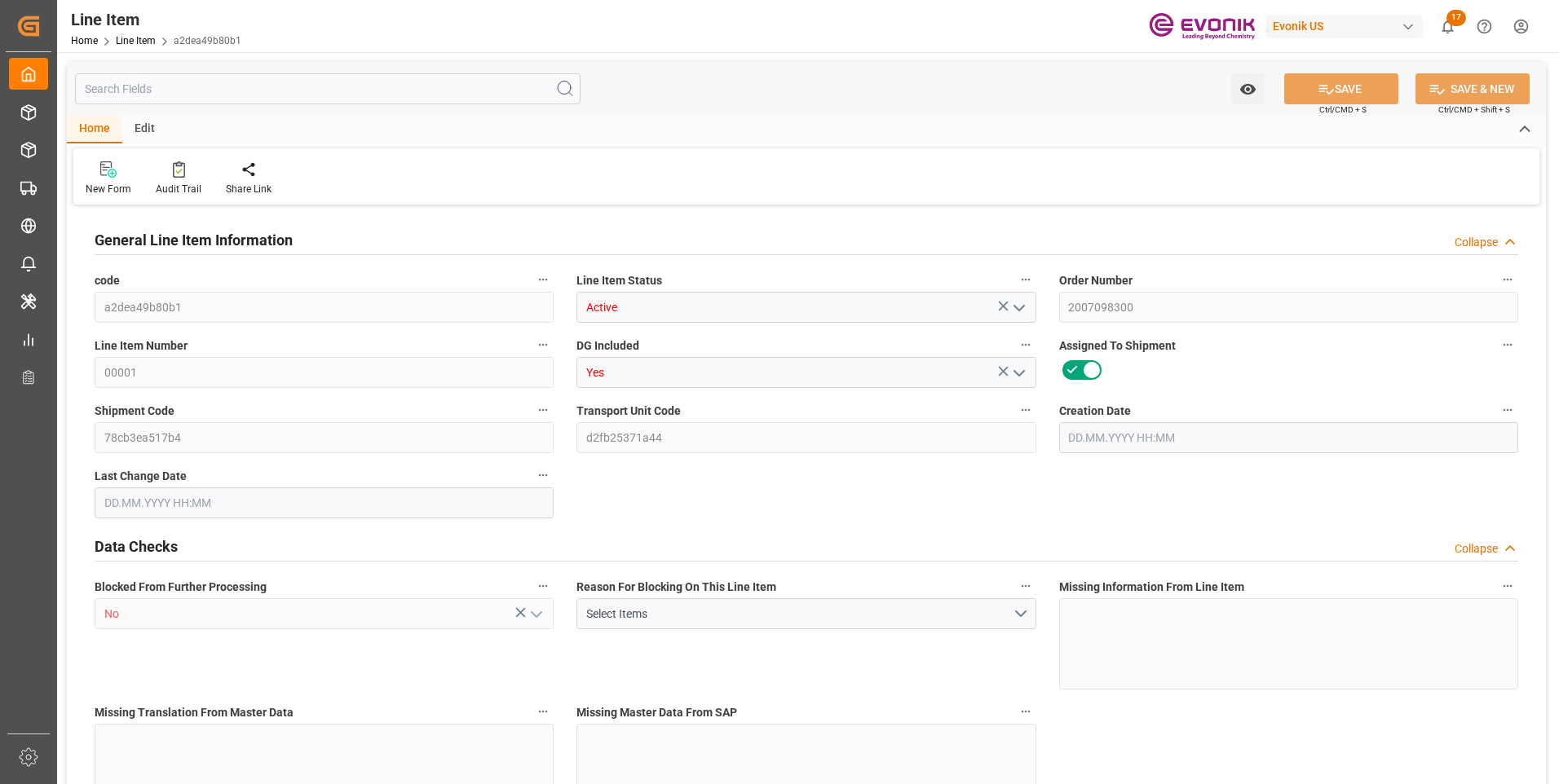
type input "19801.04"
type input "19000"
type input "0"
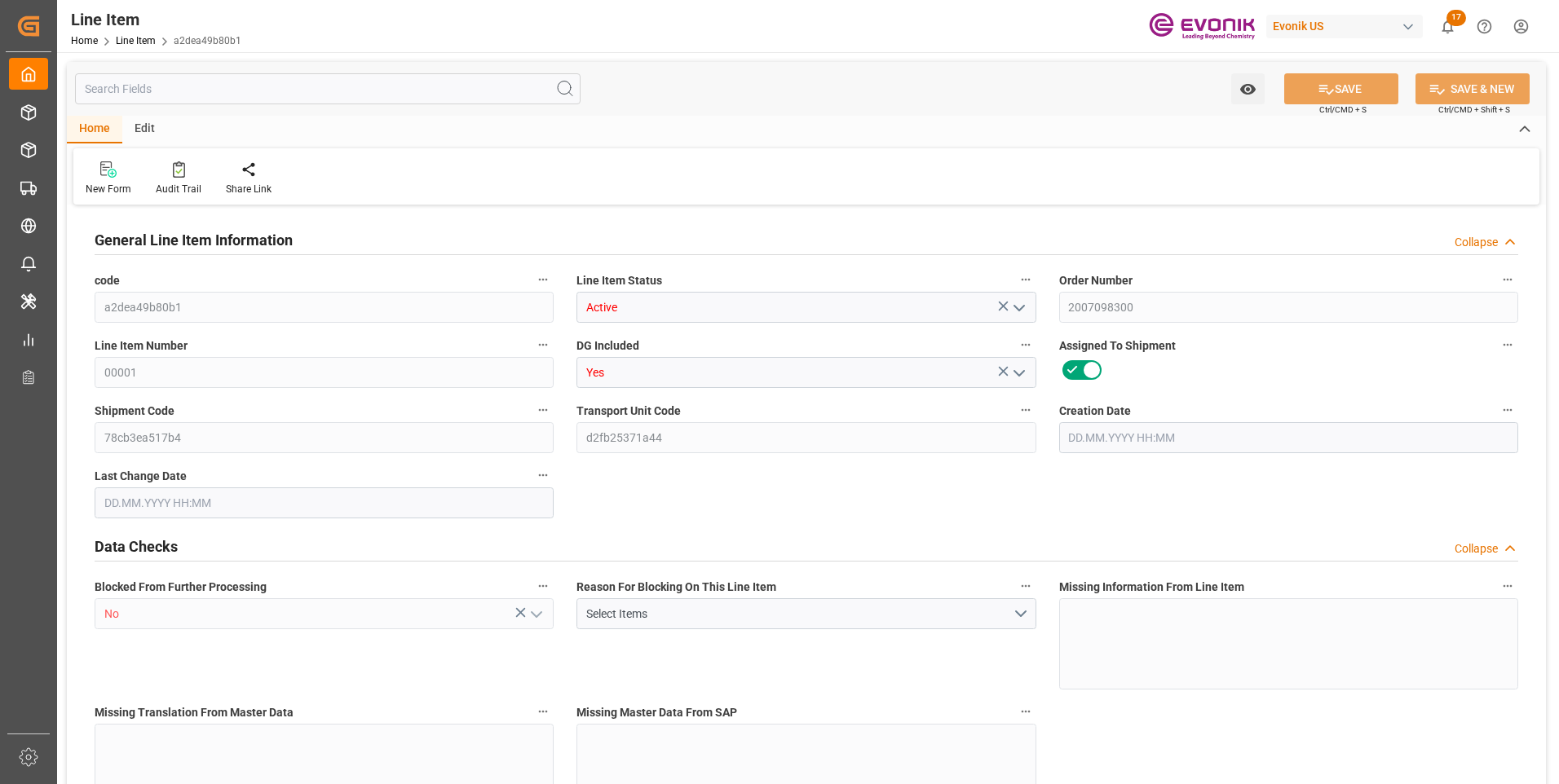
type input "0"
type input "21.08.2025 15:02"
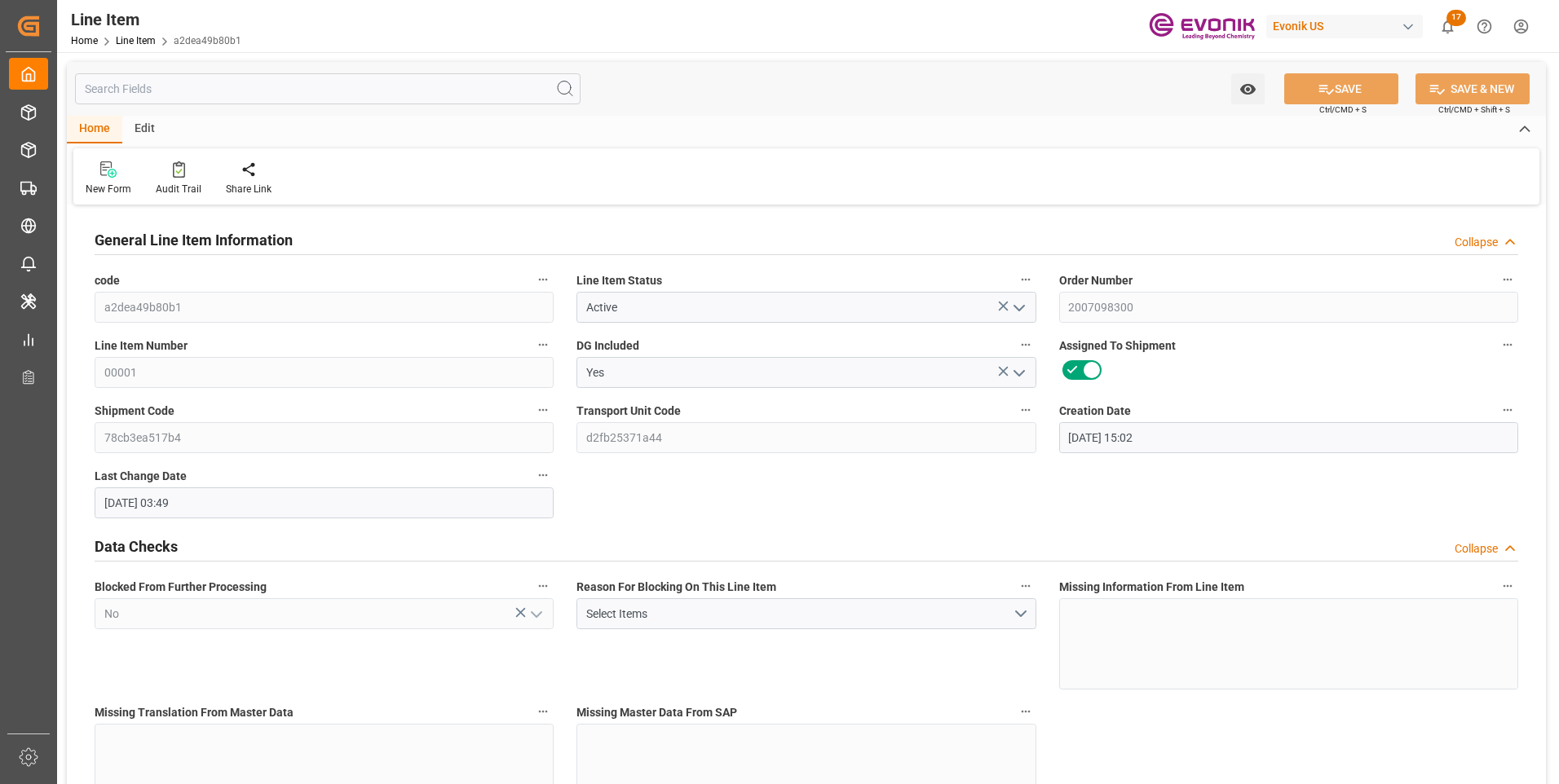
type input "22.08.2025 03:49"
type input "19.10.2025"
type input "14.09.2025"
type input "09.09.2025"
click at [235, 93] on input "text" at bounding box center [327, 89] width 506 height 31
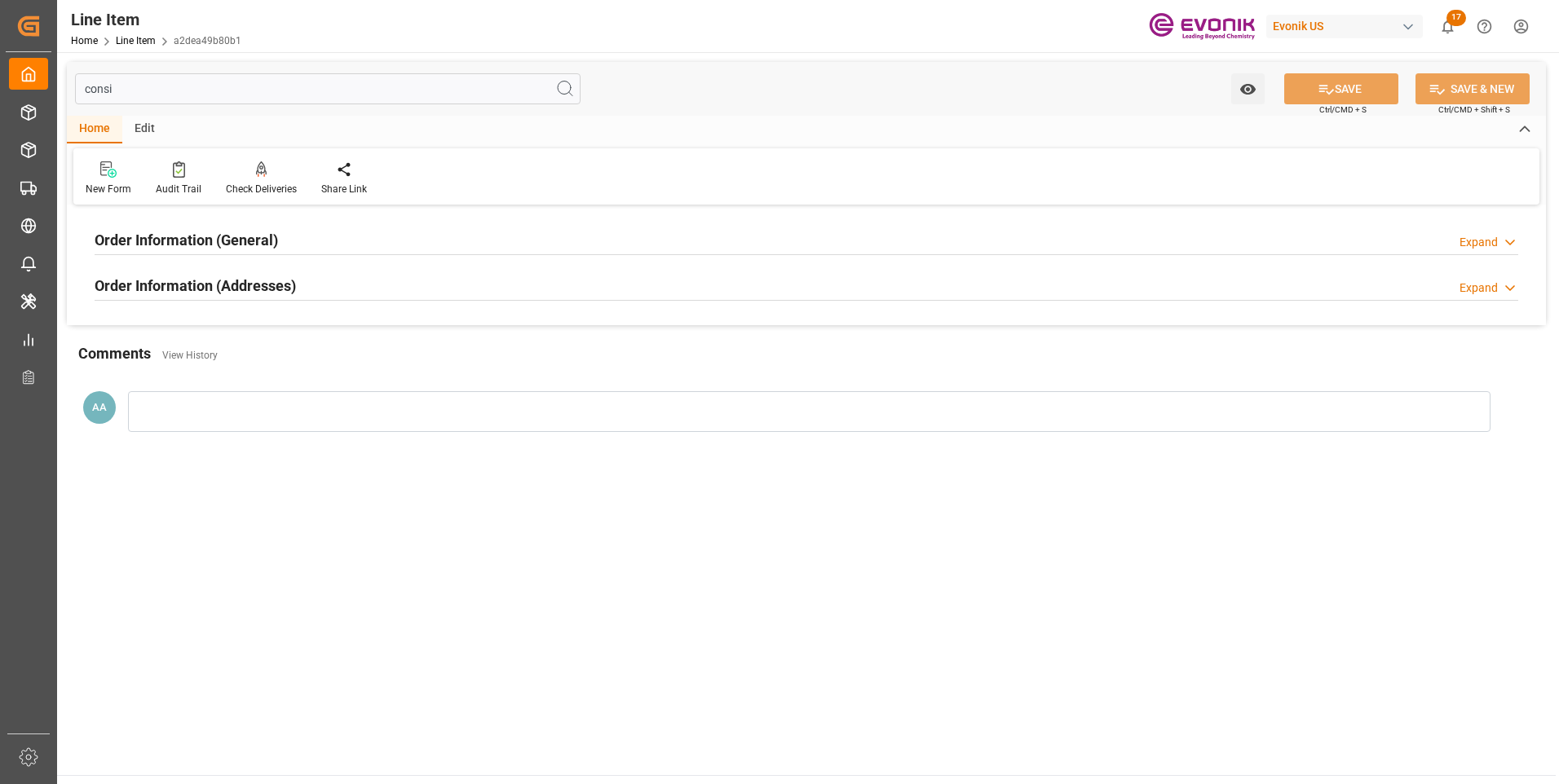
type input "consi"
click at [212, 245] on h2 "Order Information (General)" at bounding box center [186, 240] width 184 height 22
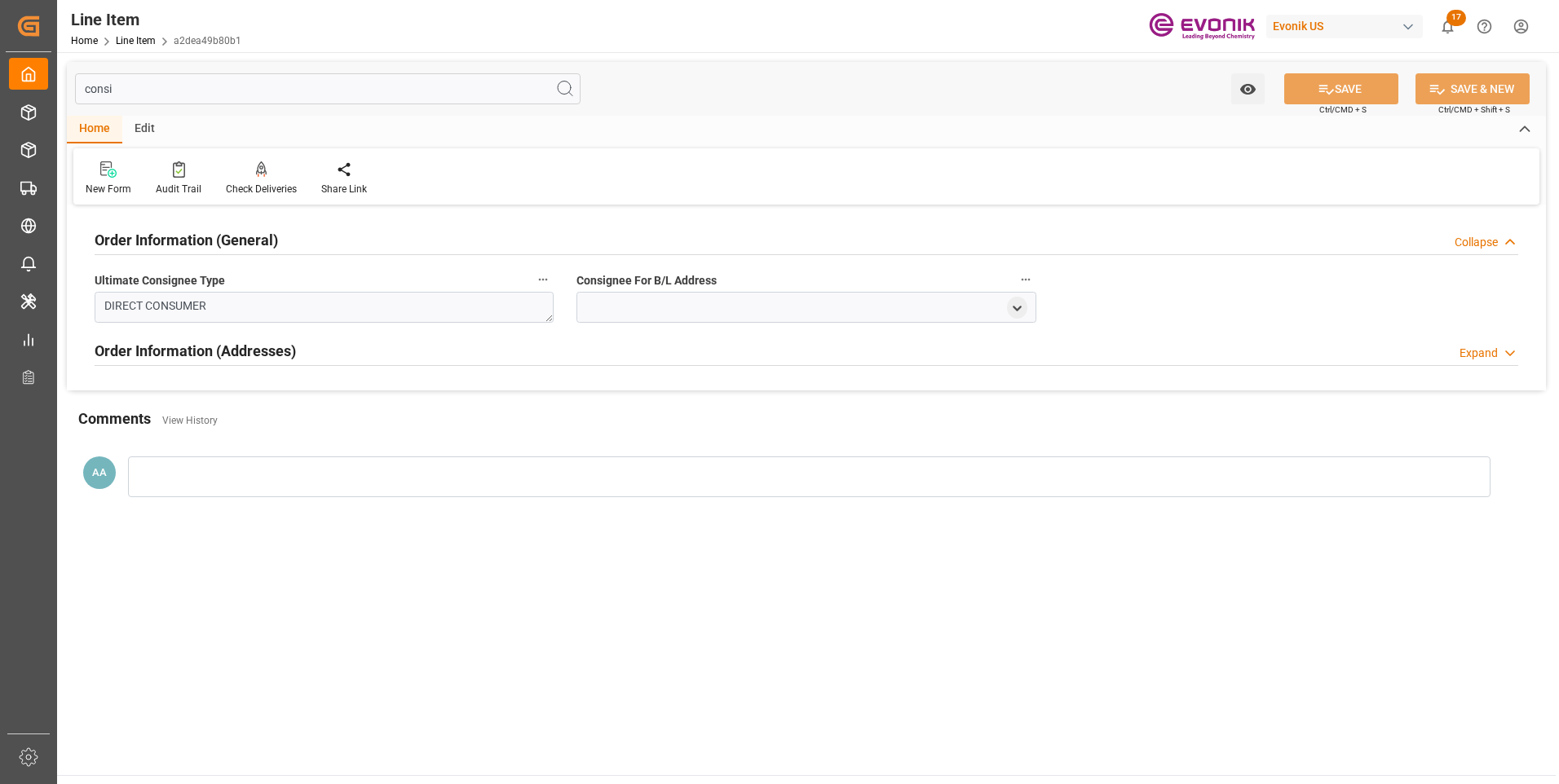
click at [212, 245] on h2 "Order Information (General)" at bounding box center [186, 240] width 184 height 22
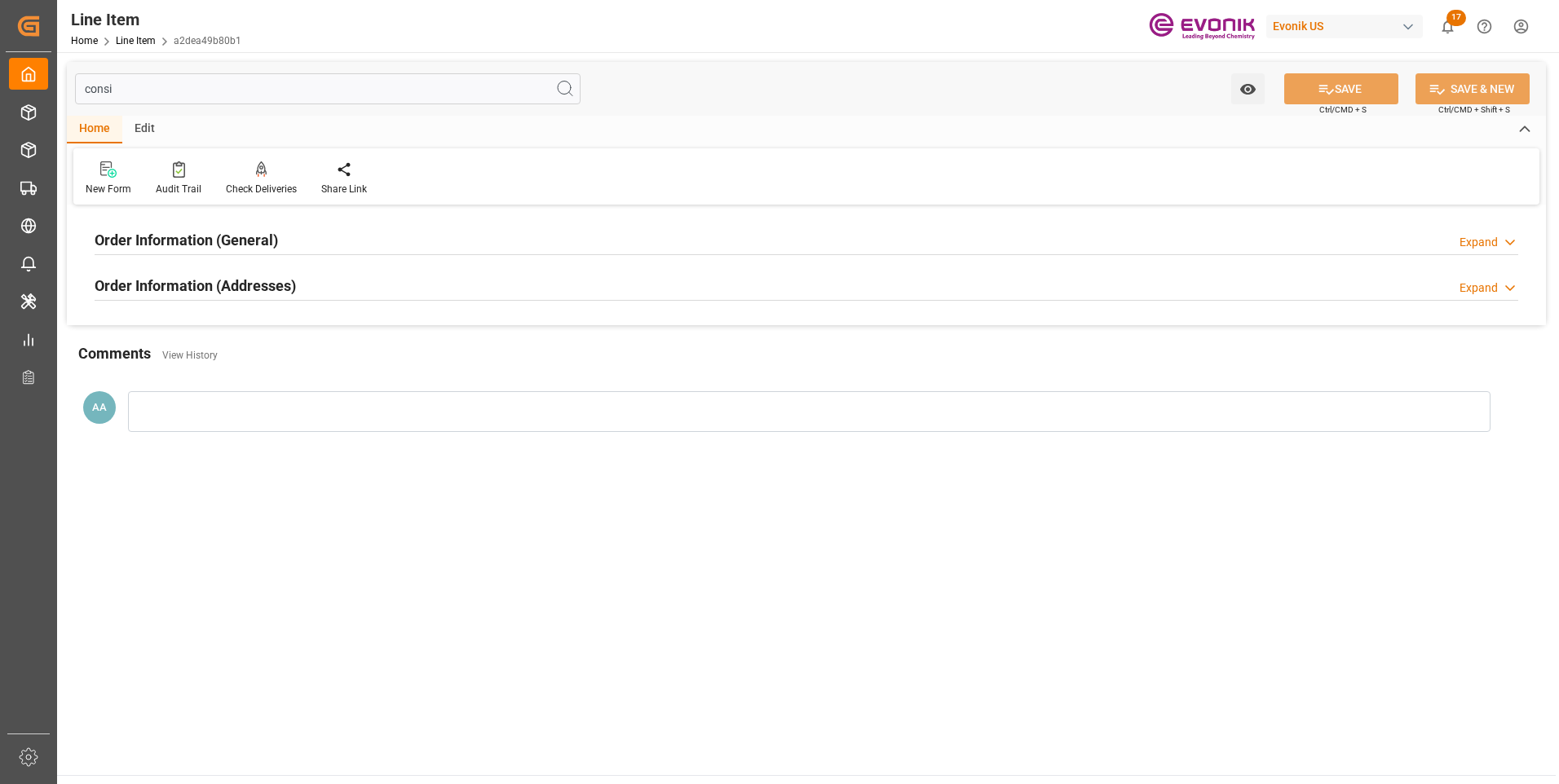
click at [264, 288] on h2 "Order Information (Addresses)" at bounding box center [196, 286] width 202 height 22
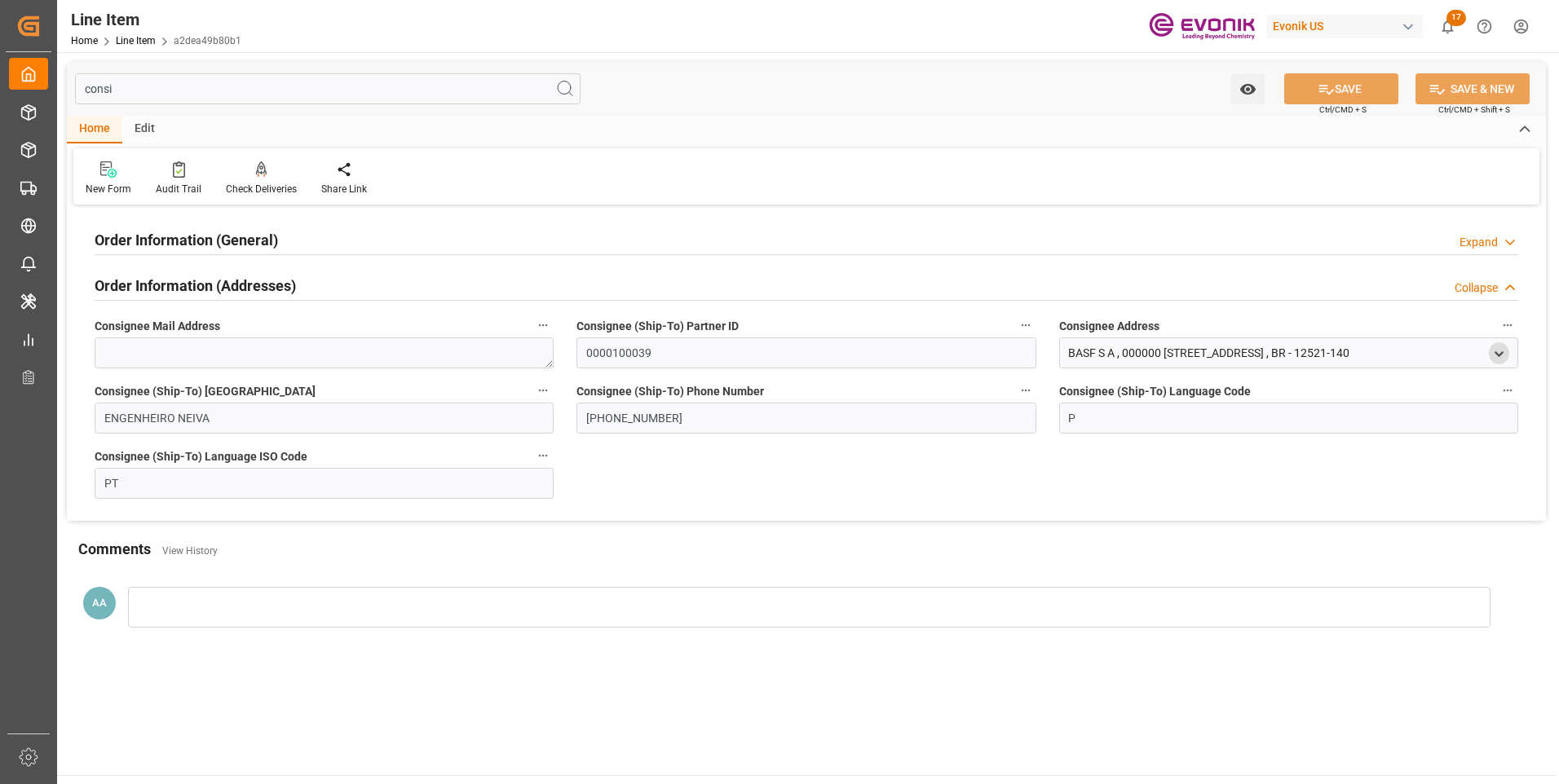
click at [1501, 356] on icon "open menu" at bounding box center [1500, 354] width 14 height 14
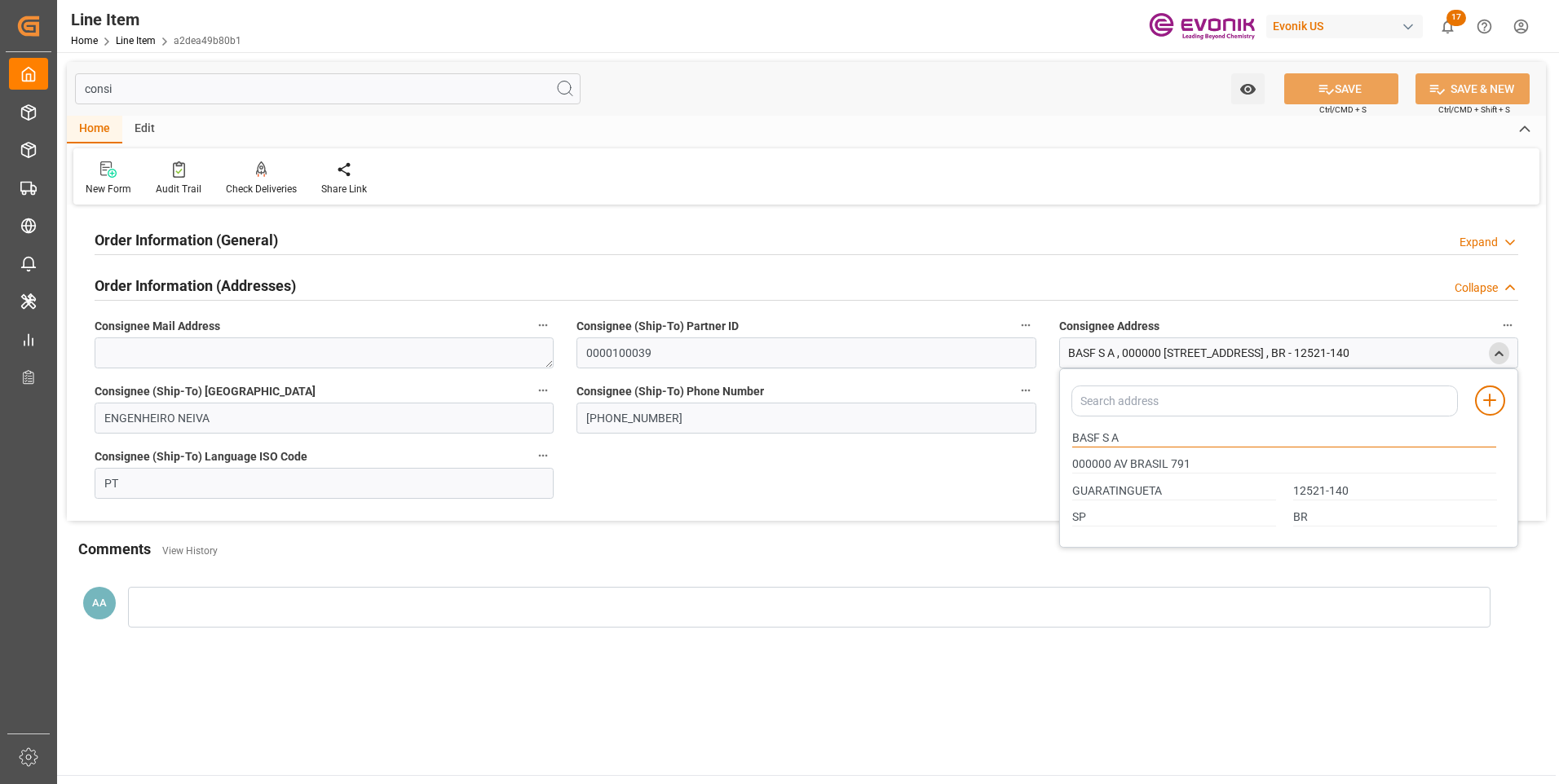
drag, startPoint x: 1120, startPoint y: 439, endPoint x: 1038, endPoint y: 447, distance: 82.4
click at [1038, 447] on div "Order Information (General) Expand Ultimate Consignee Type DIRECT CONSUMER Cons…" at bounding box center [807, 364] width 1479 height 311
click at [1122, 491] on input "GUARATINGUETA" at bounding box center [1174, 491] width 204 height 18
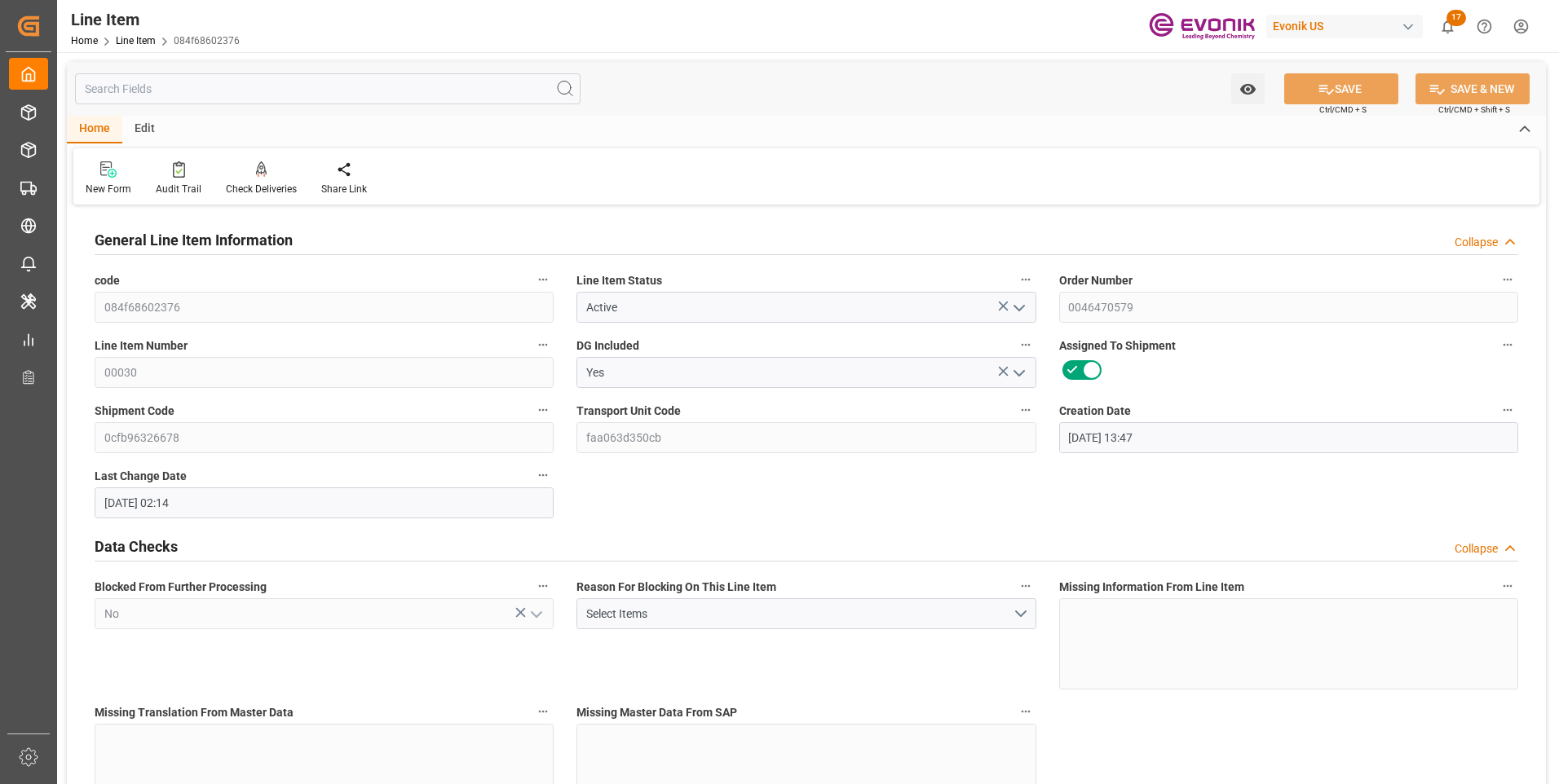
click at [225, 91] on input "text" at bounding box center [327, 89] width 506 height 31
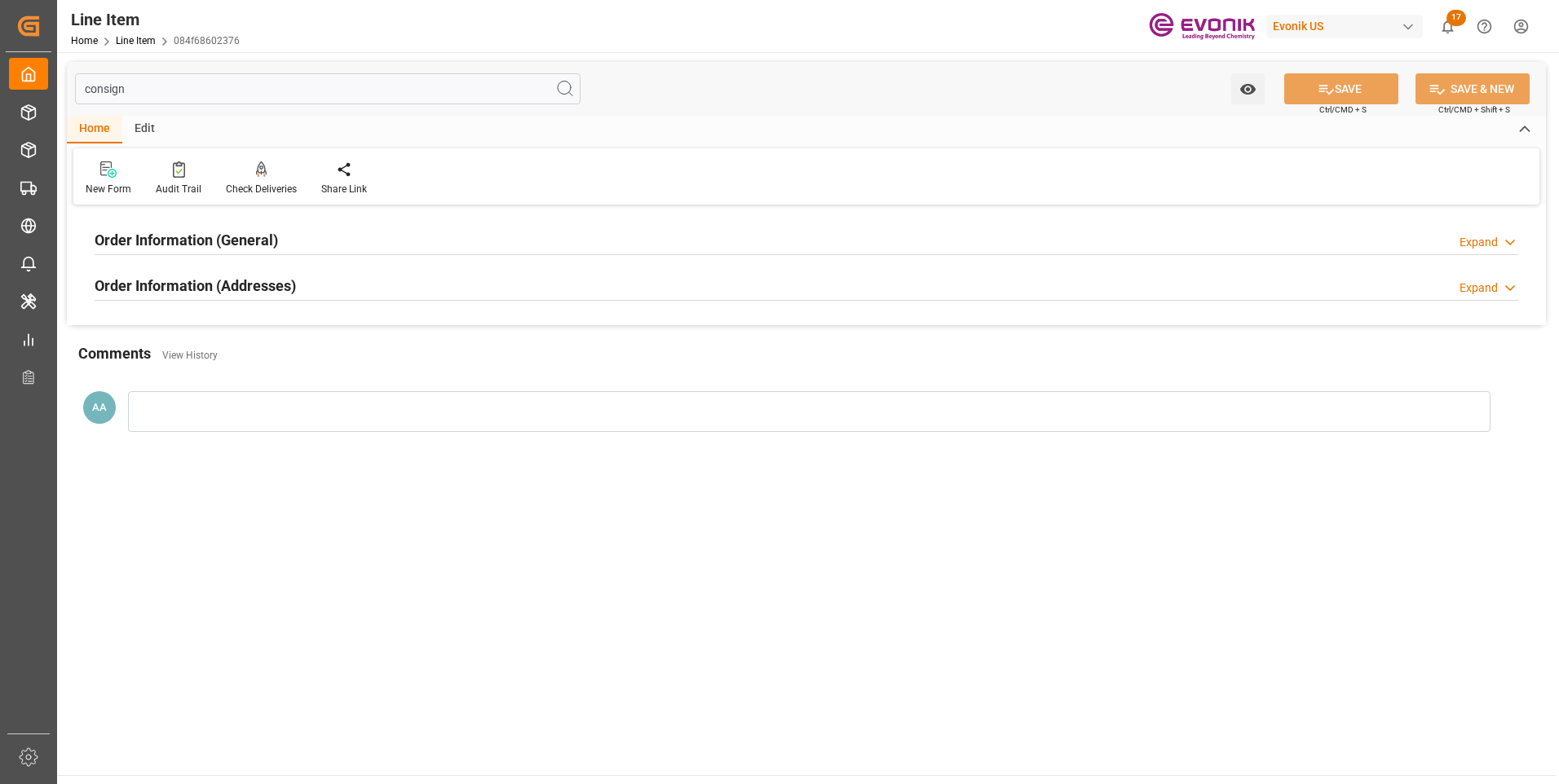
type input "consign"
click at [219, 235] on h2 "Order Information (General)" at bounding box center [186, 240] width 184 height 22
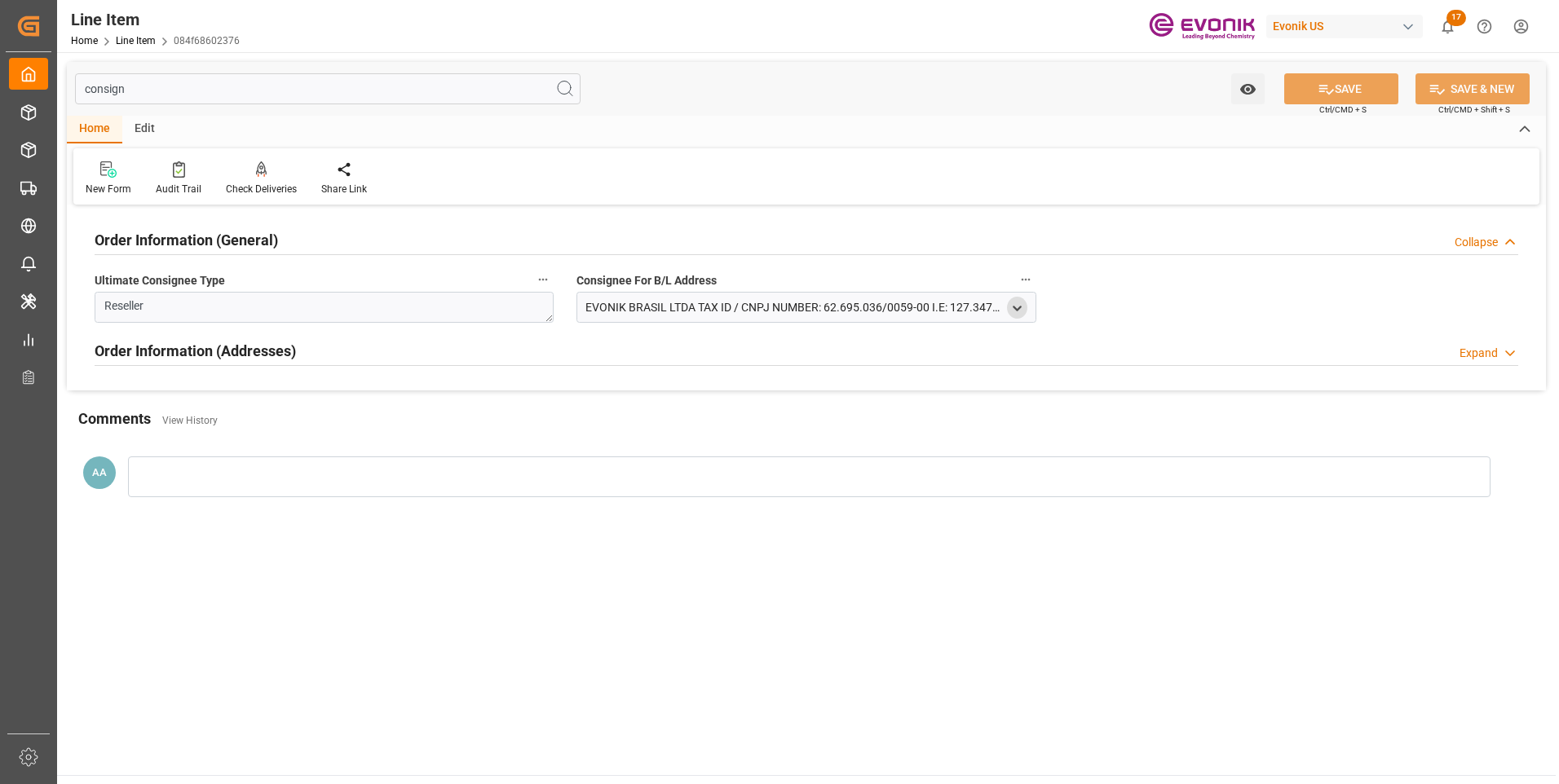
click at [1020, 308] on icon "open menu" at bounding box center [1017, 308] width 14 height 14
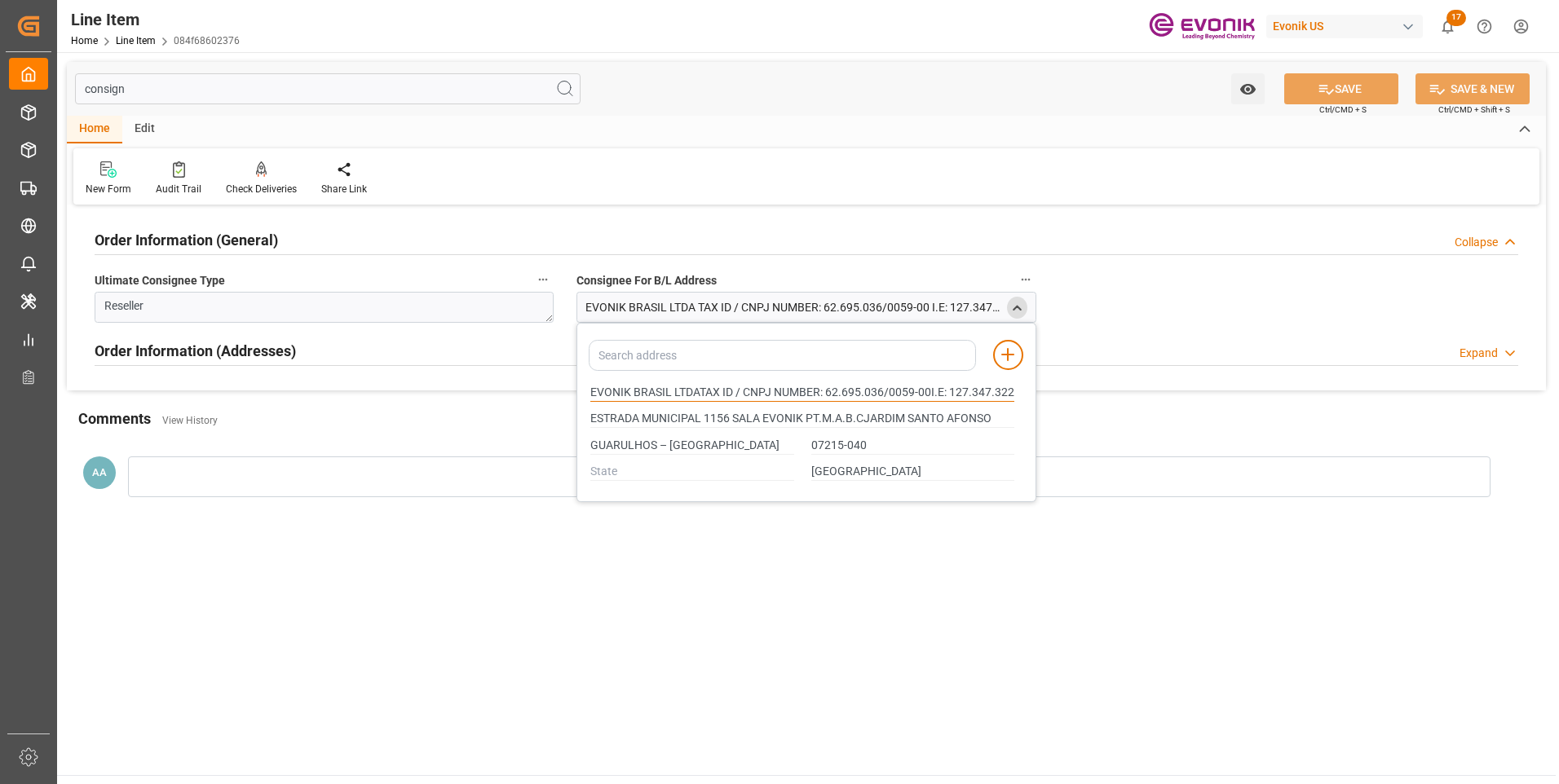
drag, startPoint x: 672, startPoint y: 391, endPoint x: 591, endPoint y: 389, distance: 81.0
click at [591, 389] on input "EVONIK BRASIL LTDATAX ID / CNPJ NUMBER: 62.695.036/0059-00I.E: 127.347.322.116" at bounding box center [802, 393] width 424 height 18
type input "EVONIK BRASIL LTDATAX ID / CNPJ NUMBER: 62.695.036/0059-00I.E: 127.347.322.116"
type input "ESTRADA MUNICIPAL 1156 SALA EVONIK PT.M.A.B.CJARDIM SANTO AFONSO"
type input "EVONIK BRASIL LTDATAX ID / CNPJ NUMBER: 62.695.036/0059-00I.E: 127.347.322.116"
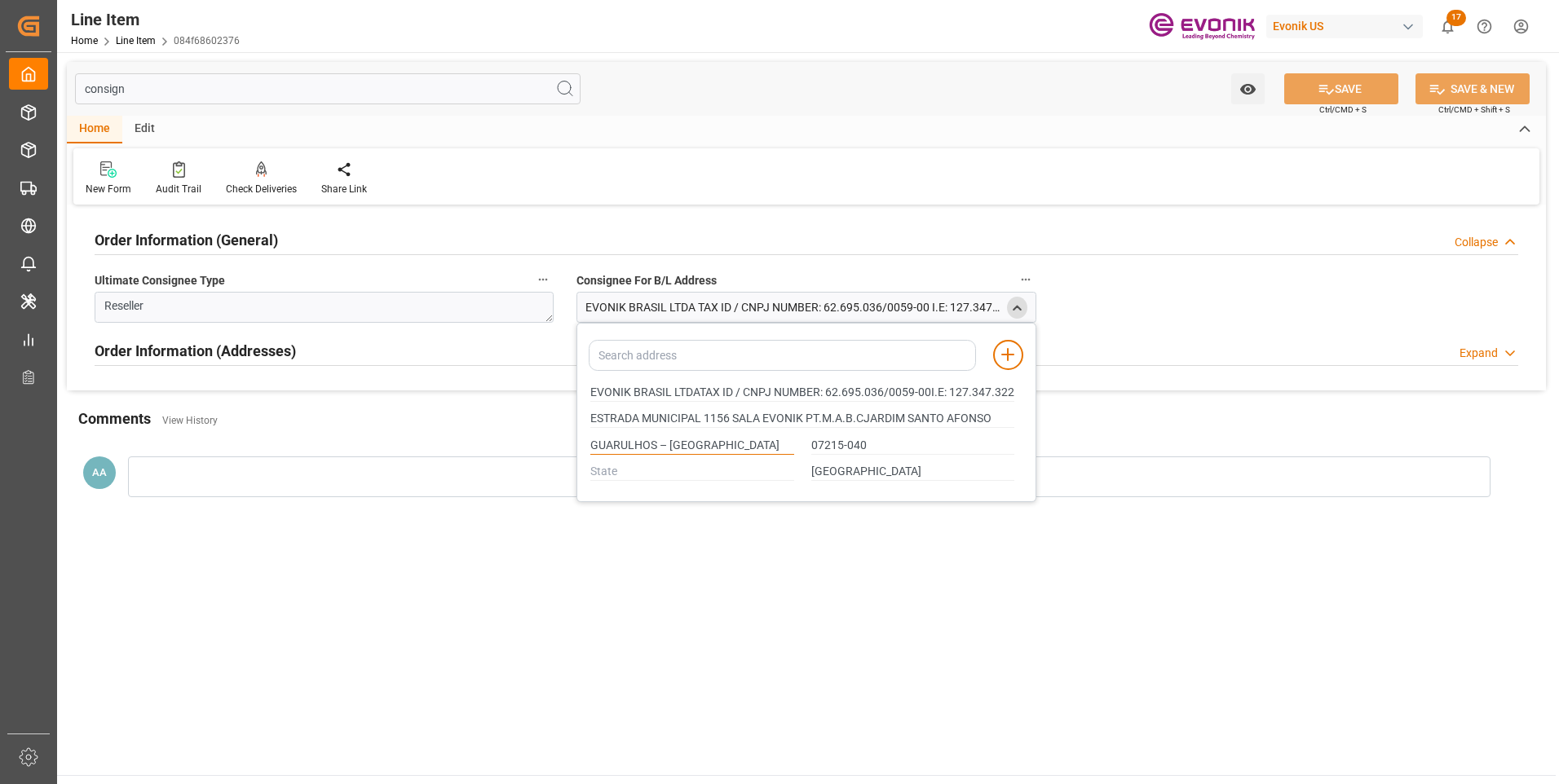
type input "ESTRADA MUNICIPAL 1156 SALA EVONIK PT.M.A.B.CJARDIM SANTO AFONSO"
click at [602, 447] on input "GUARULHOS – [GEOGRAPHIC_DATA]" at bounding box center [692, 445] width 204 height 18
type input "EVONIK BRASIL LTDATAX ID / CNPJ NUMBER: 62.695.036/0059-00I.E: 127.347.322.116"
type input "ESTRADA MUNICIPAL 1156 SALA EVONIK PT.M.A.B.CJARDIM SANTO AFONSO"
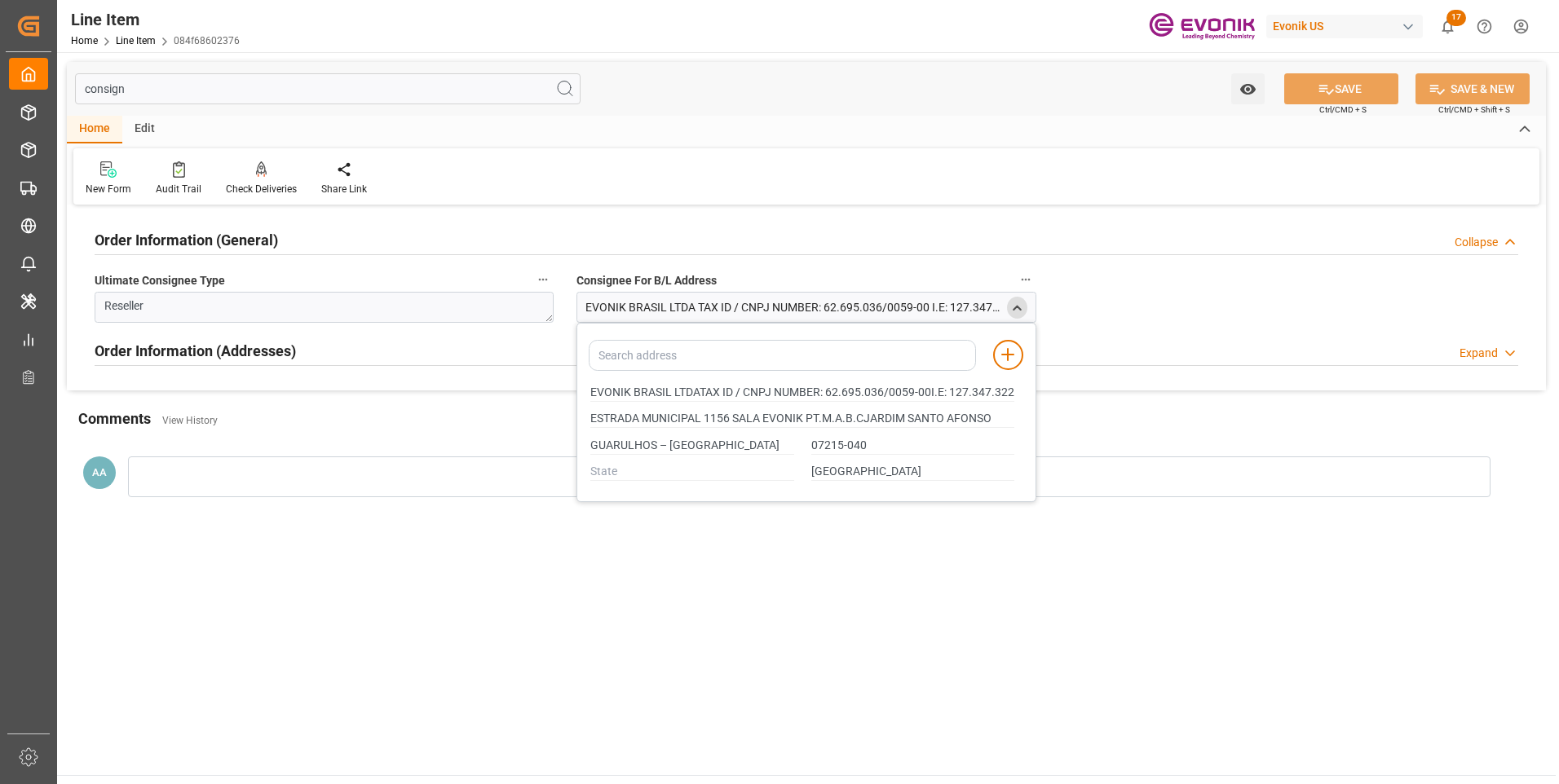
type input "EVONIK BRASIL LTDATAX ID / CNPJ NUMBER: 62.695.036/0059-00I.E: 127.347.322.116"
type input "ESTRADA MUNICIPAL 1156 SALA EVONIK PT.M.A.B.CJARDIM SANTO AFONSO"
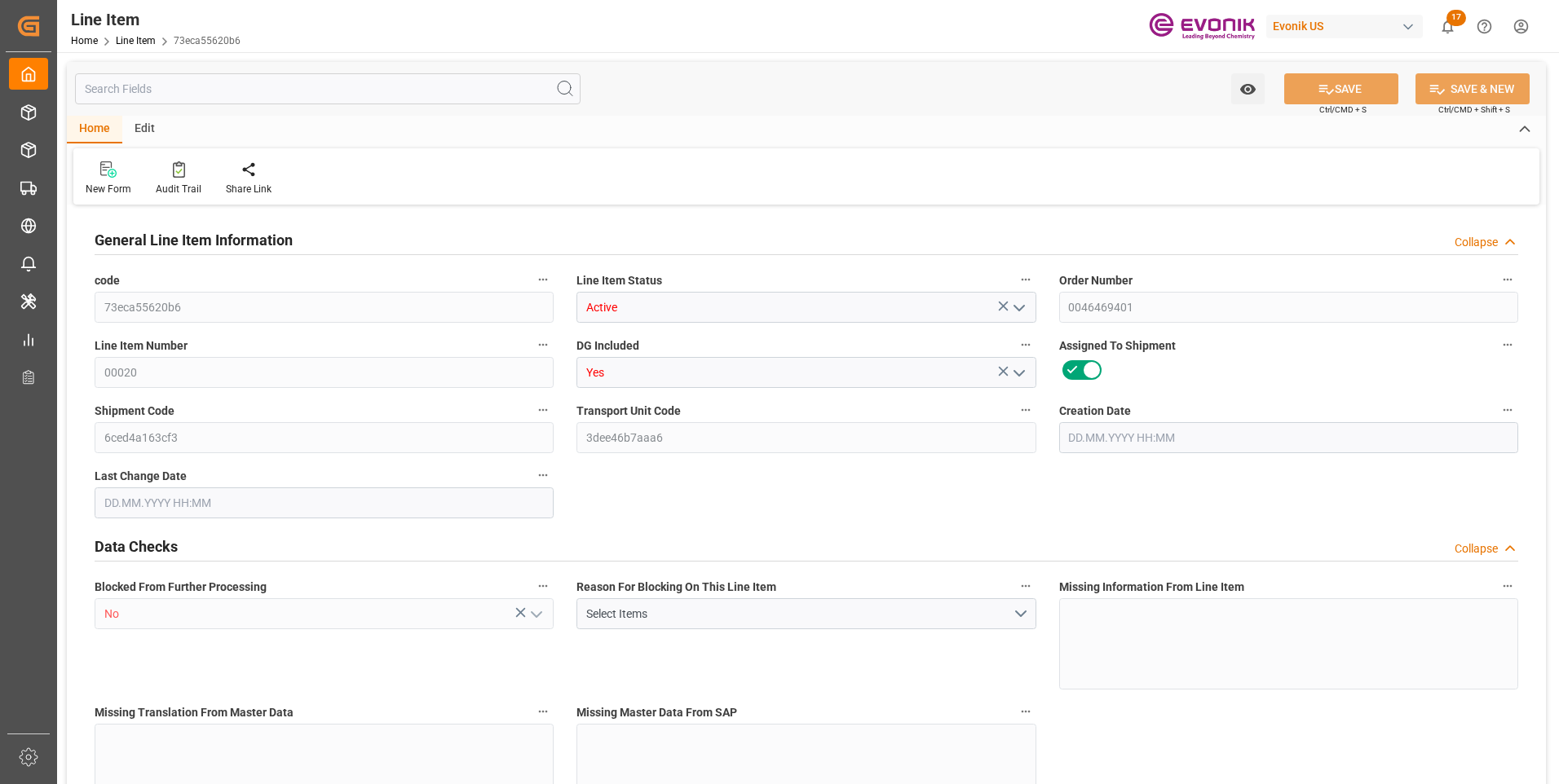
type input "6"
type input "4941.09"
type input "4554"
type input "6.5896"
type input "23"
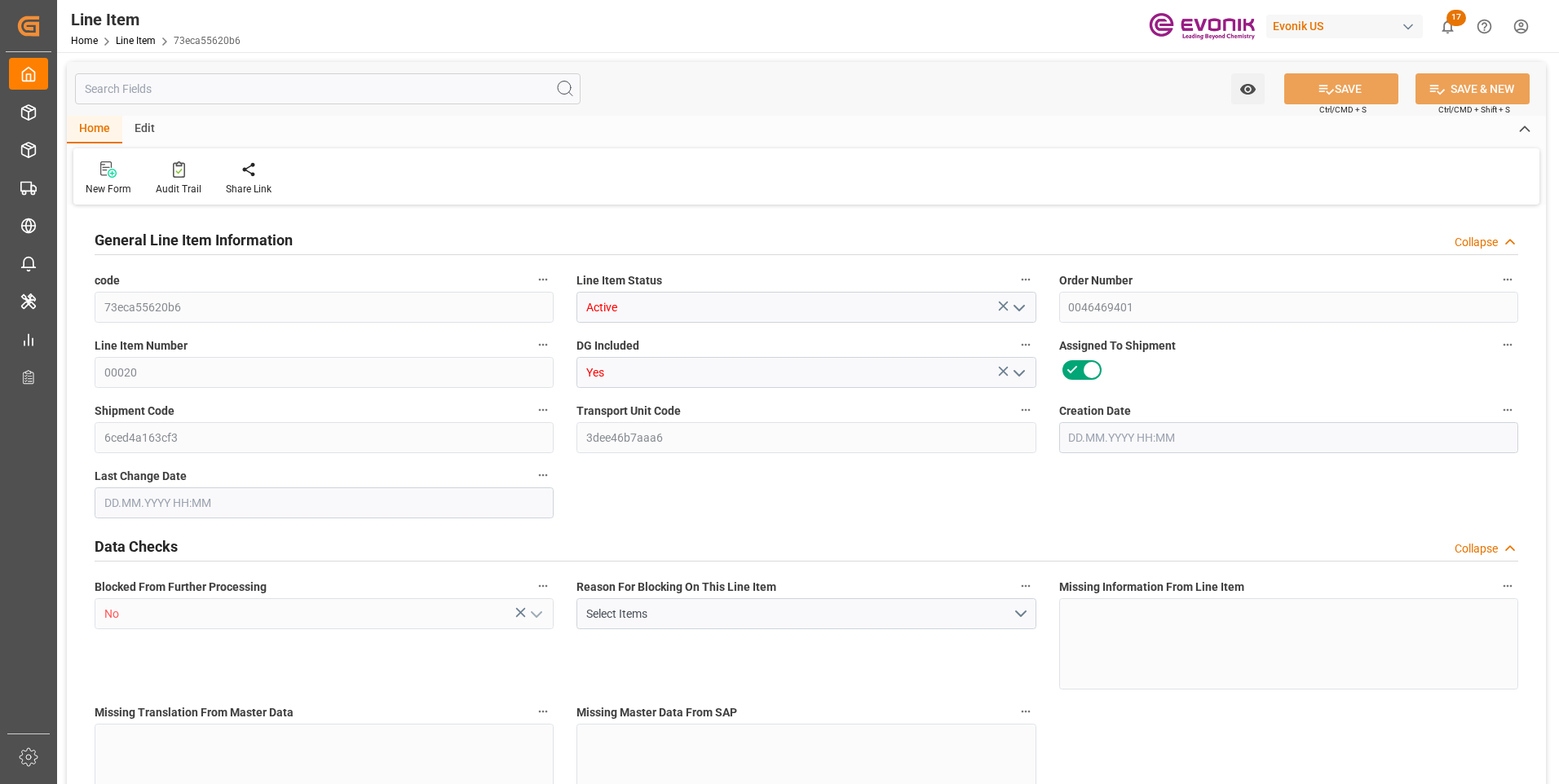
type input "18489.24"
type input "23"
type input "4554"
type input "4941.09"
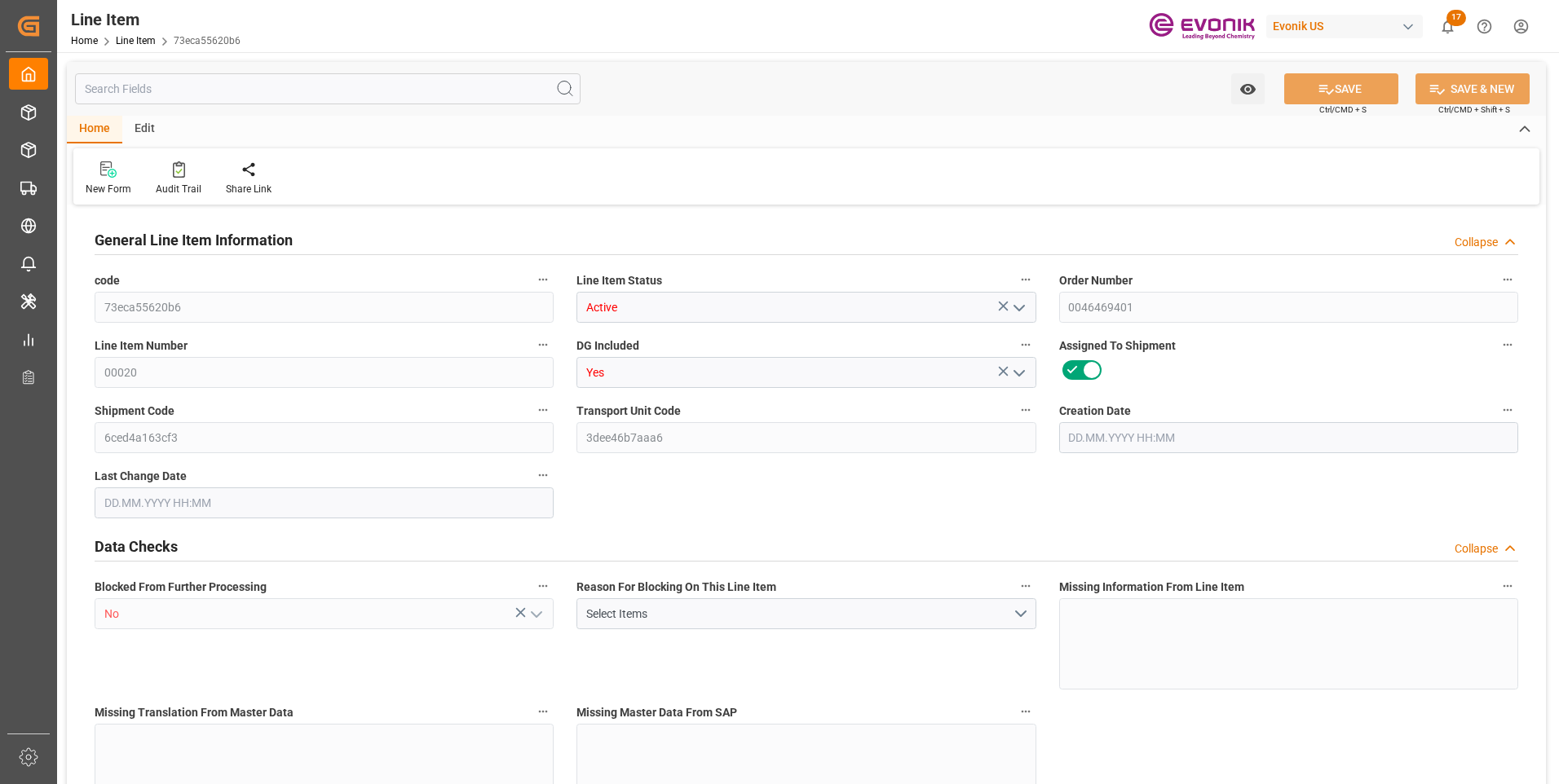
type input "5061.09"
type input "4554"
type input "6.5896"
type input "6589.638"
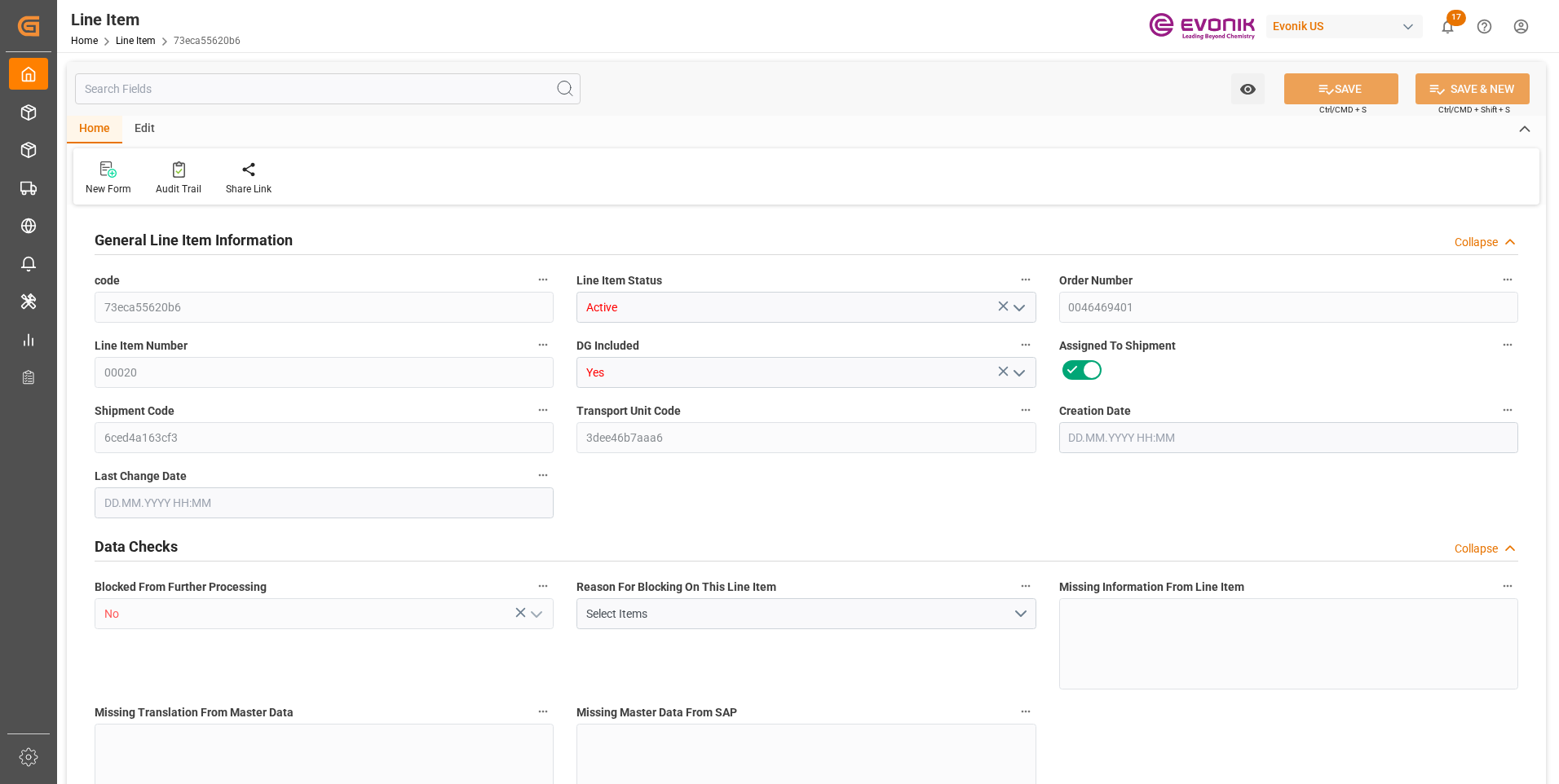
type input "23"
type input "4941.09"
type input "4554"
type input "6.5896"
type input "28.08.2025 19:33"
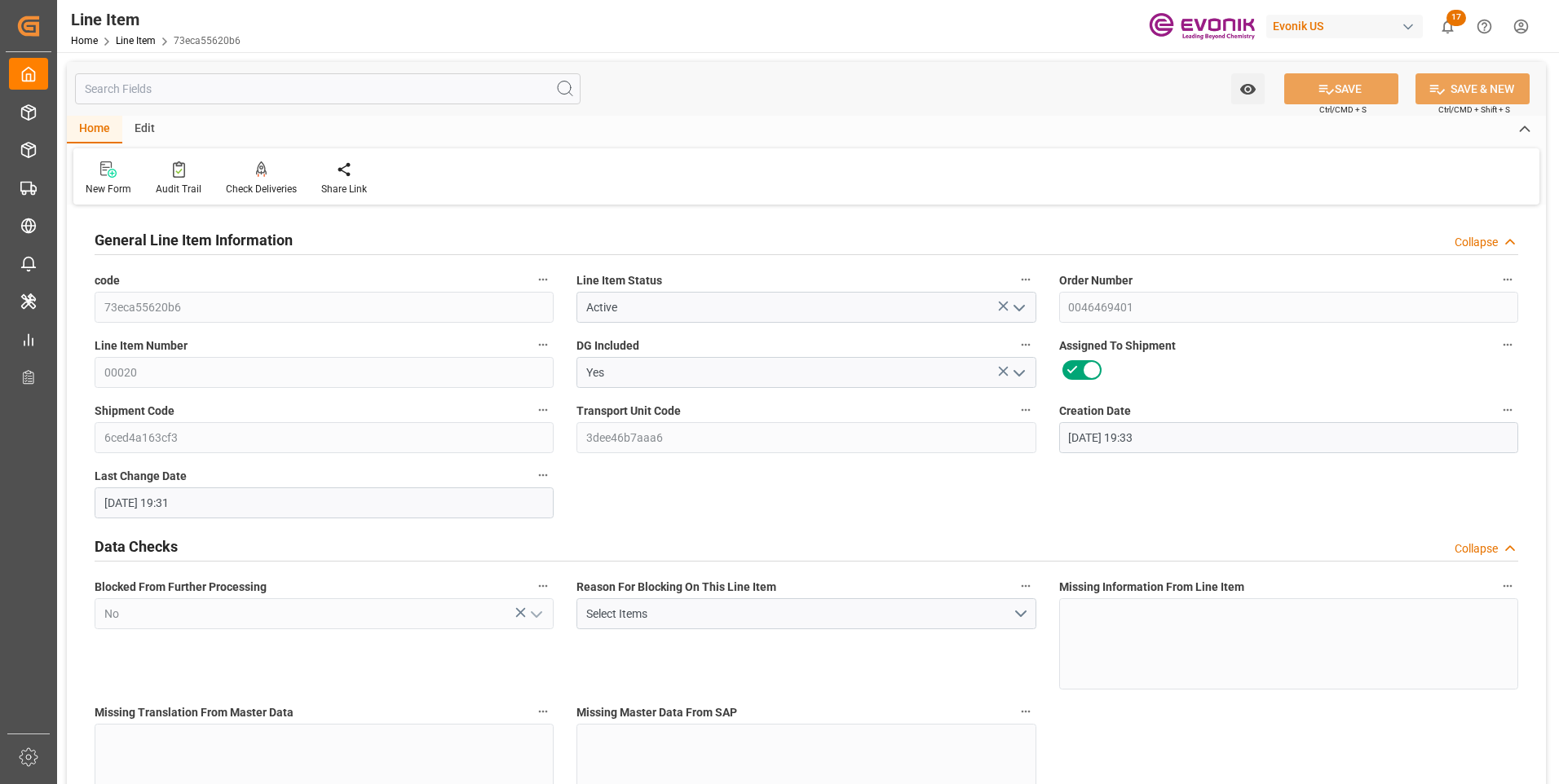
type input "02.09.2025 19:31"
type input "09.10.2025"
type input "02.09.2025"
click at [267, 84] on input "text" at bounding box center [327, 89] width 506 height 31
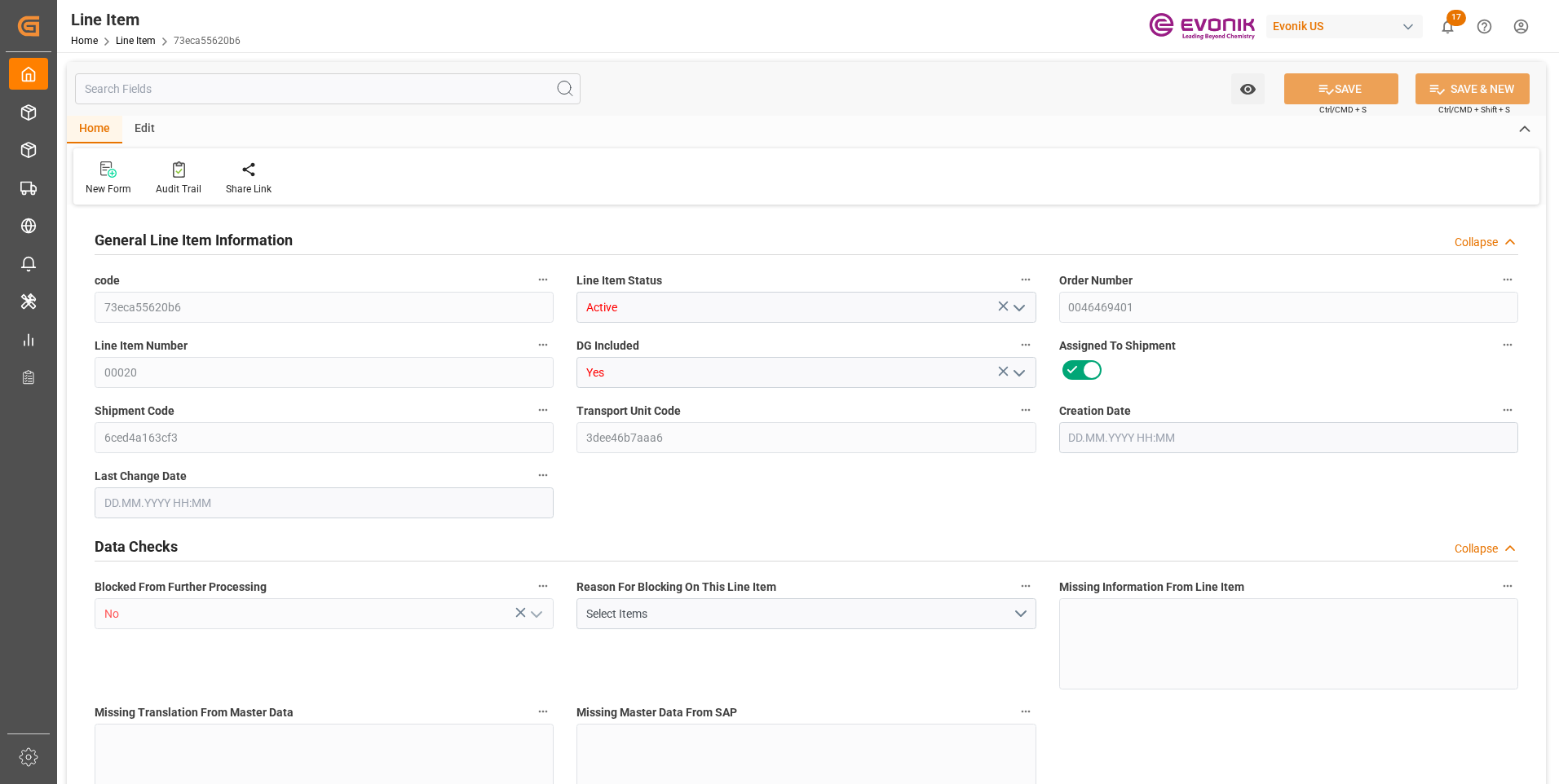
type input "6"
type input "4941.09"
type input "4554"
type input "6.5896"
type input "23"
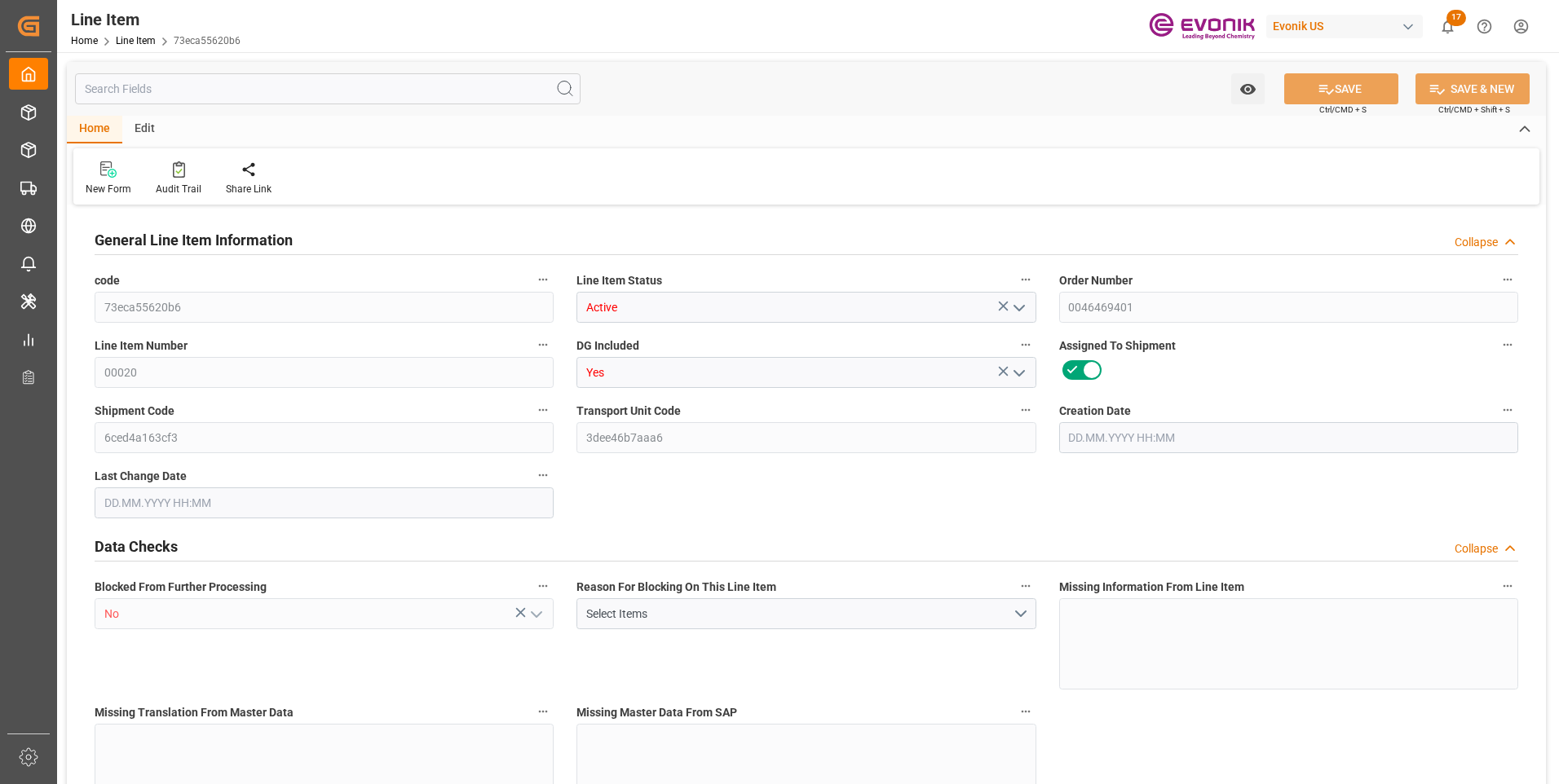
type input "18489.24"
type input "23"
type input "4554"
type input "4941.09"
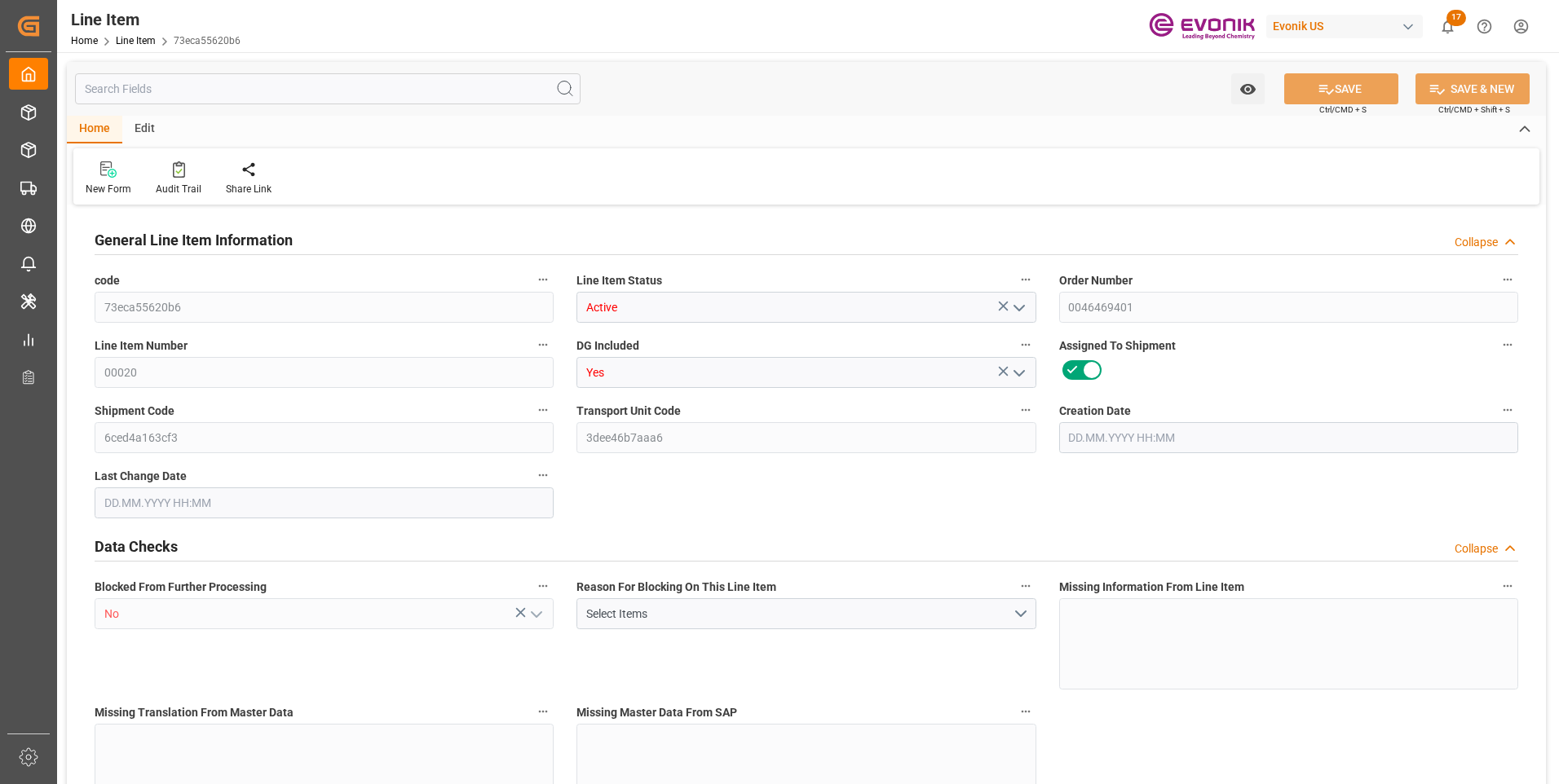
type input "5061.09"
type input "4554"
type input "6.5896"
type input "6589.638"
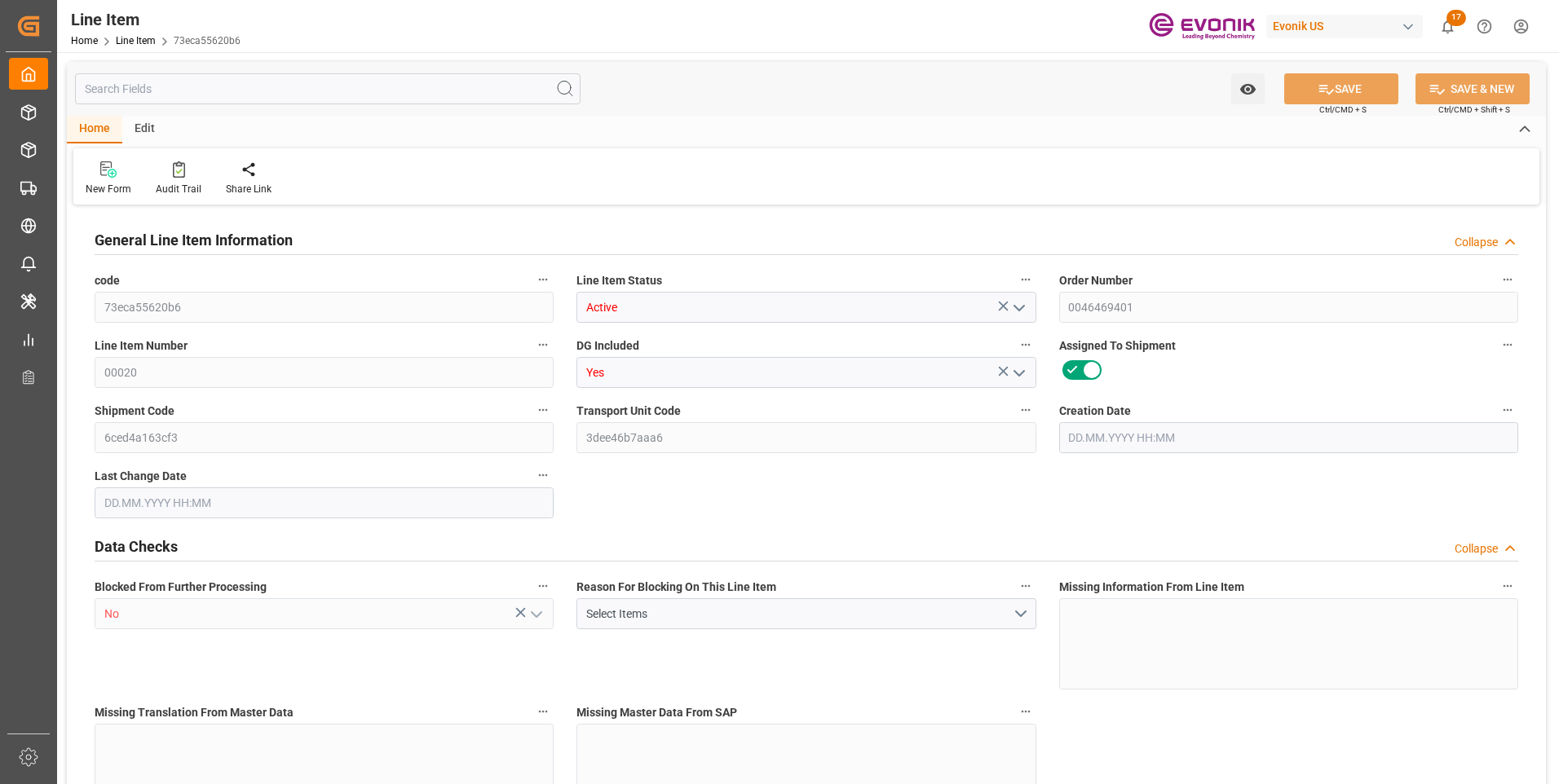
type input "23"
type input "4941.09"
type input "4554"
type input "6.5896"
type input "28.08.2025 19:33"
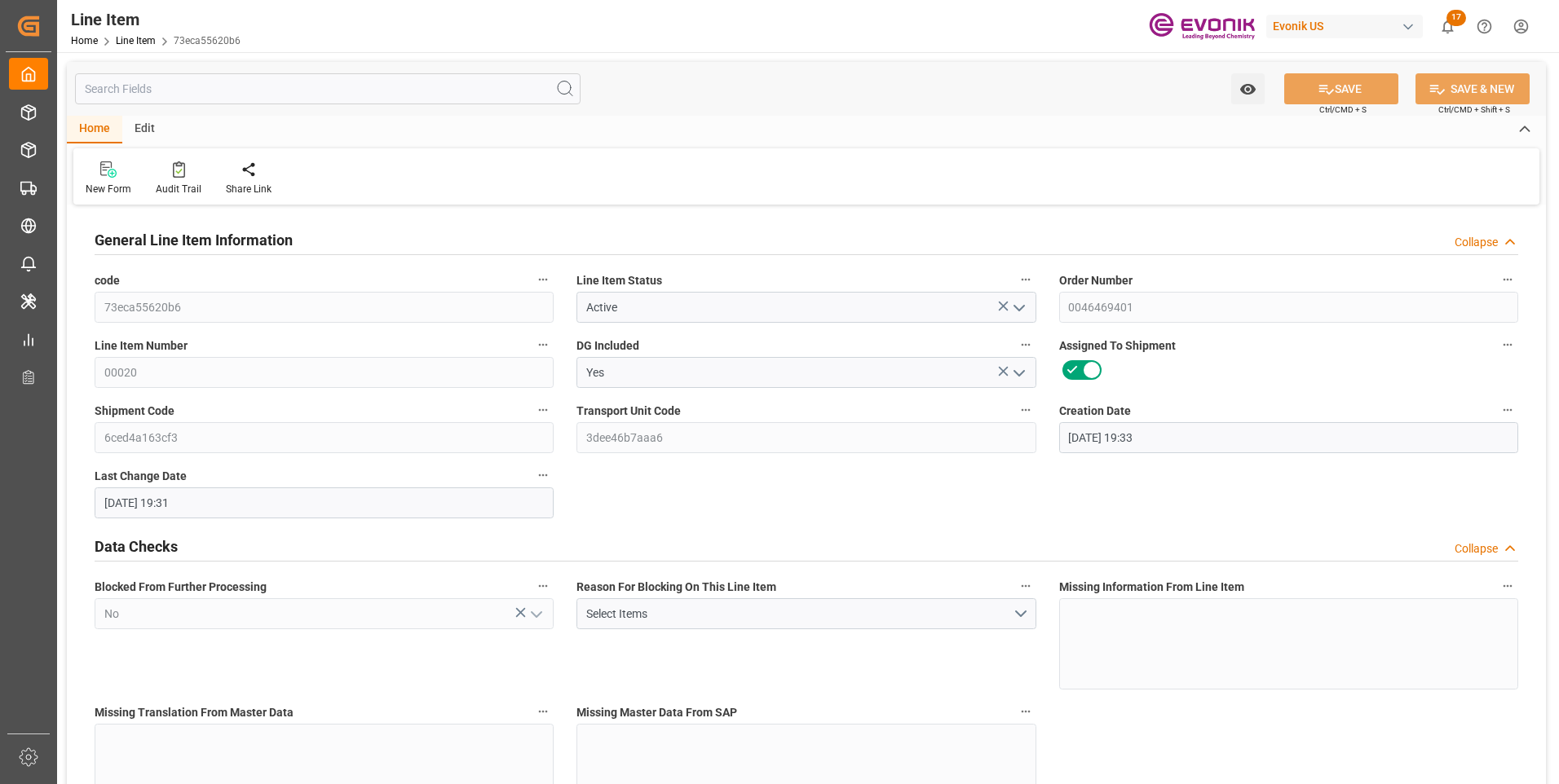
type input "02.09.2025 19:31"
type input "09.10.2025"
type input "02.09.2025"
click at [259, 96] on input "text" at bounding box center [327, 89] width 506 height 31
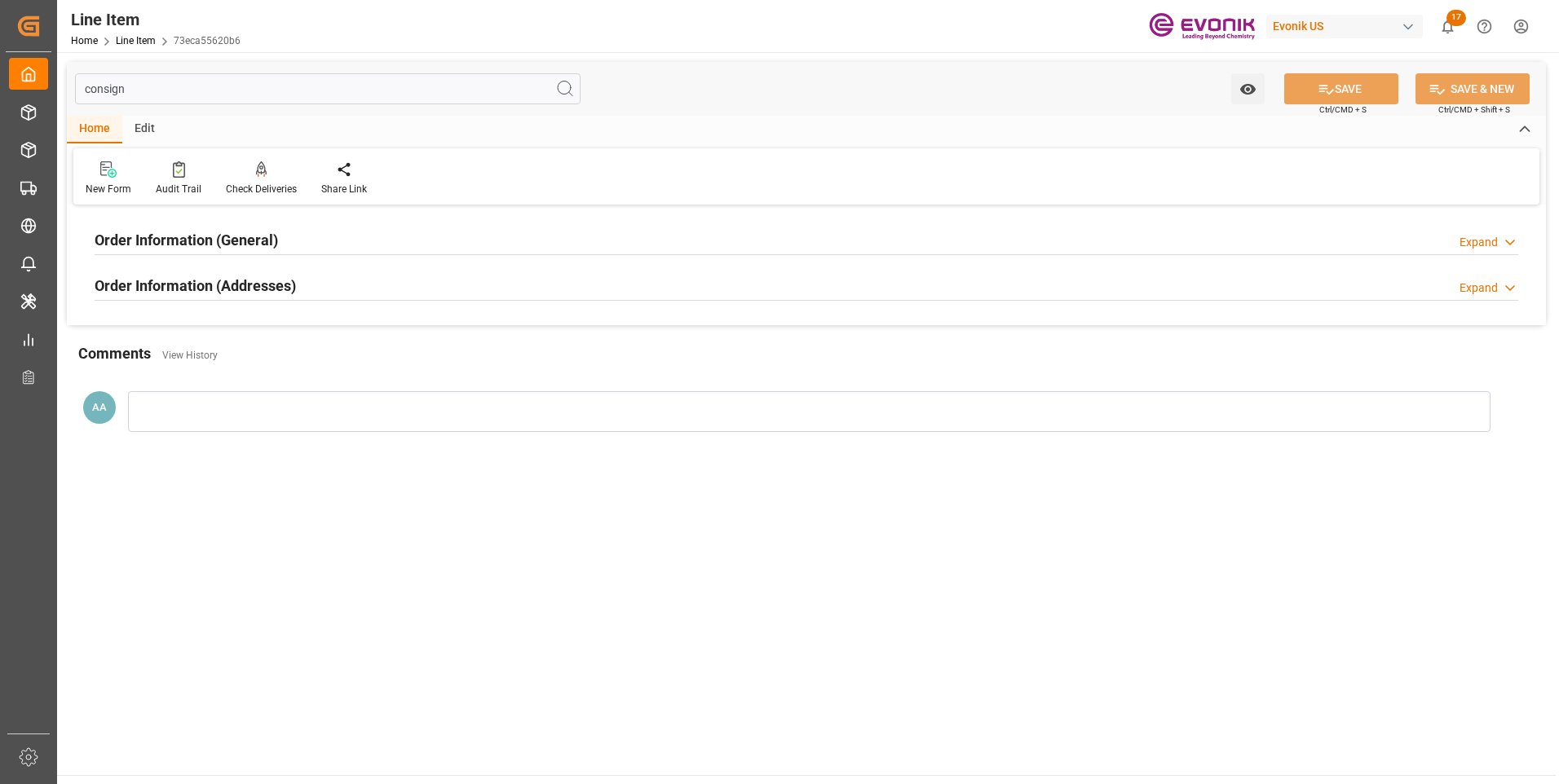
type input "consign"
click at [225, 250] on h2 "Order Information (General)" at bounding box center [186, 240] width 184 height 22
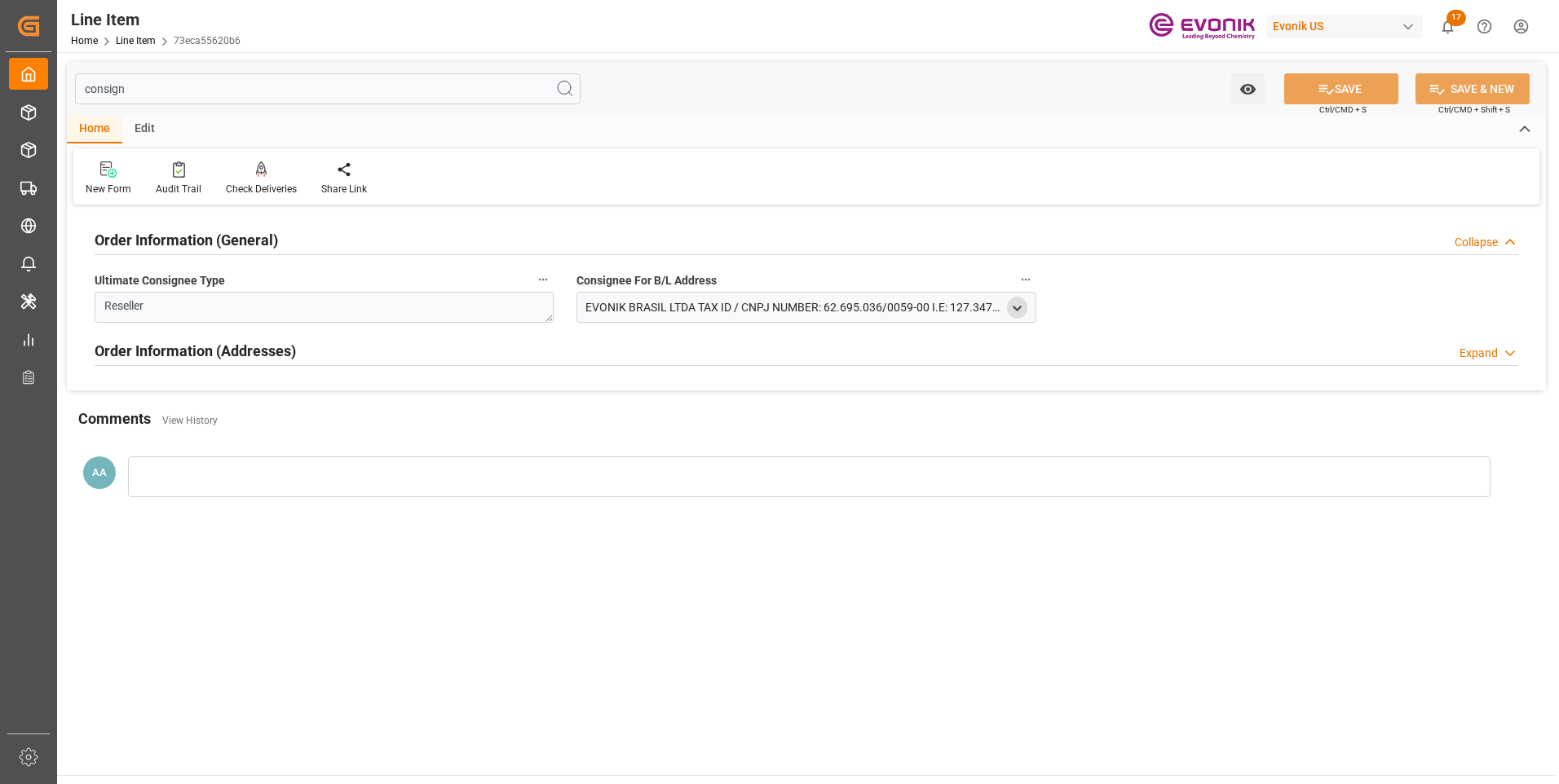
click at [1015, 308] on polyline "open menu" at bounding box center [1017, 308] width 8 height 3
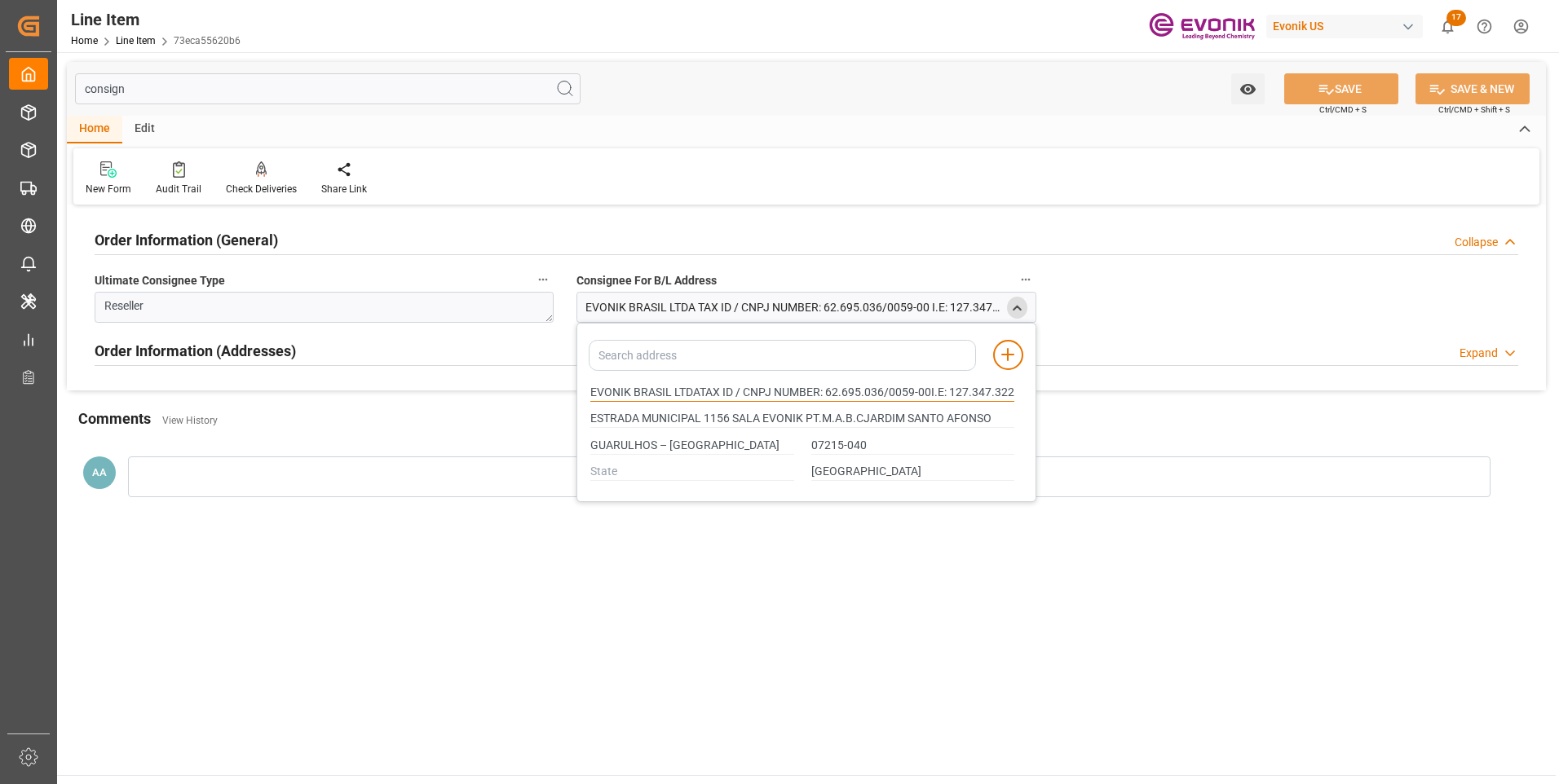
drag, startPoint x: 669, startPoint y: 395, endPoint x: 586, endPoint y: 400, distance: 83.2
click at [586, 400] on div "EVONIK BRASIL LTDATAX ID / CNPJ NUMBER: 62.695.036/0059-00I.E: 127.347.322.116" at bounding box center [802, 392] width 441 height 27
type input "EVONIK BRASIL LTDATAX ID / CNPJ NUMBER: 62.695.036/0059-00I.E: 127.347.322.116"
type input "ESTRADA MUNICIPAL 1156 SALA EVONIK PT.M.A.B.CJARDIM SANTO AFONSO"
type input "EVONIK BRASIL LTDATAX ID / CNPJ NUMBER: 62.695.036/0059-00I.E: 127.347.322.116"
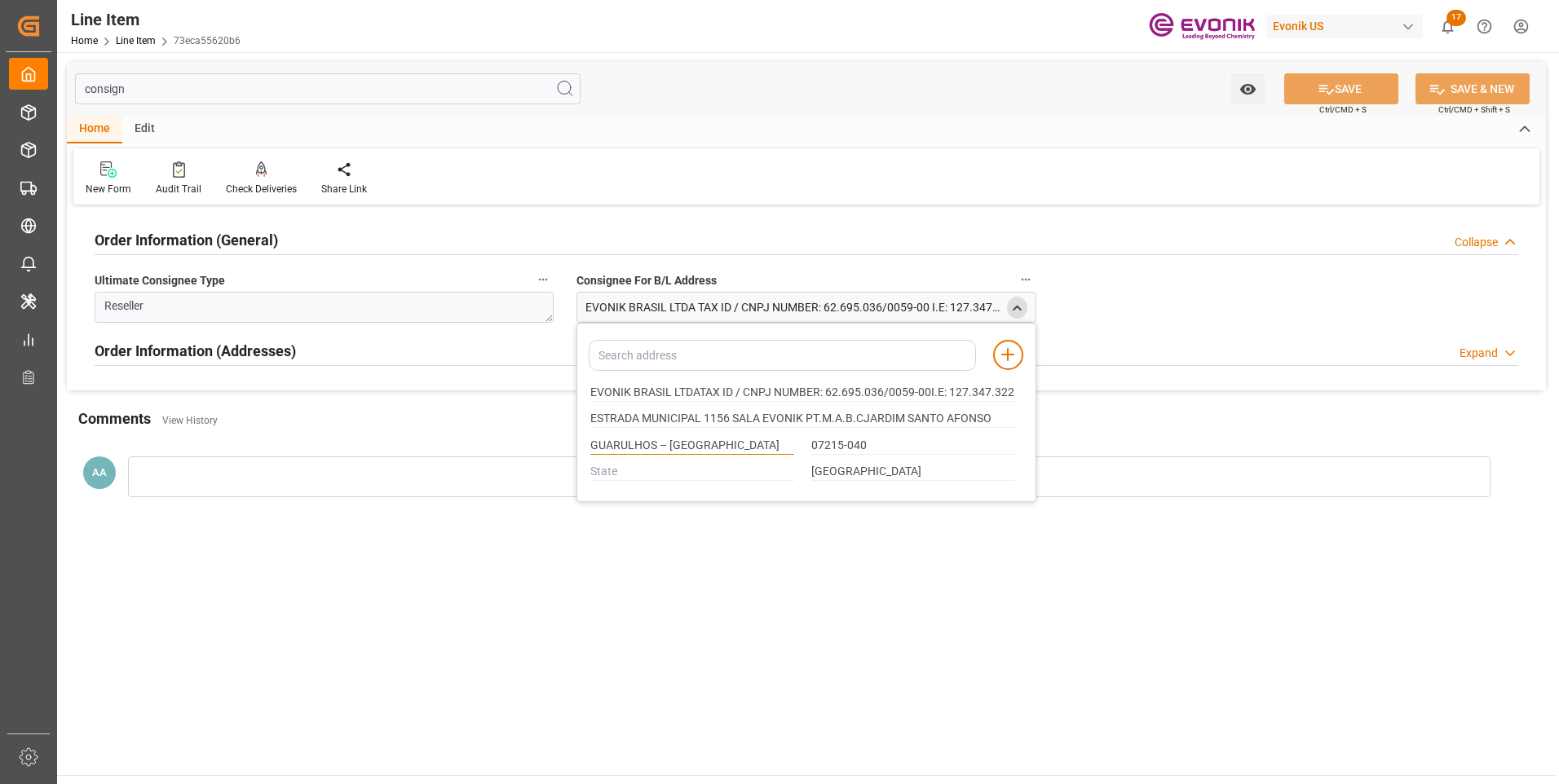
type input "ESTRADA MUNICIPAL 1156 SALA EVONIK PT.M.A.B.CJARDIM SANTO AFONSO"
click at [633, 448] on input "GUARULHOS – [GEOGRAPHIC_DATA]" at bounding box center [692, 445] width 204 height 18
type input "EVONIK BRASIL LTDATAX ID / CNPJ NUMBER: 62.695.036/0059-00I.E: 127.347.322.116"
type input "ESTRADA MUNICIPAL 1156 SALA EVONIK PT.M.A.B.CJARDIM SANTO AFONSO"
